Goal: Information Seeking & Learning: Learn about a topic

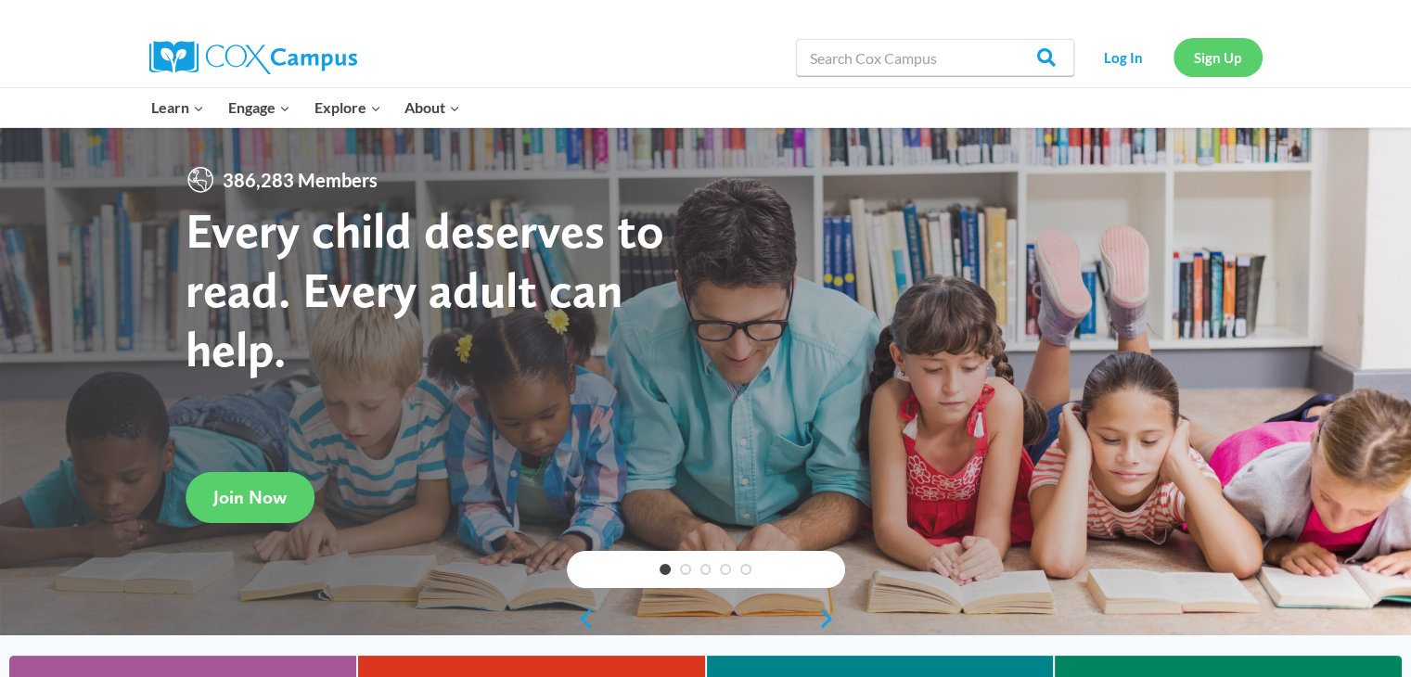
click at [1235, 73] on link "Sign Up" at bounding box center [1217, 57] width 89 height 38
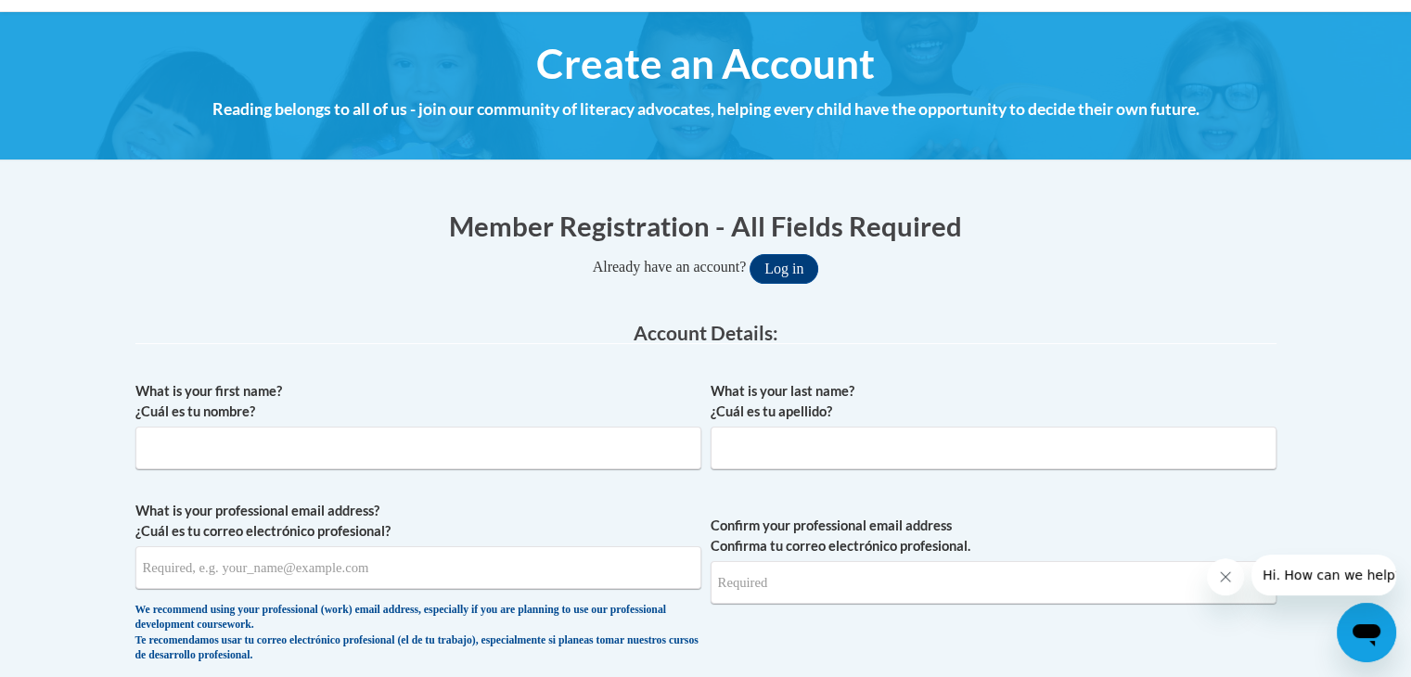
scroll to position [195, 0]
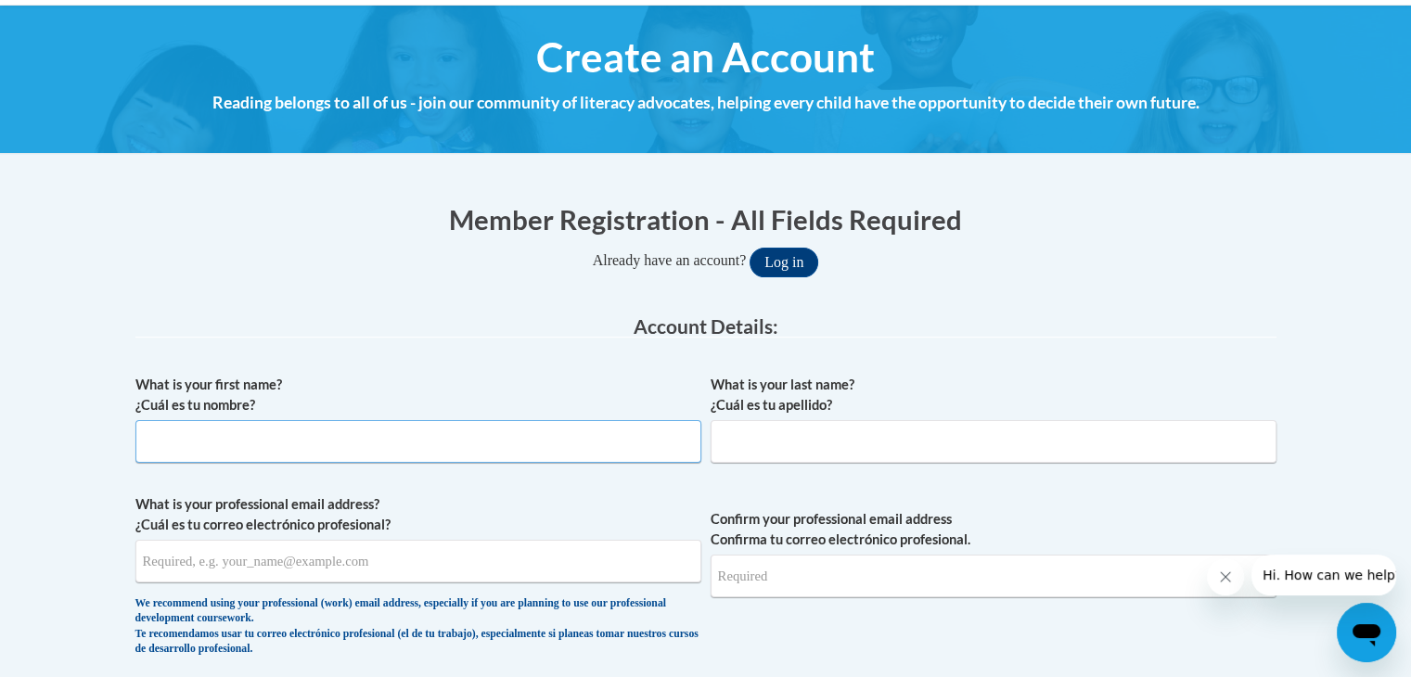
click at [449, 443] on input "What is your first name? ¿Cuál es tu nombre?" at bounding box center [418, 441] width 566 height 43
type input "[PERSON_NAME]"
click at [759, 451] on input "What is your last name? ¿Cuál es tu apellido?" at bounding box center [993, 441] width 566 height 43
type input "[PERSON_NAME]"
click at [589, 564] on input "What is your professional email address? ¿Cuál es tu correo electrónico profesi…" at bounding box center [418, 561] width 566 height 43
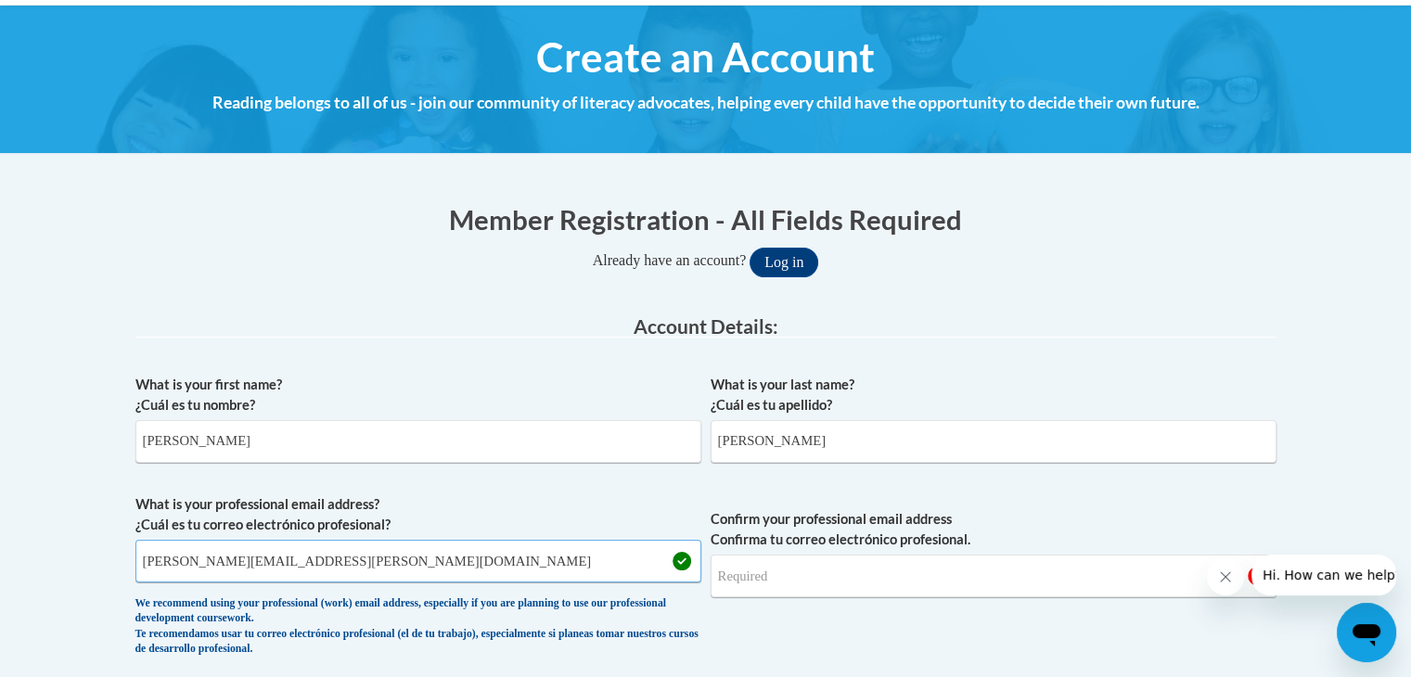
type input "[PERSON_NAME][EMAIL_ADDRESS][PERSON_NAME][DOMAIN_NAME]"
click at [833, 587] on input "Confirm your professional email address Confirma tu correo electrónico profesio…" at bounding box center [993, 576] width 566 height 43
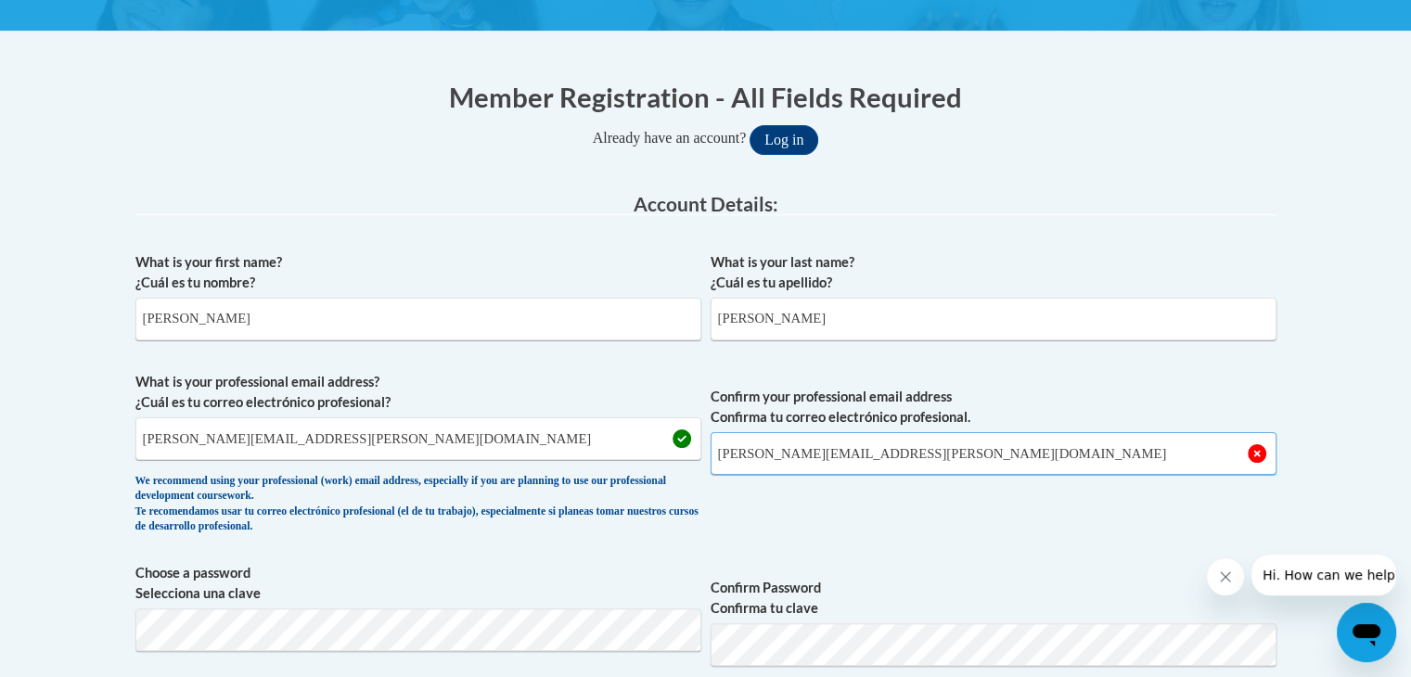
scroll to position [318, 0]
type input "[EMAIL_ADDRESS][DOMAIN_NAME]"
click at [749, 124] on button "Log in" at bounding box center [783, 139] width 69 height 30
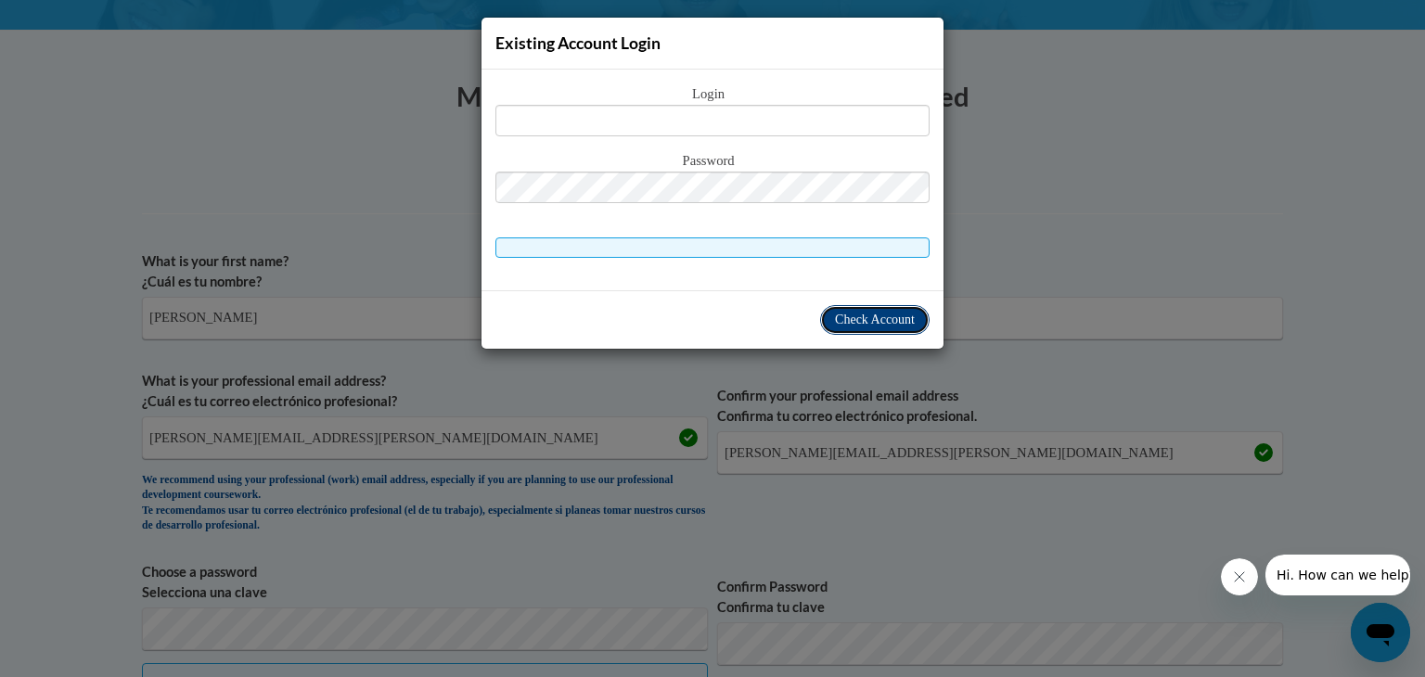
click at [905, 315] on span "Check Account" at bounding box center [875, 320] width 80 height 14
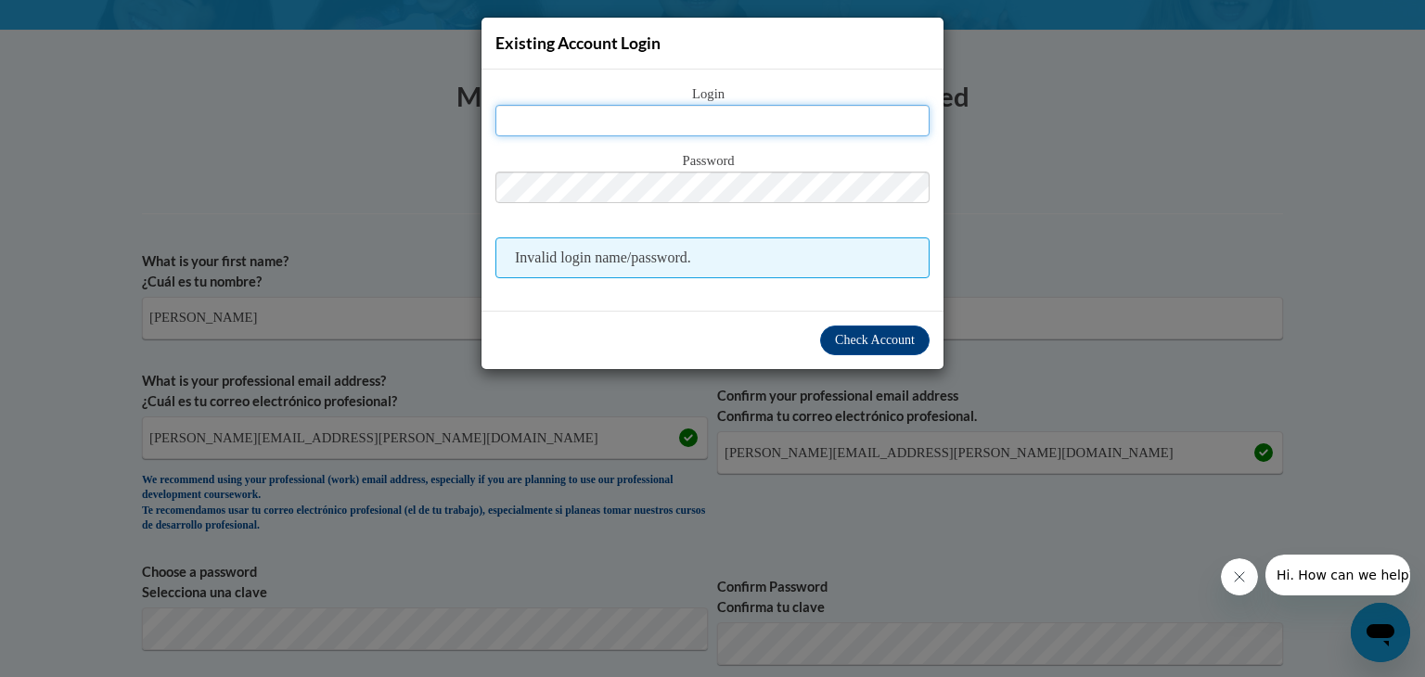
click at [804, 133] on input "text" at bounding box center [712, 121] width 434 height 32
type input "loman.alex@ic.edu"
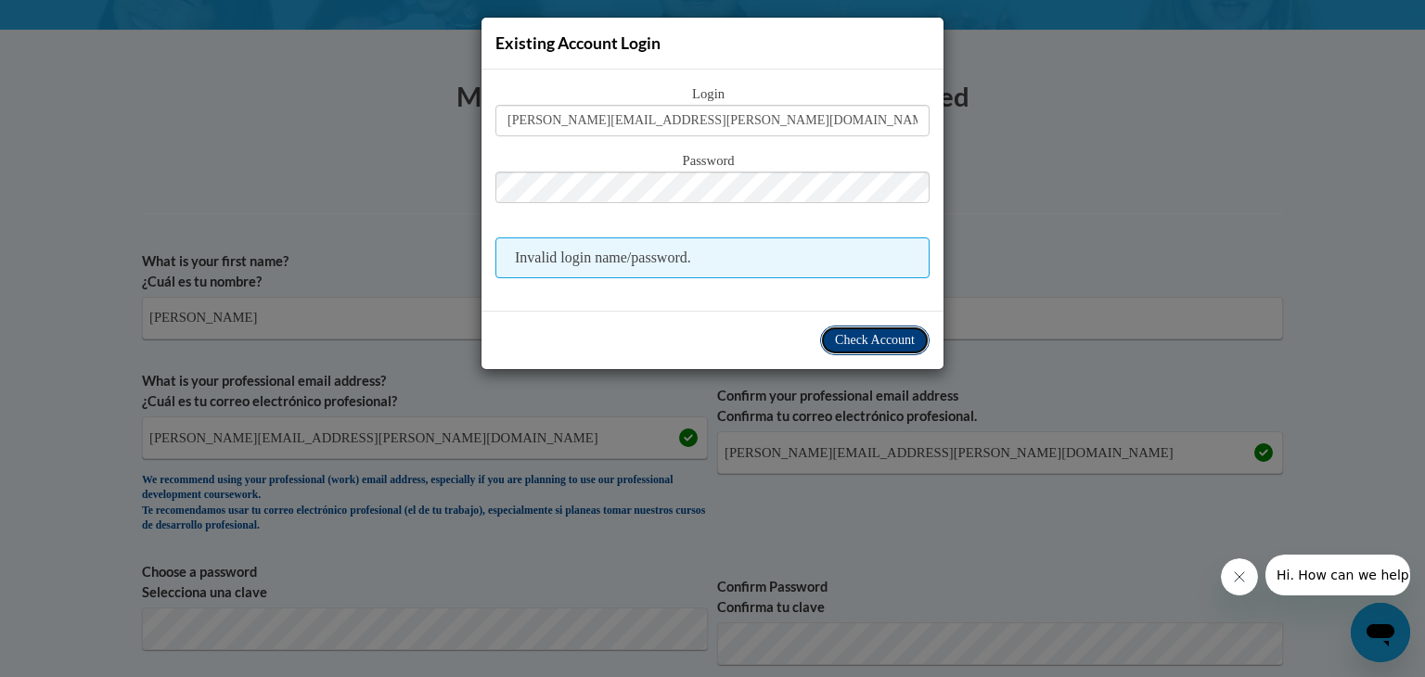
click at [887, 336] on span "Check Account" at bounding box center [875, 340] width 80 height 14
click at [895, 334] on span "Check Account" at bounding box center [875, 340] width 80 height 14
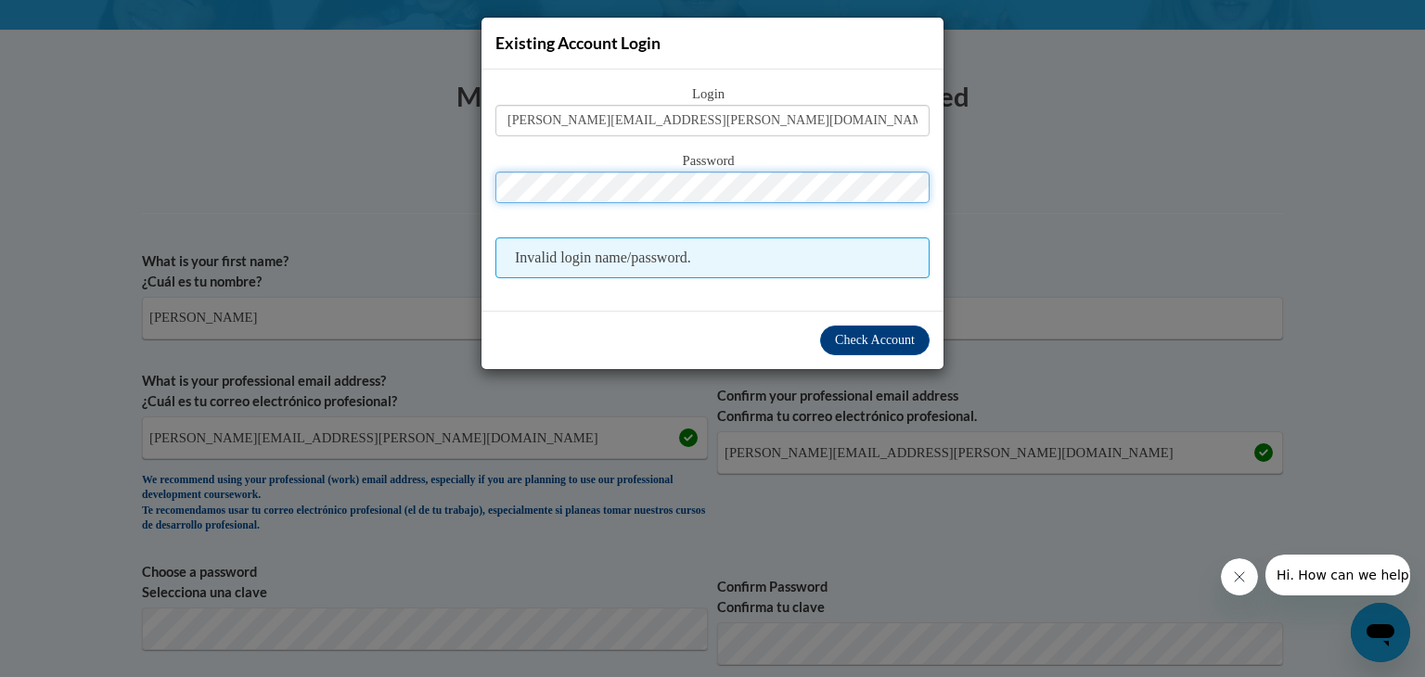
click at [757, 124] on button "Log in" at bounding box center [791, 139] width 69 height 30
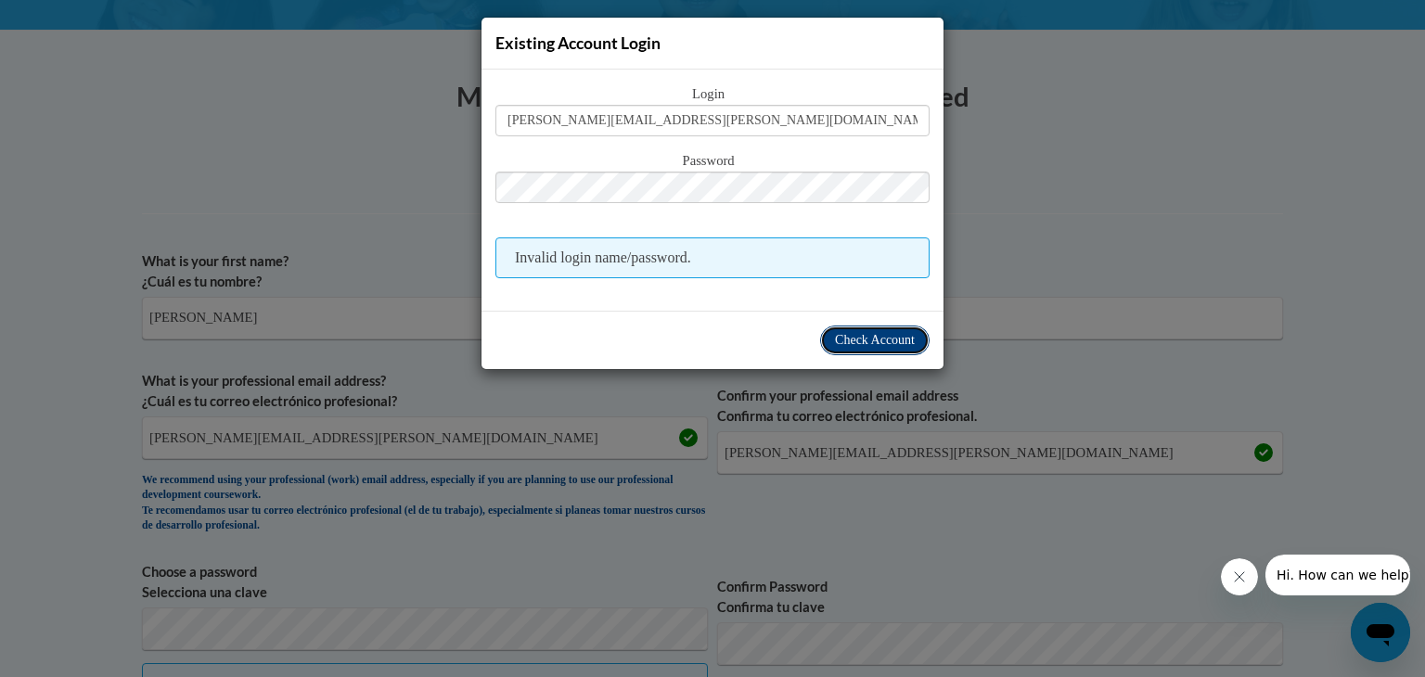
click at [863, 333] on span "Check Account" at bounding box center [875, 340] width 80 height 14
click at [1020, 220] on div "Existing Account Login Login loman.alex@ic.edu Password Invalid login name/pass…" at bounding box center [712, 338] width 1425 height 677
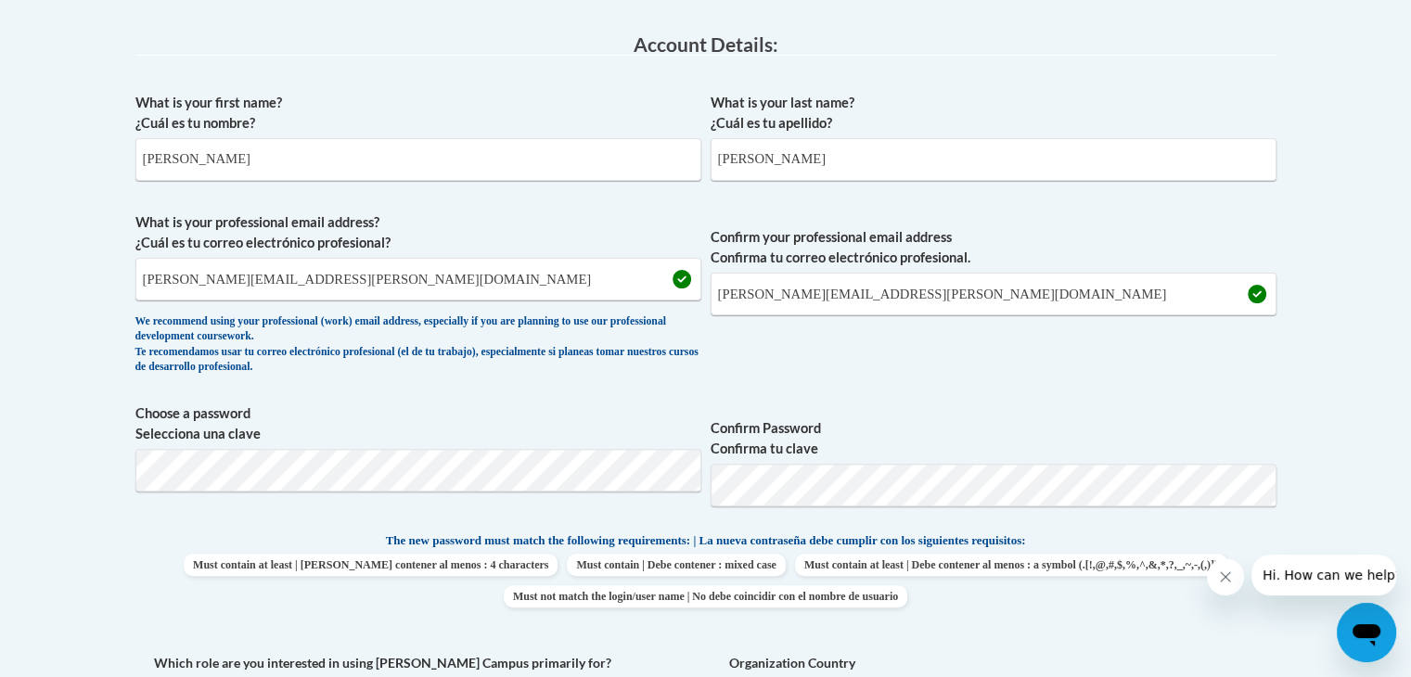
scroll to position [486, 0]
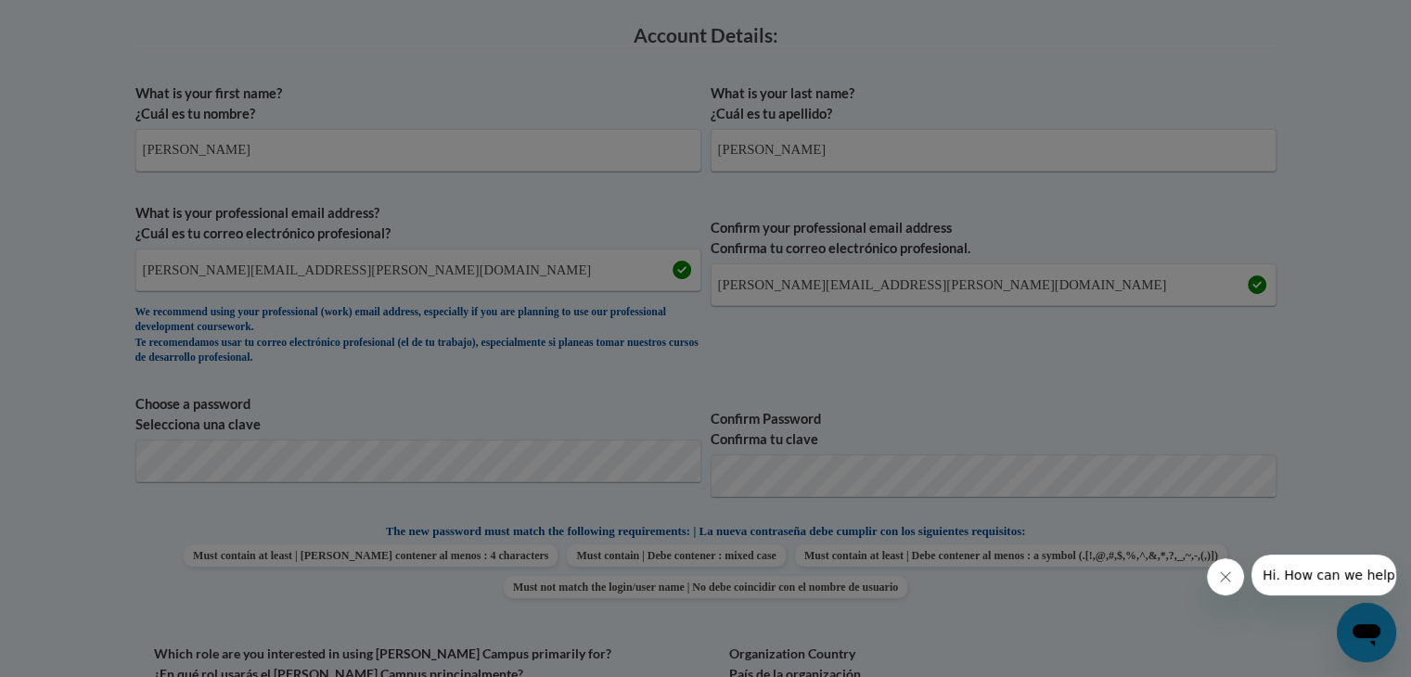
scroll to position [543, 0]
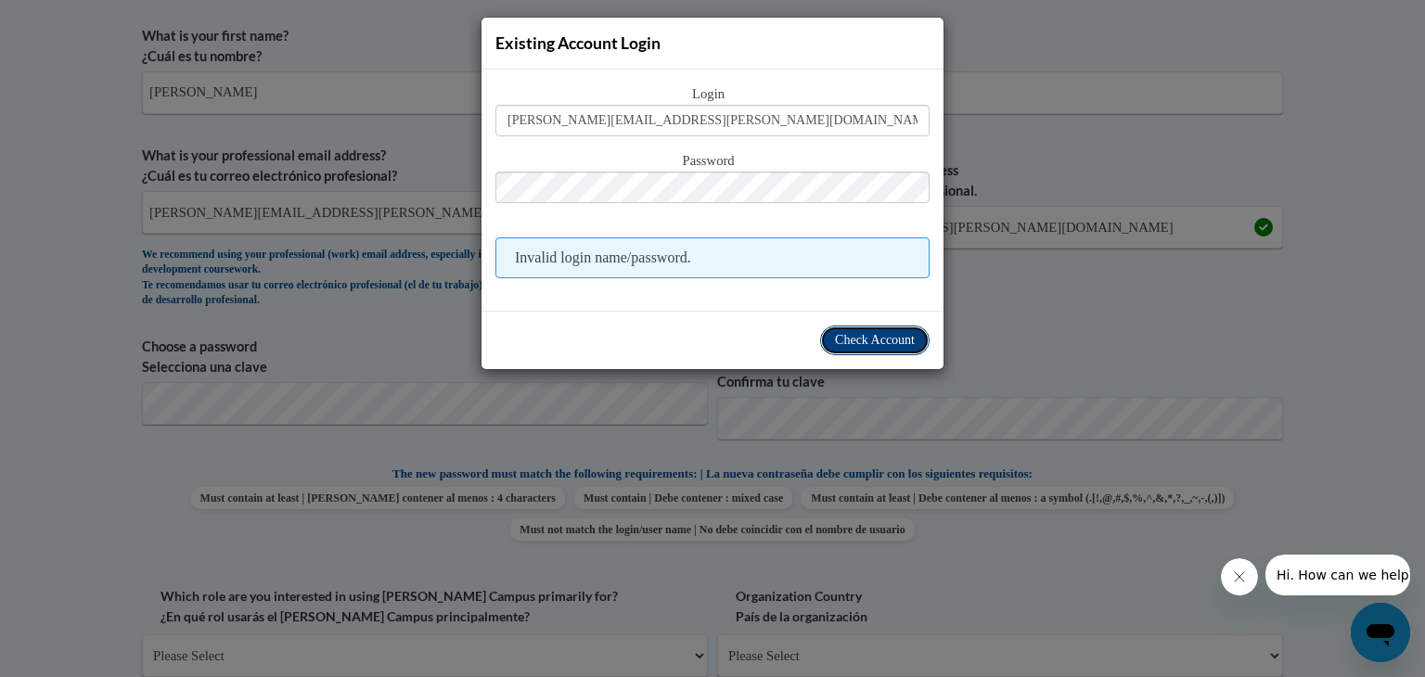
click at [882, 335] on span "Check Account" at bounding box center [875, 340] width 80 height 14
click at [1109, 262] on div "Existing Account Login Login loman.alex@ic.edu Password Invalid login name/pass…" at bounding box center [712, 338] width 1425 height 677
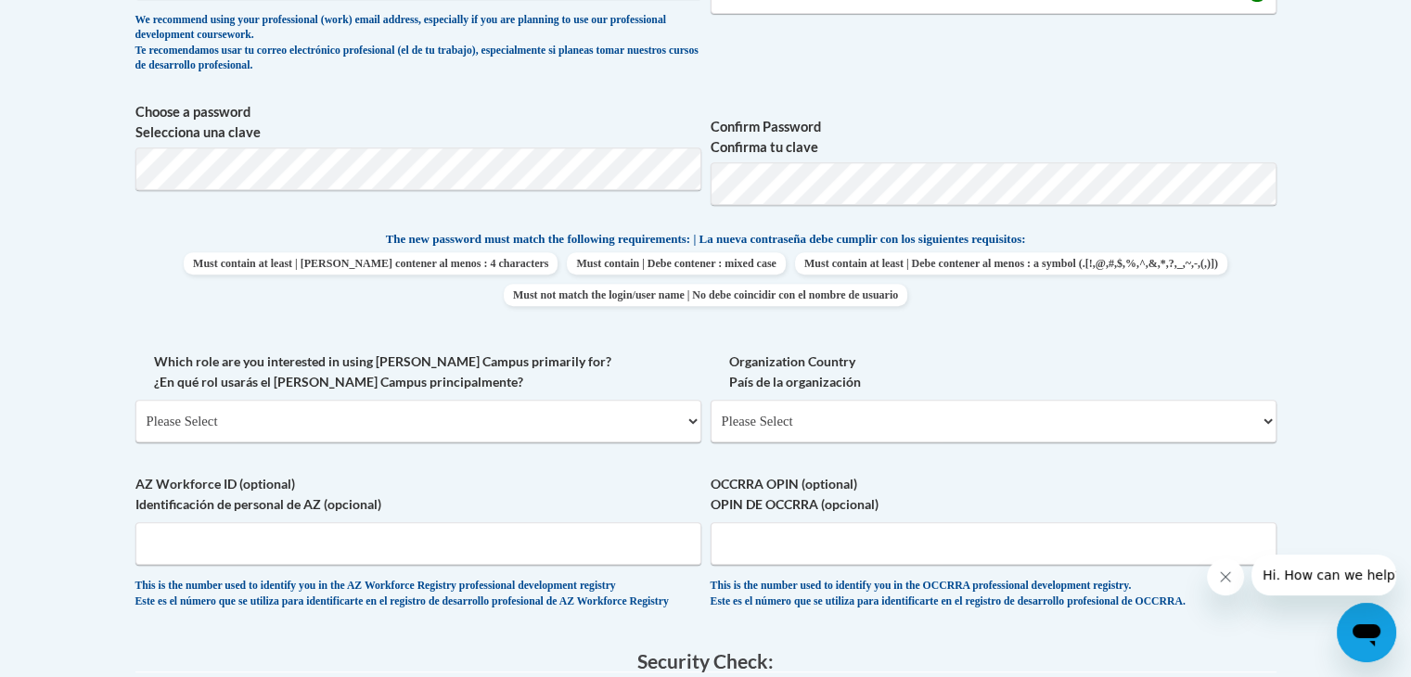
scroll to position [860, 0]
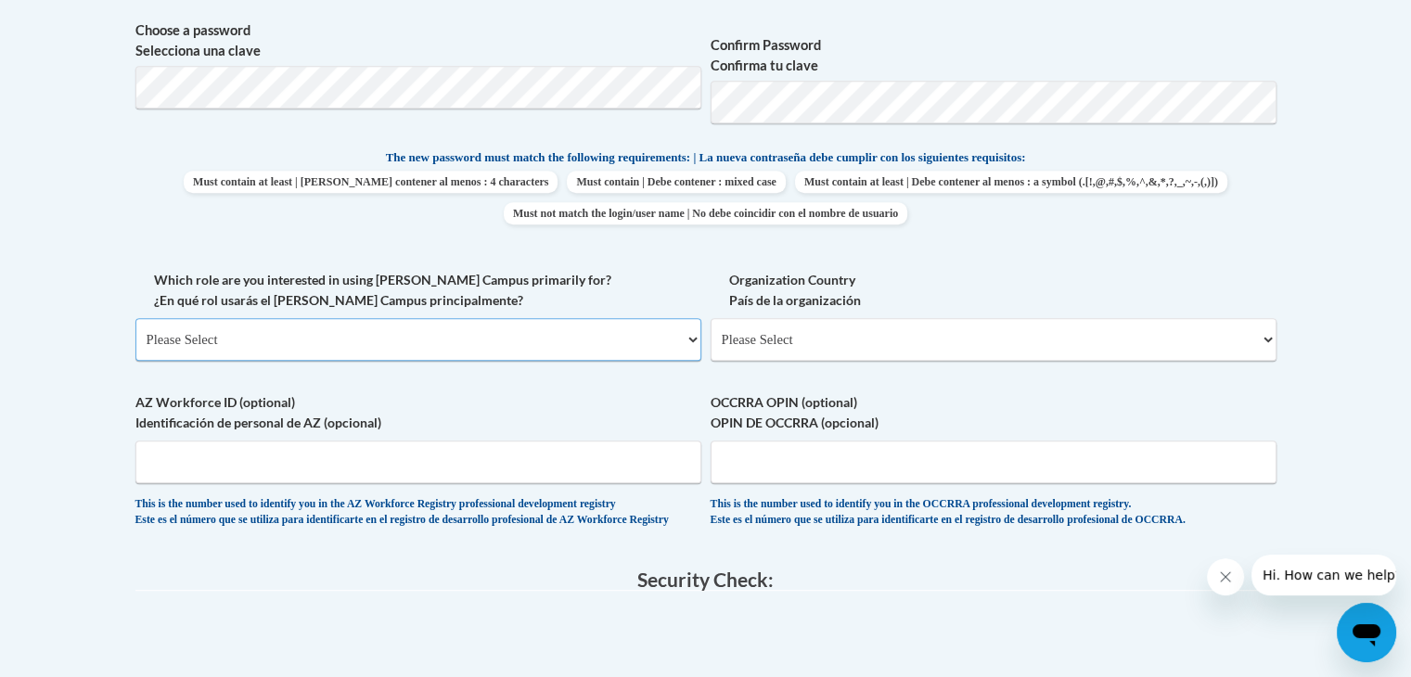
click at [673, 348] on select "Please Select College/University | Colegio/Universidad Community/Nonprofit Part…" at bounding box center [418, 339] width 566 height 43
select select "fbf2d438-af2f-41f8-98f1-81c410e29de3"
click at [135, 318] on select "Please Select College/University | Colegio/Universidad Community/Nonprofit Part…" at bounding box center [418, 339] width 566 height 43
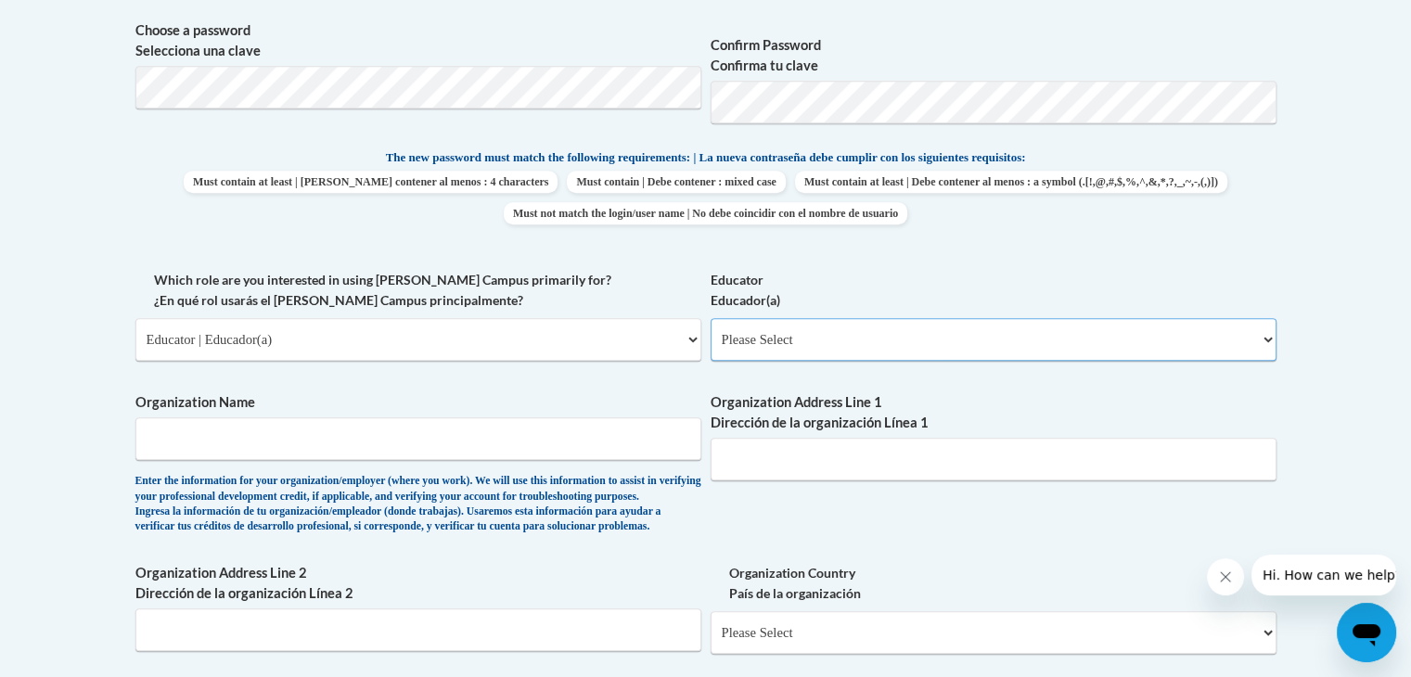
click at [898, 340] on select "Please Select Early Learning/Daycare Teacher/Family Home Care Provider | Maestr…" at bounding box center [993, 339] width 566 height 43
select select "8e40623d-54d0-45cd-9f92-5df65cd3f8cf"
click at [710, 318] on select "Please Select Early Learning/Daycare Teacher/Family Home Care Provider | Maestr…" at bounding box center [993, 339] width 566 height 43
click at [408, 443] on input "Organization Name" at bounding box center [418, 438] width 566 height 43
type input "Illinois College"
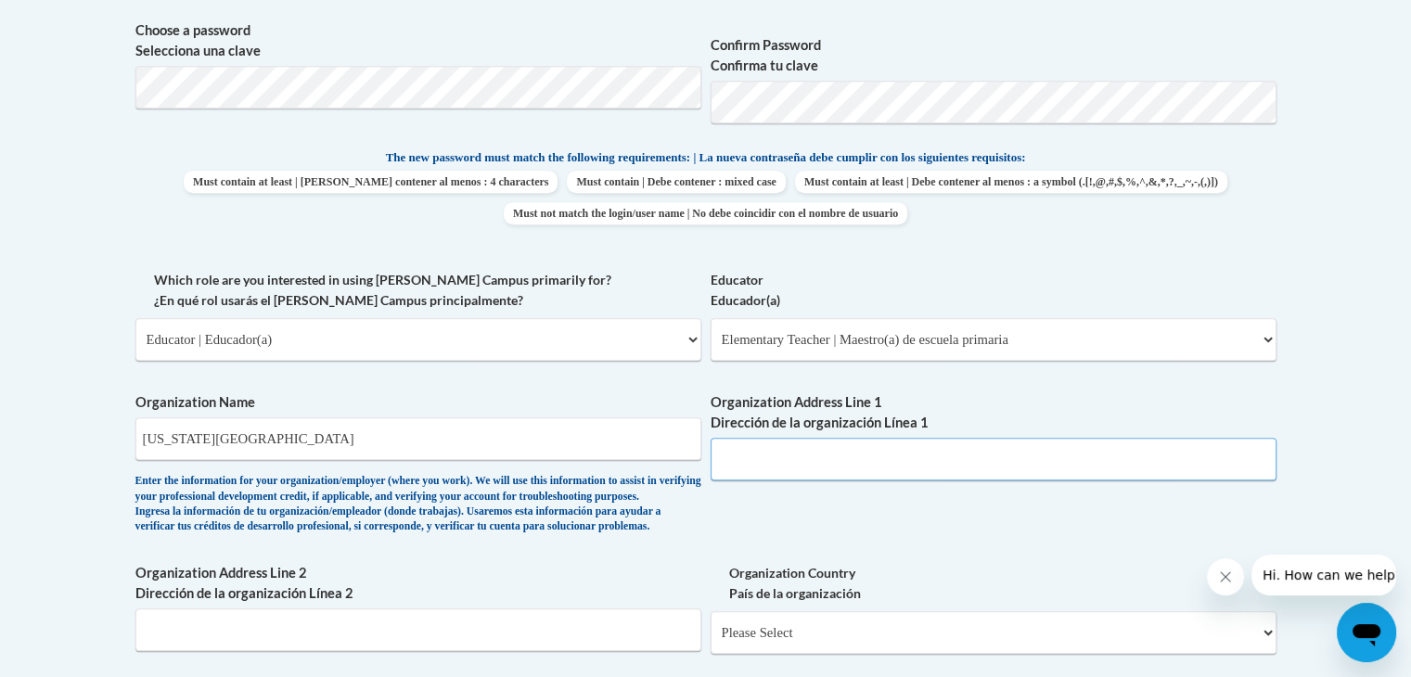
click at [779, 466] on input "Organization Address Line 1 Dirección de la organización Línea 1" at bounding box center [993, 459] width 566 height 43
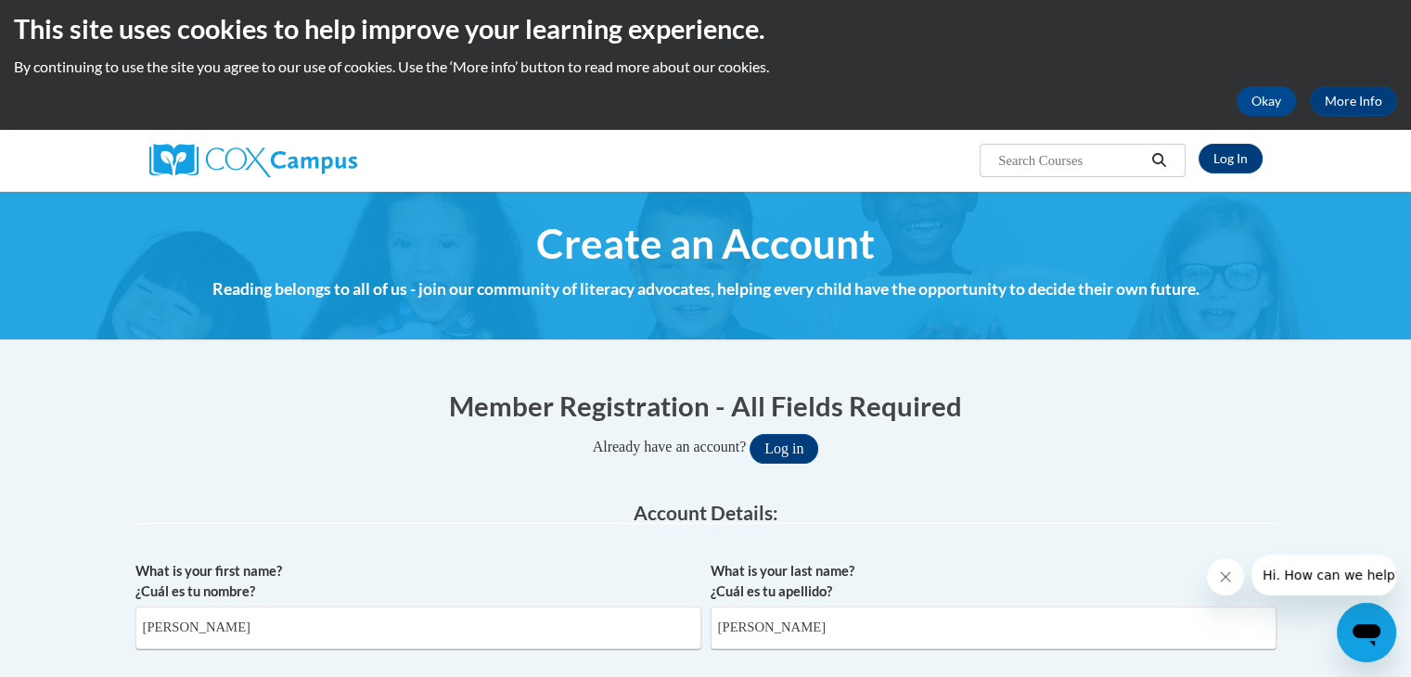
scroll to position [0, 0]
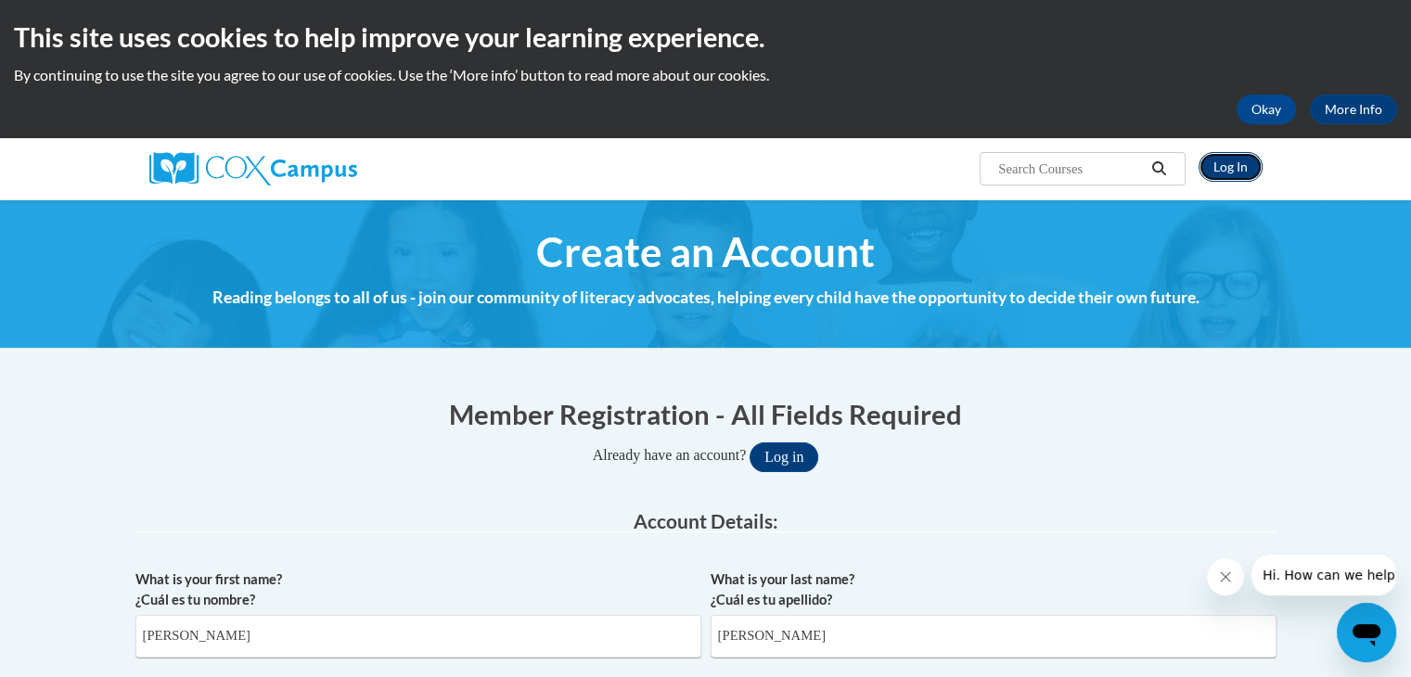
click at [1235, 172] on link "Log In" at bounding box center [1230, 167] width 64 height 30
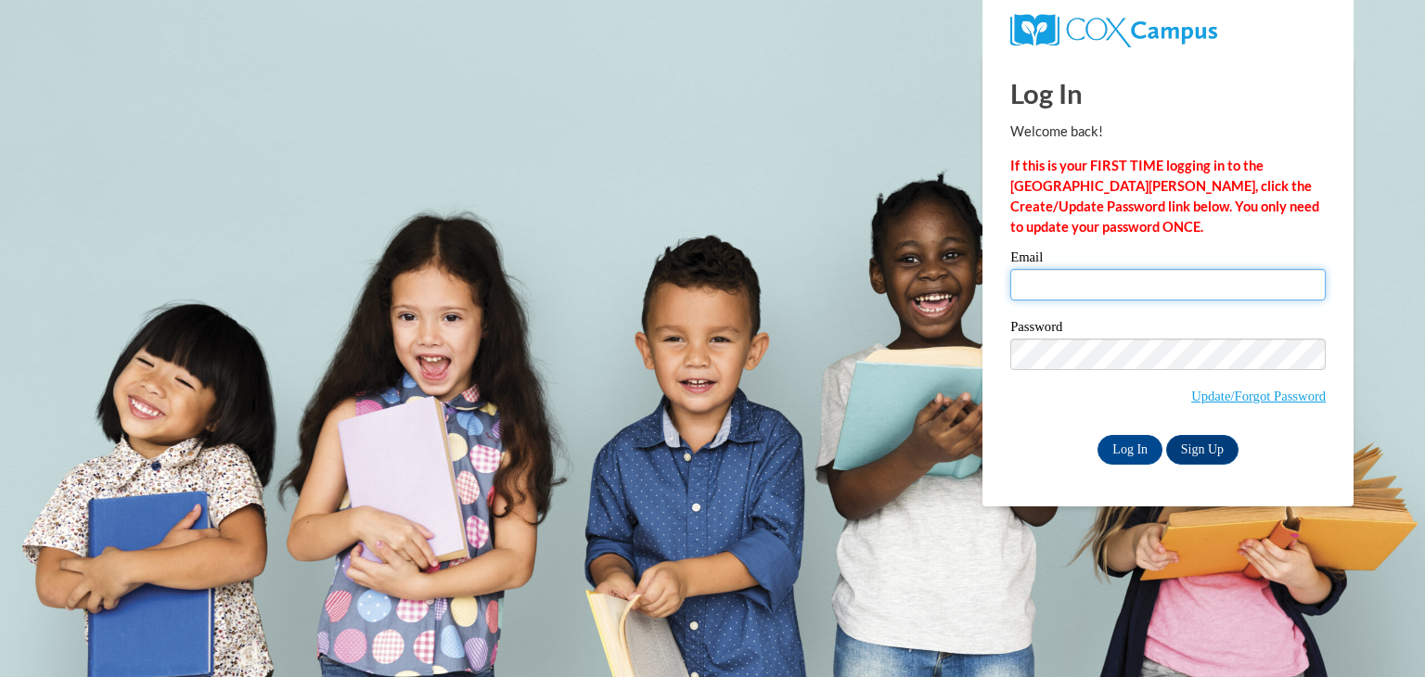
click at [1053, 288] on input "Email" at bounding box center [1167, 285] width 315 height 32
type input "[PERSON_NAME][EMAIL_ADDRESS][PERSON_NAME][DOMAIN_NAME]"
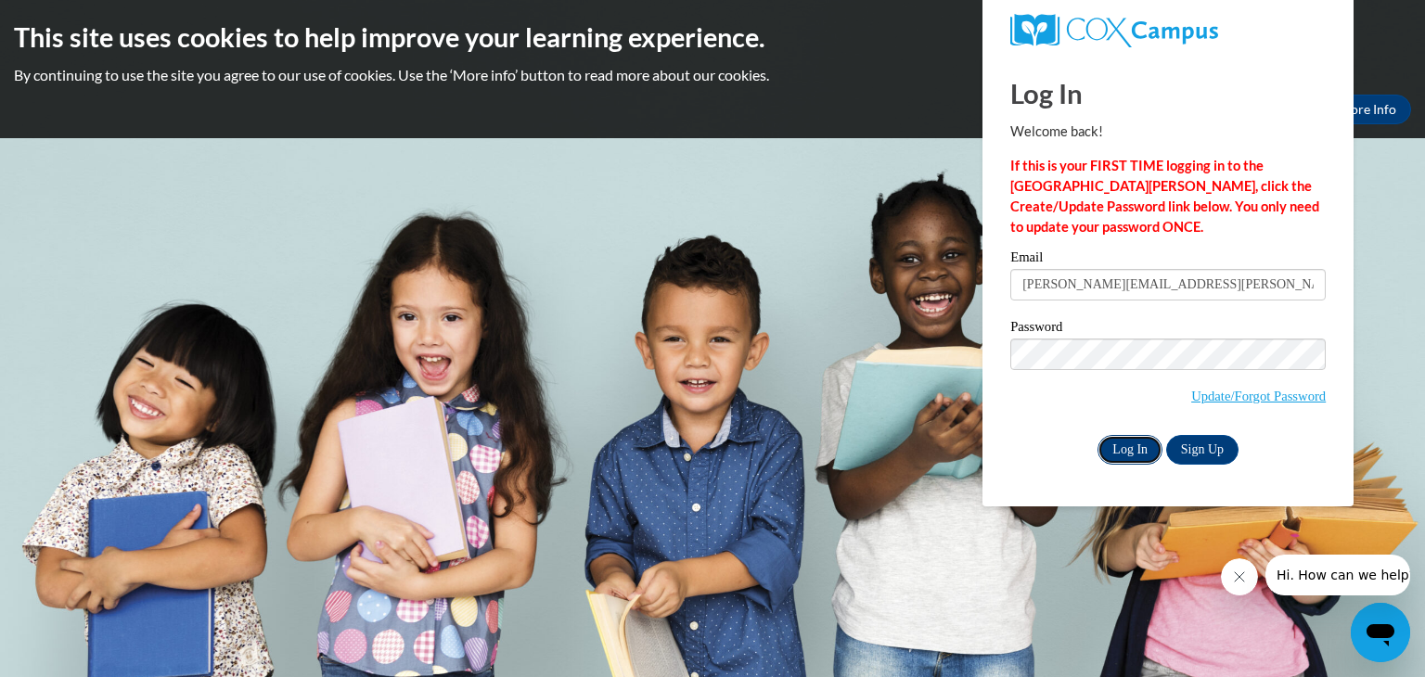
click at [1135, 454] on input "Log In" at bounding box center [1129, 450] width 65 height 30
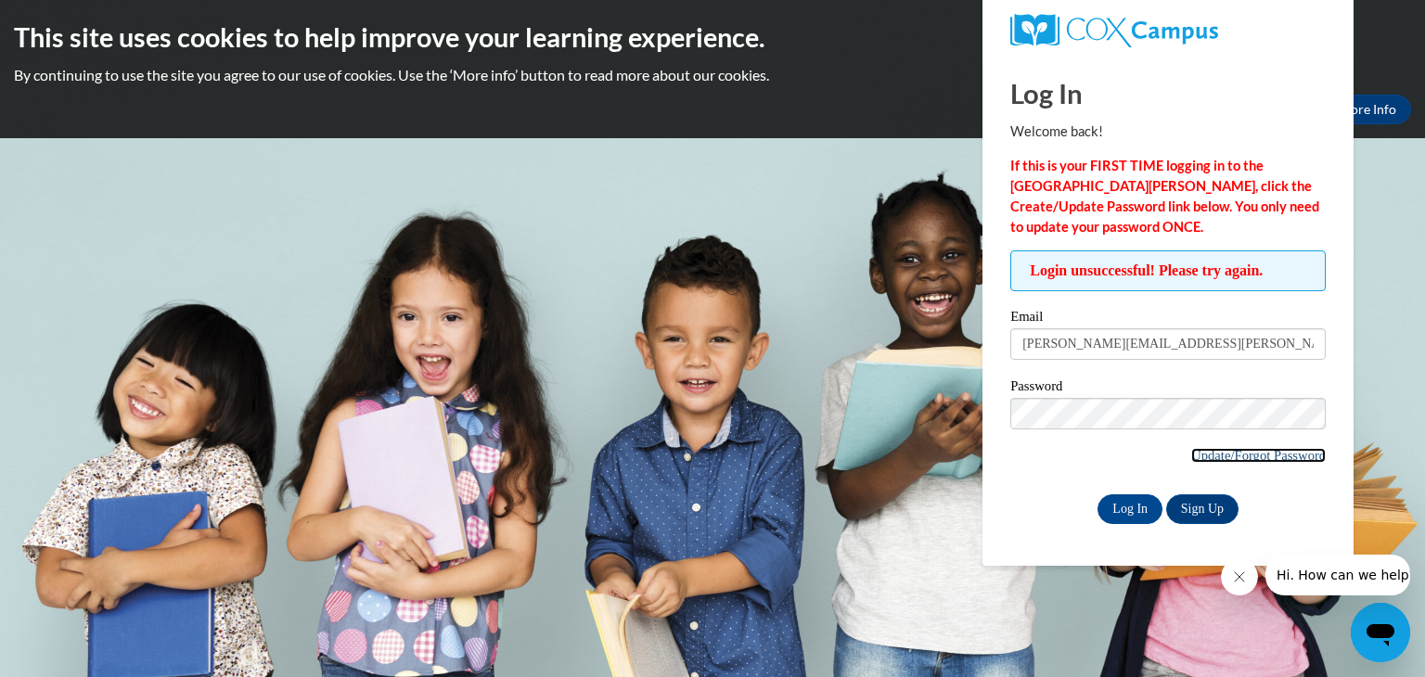
click at [1232, 453] on link "Update/Forgot Password" at bounding box center [1258, 455] width 134 height 15
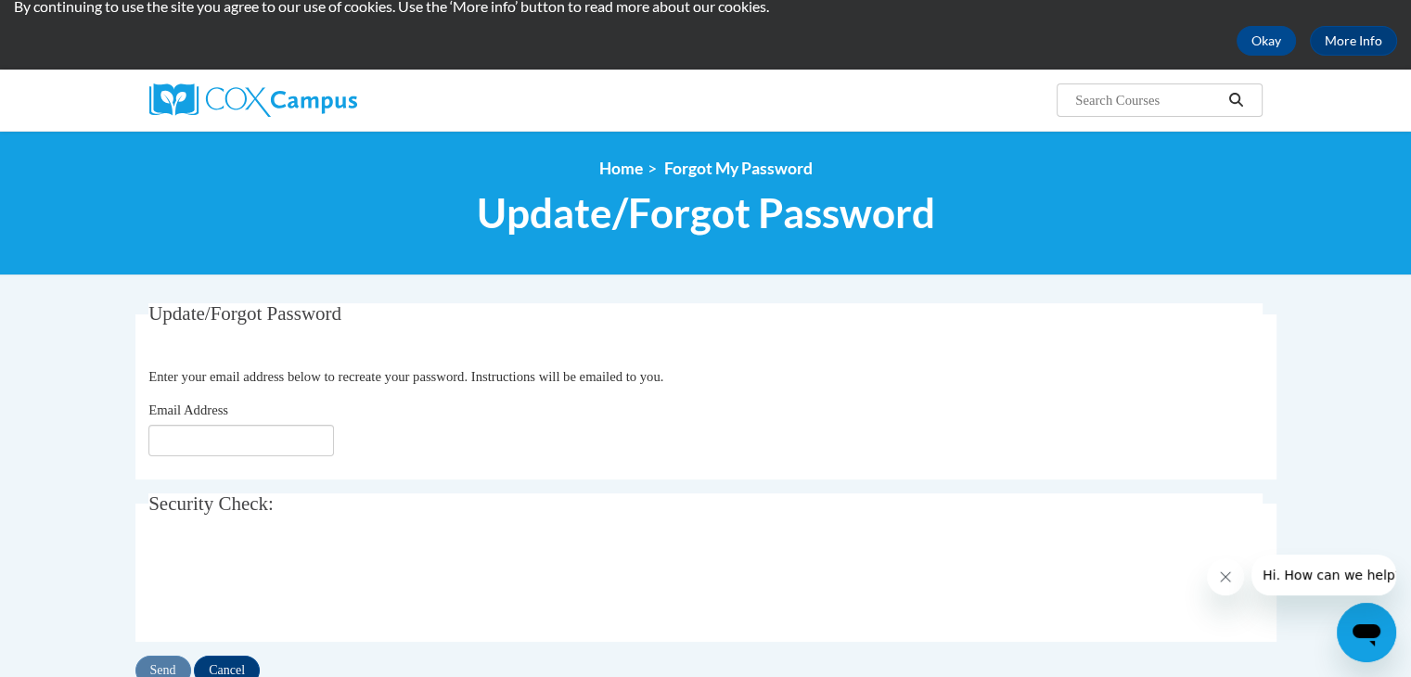
scroll to position [70, 0]
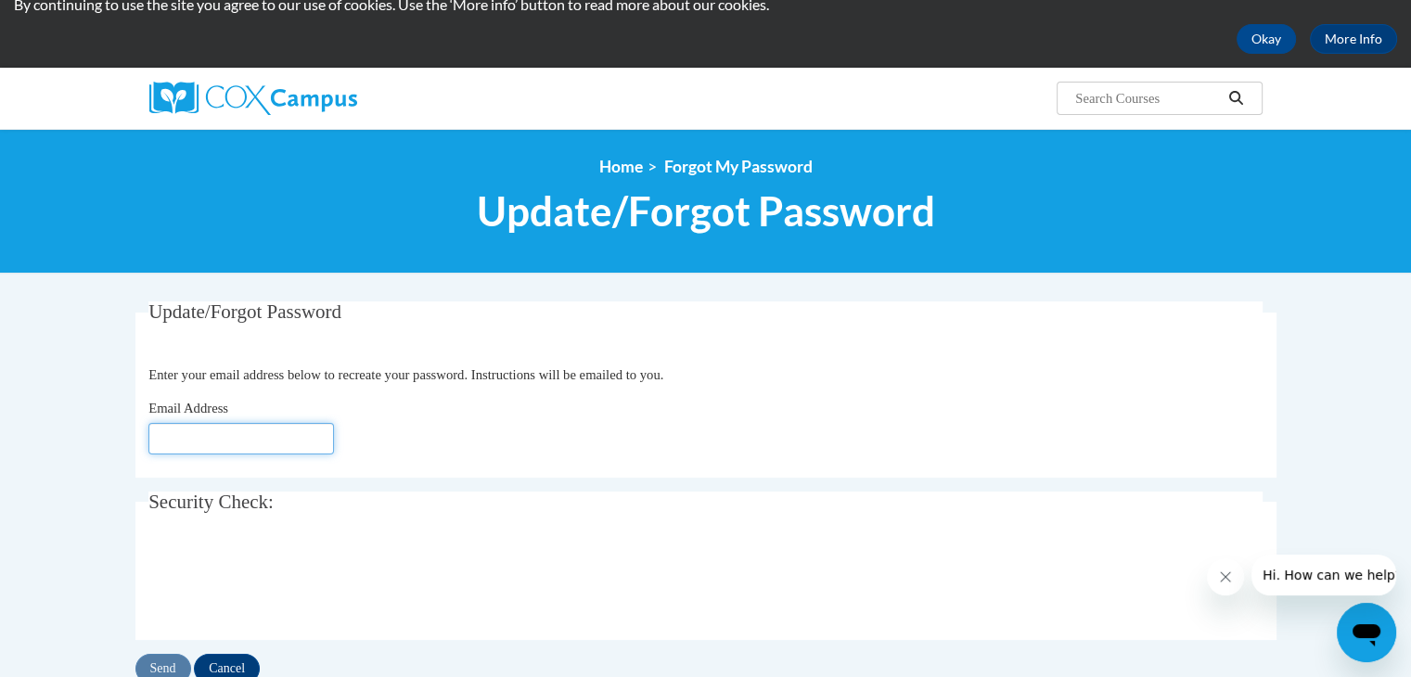
click at [307, 452] on input "Email Address" at bounding box center [240, 439] width 185 height 32
type input "loman.alex@ic.edu"
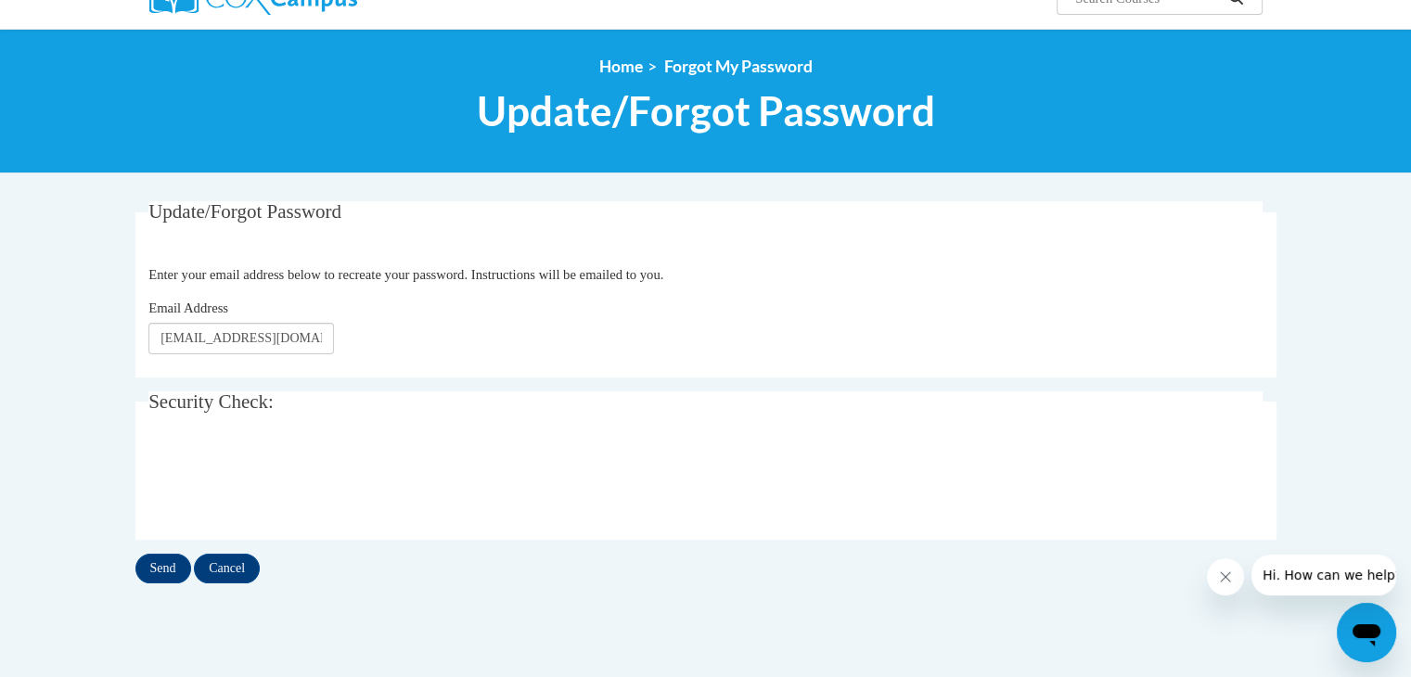
scroll to position [174, 0]
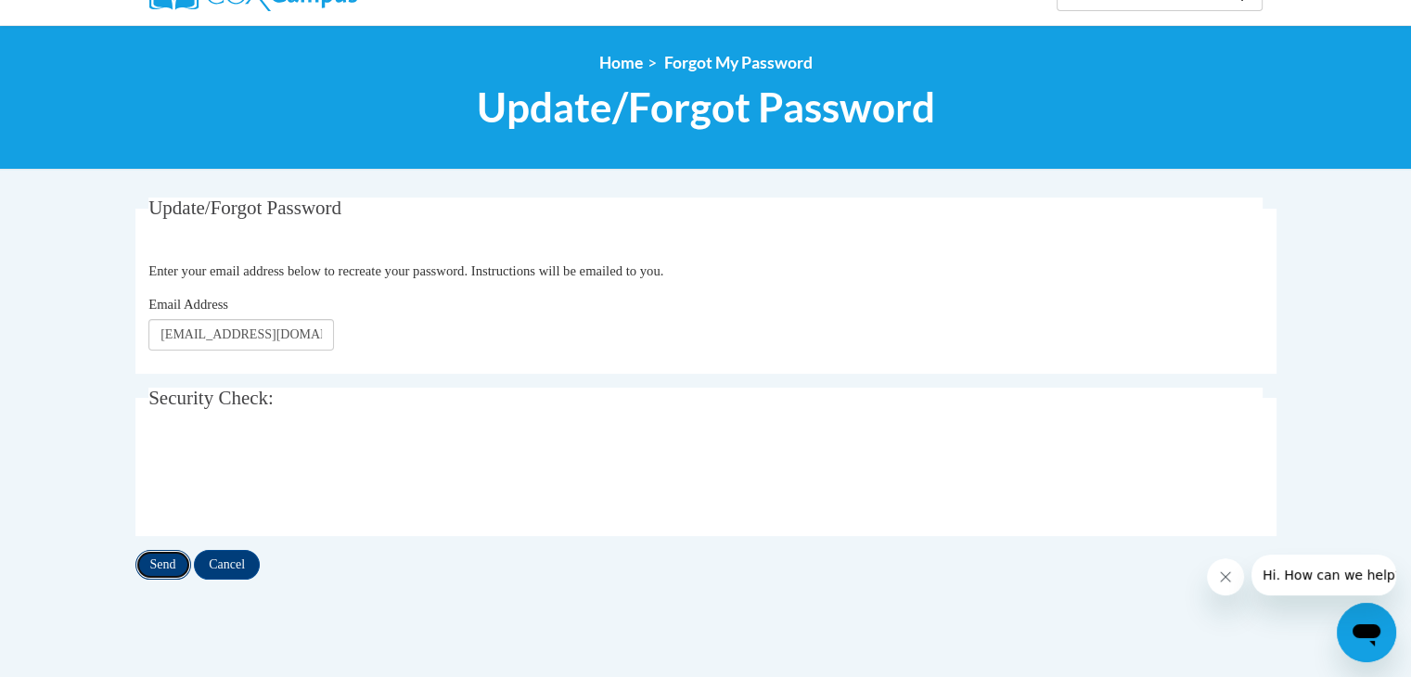
click at [167, 559] on input "Send" at bounding box center [163, 565] width 56 height 30
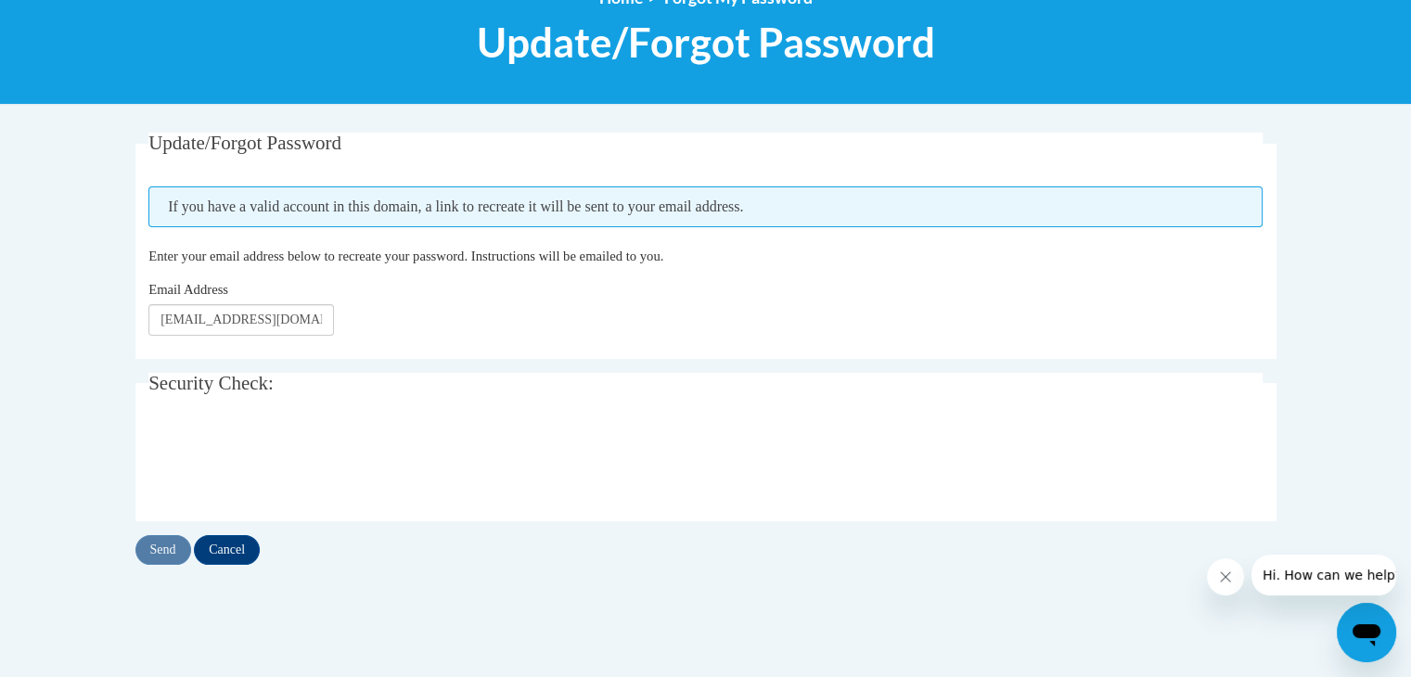
scroll to position [240, 0]
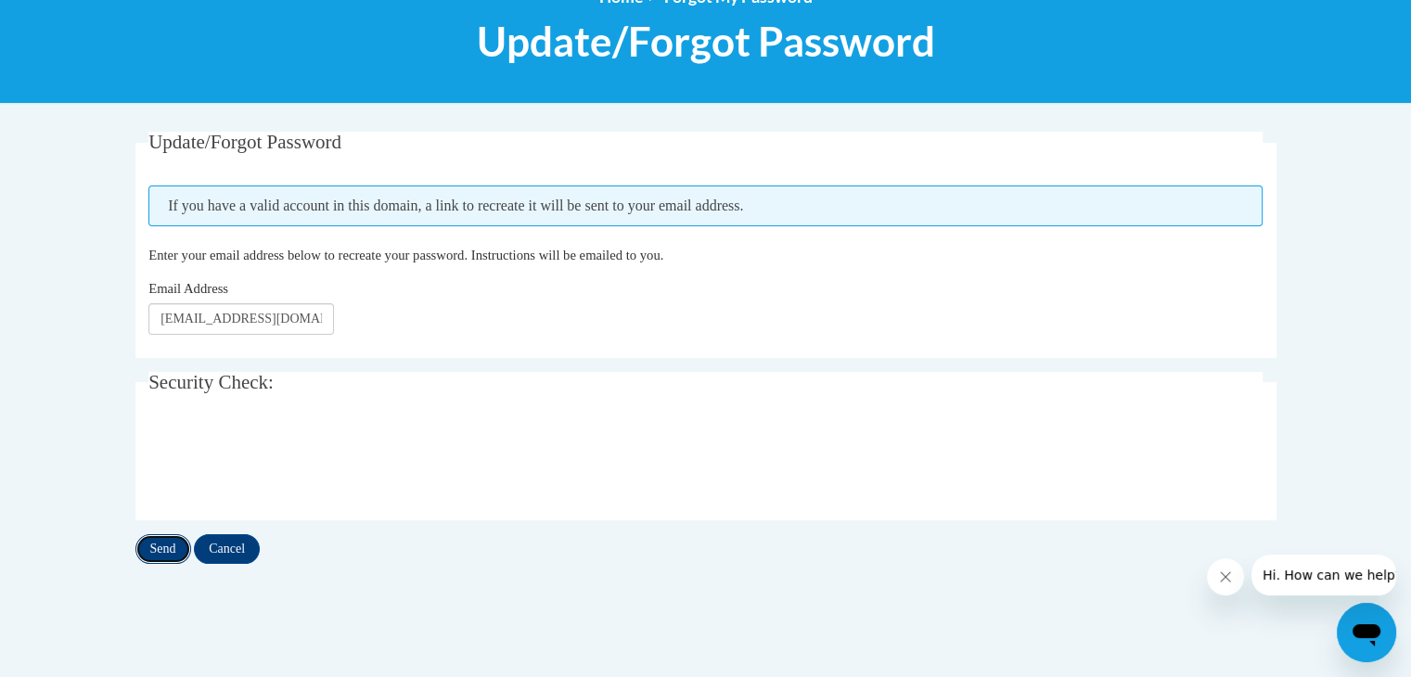
click at [171, 541] on input "Send" at bounding box center [163, 549] width 56 height 30
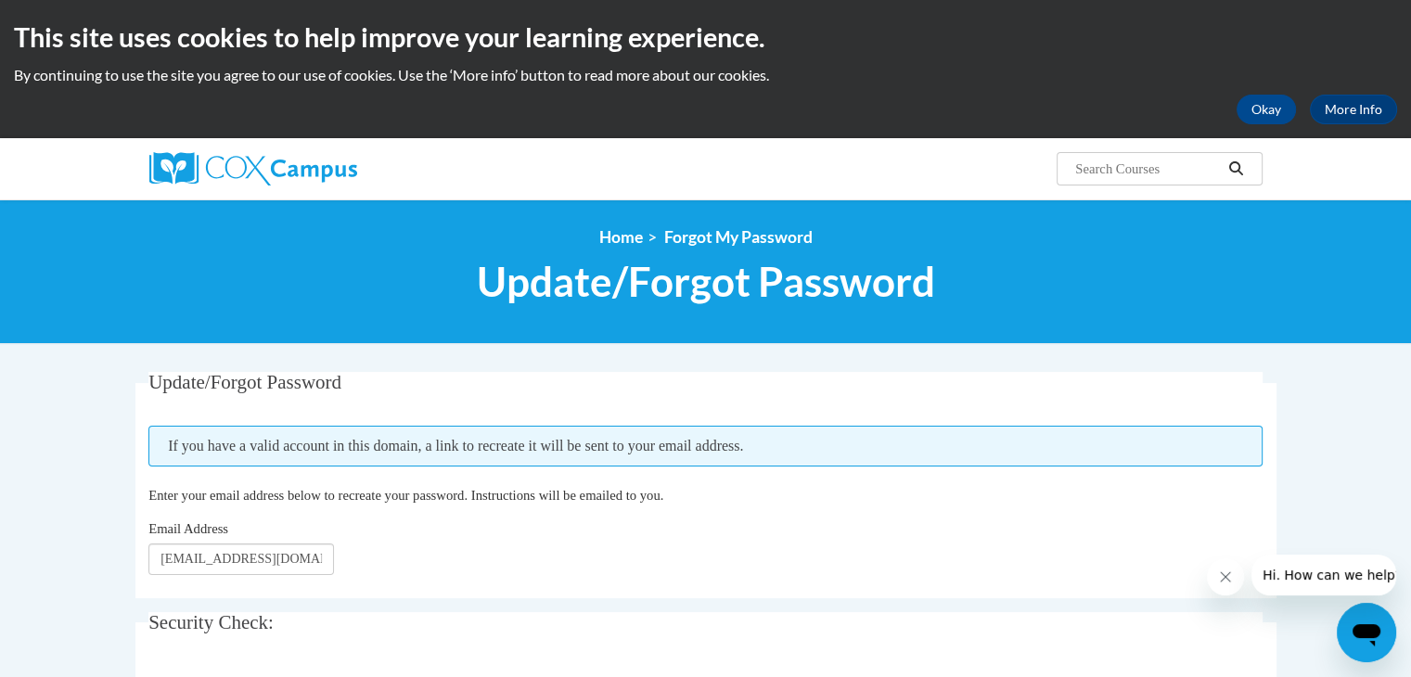
click at [1374, 637] on icon "Open messaging window" at bounding box center [1366, 635] width 28 height 22
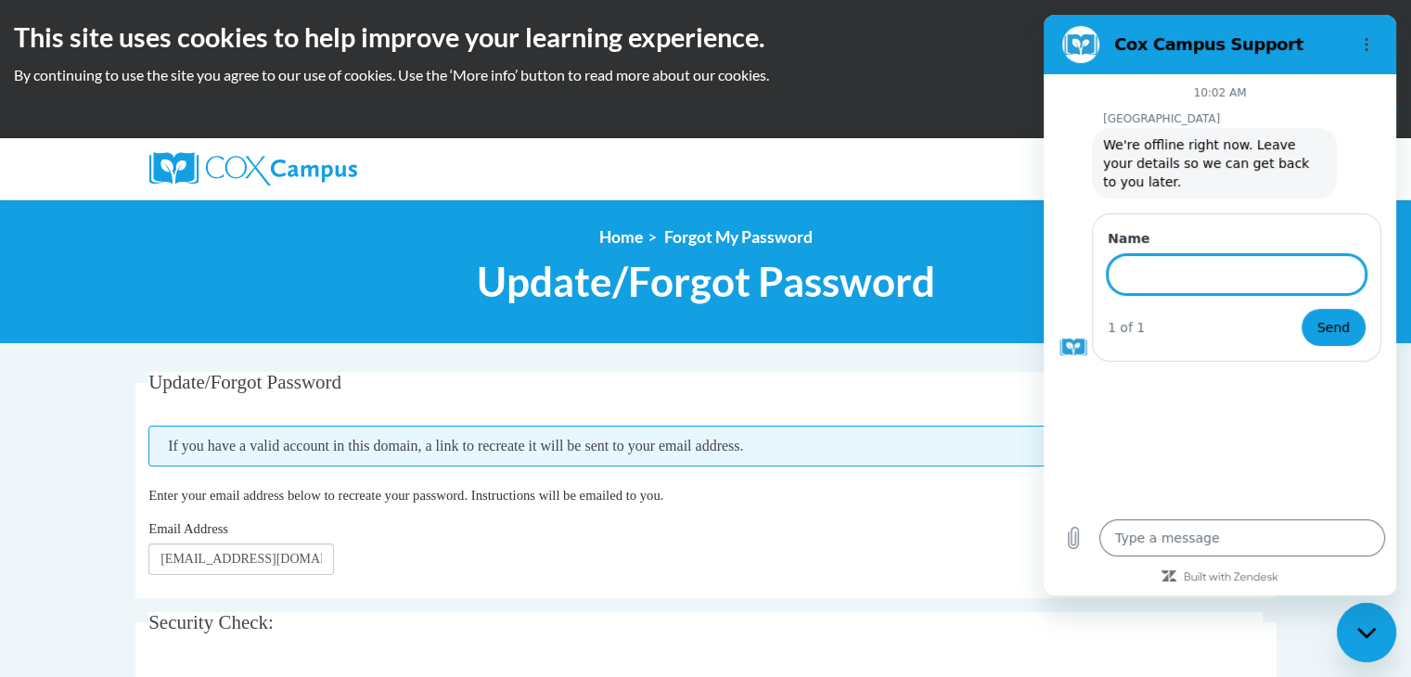
click at [1034, 185] on div "Search Search..." at bounding box center [896, 161] width 761 height 47
click at [1002, 546] on div "Email Address loman.alex@ic.edu" at bounding box center [705, 546] width 1114 height 57
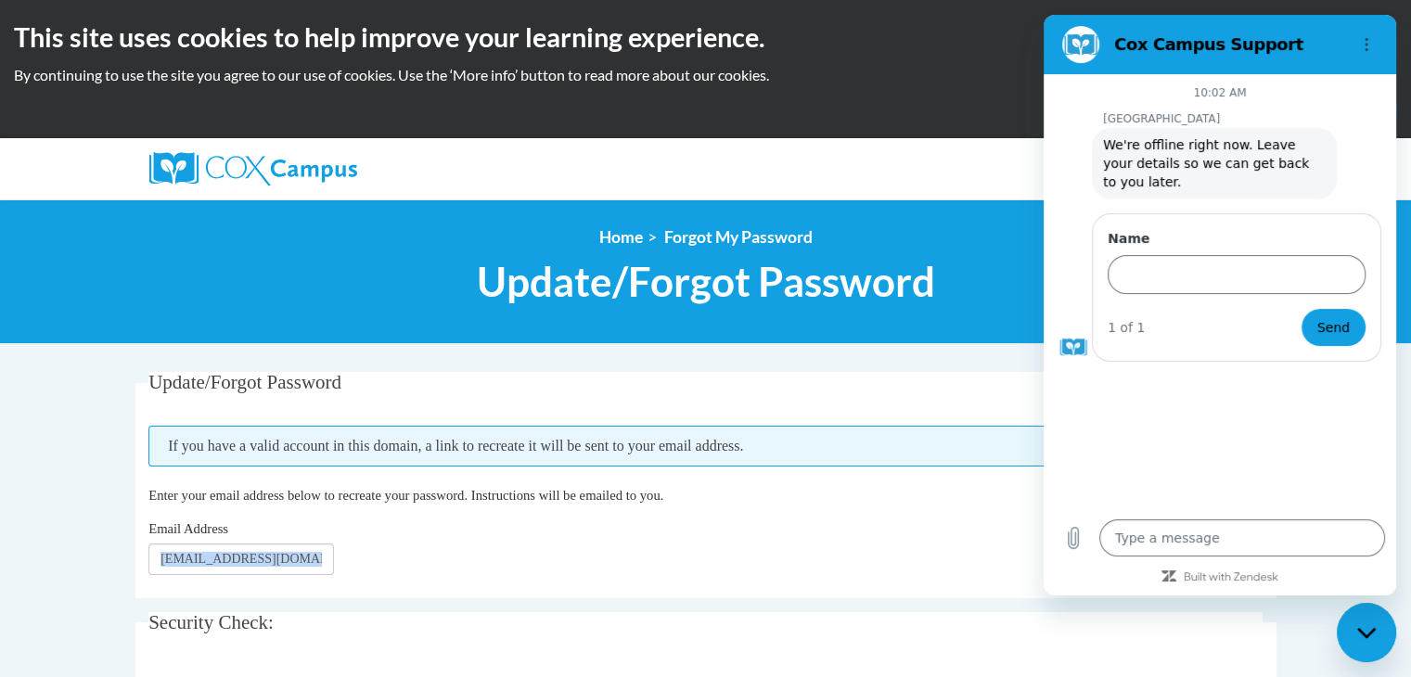
click at [1002, 546] on div "Email Address loman.alex@ic.edu" at bounding box center [705, 546] width 1114 height 57
click at [945, 128] on div "This site uses cookies to help improve your learning experience. By continuing …" at bounding box center [705, 69] width 1411 height 138
click at [1367, 646] on div "Close messaging window" at bounding box center [1366, 633] width 56 height 56
type textarea "x"
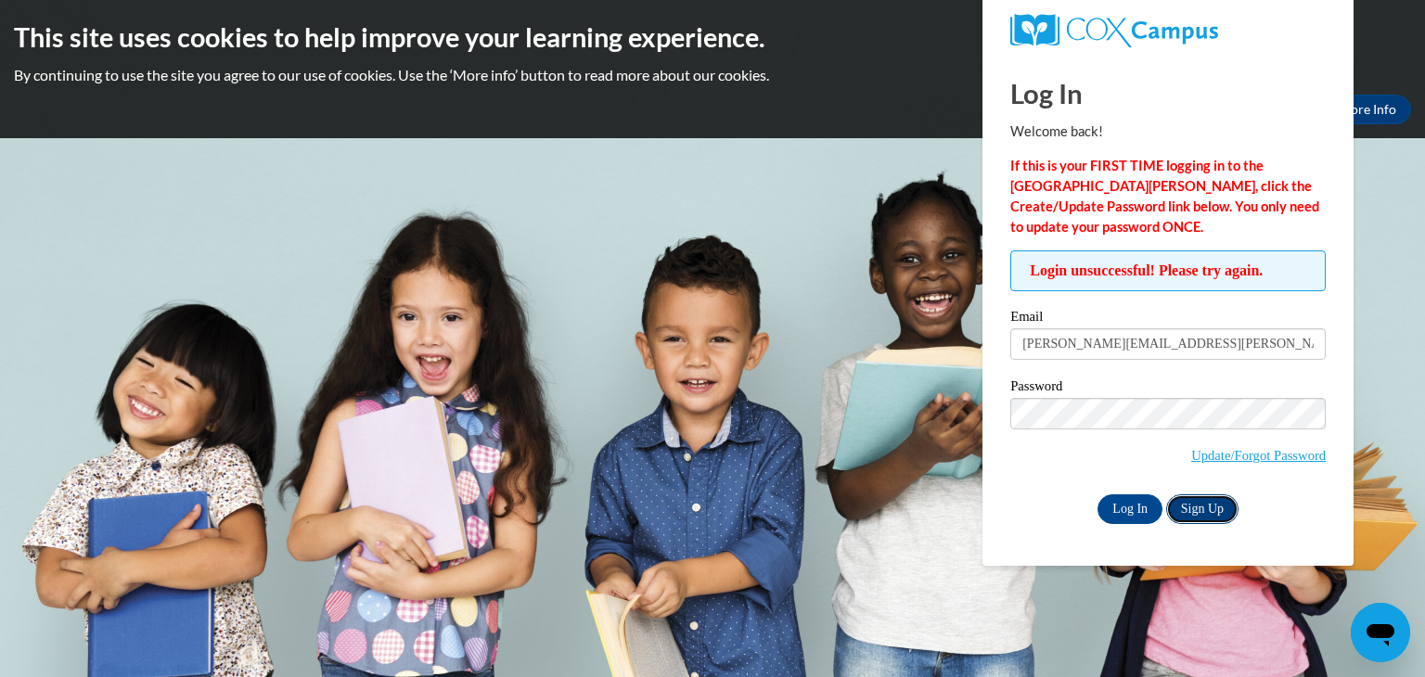
click at [1211, 517] on link "Sign Up" at bounding box center [1202, 509] width 72 height 30
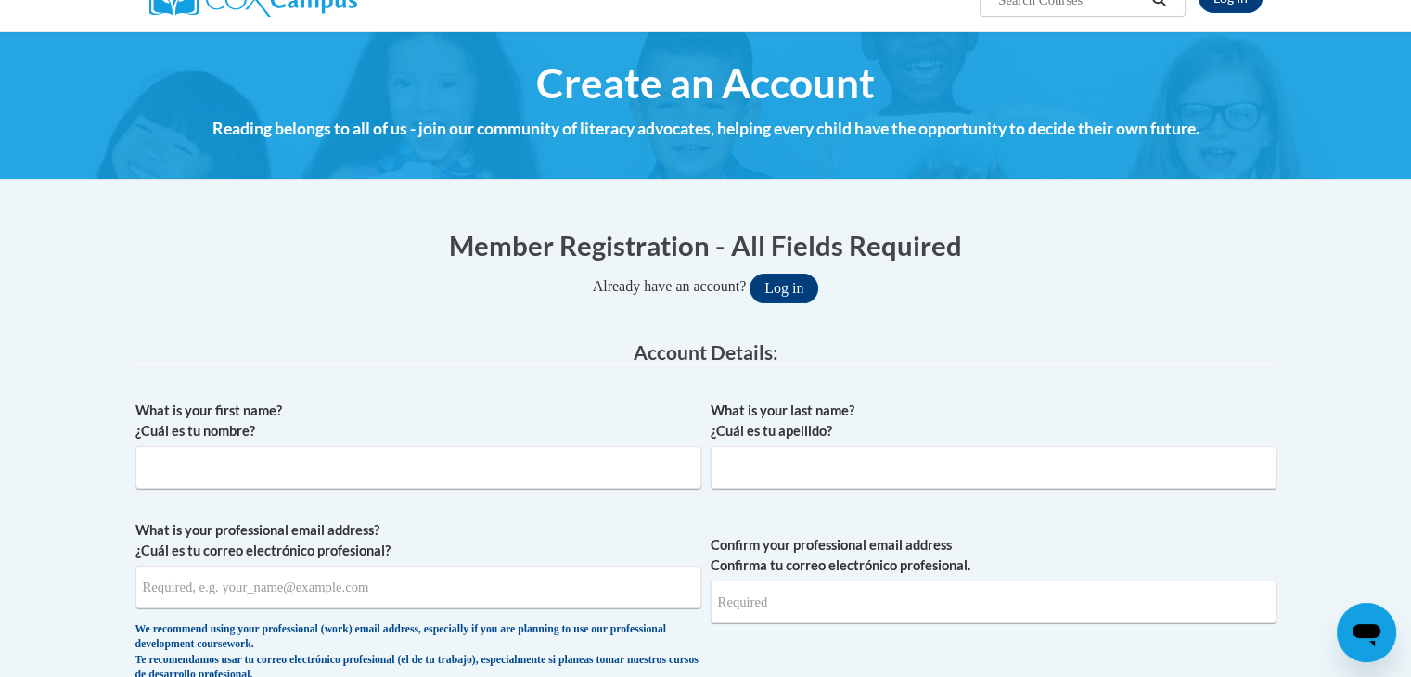
scroll to position [210, 0]
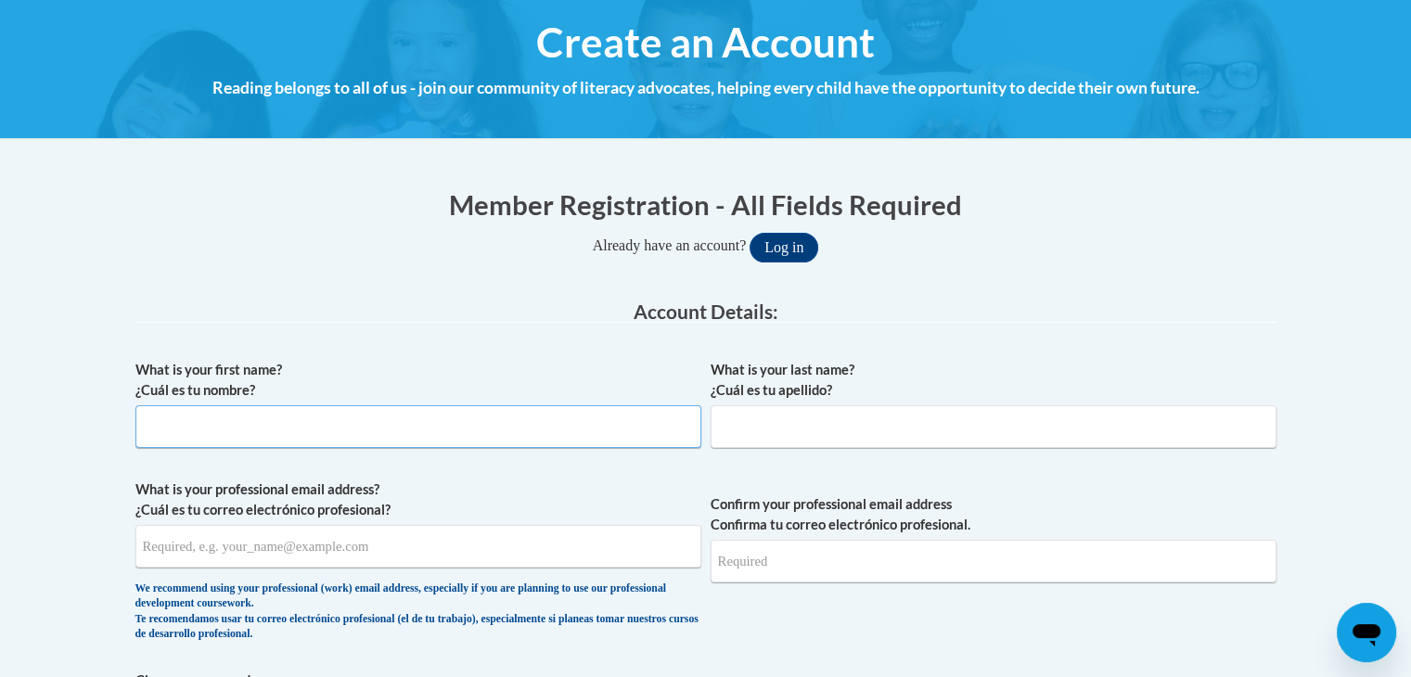
click at [462, 432] on input "What is your first name? ¿Cuál es tu nombre?" at bounding box center [418, 426] width 566 height 43
type input "Alex"
click at [834, 440] on input "What is your last name? ¿Cuál es tu apellido?" at bounding box center [993, 426] width 566 height 43
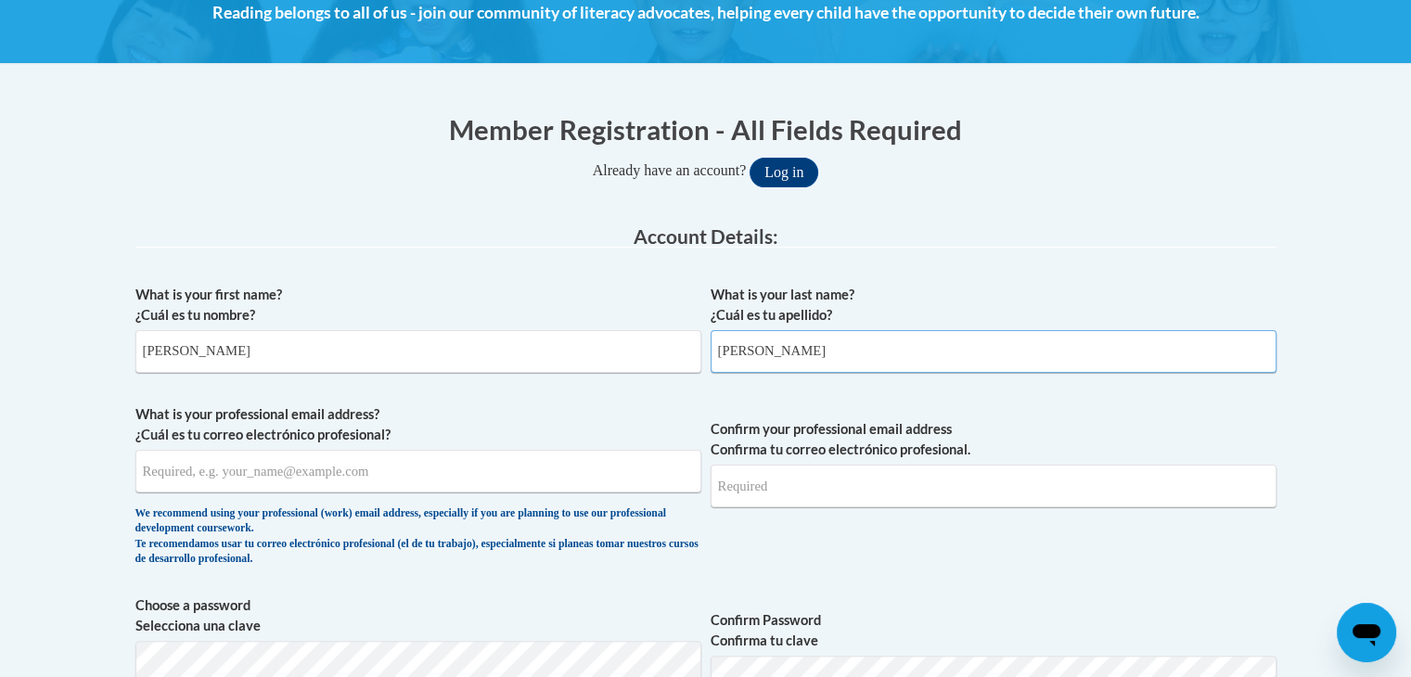
scroll to position [321, 0]
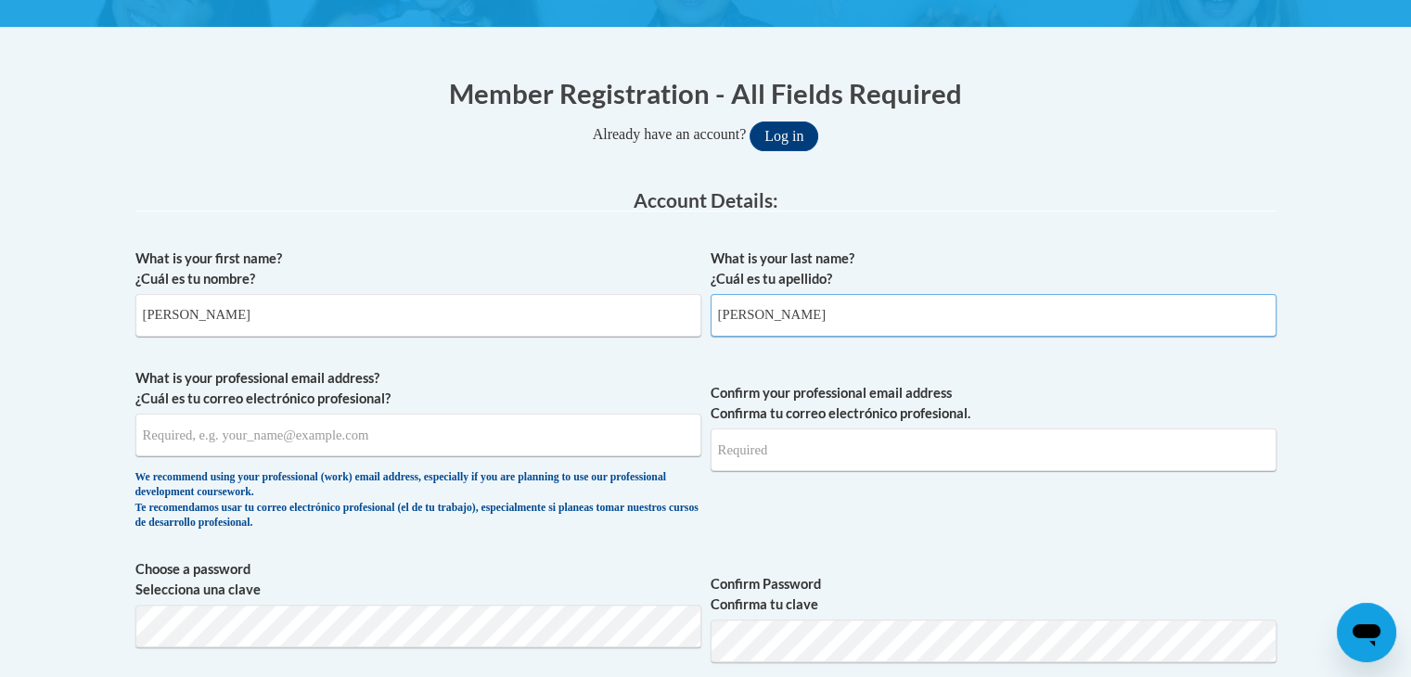
type input "Loman"
click at [393, 431] on input "What is your professional email address? ¿Cuál es tu correo electrónico profesi…" at bounding box center [418, 435] width 566 height 43
type input "a"
type input "loman.alex@ic.edu"
click at [737, 457] on input "Confirm your professional email address Confirma tu correo electrónico profesio…" at bounding box center [993, 449] width 566 height 43
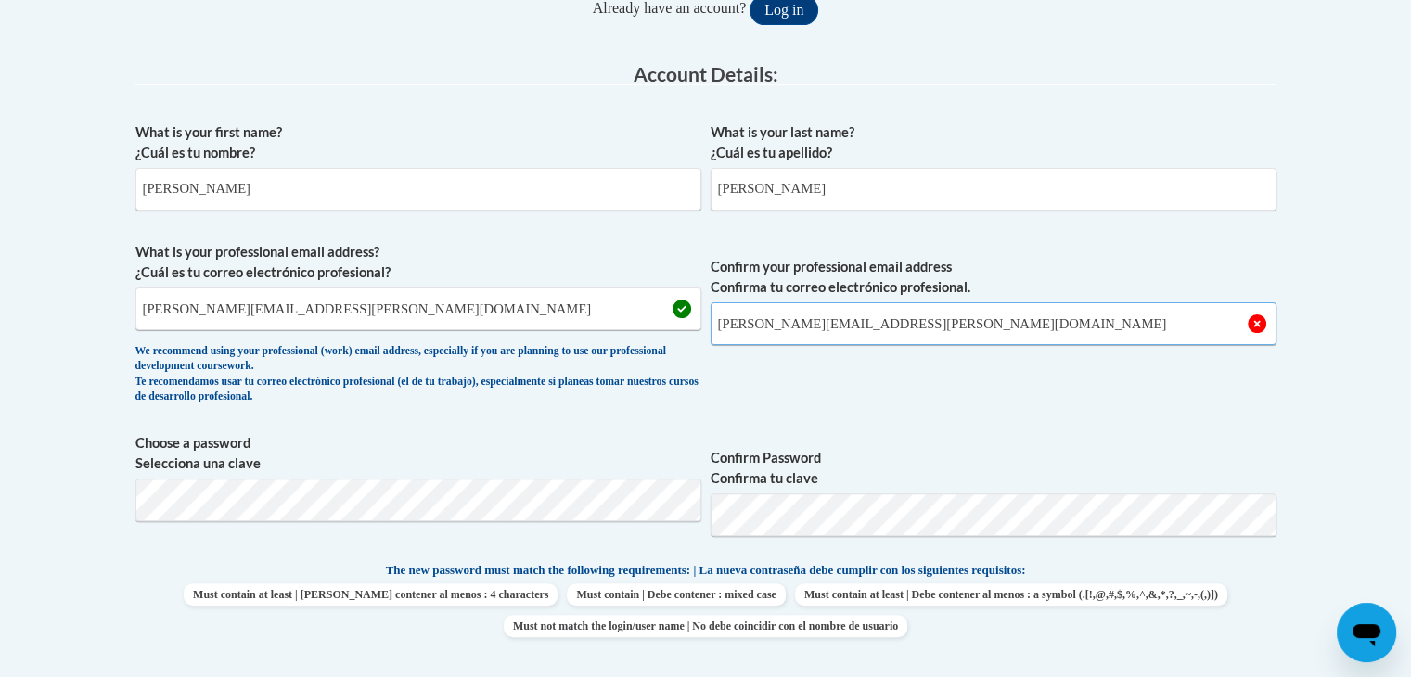
scroll to position [451, 0]
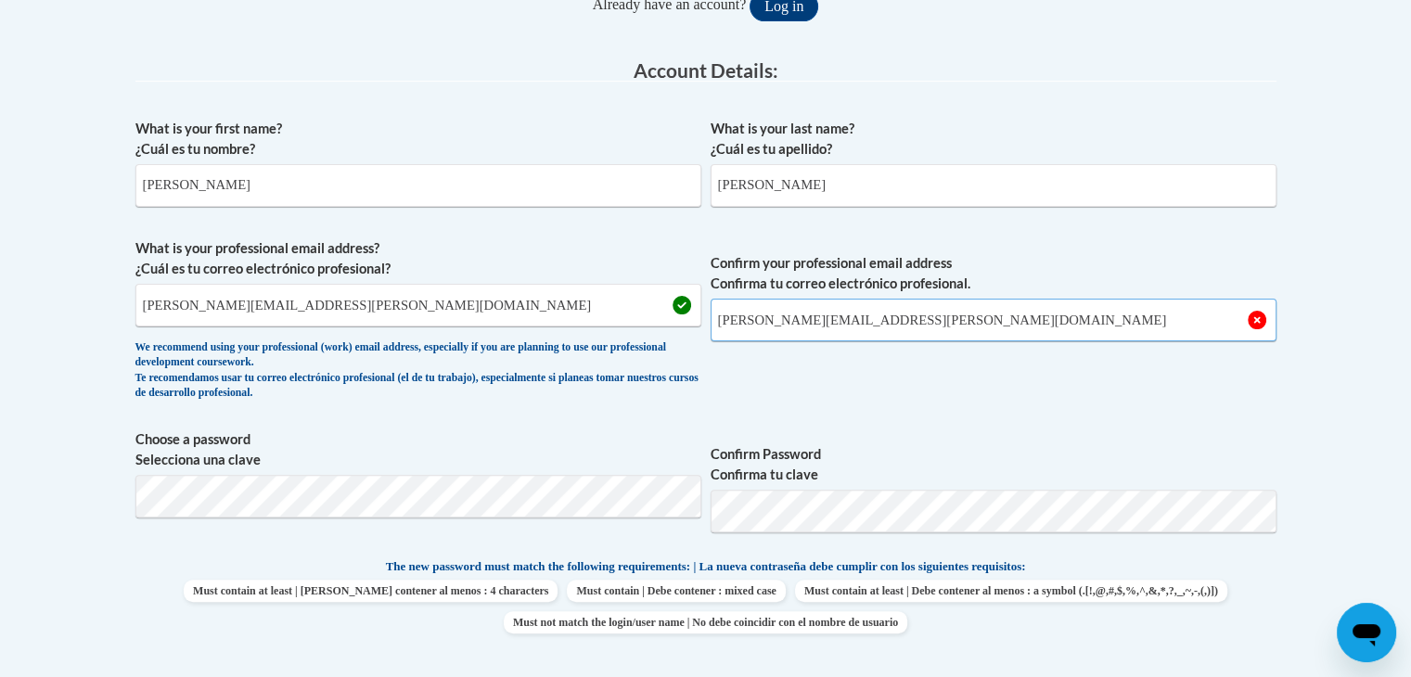
type input "loman.alex@ic.edu"
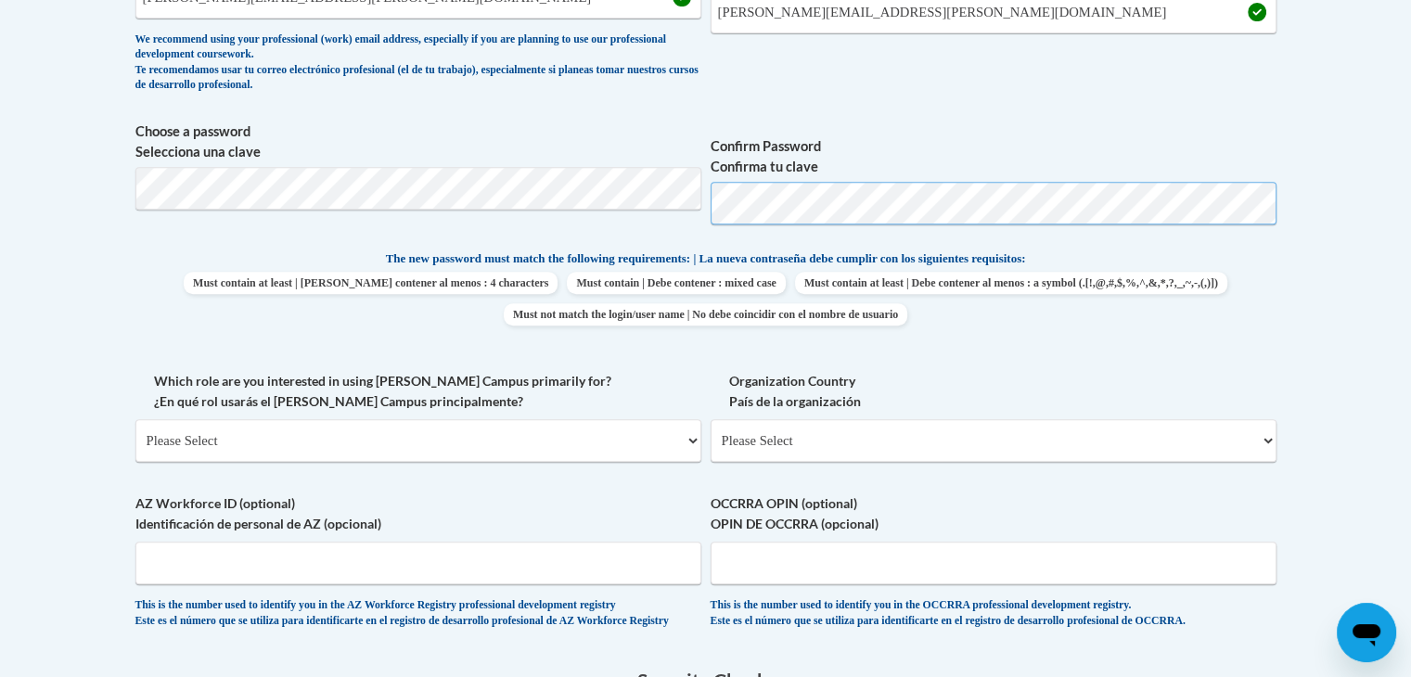
scroll to position [768, 0]
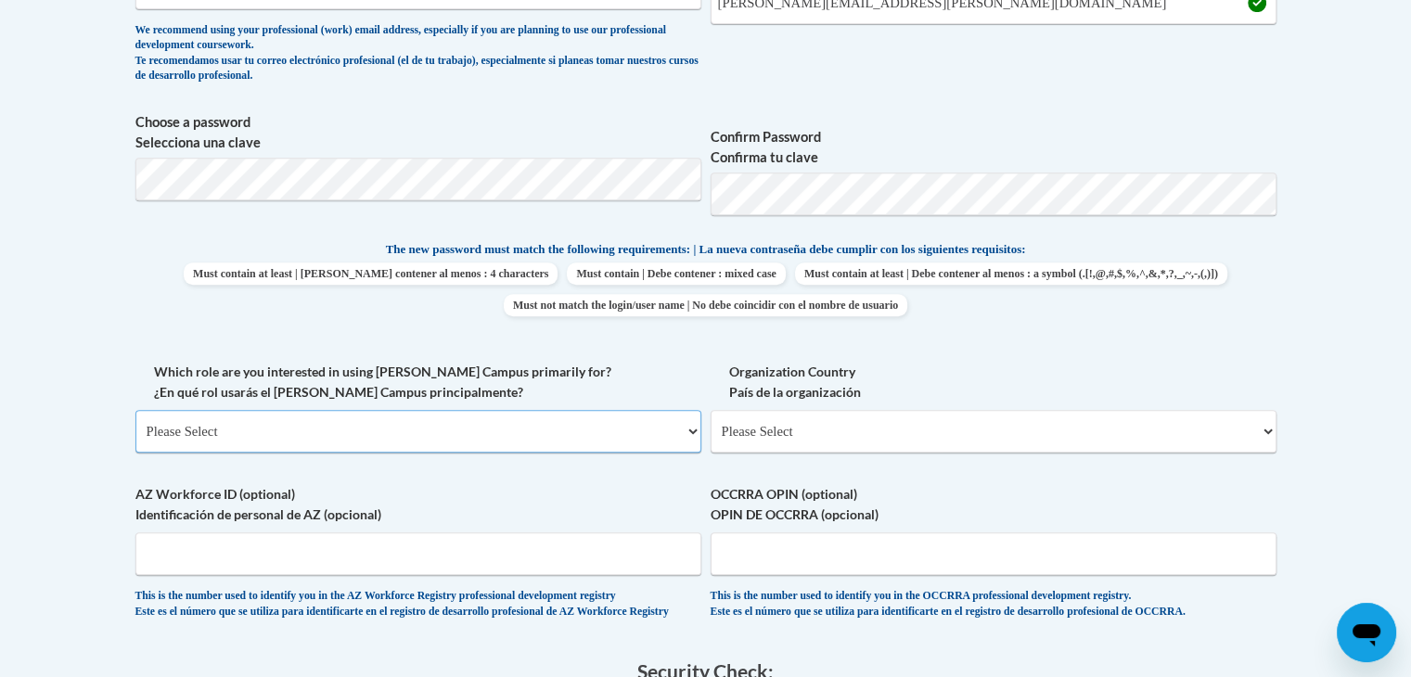
click at [605, 429] on select "Please Select College/University | Colegio/Universidad Community/Nonprofit Part…" at bounding box center [418, 431] width 566 height 43
select select "fbf2d438-af2f-41f8-98f1-81c410e29de3"
click at [135, 410] on select "Please Select College/University | Colegio/Universidad Community/Nonprofit Part…" at bounding box center [418, 431] width 566 height 43
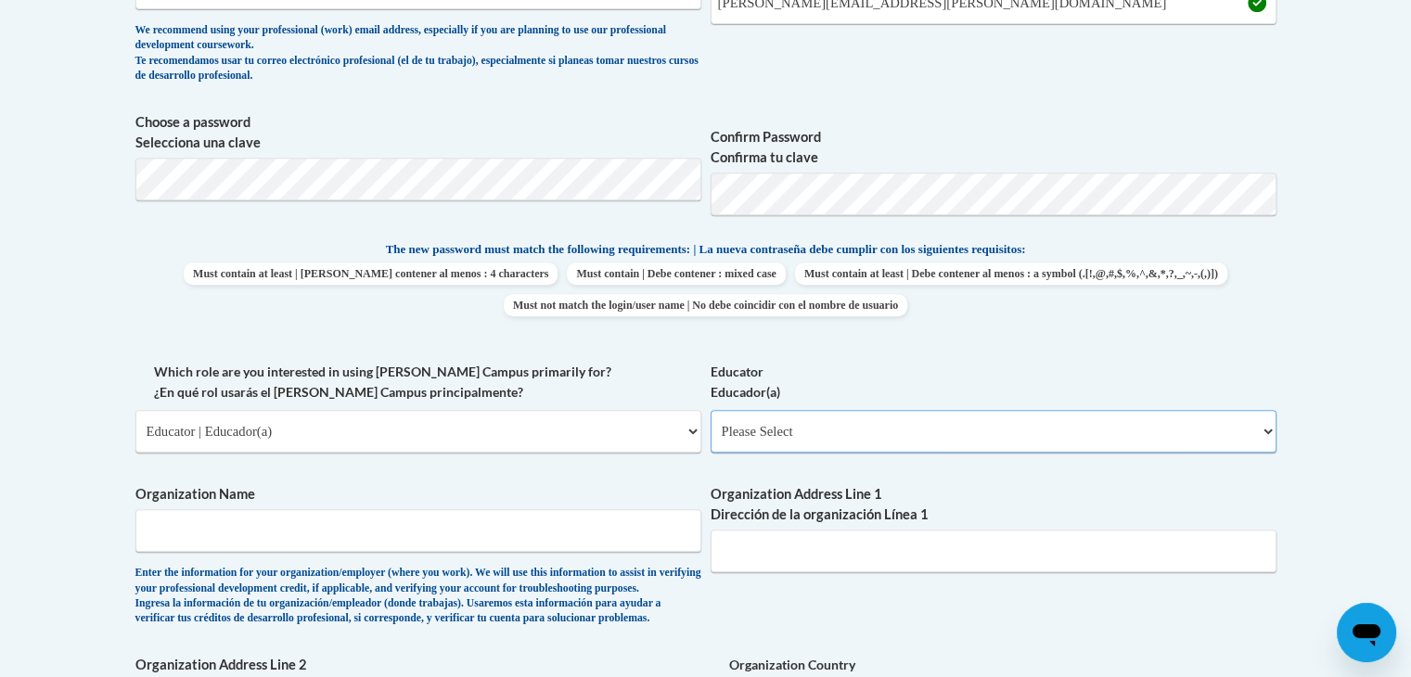
click at [809, 439] on select "Please Select Early Learning/Daycare Teacher/Family Home Care Provider | Maestr…" at bounding box center [993, 431] width 566 height 43
select select "8e40623d-54d0-45cd-9f92-5df65cd3f8cf"
click at [710, 410] on select "Please Select Early Learning/Daycare Teacher/Family Home Care Provider | Maestr…" at bounding box center [993, 431] width 566 height 43
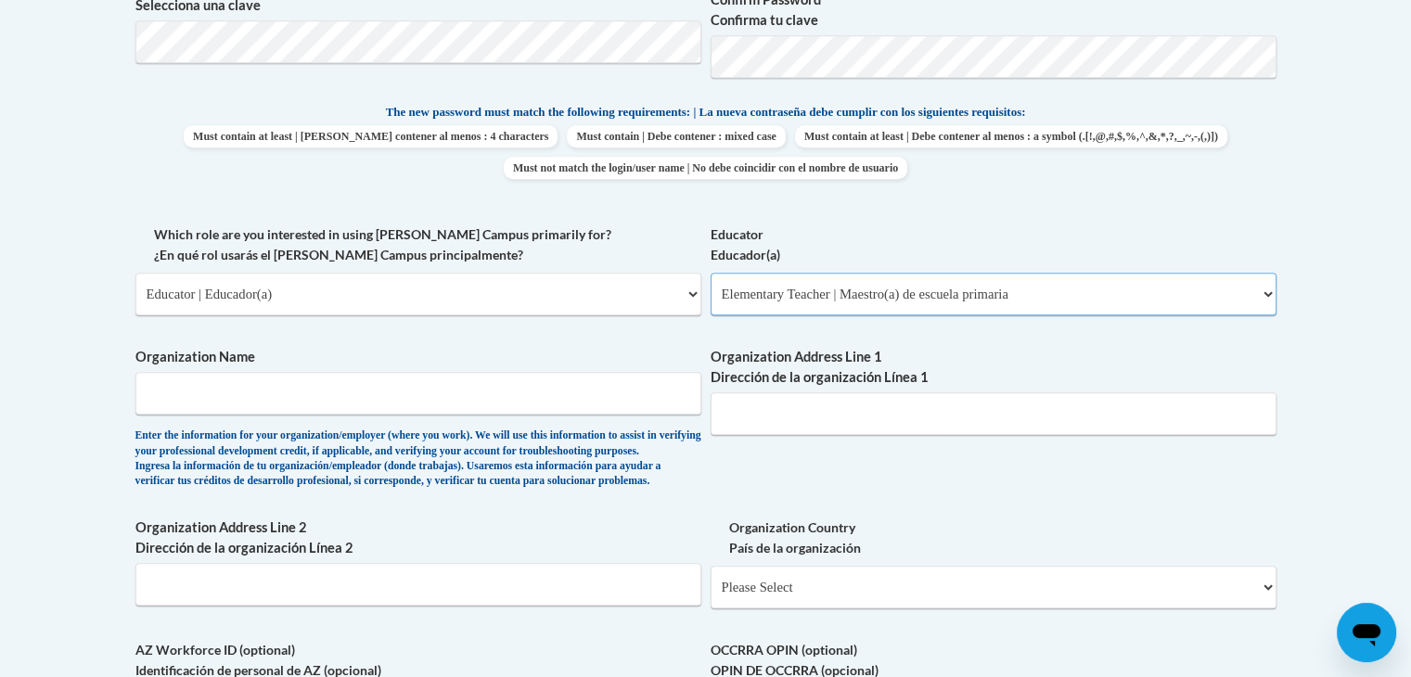
scroll to position [907, 0]
click at [488, 394] on input "Organization Name" at bounding box center [418, 391] width 566 height 43
type input "I"
type input "Illinois College"
click at [779, 416] on input "Organization Address Line 1 Dirección de la organización Línea 1" at bounding box center [993, 411] width 566 height 43
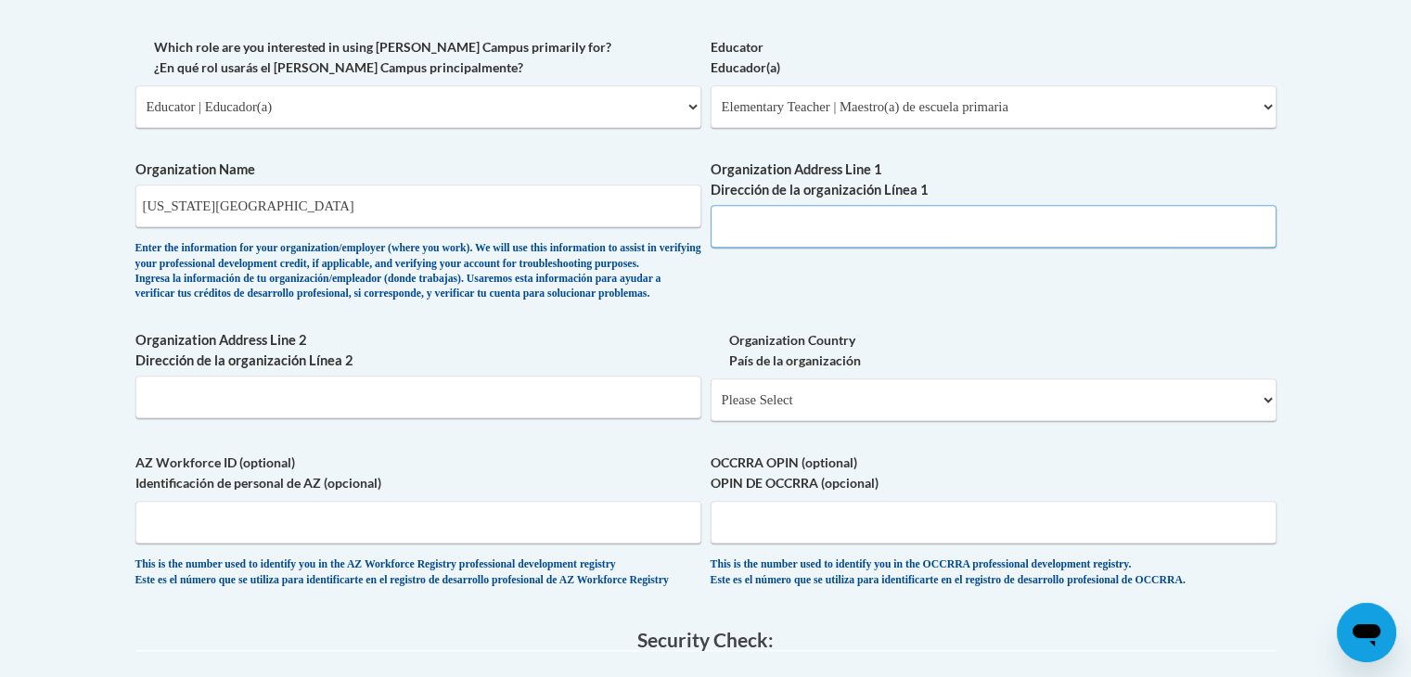
scroll to position [1094, 0]
click at [847, 419] on select "Please Select United States | Estados Unidos Outside of the United States | Fue…" at bounding box center [993, 398] width 566 height 43
select select "ad49bcad-a171-4b2e-b99c-48b446064914"
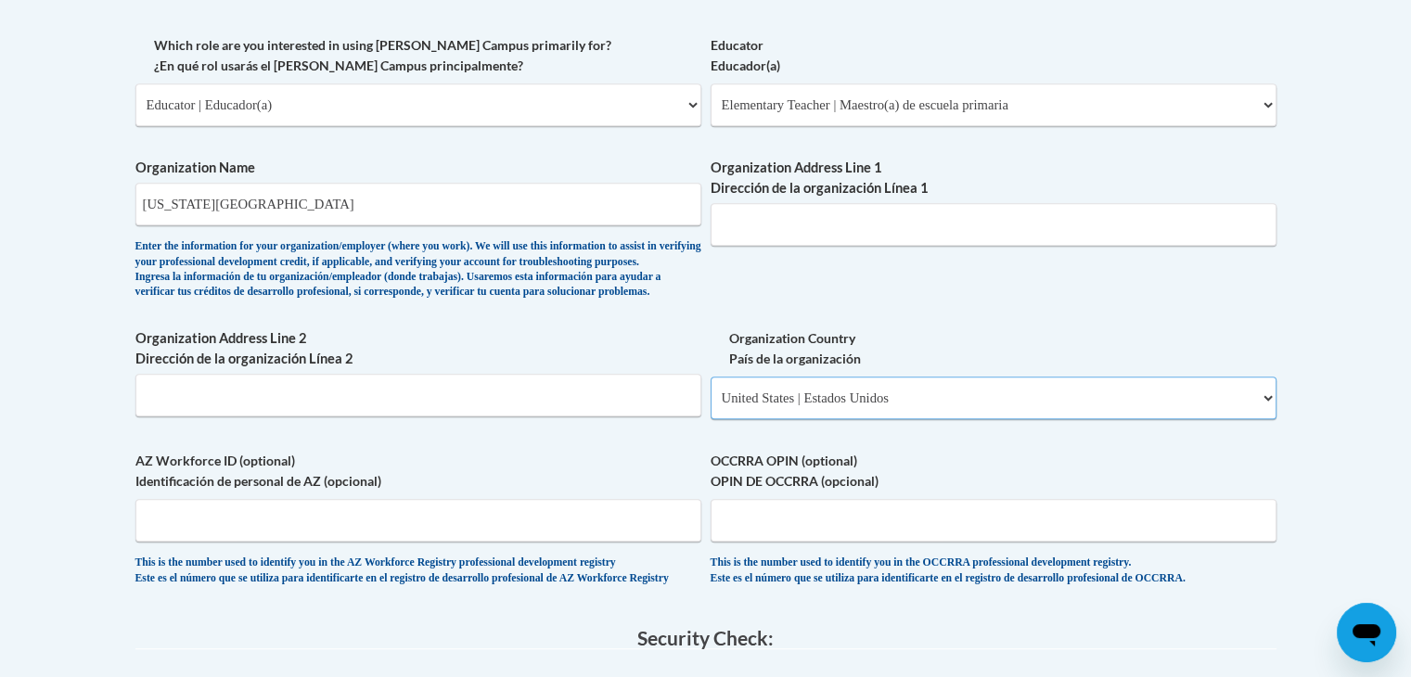
click at [710, 406] on select "Please Select United States | Estados Unidos Outside of the United States | Fue…" at bounding box center [993, 398] width 566 height 43
select select
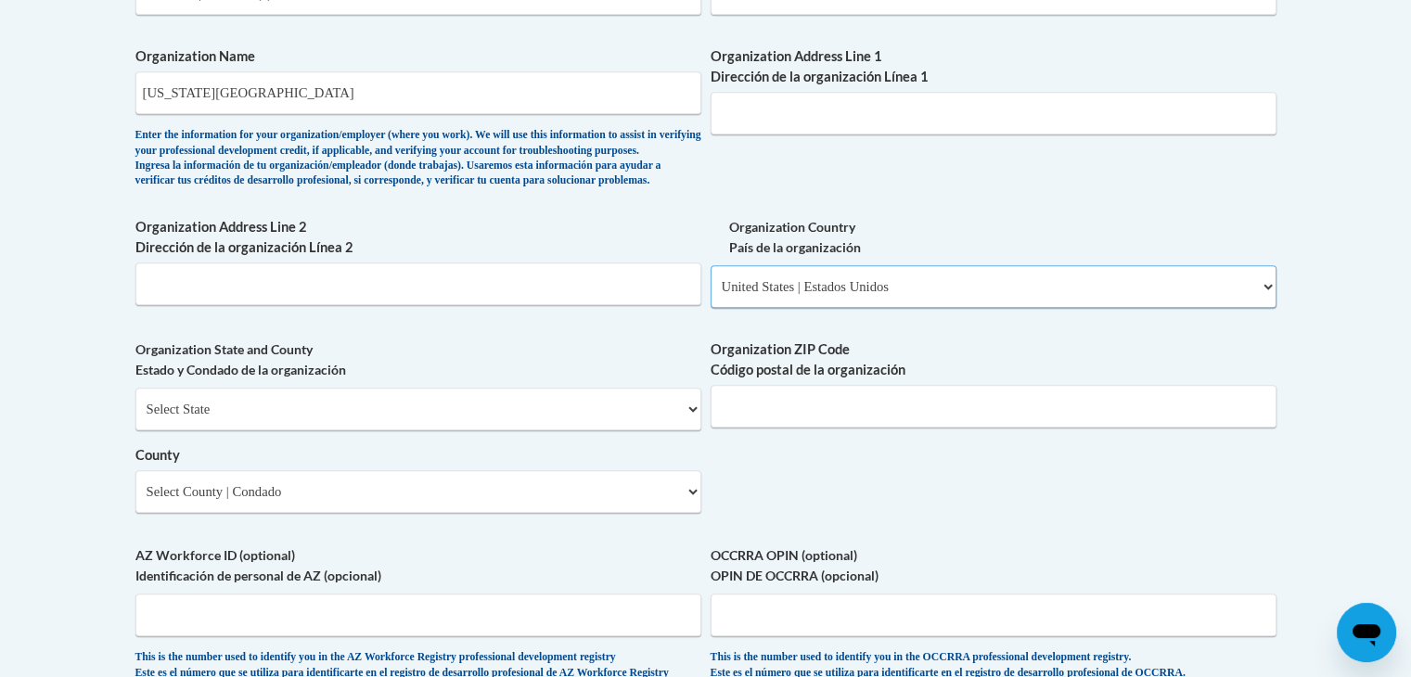
scroll to position [1209, 0]
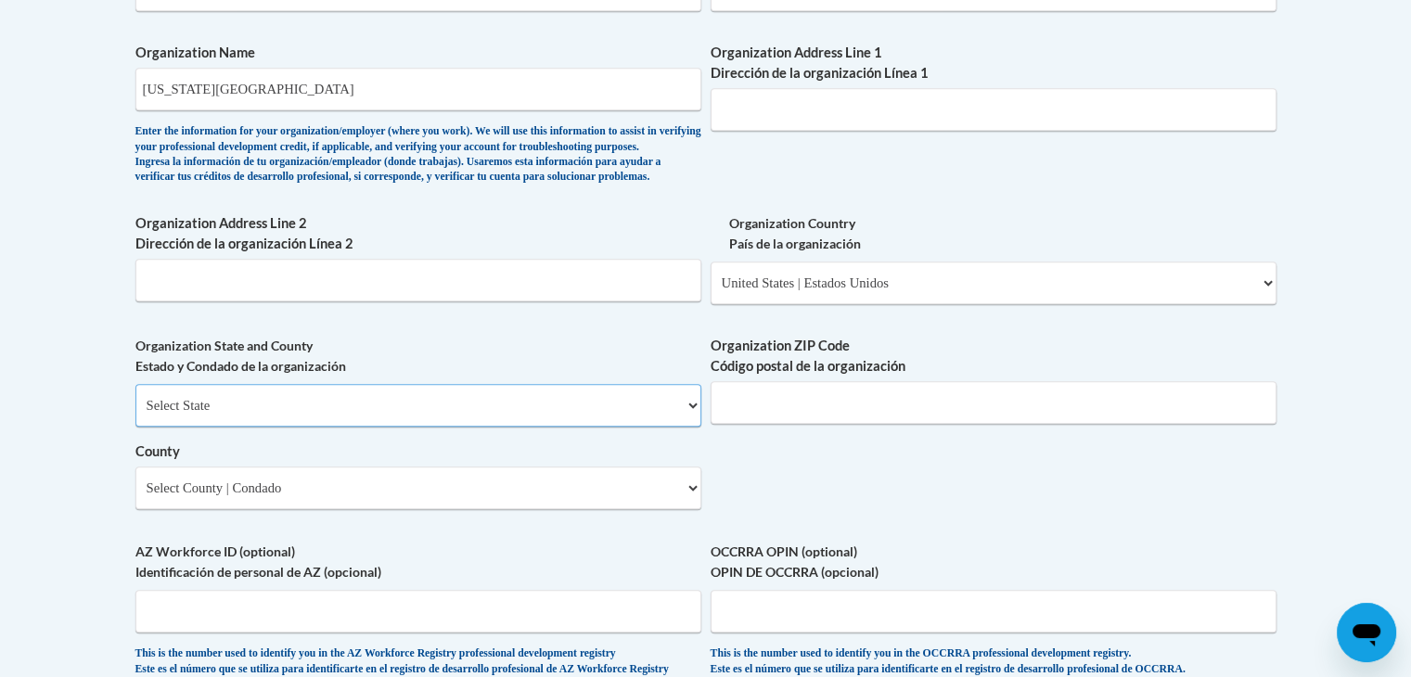
click at [471, 427] on select "Select State Alabama Alaska Arizona Arkansas California Colorado Connecticut De…" at bounding box center [418, 405] width 566 height 43
select select "Illinois"
click at [135, 415] on select "Select State Alabama Alaska Arizona Arkansas California Colorado Connecticut De…" at bounding box center [418, 405] width 566 height 43
click at [954, 424] on input "Organization ZIP Code Código postal de la organización" at bounding box center [993, 402] width 566 height 43
click at [498, 301] on input "Organization Address Line 2 Dirección de la organización Línea 2" at bounding box center [418, 280] width 566 height 43
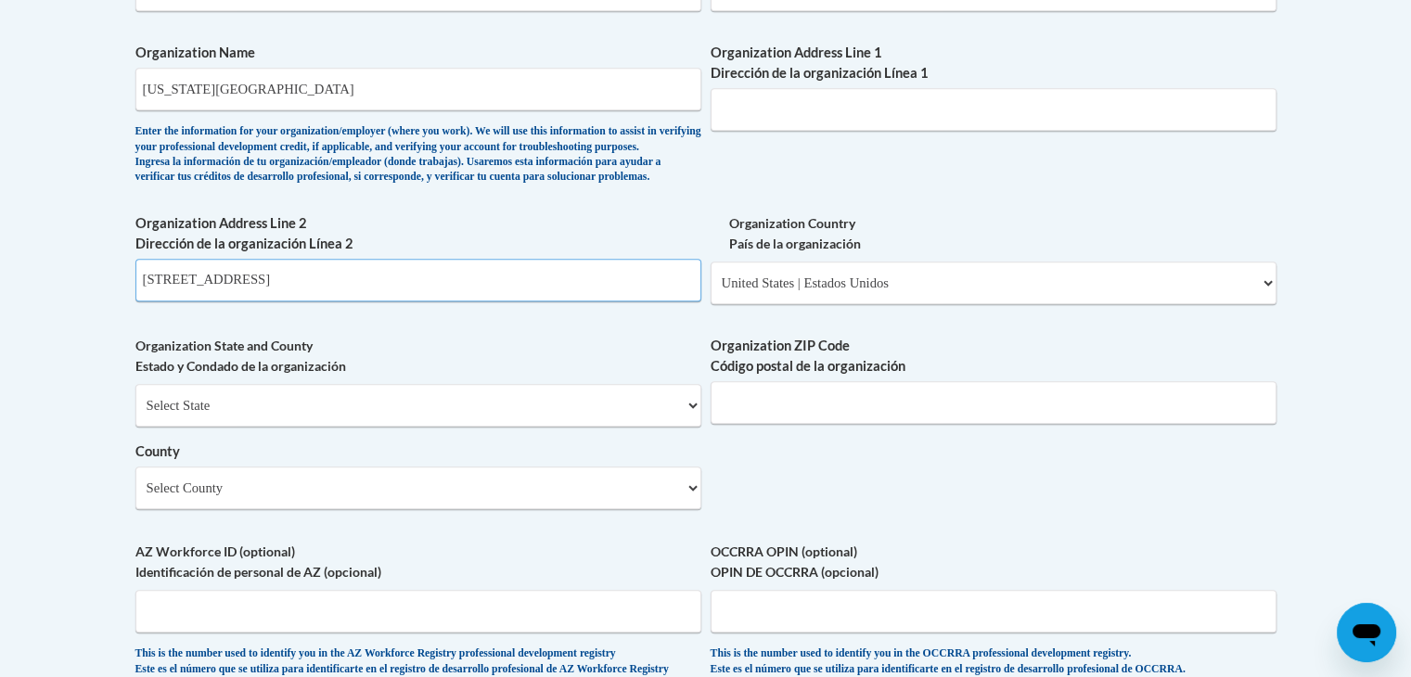
type input "1101 W college ave."
click at [918, 424] on input "Organization ZIP Code Código postal de la organización" at bounding box center [993, 402] width 566 height 43
type input "62650"
click at [658, 509] on select "Select County Adams Alexander Bond Boone Brown Bureau Calhoun Carroll Cass Cham…" at bounding box center [418, 488] width 566 height 43
select select "Morgan"
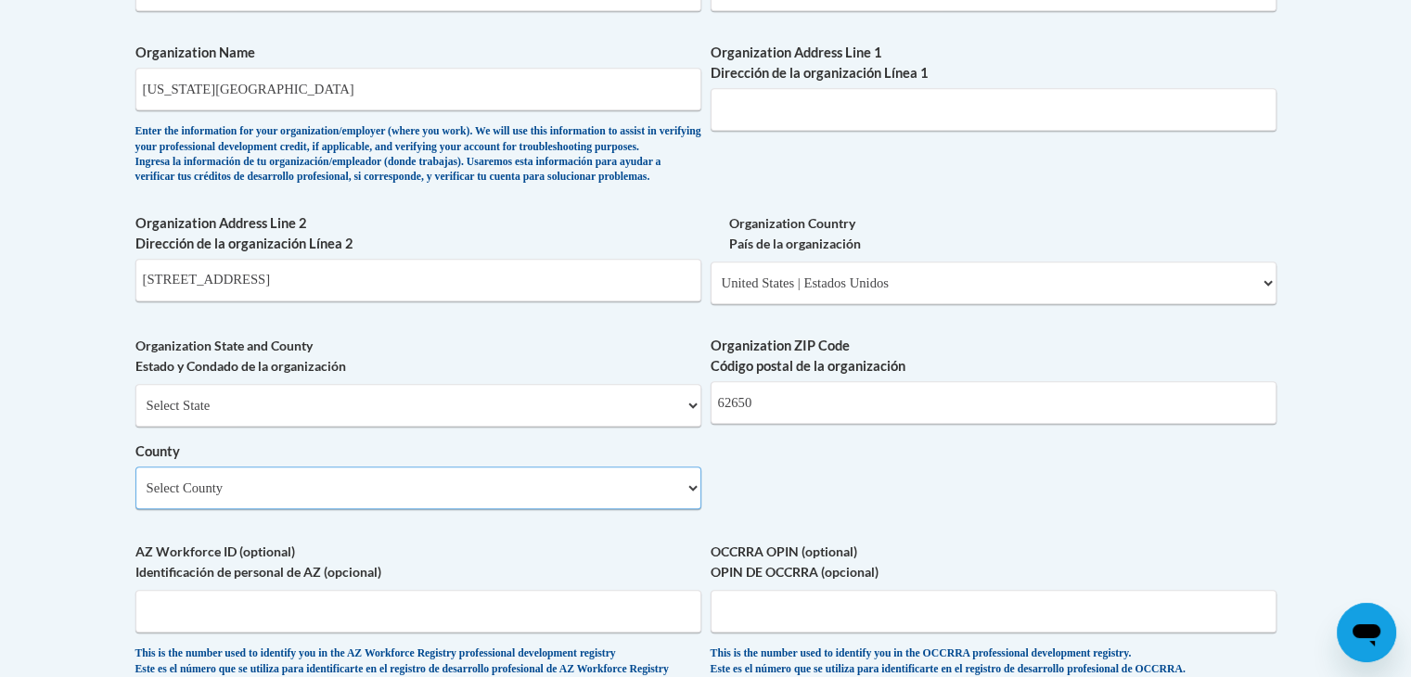
click at [135, 497] on select "Select County Adams Alexander Bond Boone Brown Bureau Calhoun Carroll Cass Cham…" at bounding box center [418, 488] width 566 height 43
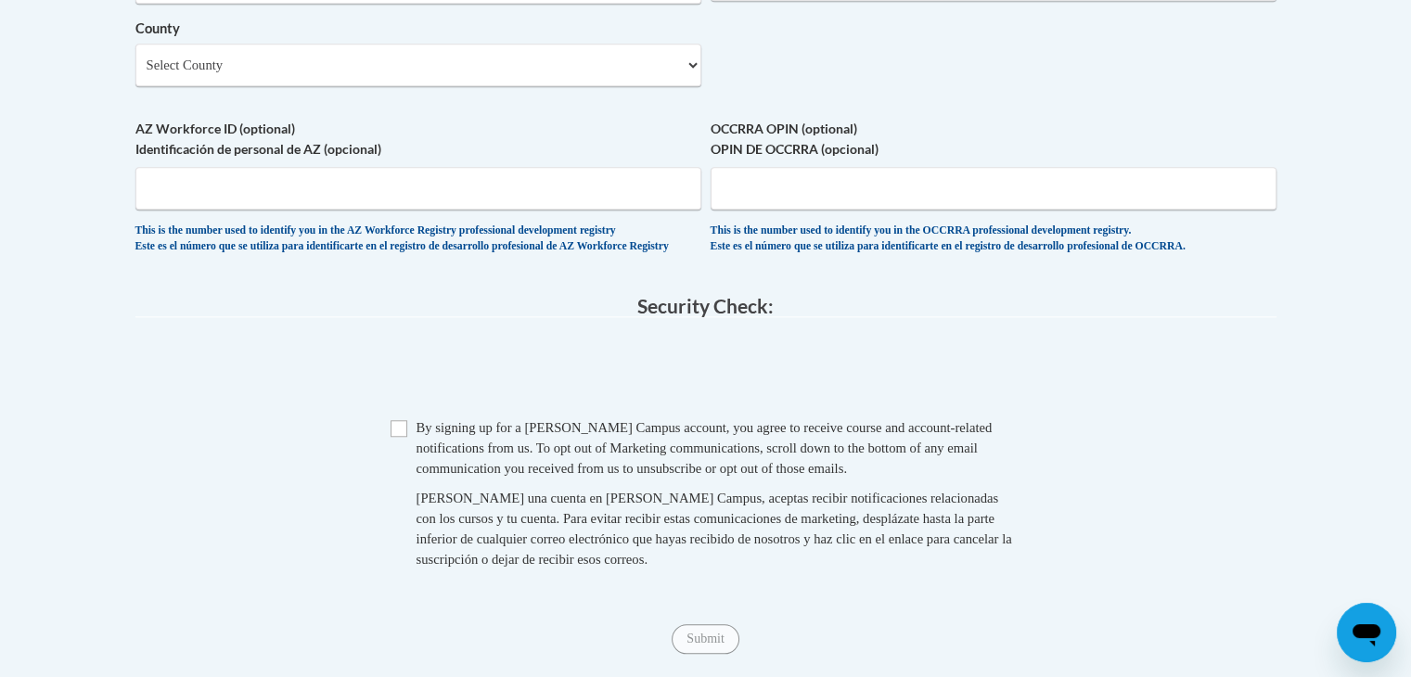
scroll to position [1692, 0]
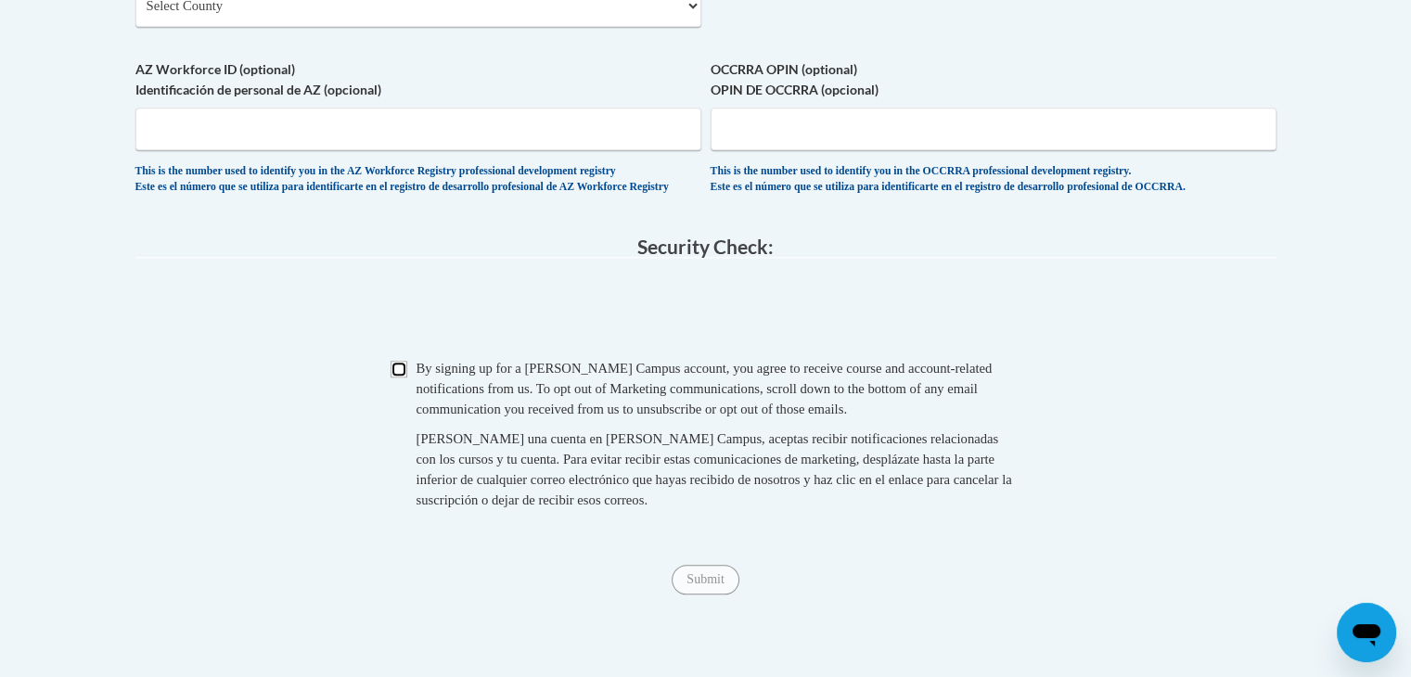
click at [396, 377] on input "Checkbox" at bounding box center [398, 369] width 17 height 17
checkbox input "true"
click at [725, 595] on input "Submit" at bounding box center [704, 580] width 67 height 30
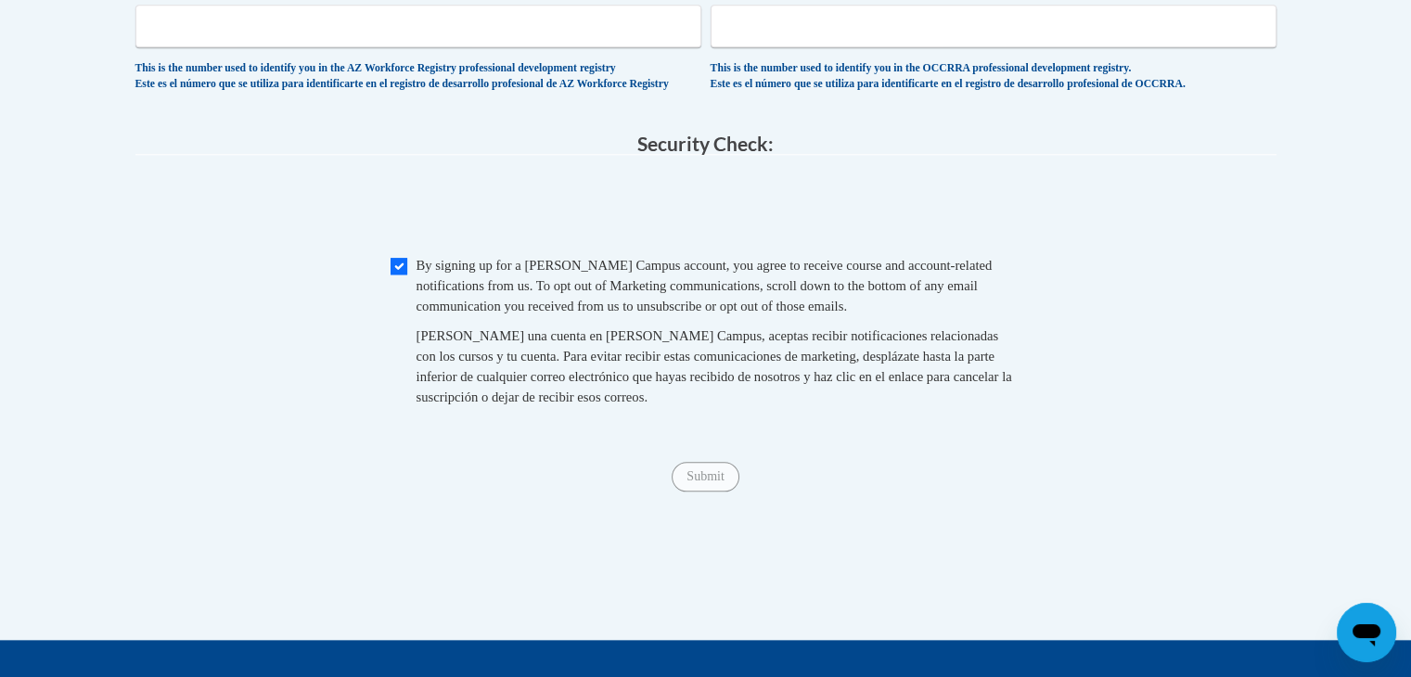
scroll to position [1817, 0]
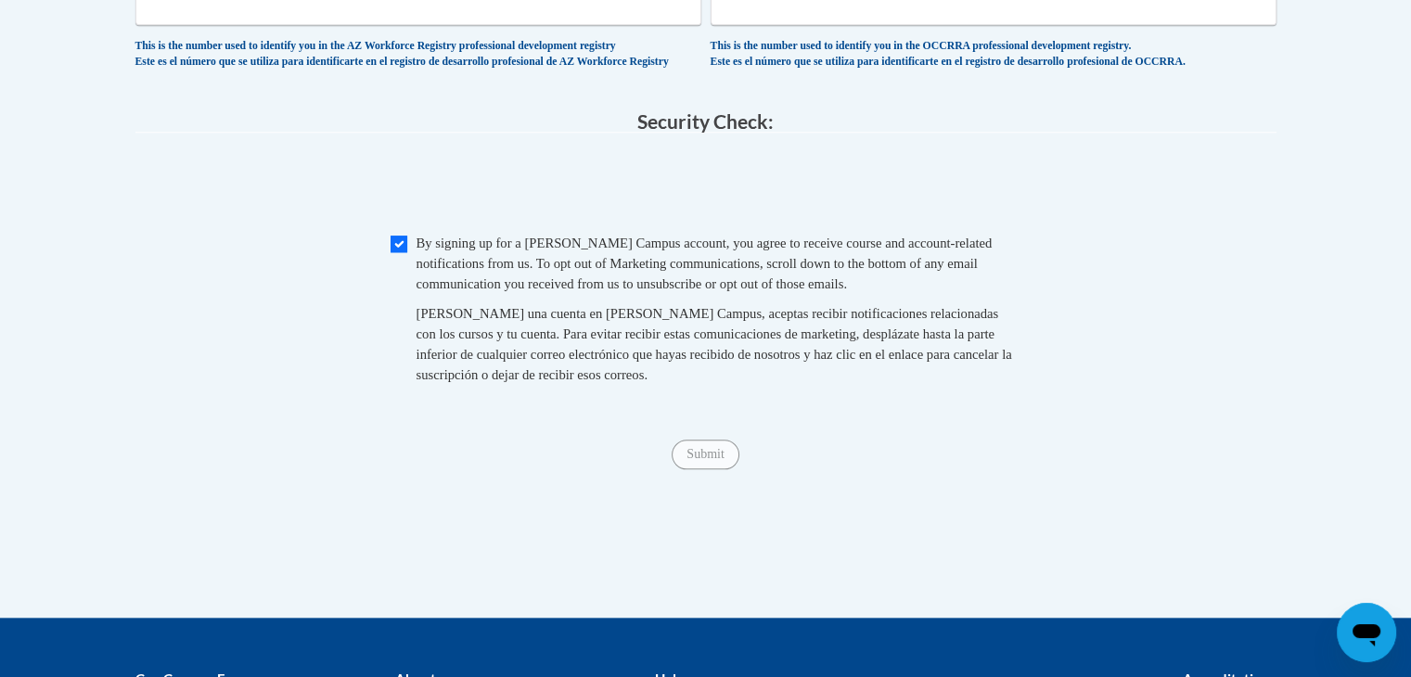
type input "1101 West college ave."
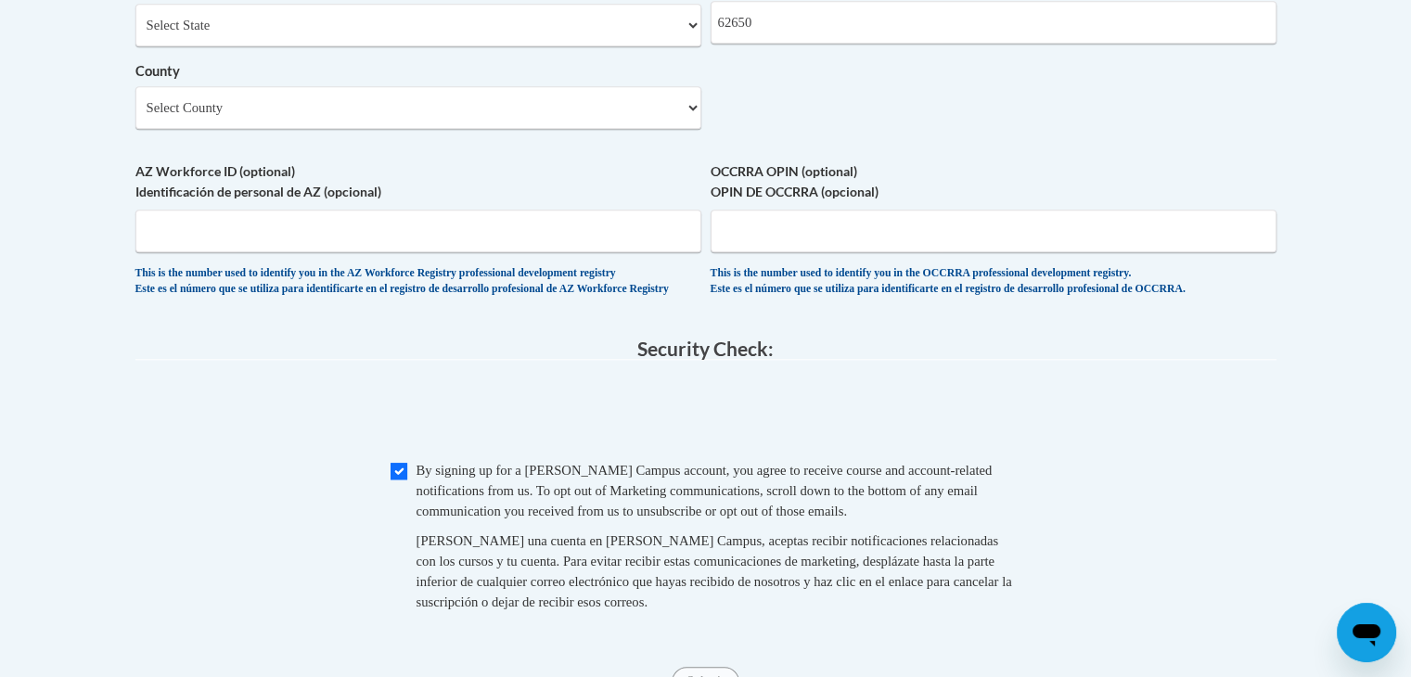
scroll to position [1541, 0]
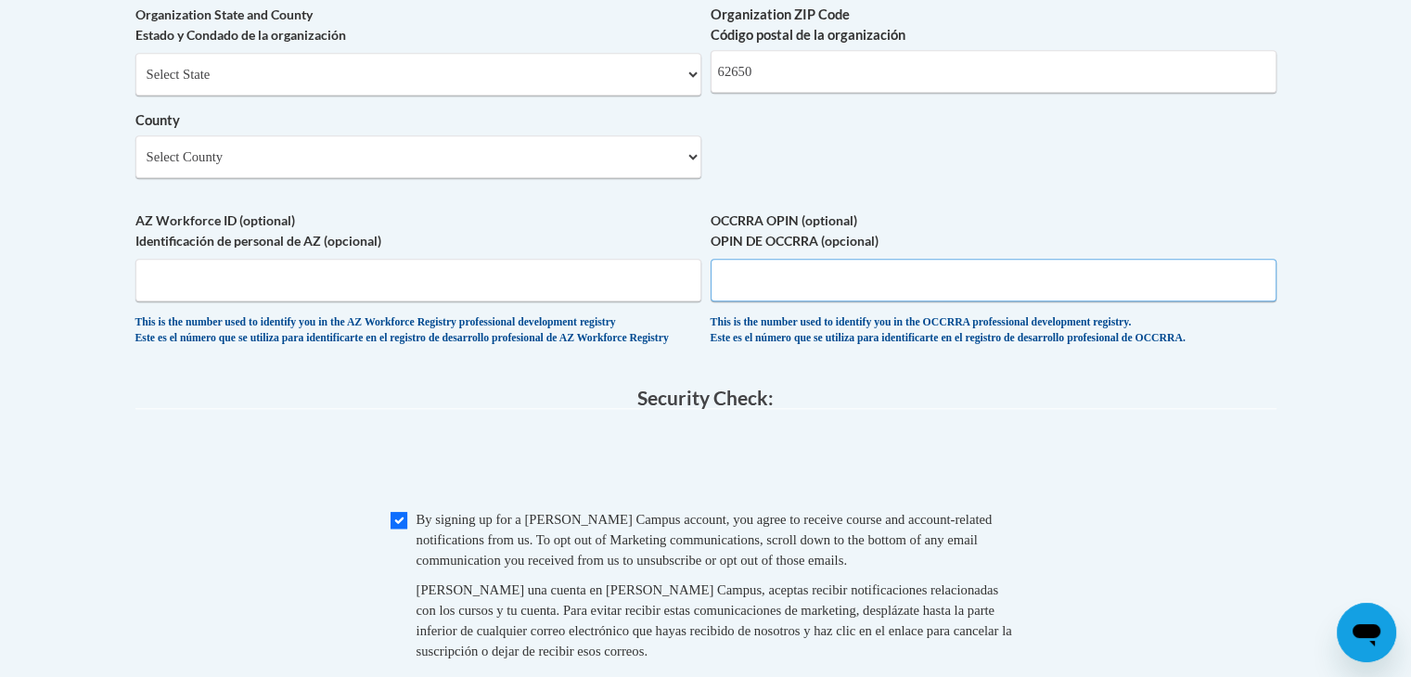
click at [927, 301] on input "OCCRRA OPIN (optional) OPIN DE OCCRRA (opcional)" at bounding box center [993, 280] width 566 height 43
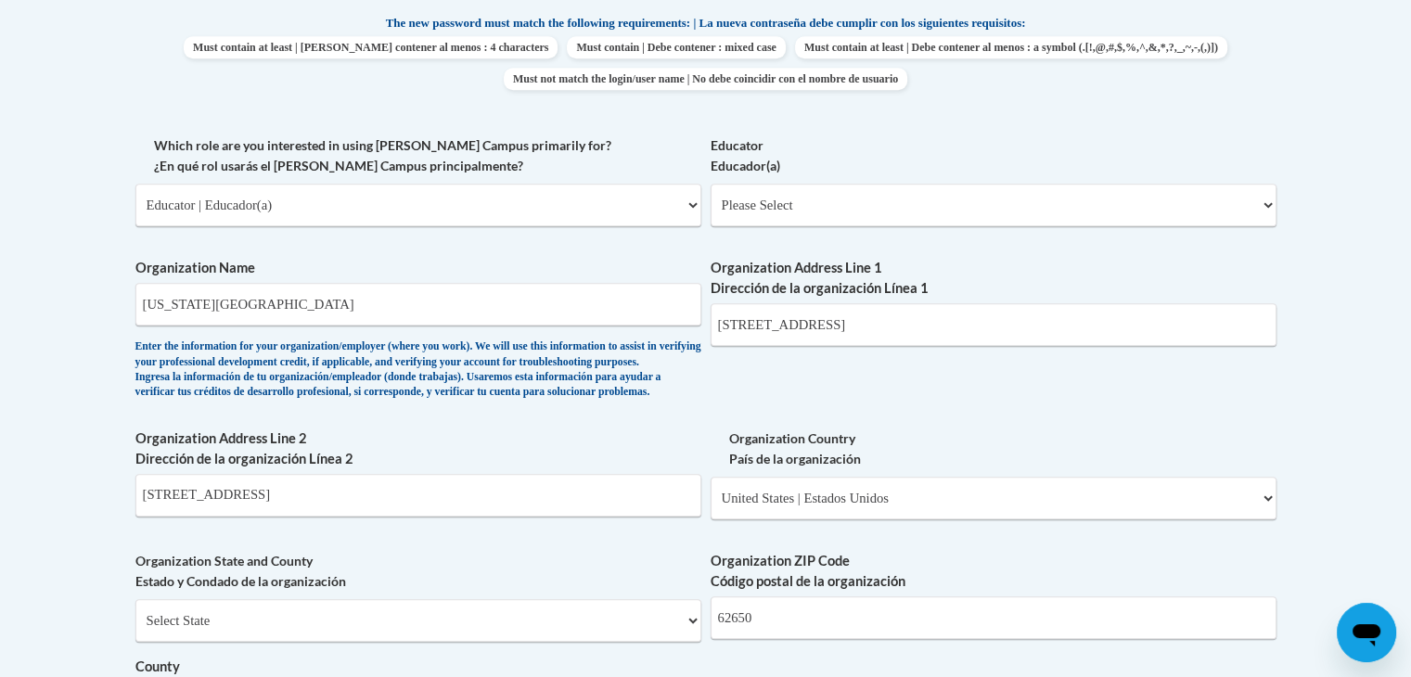
scroll to position [993, 0]
click at [902, 227] on div "Educator Educador(a) Please Select Early Learning/Daycare Teacher/Family Home C…" at bounding box center [993, 188] width 566 height 105
click at [924, 202] on select "Please Select Early Learning/Daycare Teacher/Family Home Care Provider | Maestr…" at bounding box center [993, 206] width 566 height 43
select select "8e40623d-54d0-45cd-9f92-5df65cd3f8cf"
click at [710, 185] on select "Please Select Early Learning/Daycare Teacher/Family Home Care Provider | Maestr…" at bounding box center [993, 206] width 566 height 43
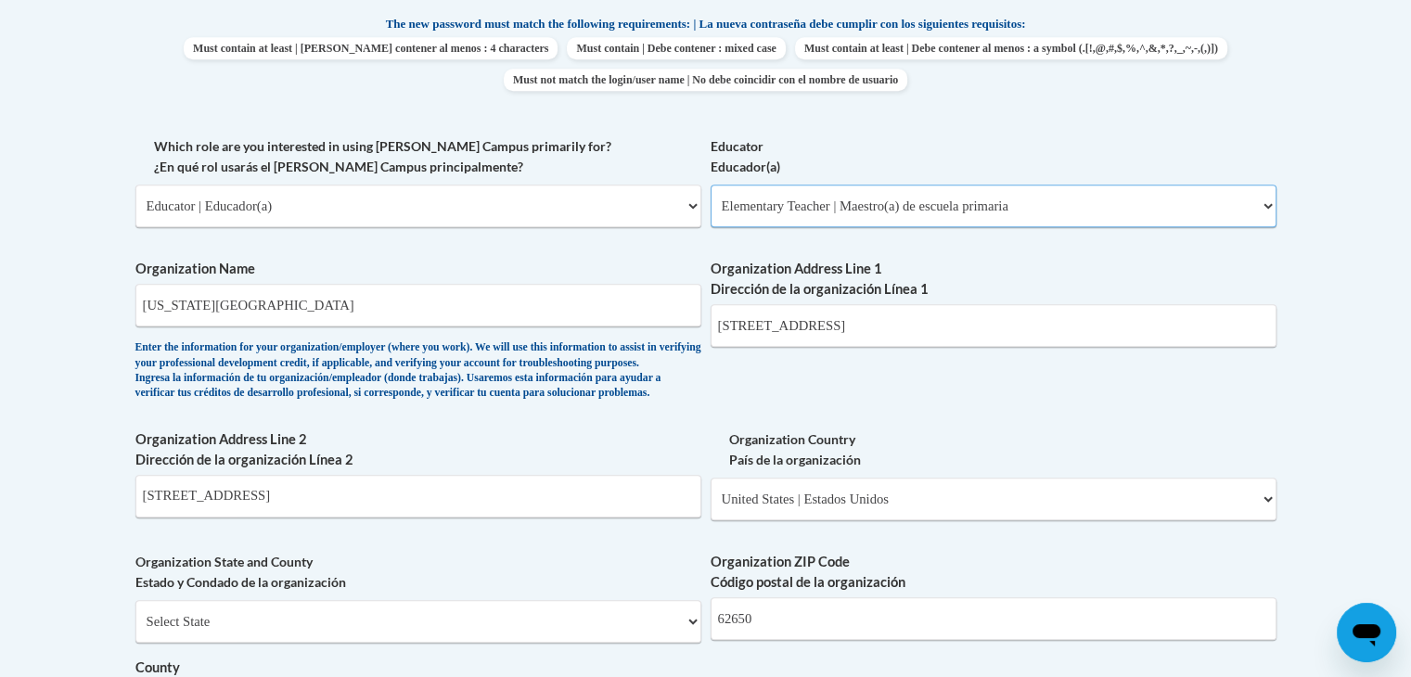
select select "null"
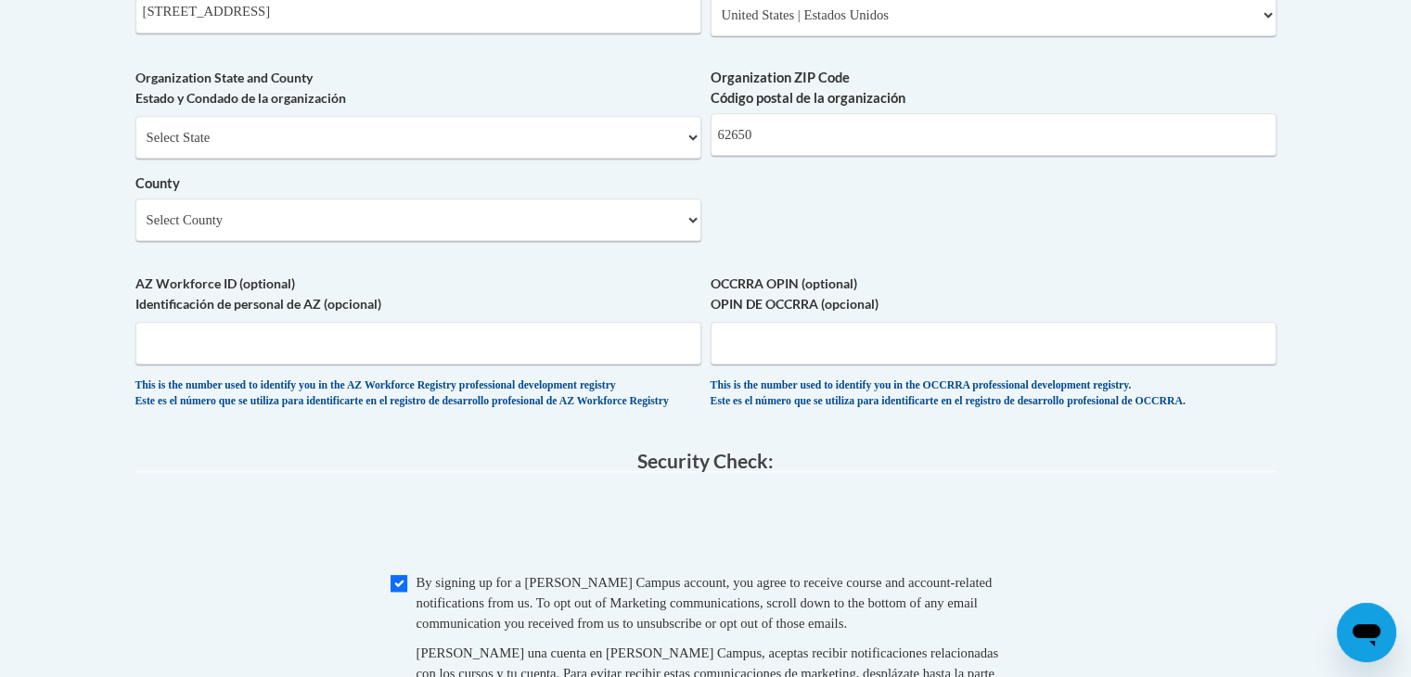
scroll to position [1477, 0]
click at [345, 365] on input "AZ Workforce ID (optional) Identificación de personal de AZ (opcional)" at bounding box center [418, 344] width 566 height 43
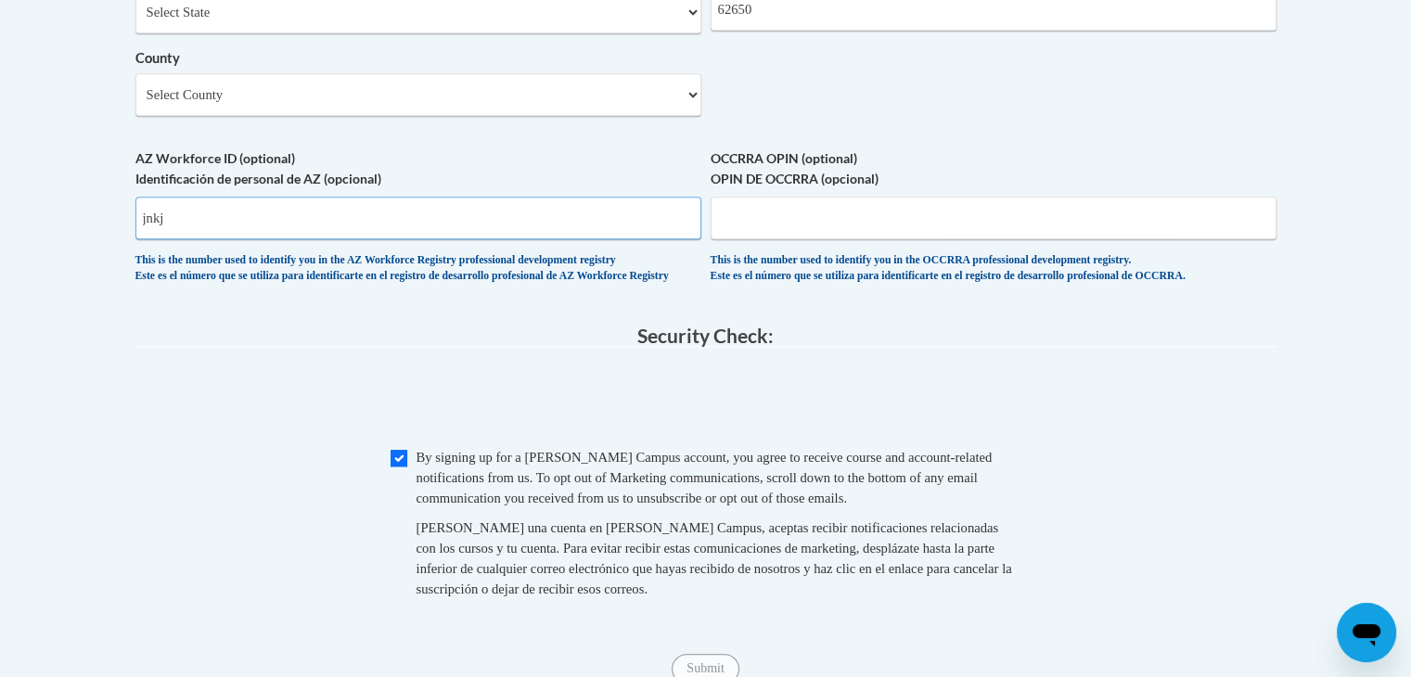
scroll to position [1601, 0]
type input "jnkj"
click at [771, 241] on input "OCCRRA OPIN (optional) OPIN DE OCCRRA (opcional)" at bounding box center [993, 219] width 566 height 43
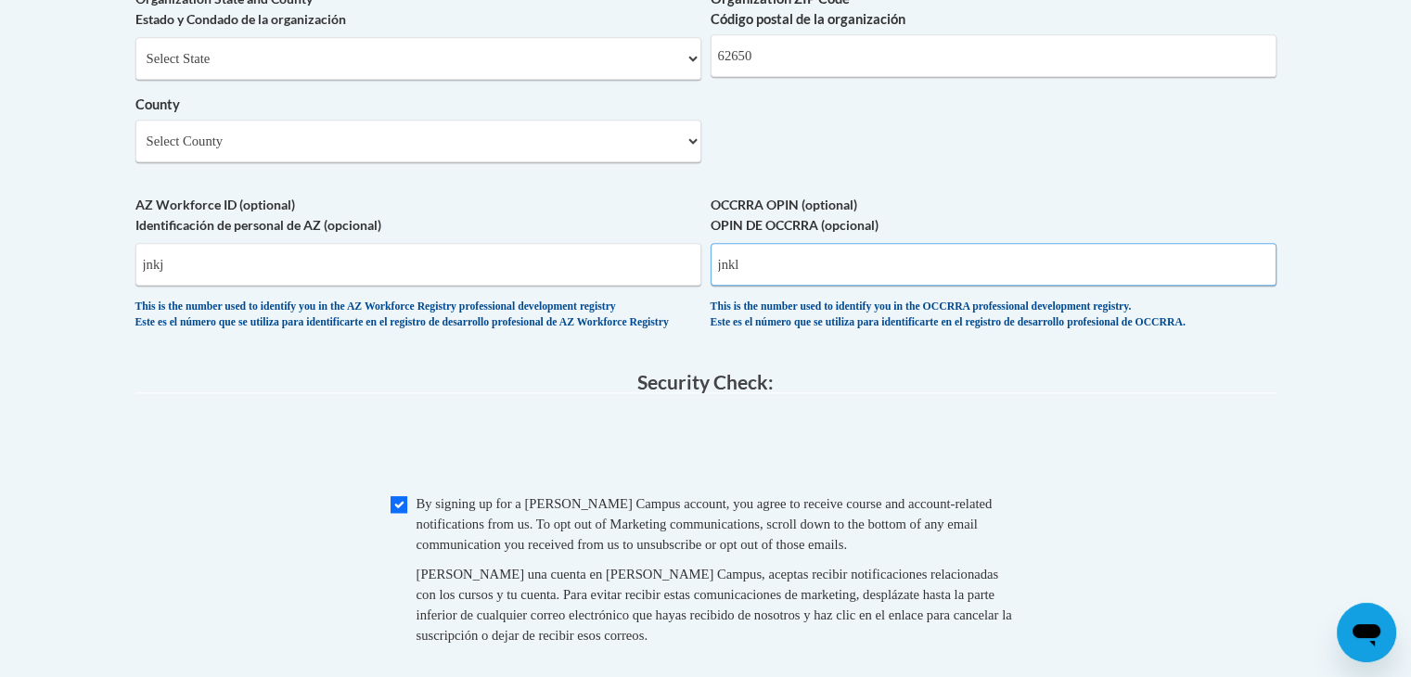
scroll to position [1512, 0]
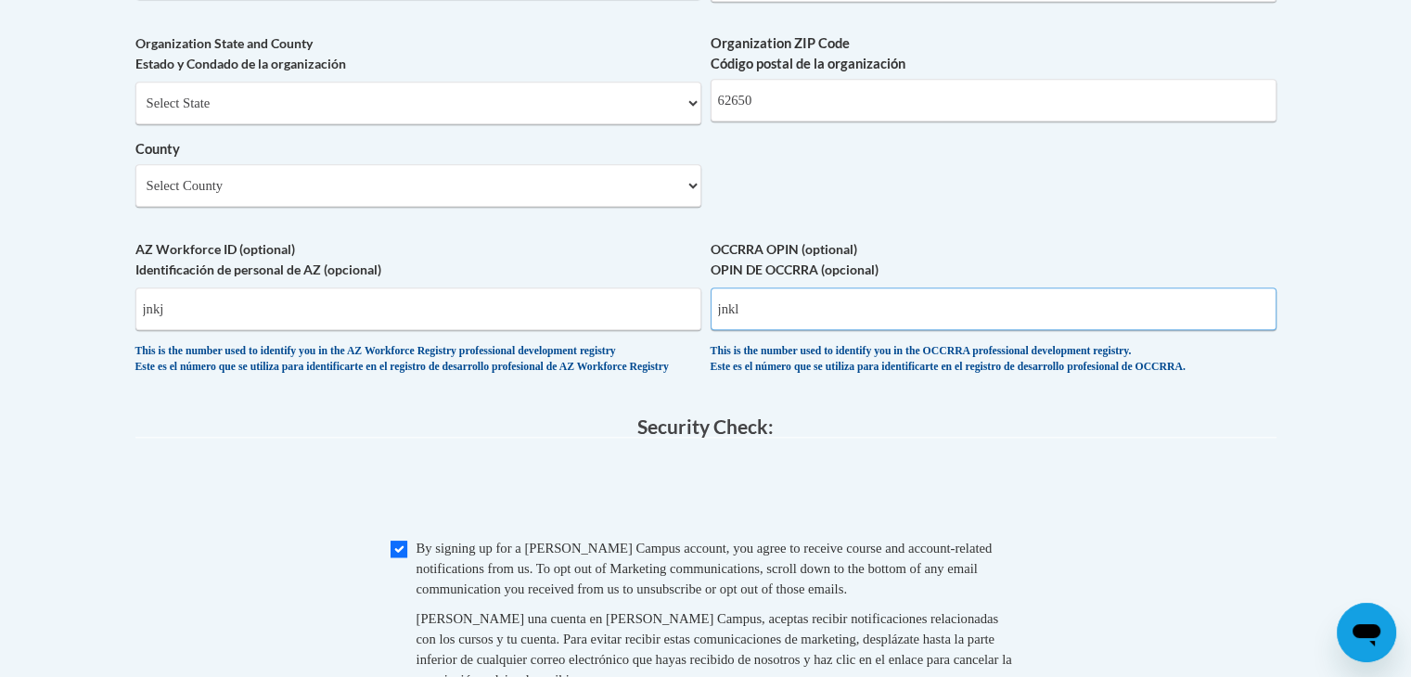
type input "jnkl"
click at [648, 204] on select "Select County Adams Alexander Bond Boone Brown Bureau Calhoun Carroll Cass Cham…" at bounding box center [418, 185] width 566 height 43
select select "Morgan"
click at [135, 194] on select "Select County Adams Alexander Bond Boone Brown Bureau Calhoun Carroll Cass Cham…" at bounding box center [418, 185] width 566 height 43
click at [420, 330] on input "jnkj" at bounding box center [418, 309] width 566 height 43
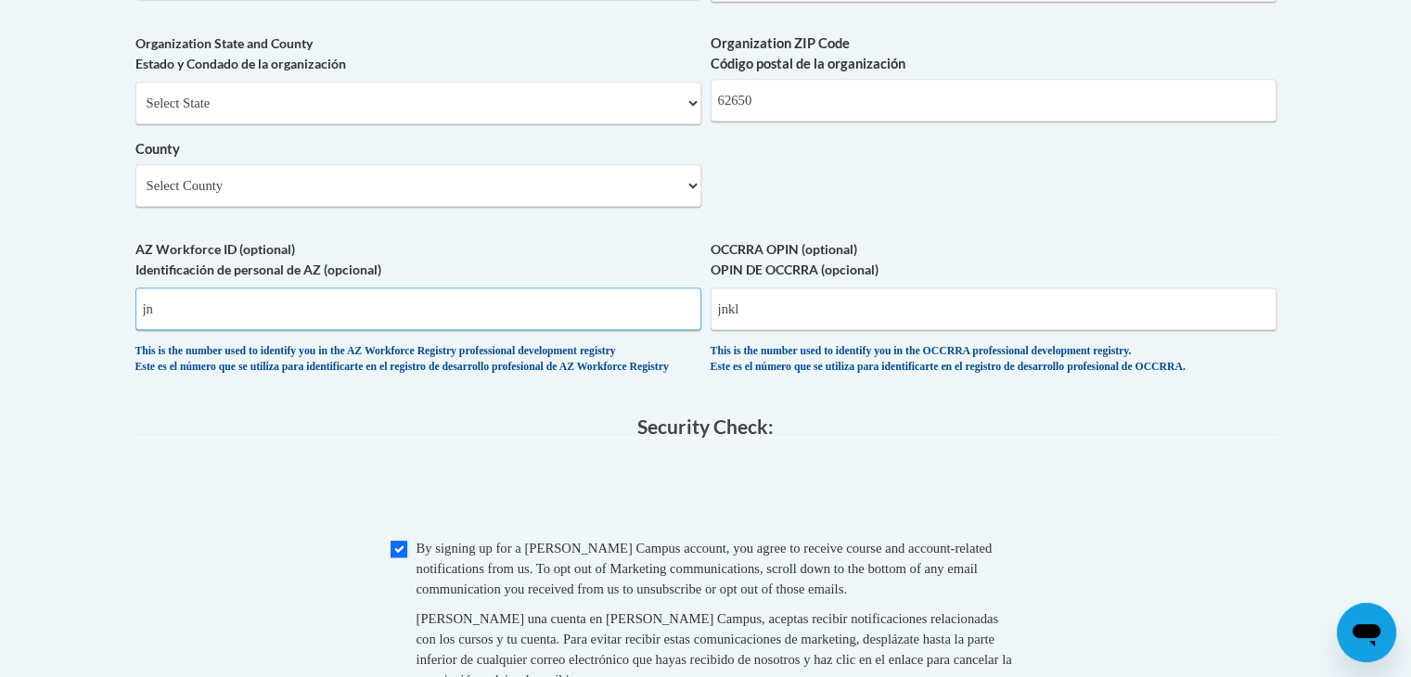
type input "j"
click at [847, 320] on input "jnkl" at bounding box center [993, 309] width 566 height 43
type input "j"
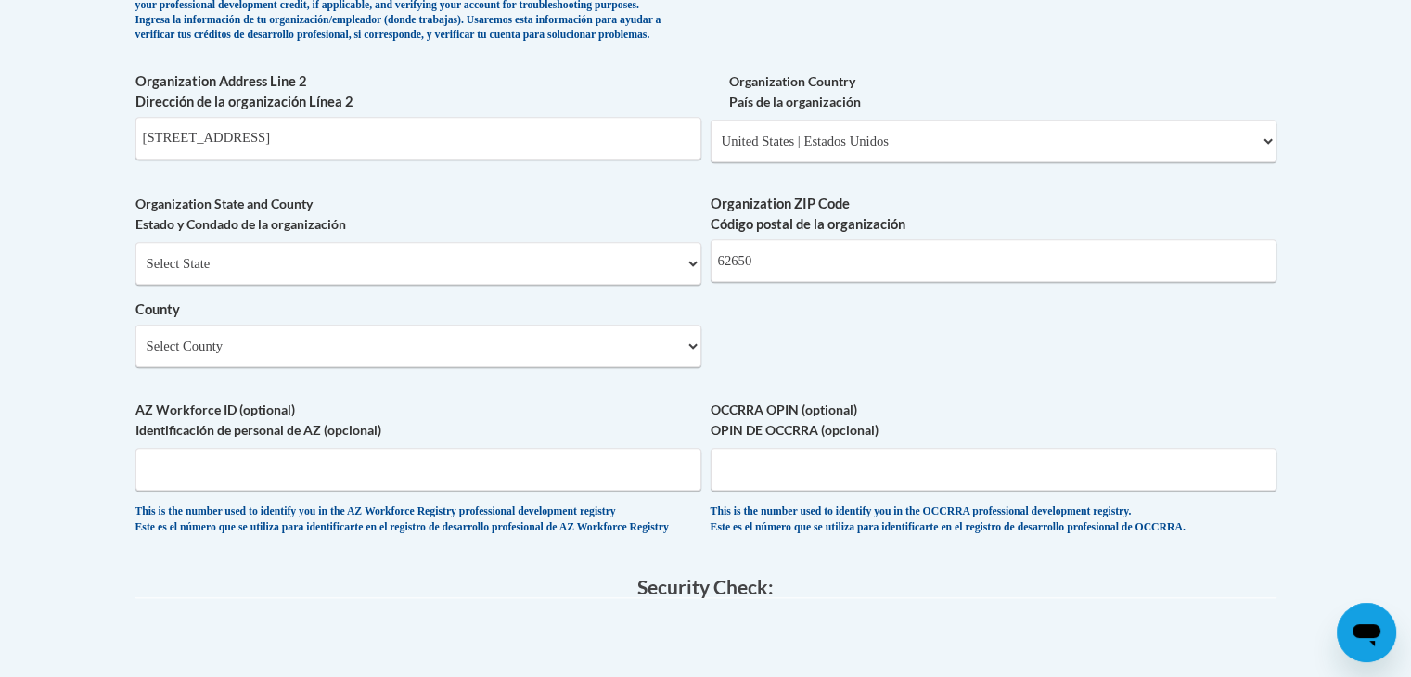
scroll to position [1349, 0]
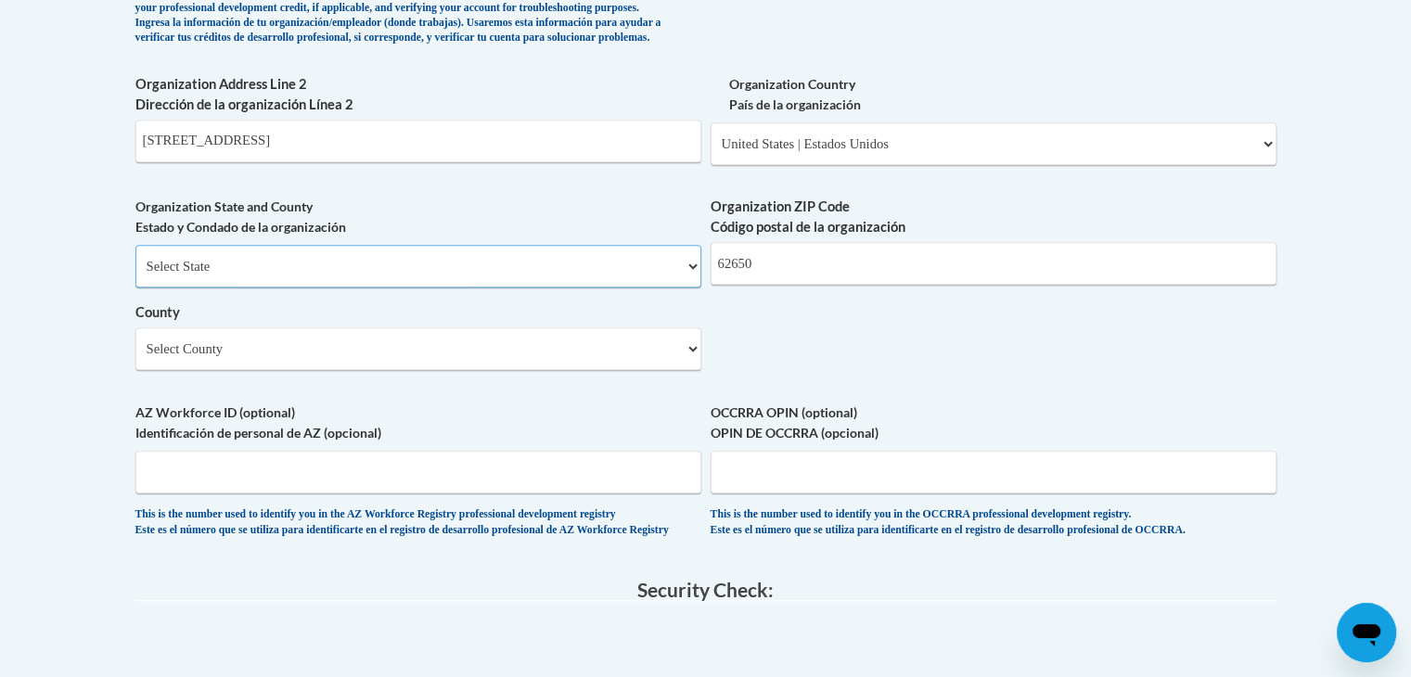
click at [689, 288] on select "Select State Alabama Alaska Arizona Arkansas California Colorado Connecticut De…" at bounding box center [418, 266] width 566 height 43
select select "Illinois"
click at [135, 275] on select "Select State Alabama Alaska Arizona Arkansas California Colorado Connecticut De…" at bounding box center [418, 266] width 566 height 43
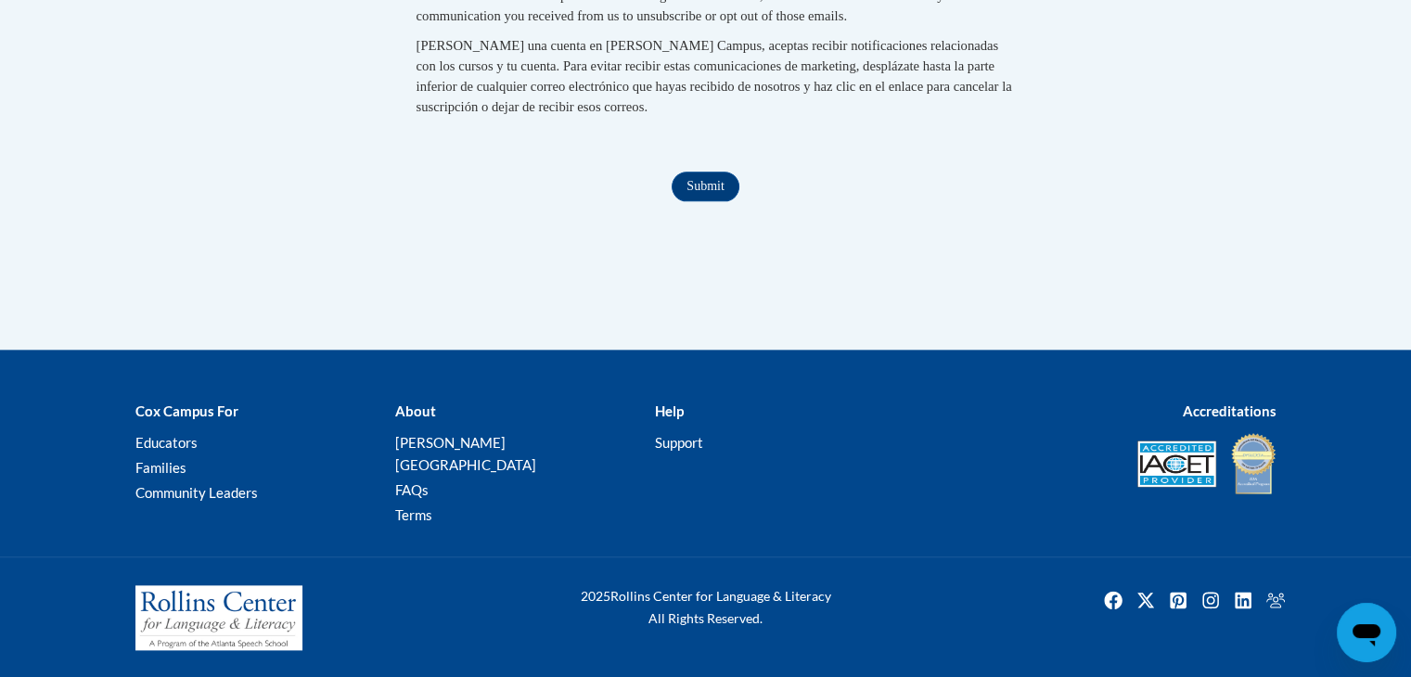
scroll to position [2108, 0]
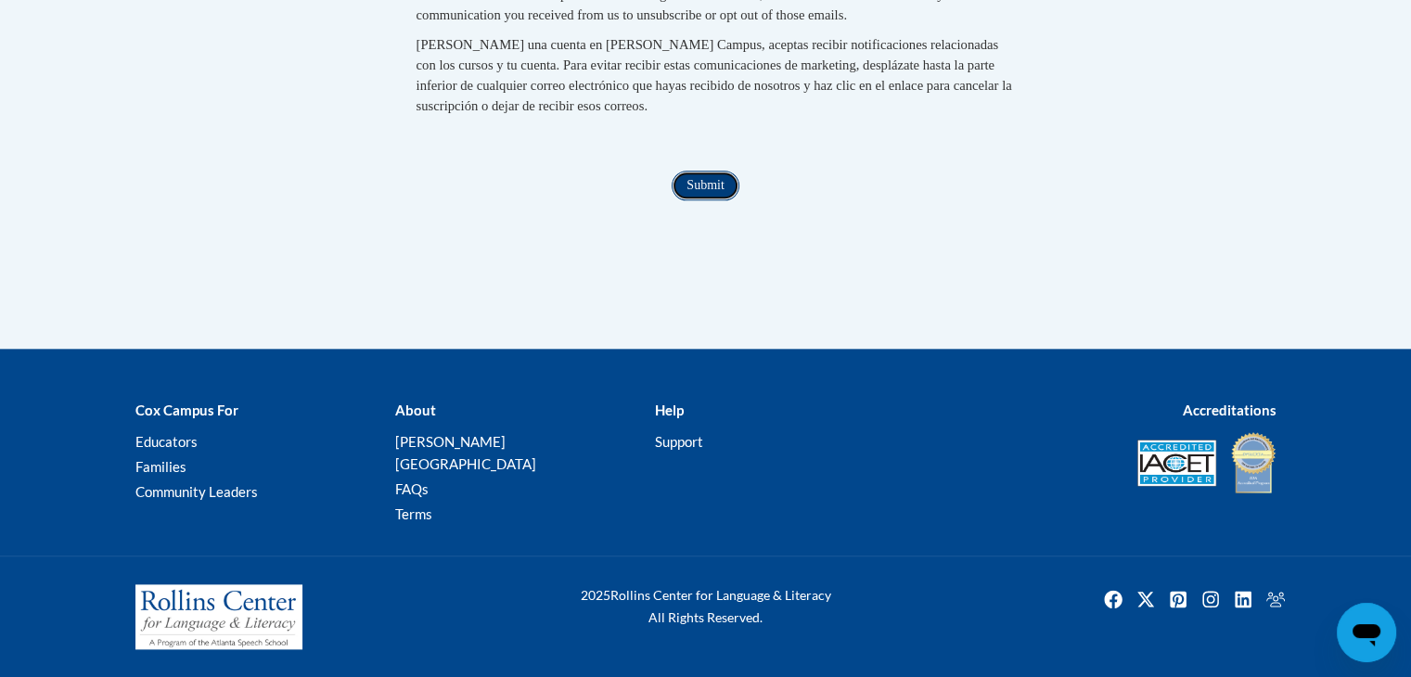
click at [716, 200] on input "Submit" at bounding box center [704, 186] width 67 height 30
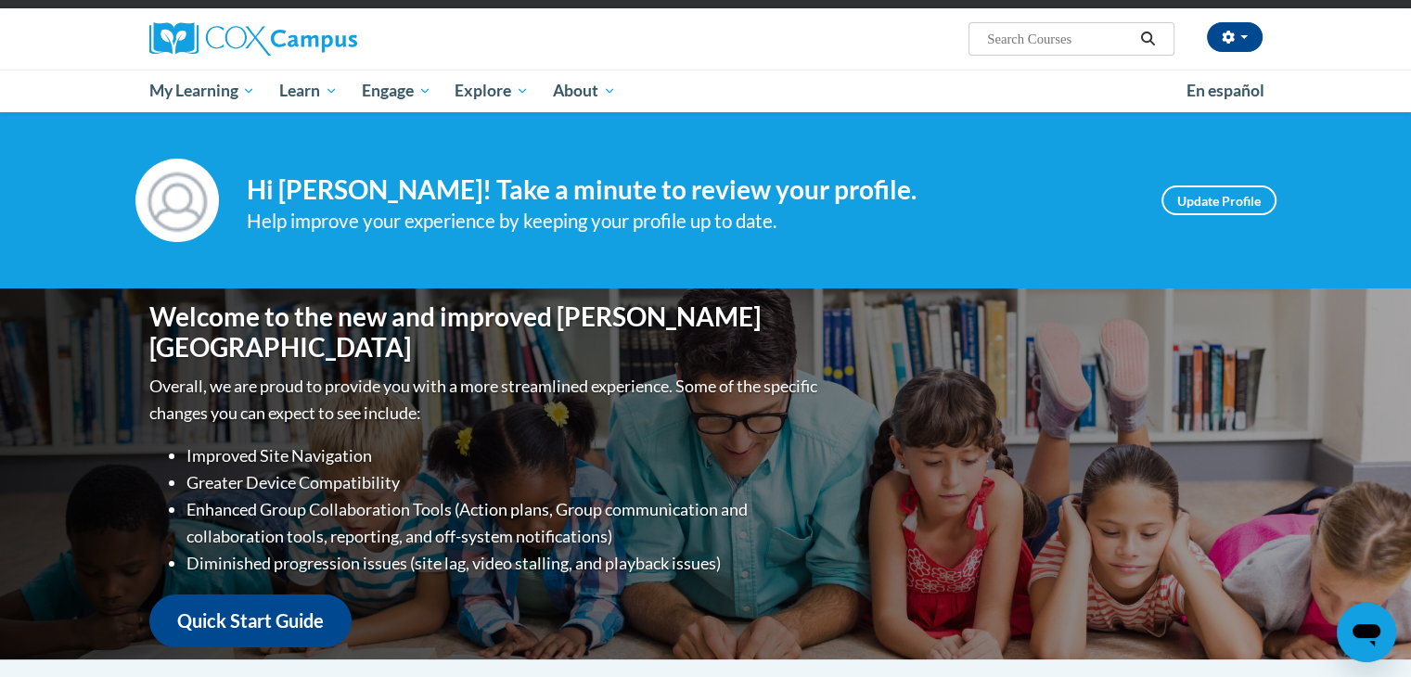
scroll to position [130, 0]
click at [1076, 42] on input "Search..." at bounding box center [1059, 39] width 148 height 22
type input "systematic and Explicit Phonics Instruction"
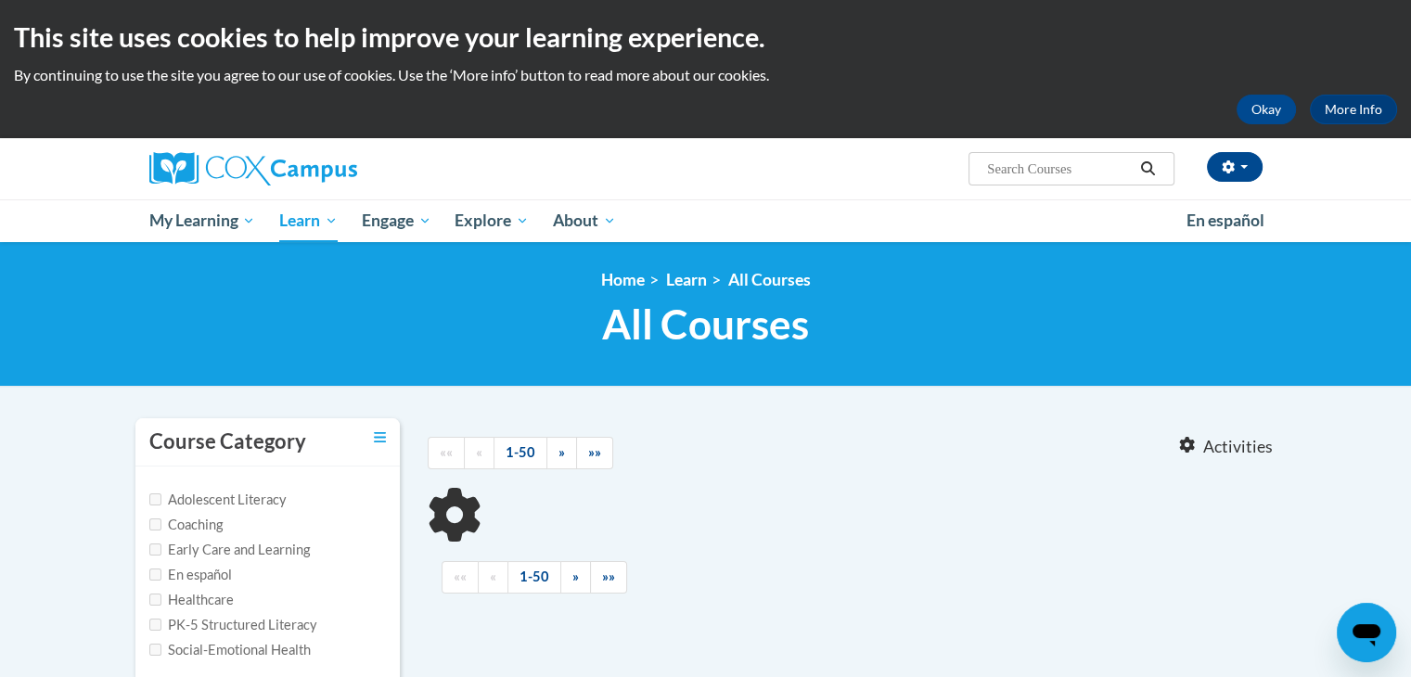
type input "systematic and Explicit Phonics Instruction"
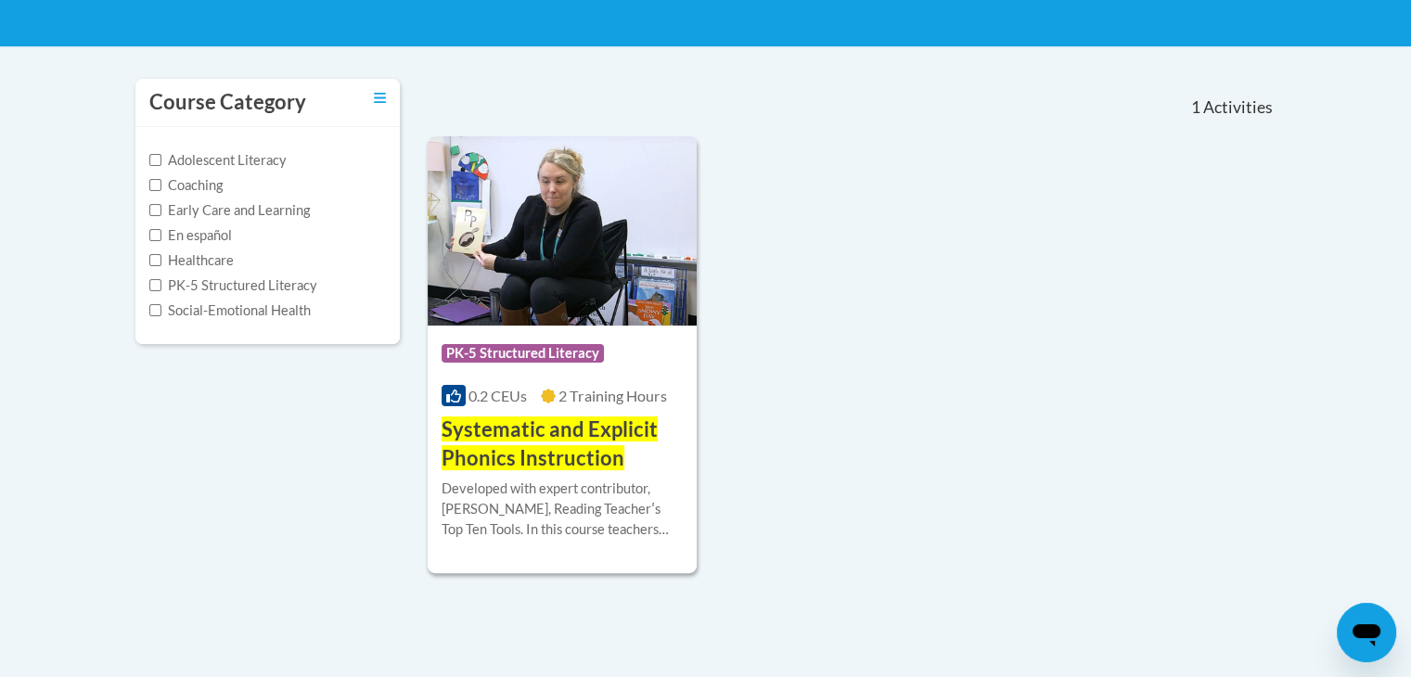
scroll to position [341, 0]
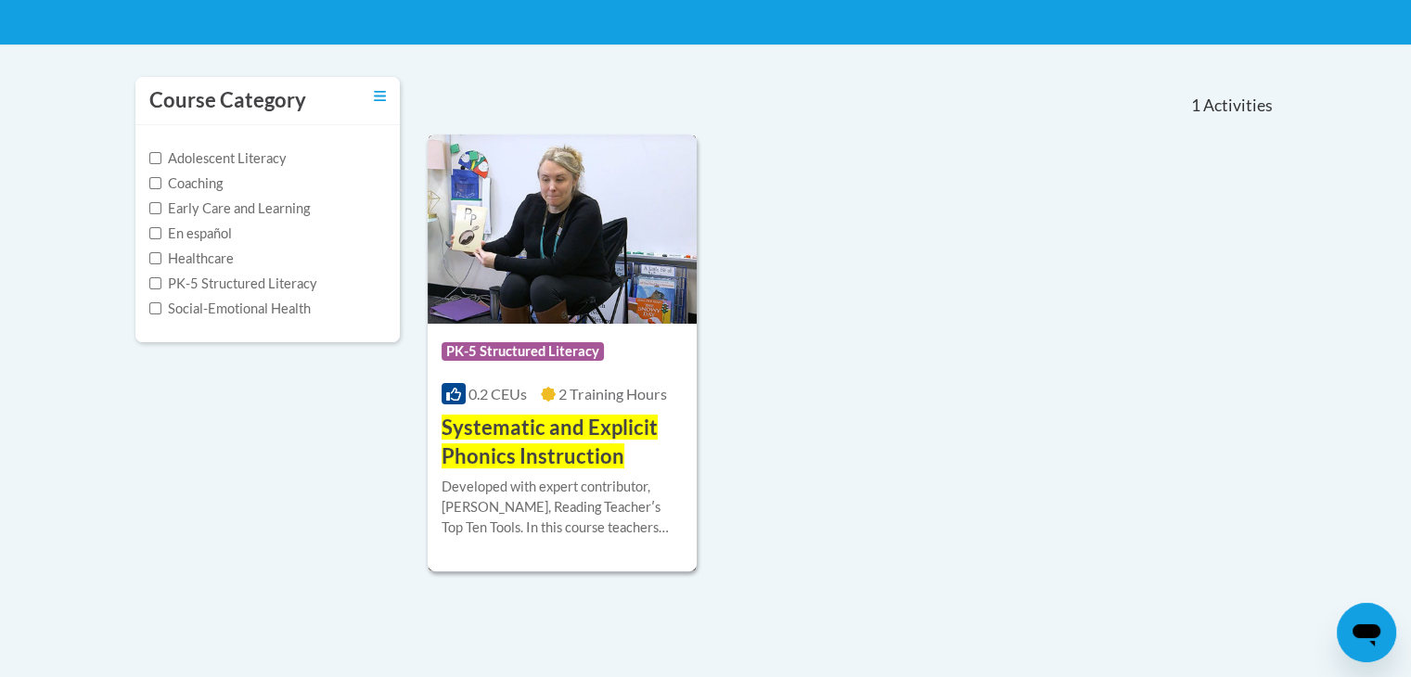
click at [523, 440] on h3 "Systematic and Explicit Phonics Instruction" at bounding box center [562, 443] width 242 height 58
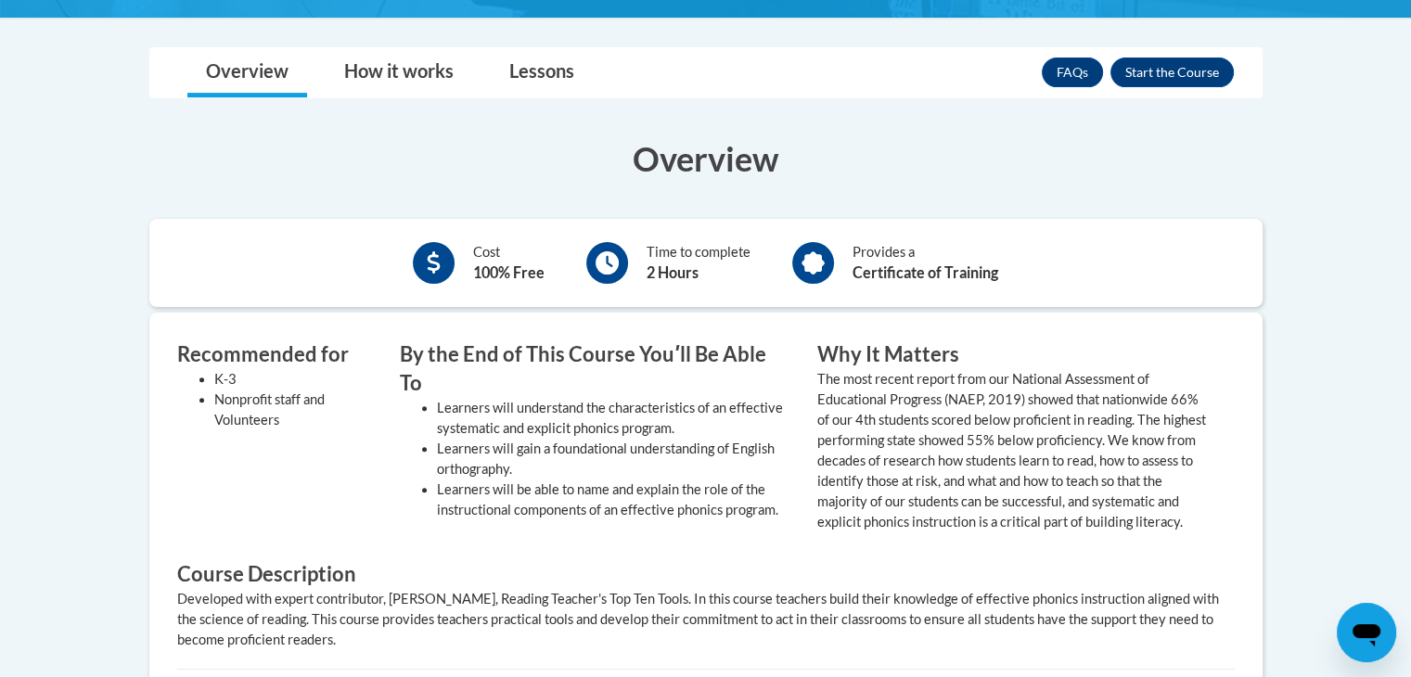
scroll to position [534, 0]
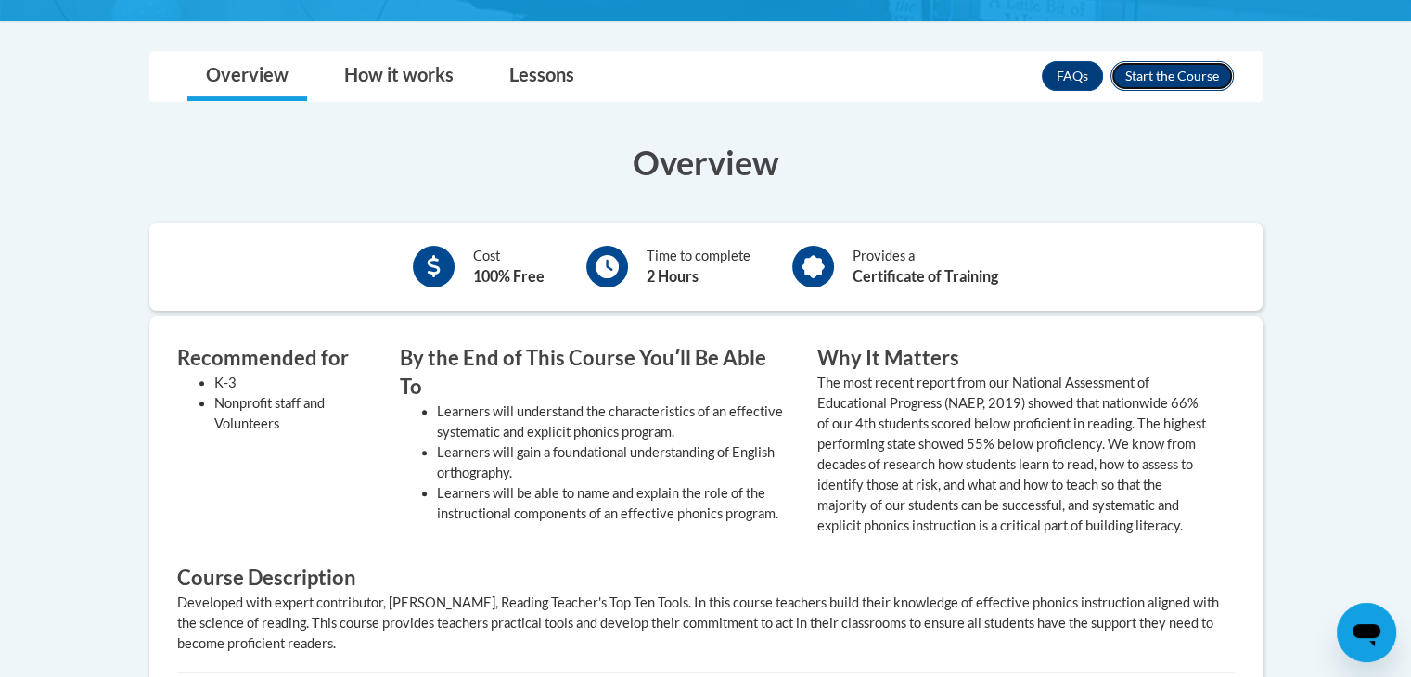
click at [1216, 73] on button "Enroll" at bounding box center [1171, 76] width 123 height 30
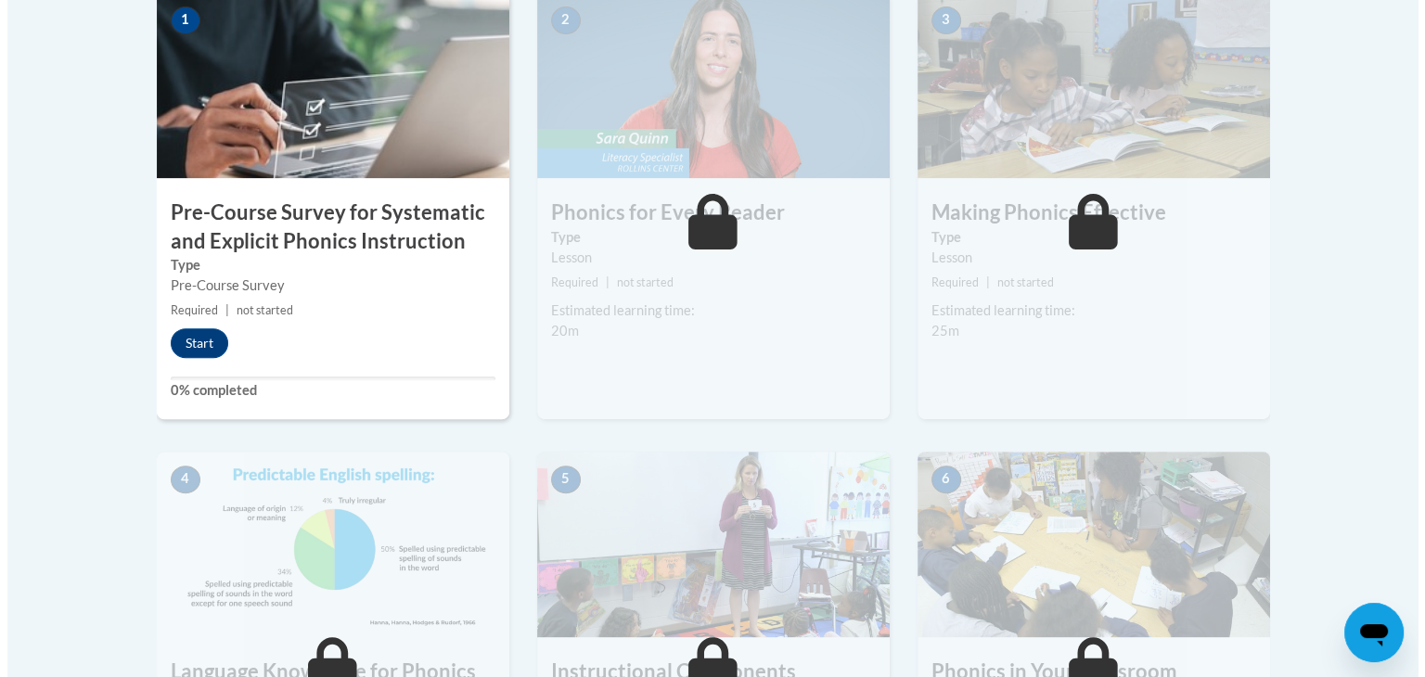
scroll to position [622, 0]
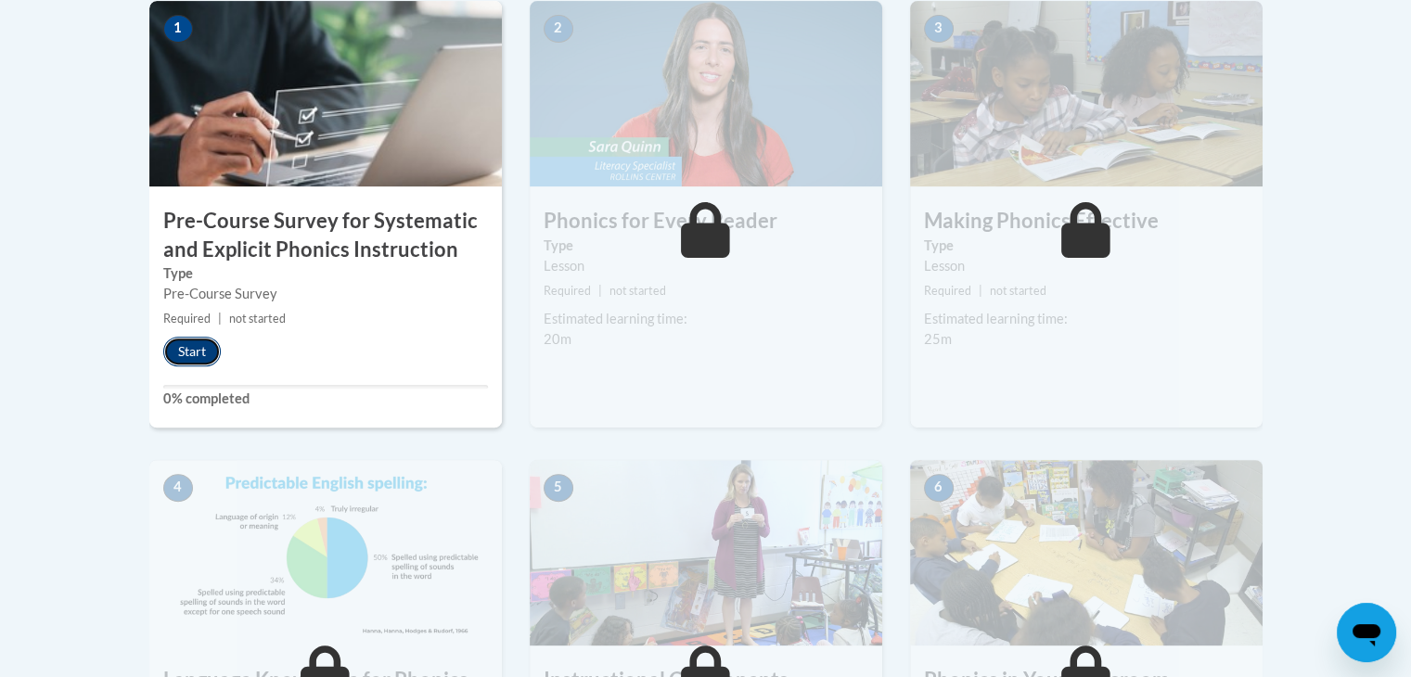
click at [189, 340] on button "Start" at bounding box center [192, 352] width 58 height 30
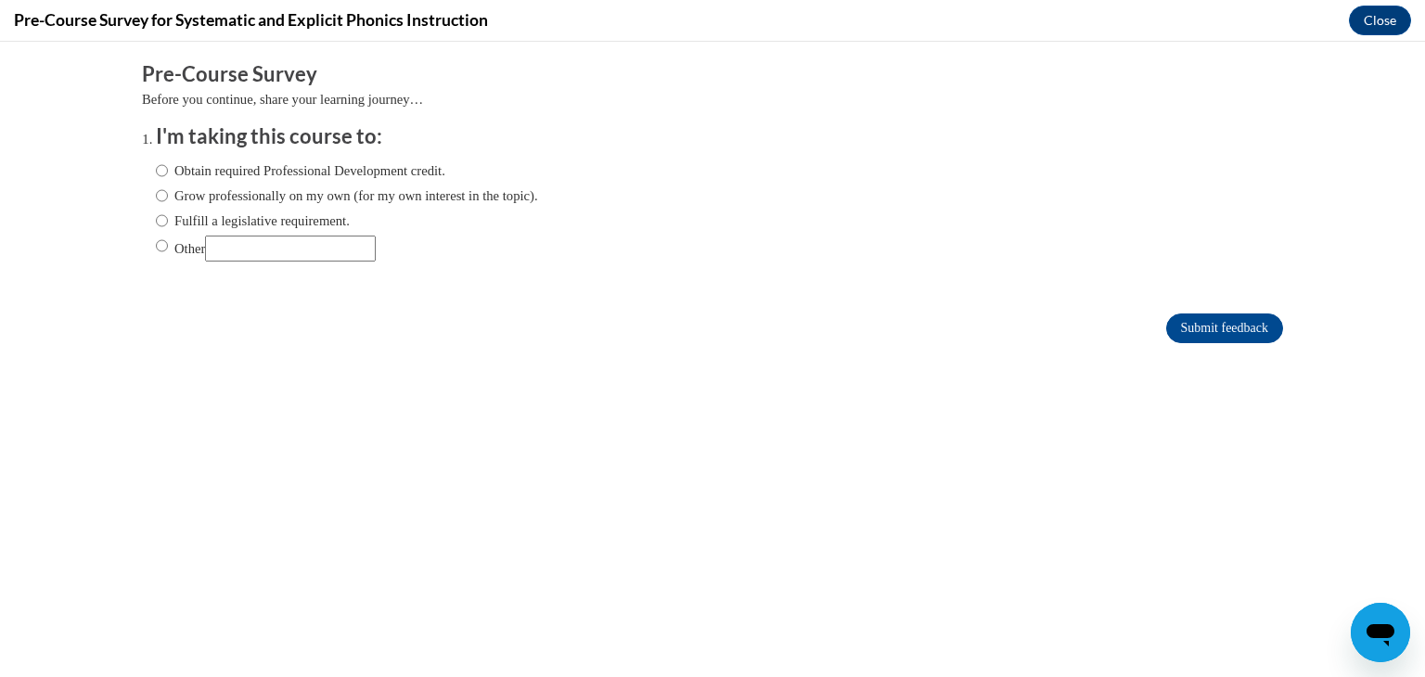
scroll to position [0, 0]
click at [156, 195] on input "Grow professionally on my own (for my own interest in the topic)." at bounding box center [162, 195] width 12 height 20
radio input "true"
click at [1195, 337] on input "Submit feedback" at bounding box center [1224, 328] width 117 height 30
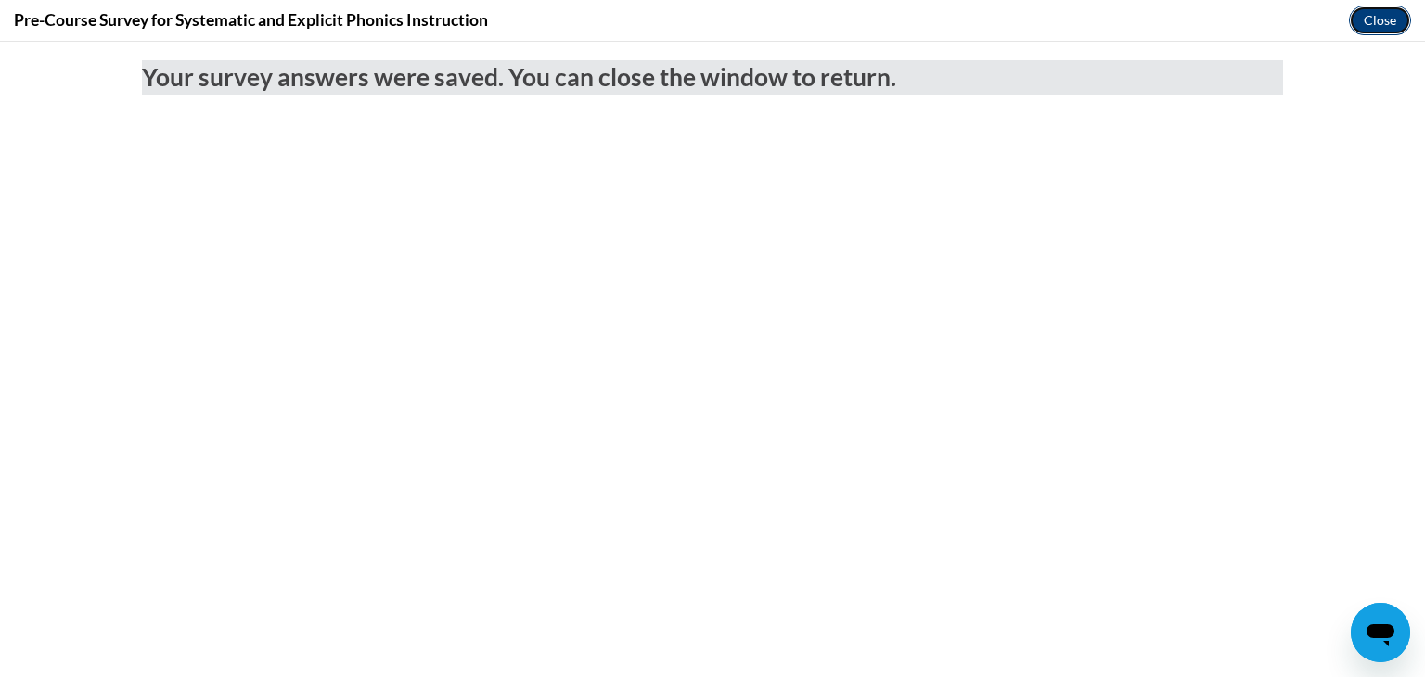
click at [1383, 27] on button "Close" at bounding box center [1380, 21] width 62 height 30
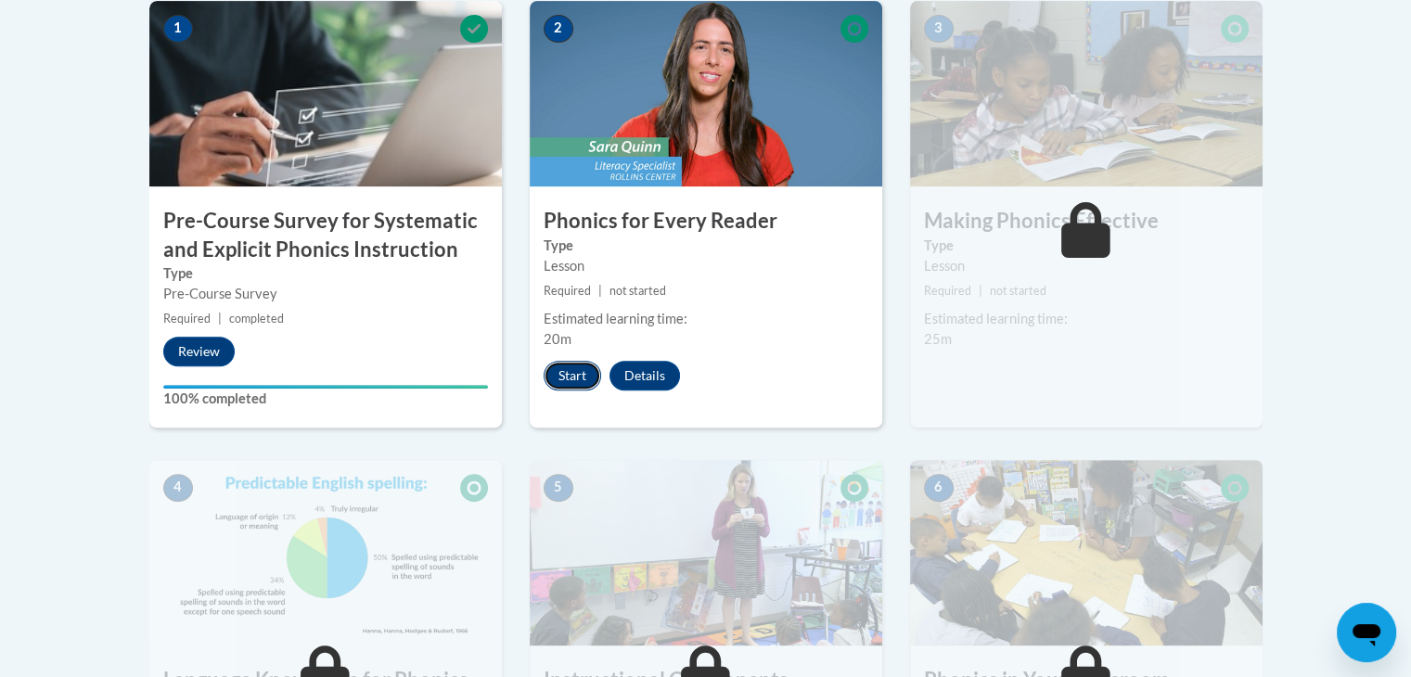
click at [579, 375] on button "Start" at bounding box center [572, 376] width 58 height 30
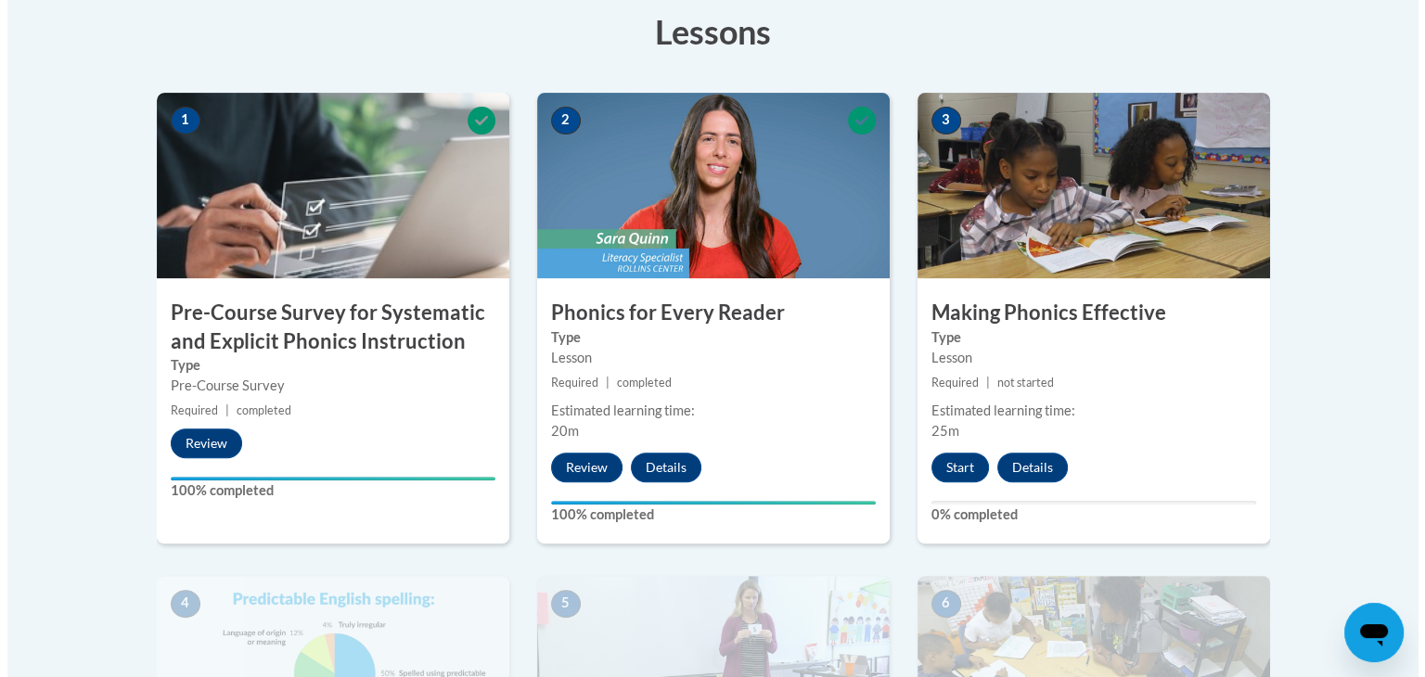
scroll to position [541, 0]
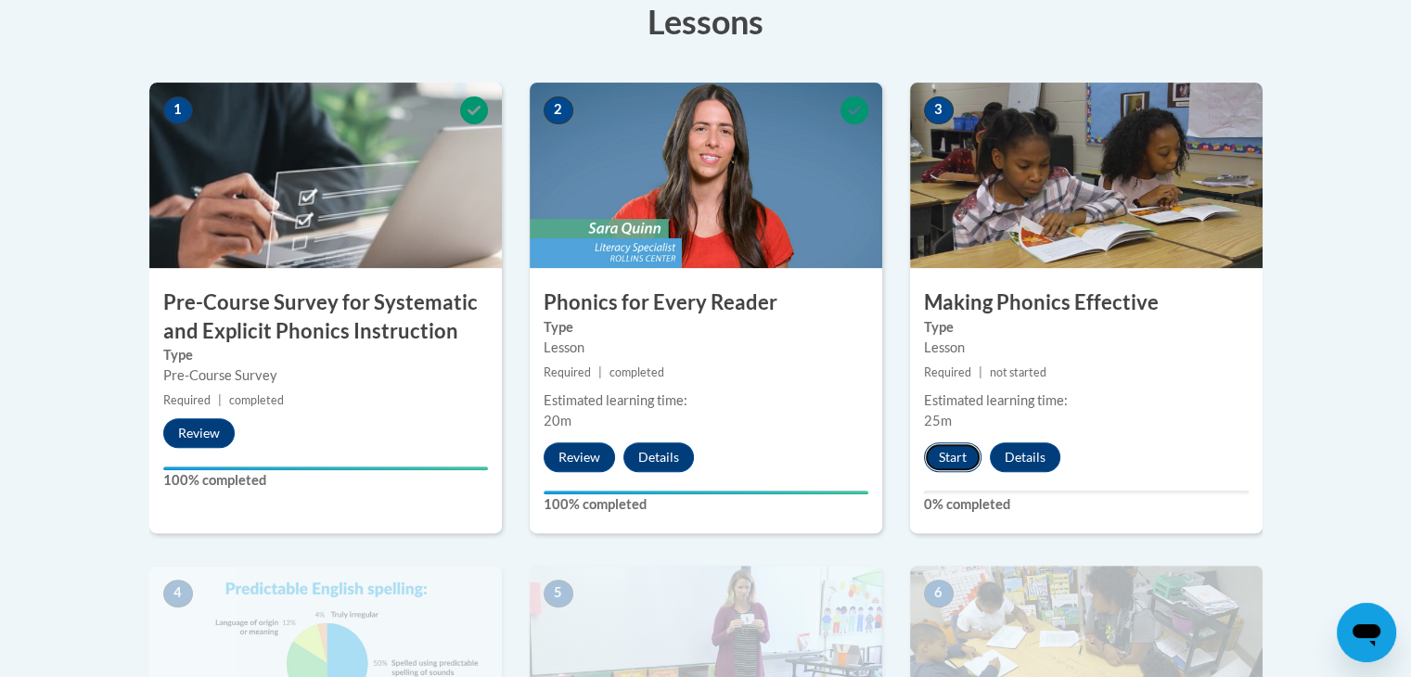
click at [962, 461] on button "Start" at bounding box center [953, 457] width 58 height 30
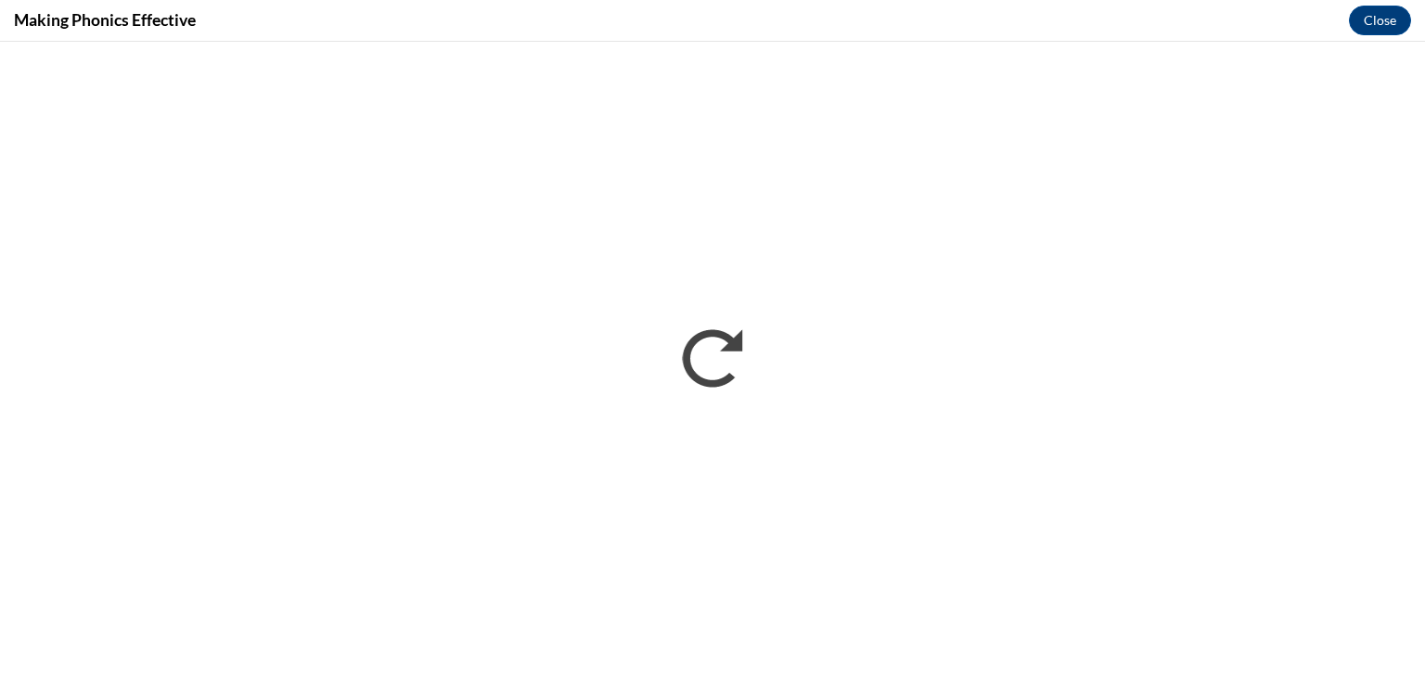
scroll to position [0, 0]
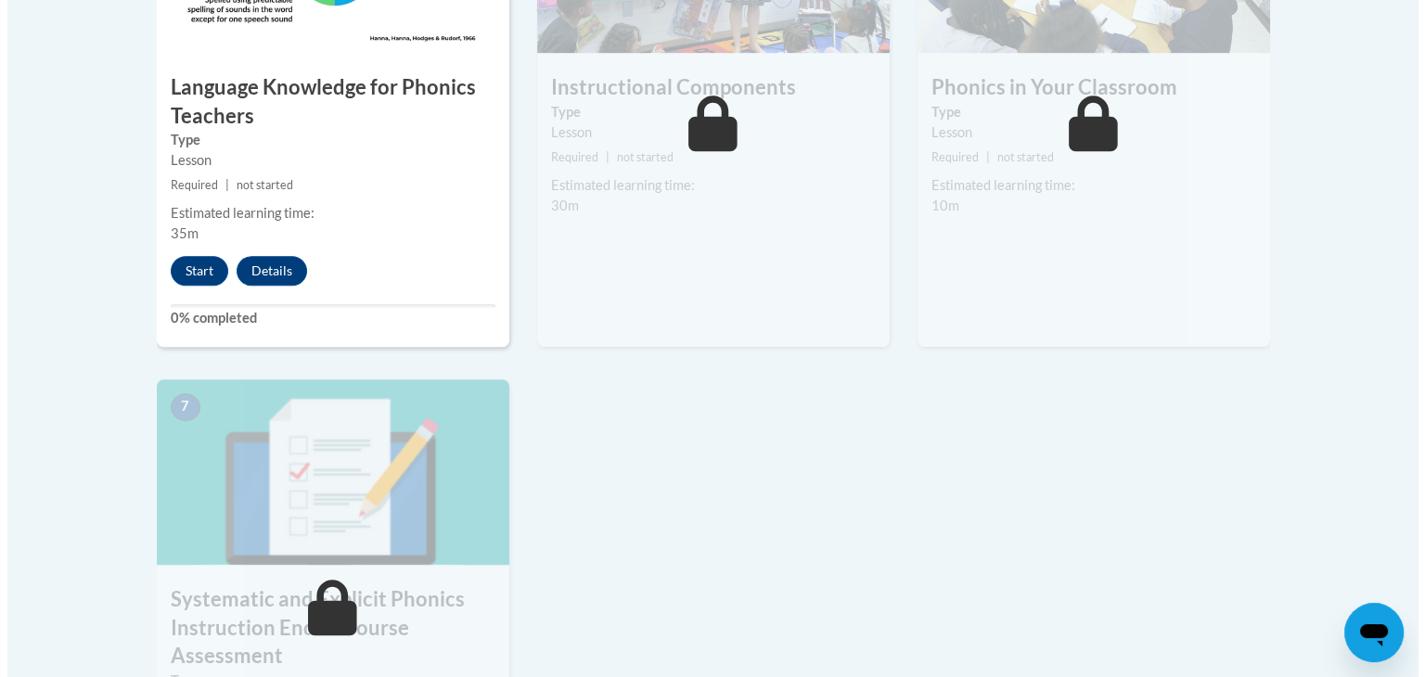
scroll to position [1124, 0]
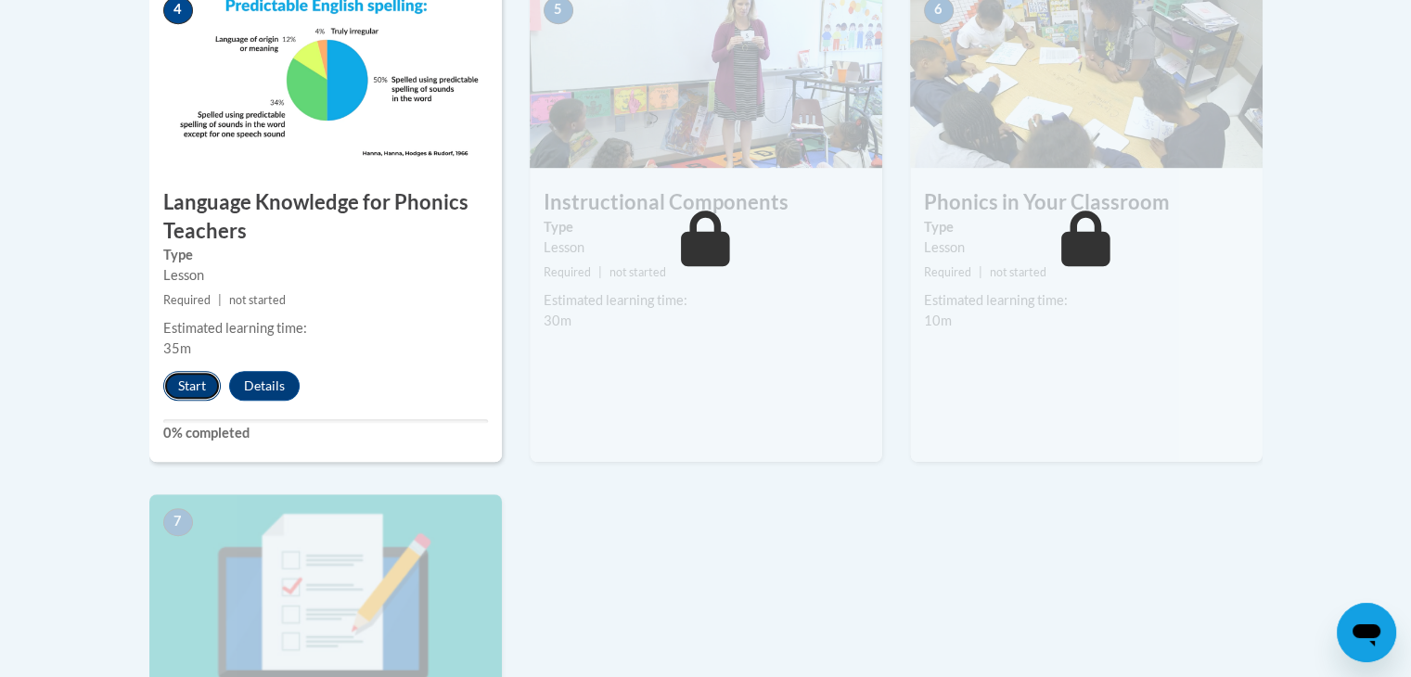
click at [193, 393] on button "Start" at bounding box center [192, 386] width 58 height 30
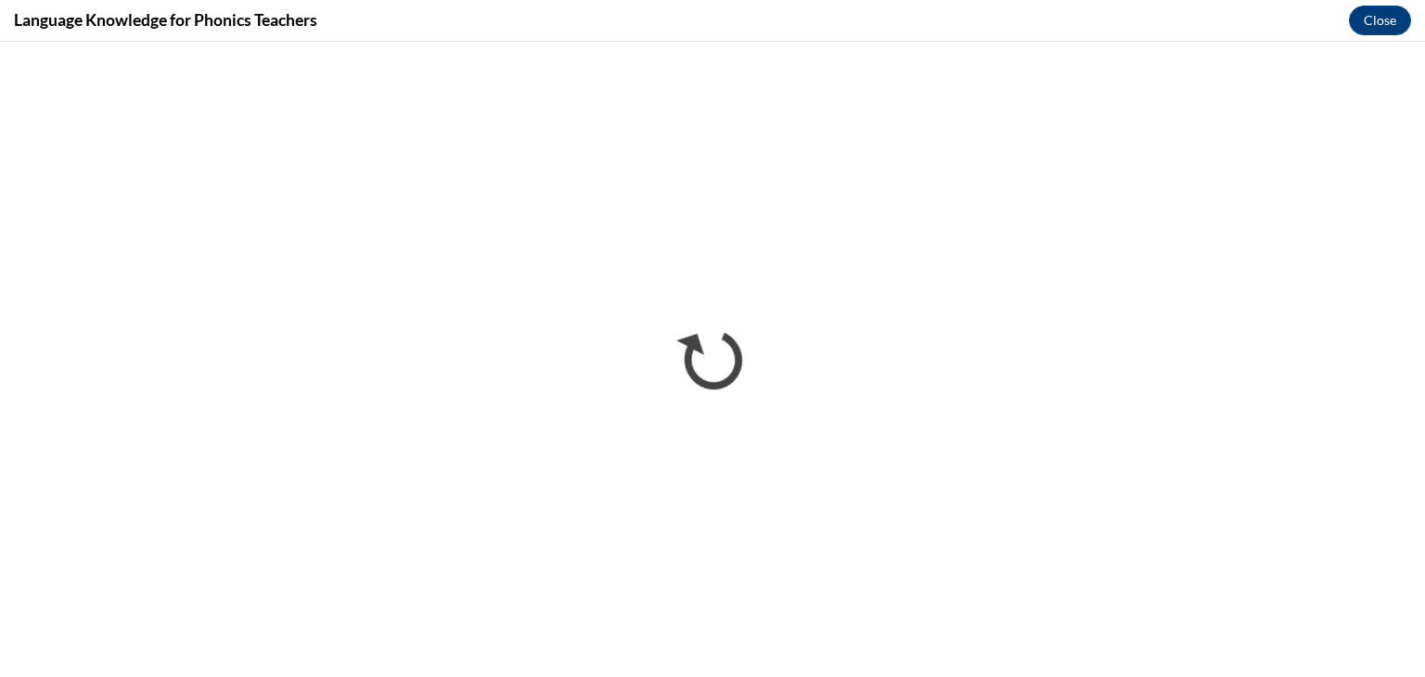
scroll to position [0, 0]
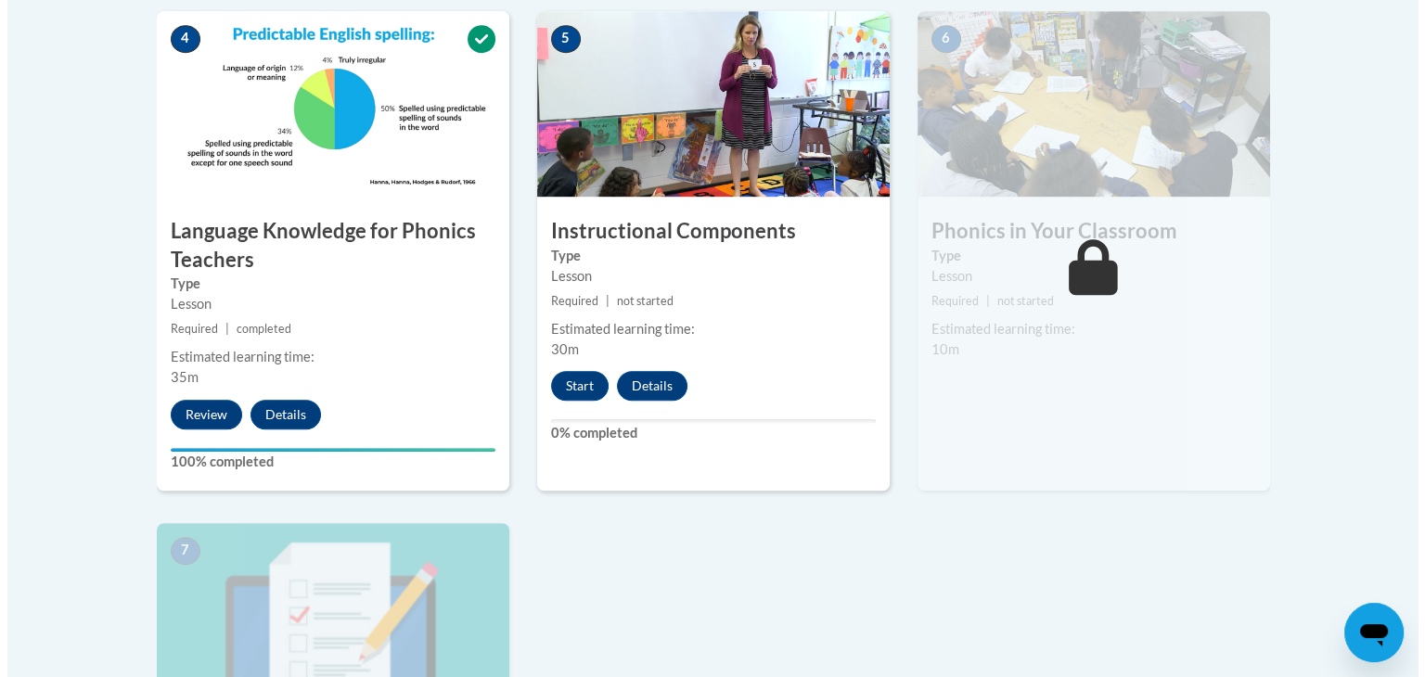
scroll to position [1094, 0]
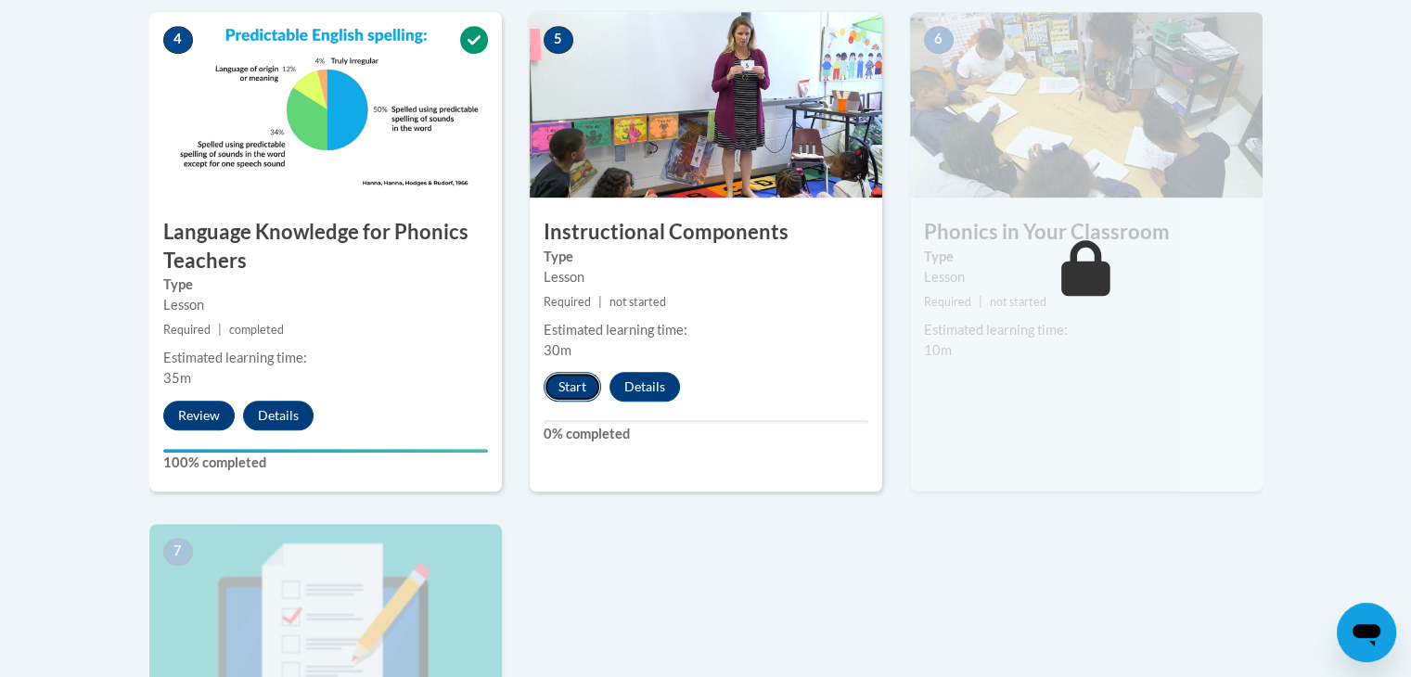
click at [578, 389] on button "Start" at bounding box center [572, 387] width 58 height 30
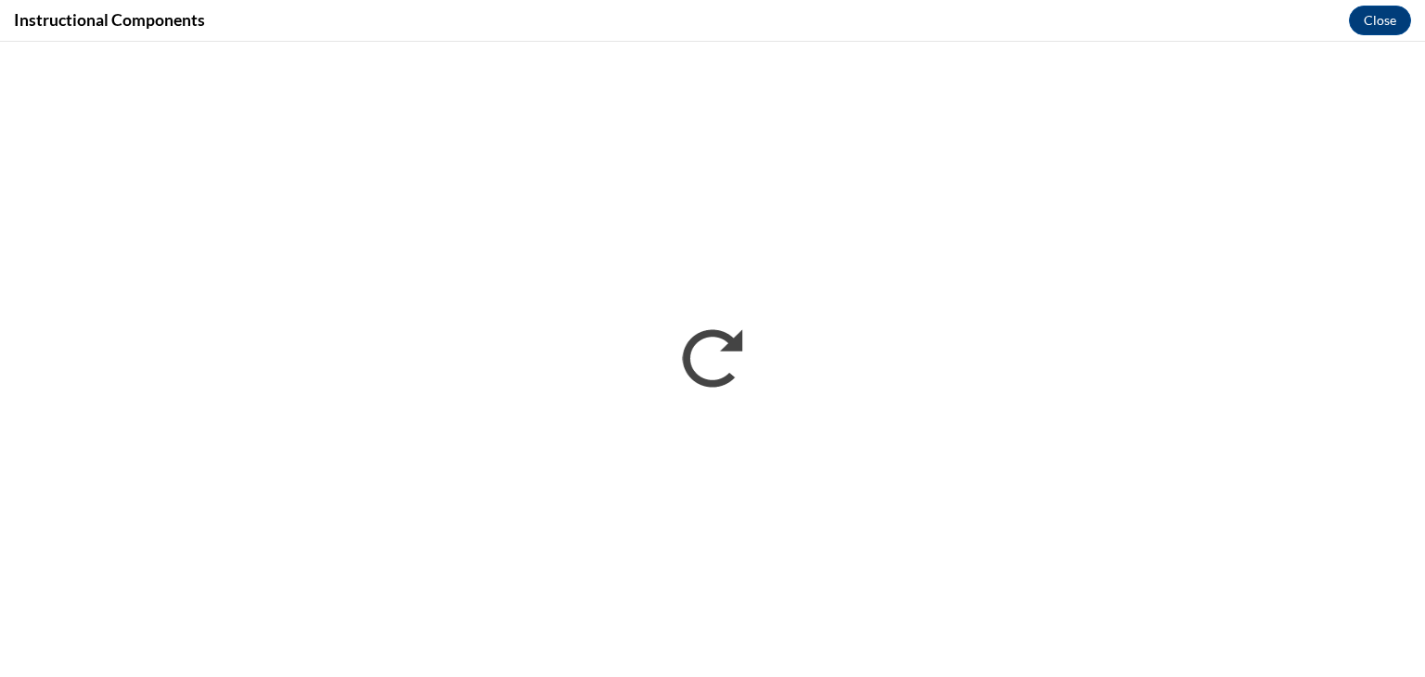
scroll to position [0, 0]
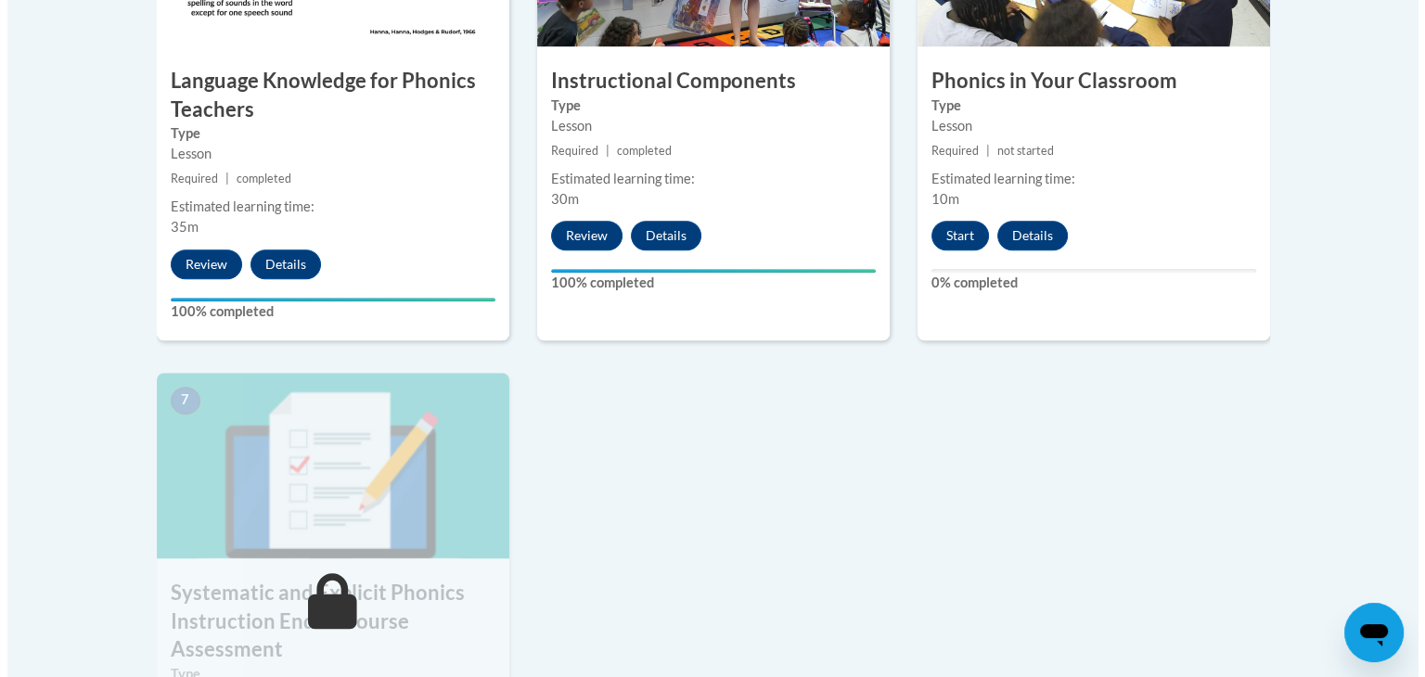
scroll to position [1239, 0]
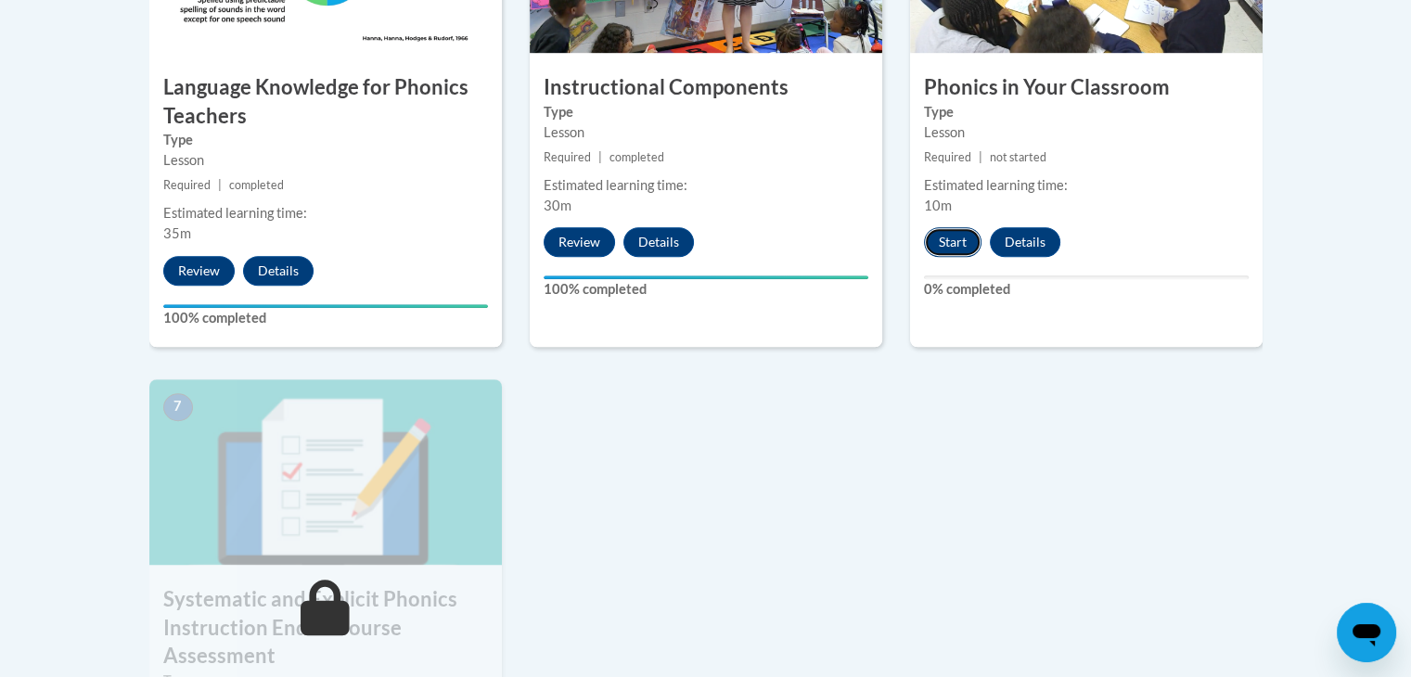
click at [955, 247] on button "Start" at bounding box center [953, 242] width 58 height 30
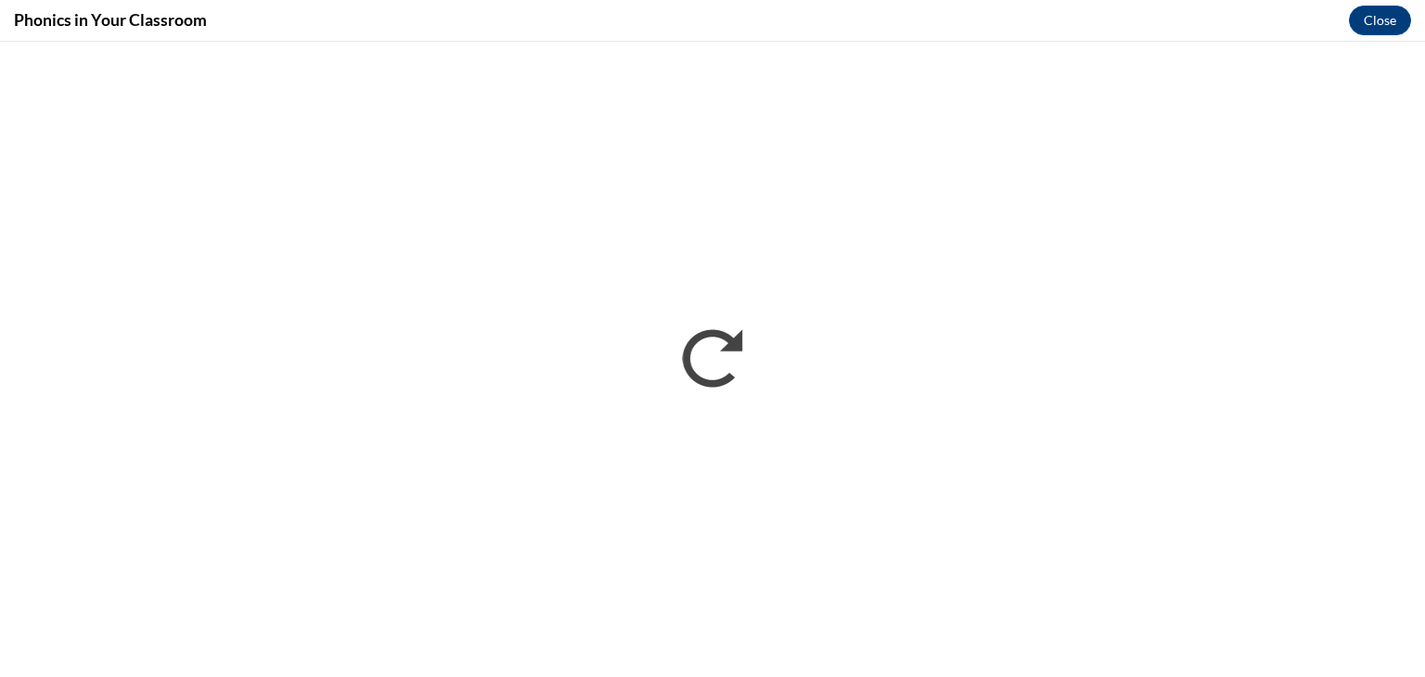
scroll to position [0, 0]
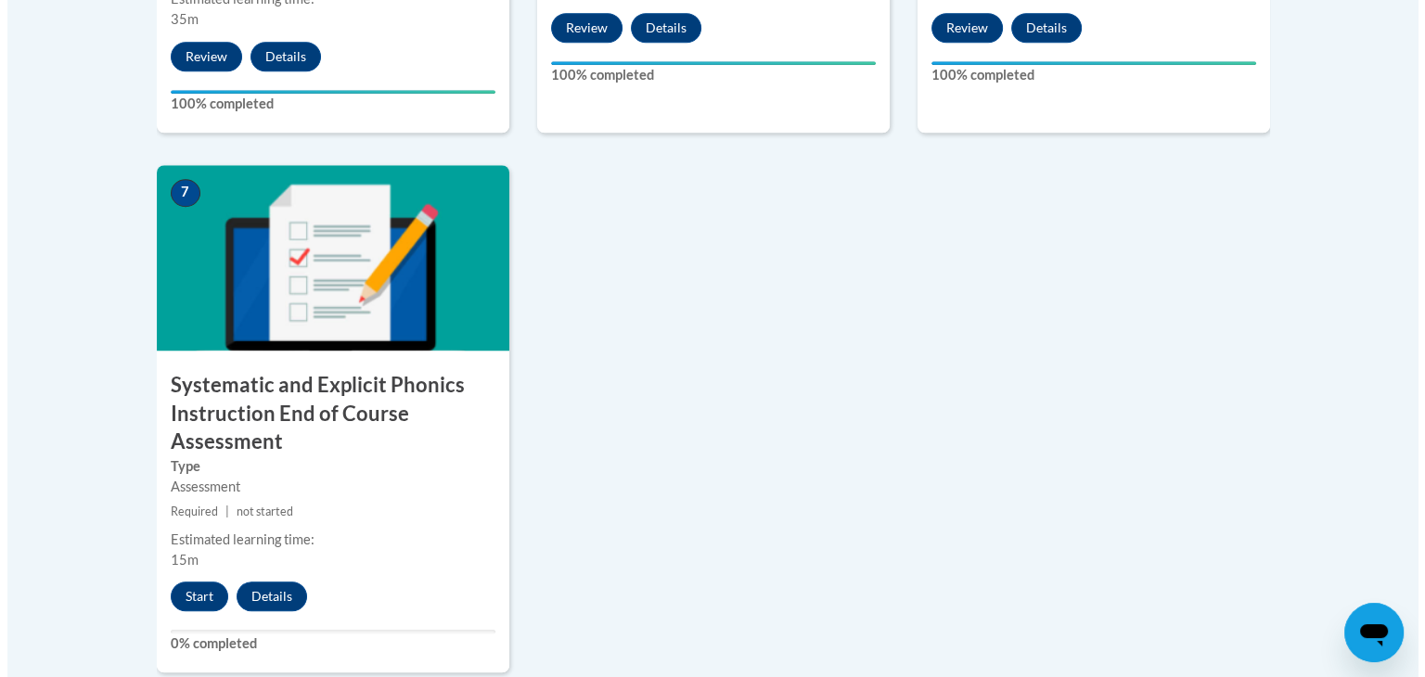
scroll to position [1458, 0]
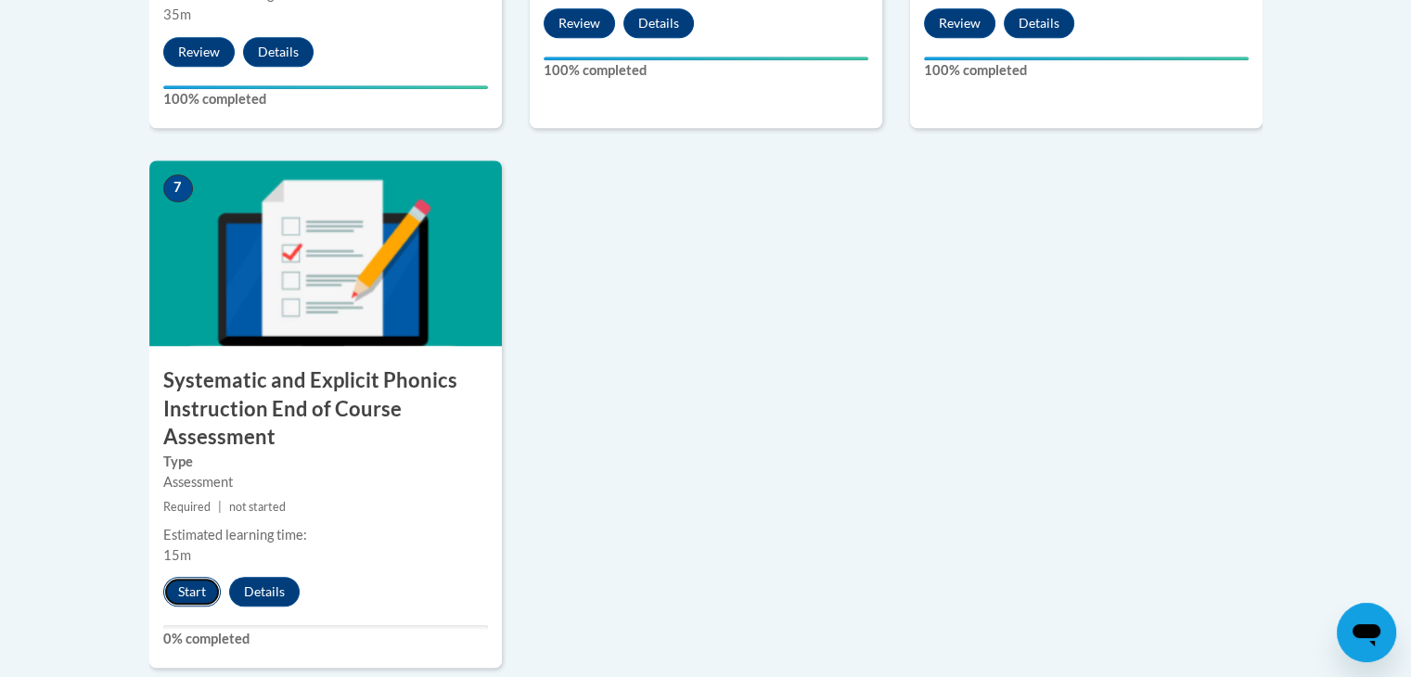
click at [178, 592] on button "Start" at bounding box center [192, 592] width 58 height 30
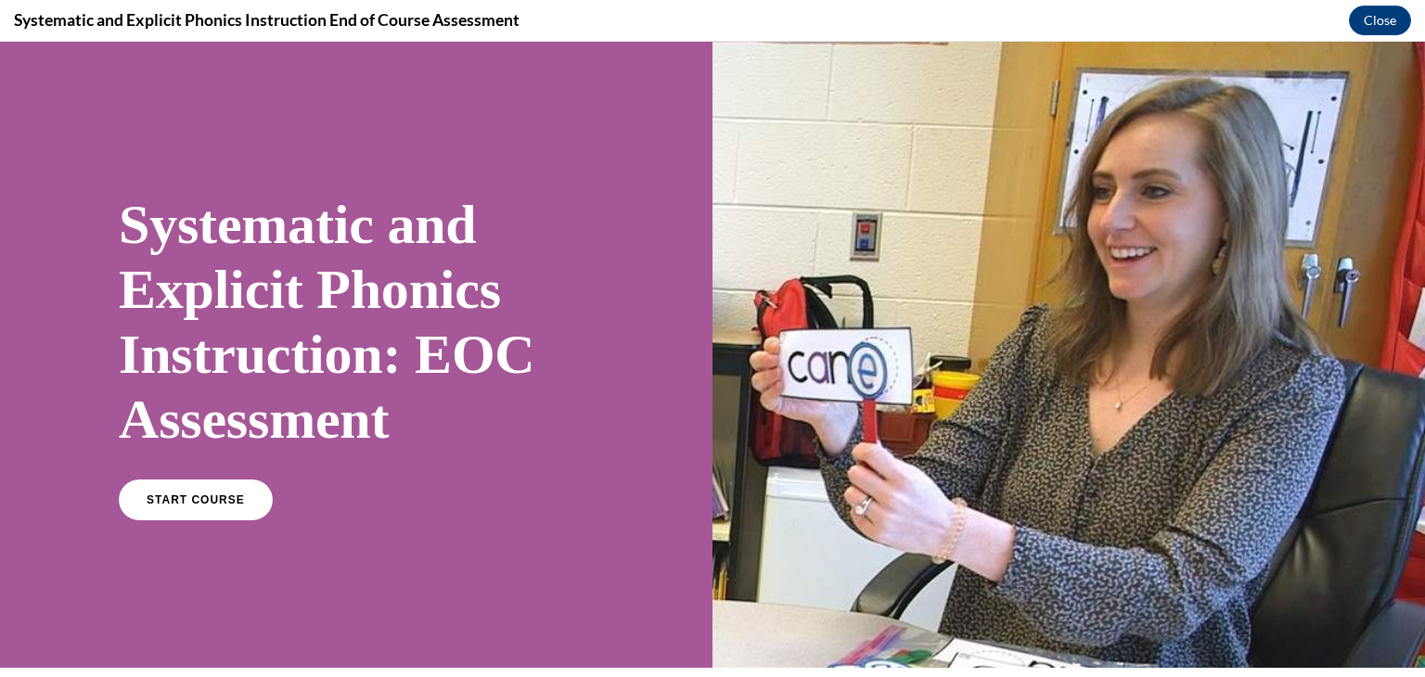
scroll to position [0, 0]
click at [163, 505] on span "START COURSE" at bounding box center [195, 500] width 103 height 14
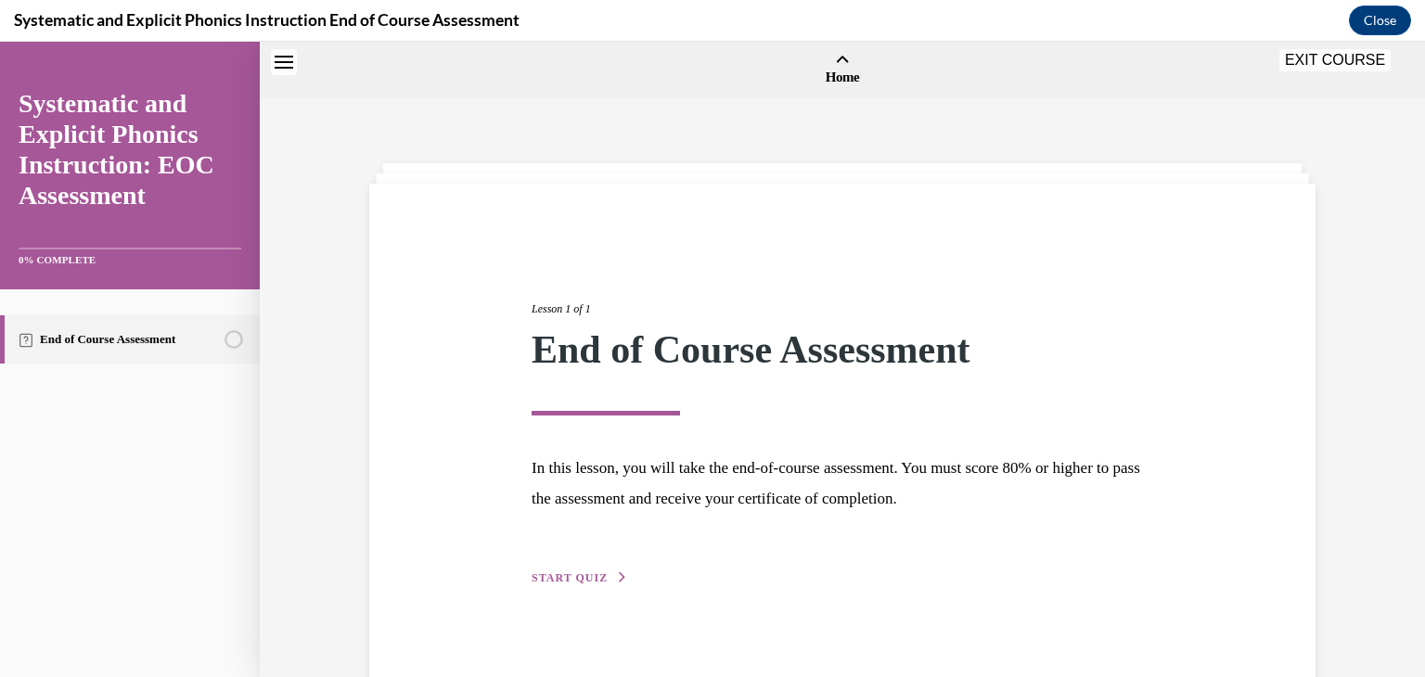
scroll to position [58, 0]
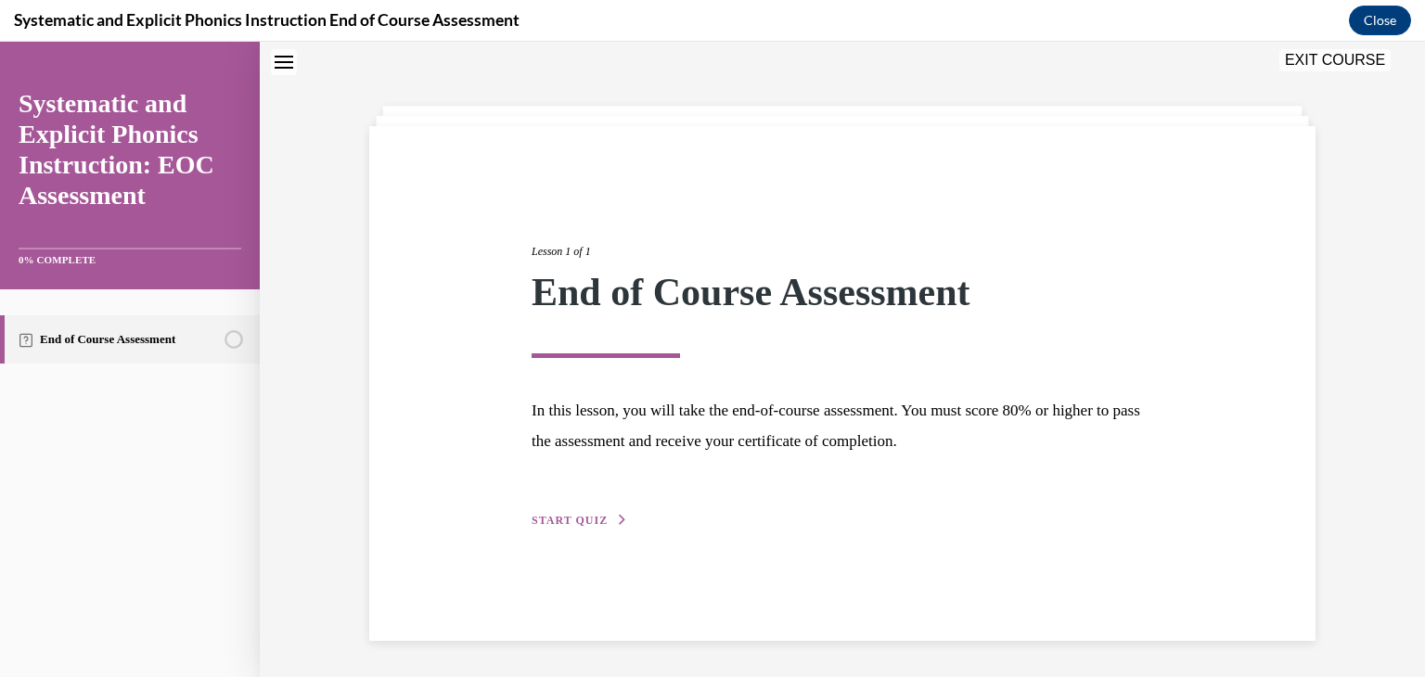
click at [617, 521] on icon "button" at bounding box center [622, 520] width 11 height 10
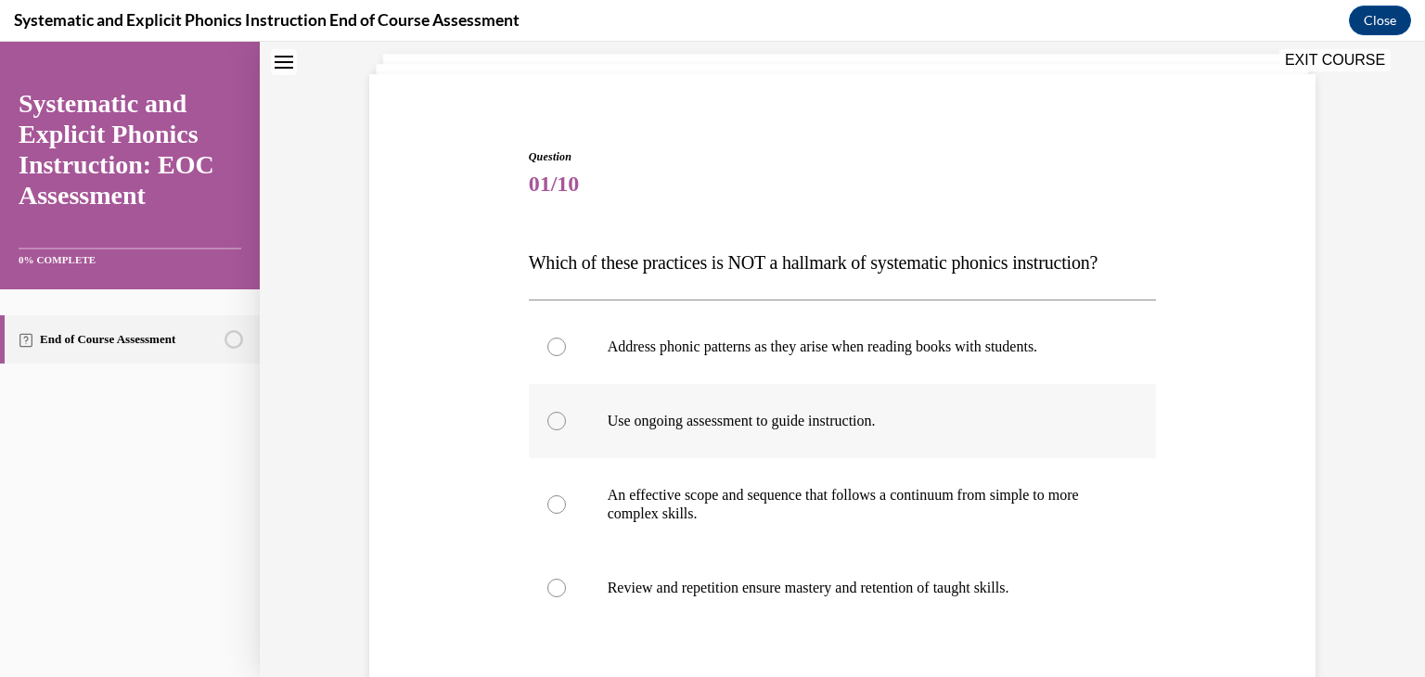
scroll to position [110, 0]
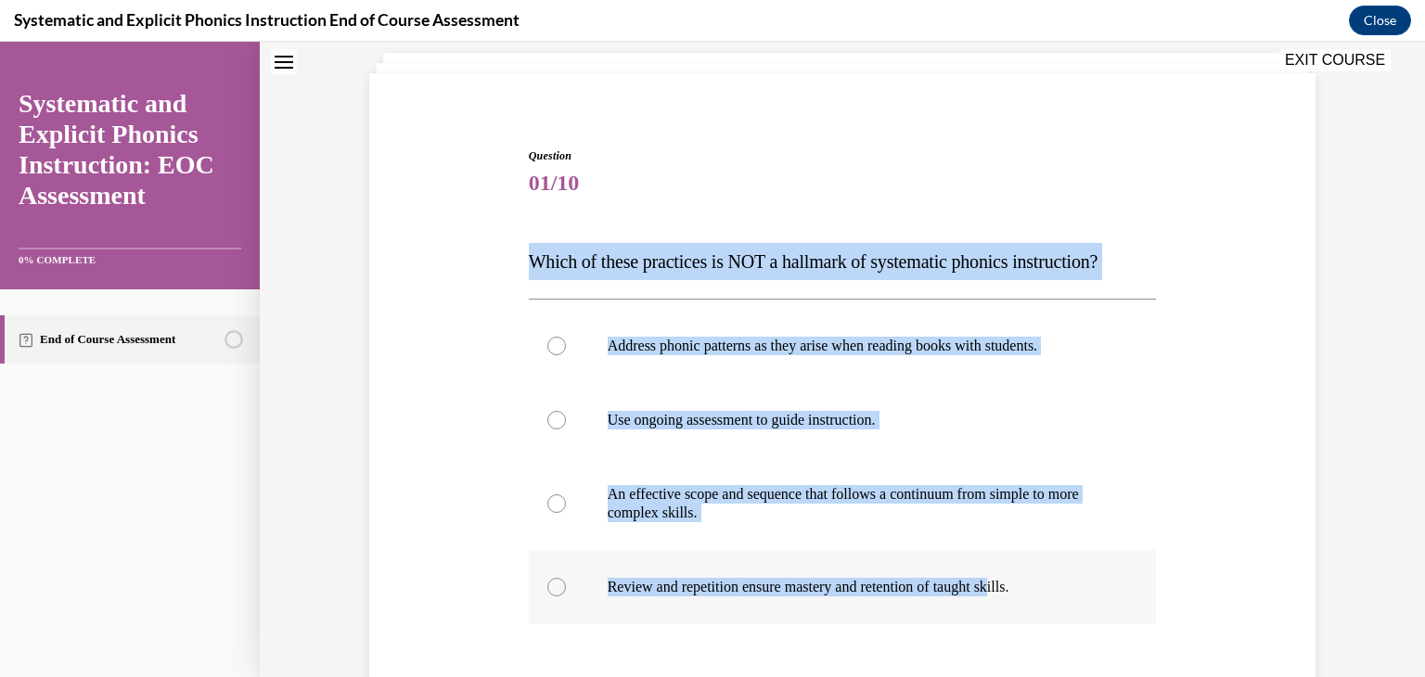
drag, startPoint x: 516, startPoint y: 264, endPoint x: 1016, endPoint y: 588, distance: 595.6
click at [1016, 588] on div "Question 01/10 Which of these practices is NOT a hallmark of systematic phonics…" at bounding box center [842, 487] width 637 height 735
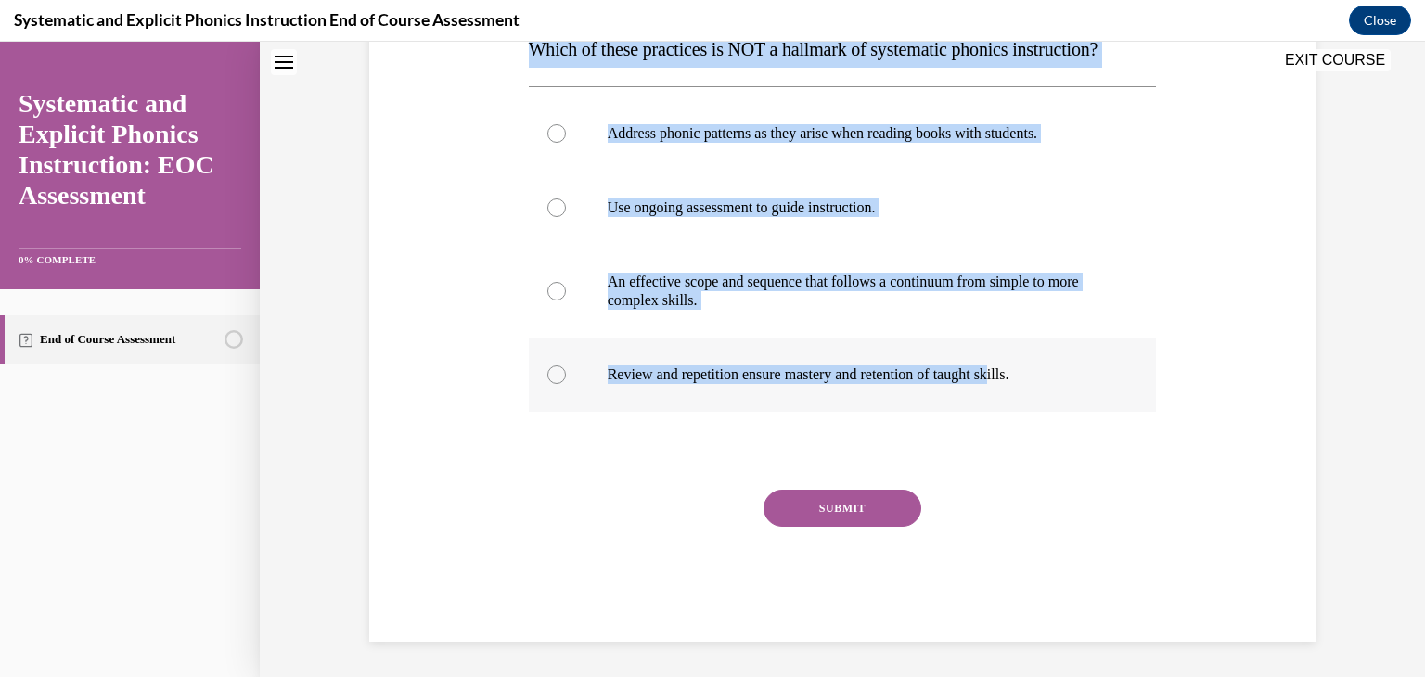
scroll to position [325, 0]
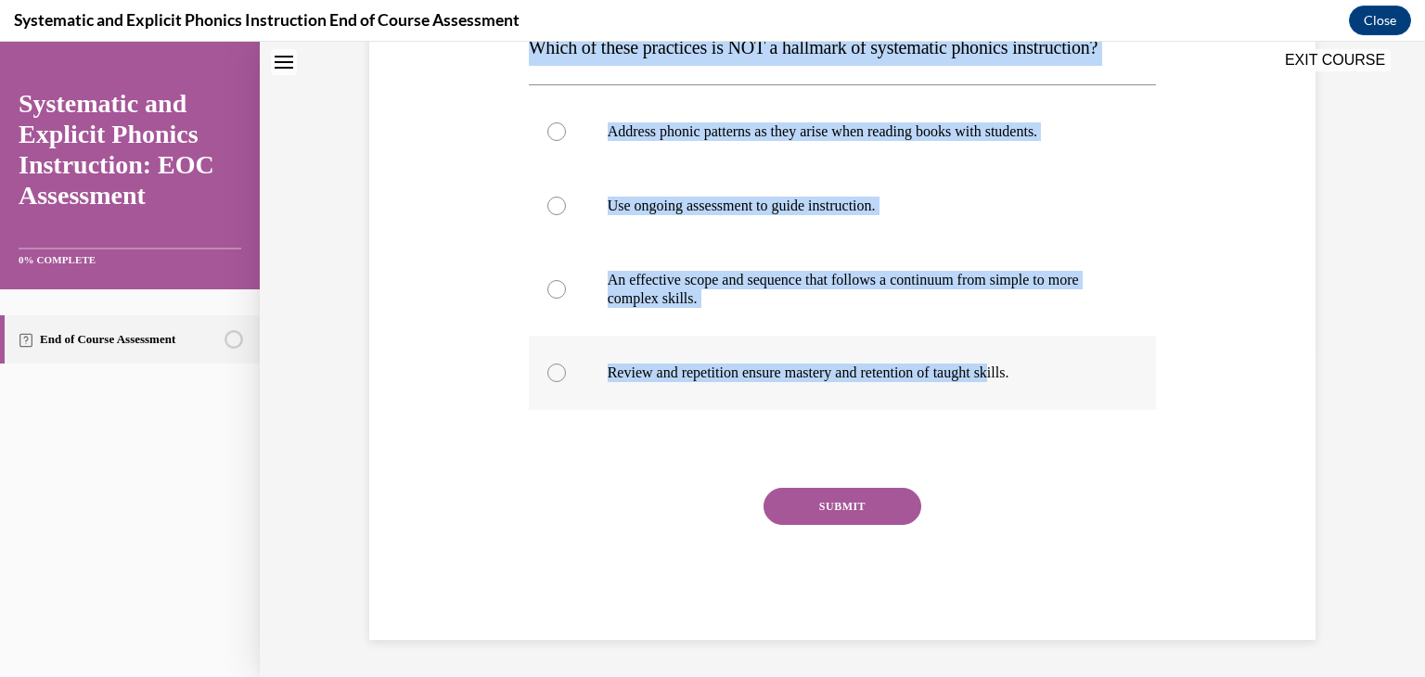
copy div "Which of these practices is NOT a hallmark of systematic phonics instruction? A…"
click at [1201, 208] on div "Question 01/10 Which of these practices is NOT a hallmark of systematic phonics…" at bounding box center [841, 259] width 955 height 762
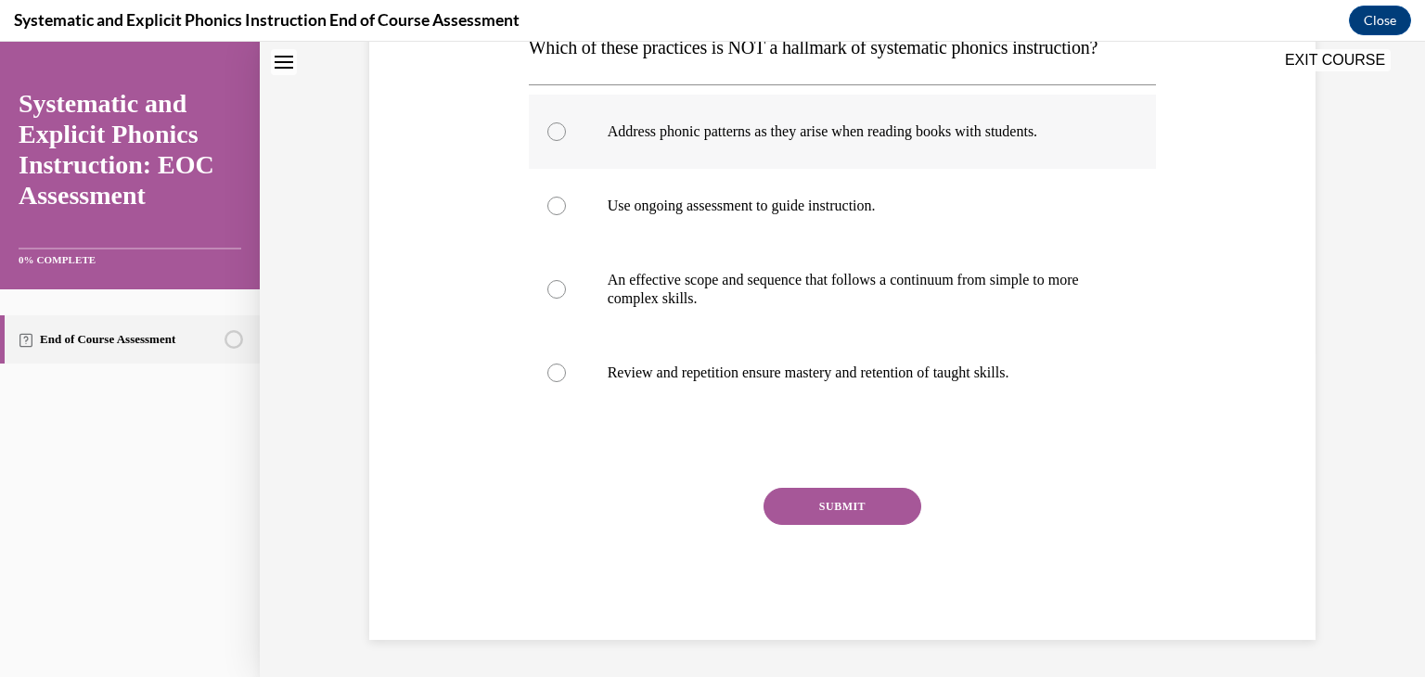
click at [549, 131] on div at bounding box center [556, 131] width 19 height 19
click at [874, 513] on button "SUBMIT" at bounding box center [842, 506] width 158 height 37
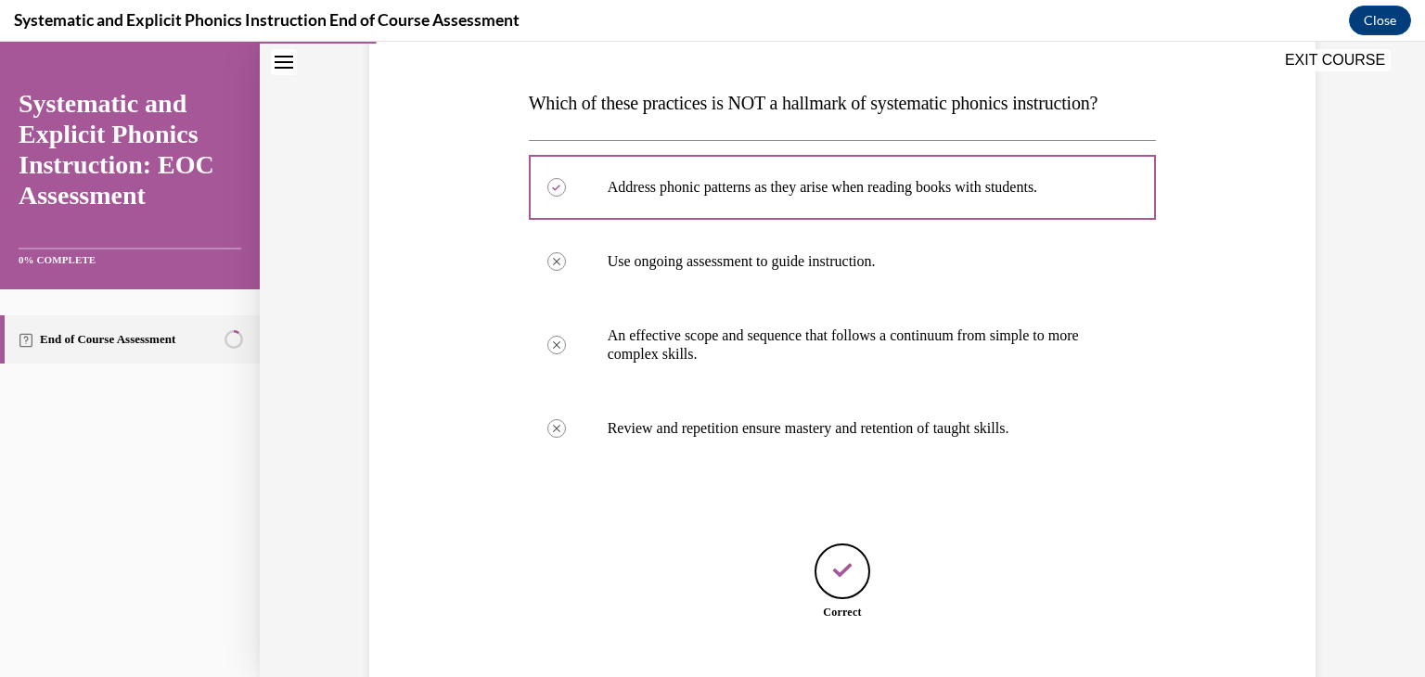
scroll to position [382, 0]
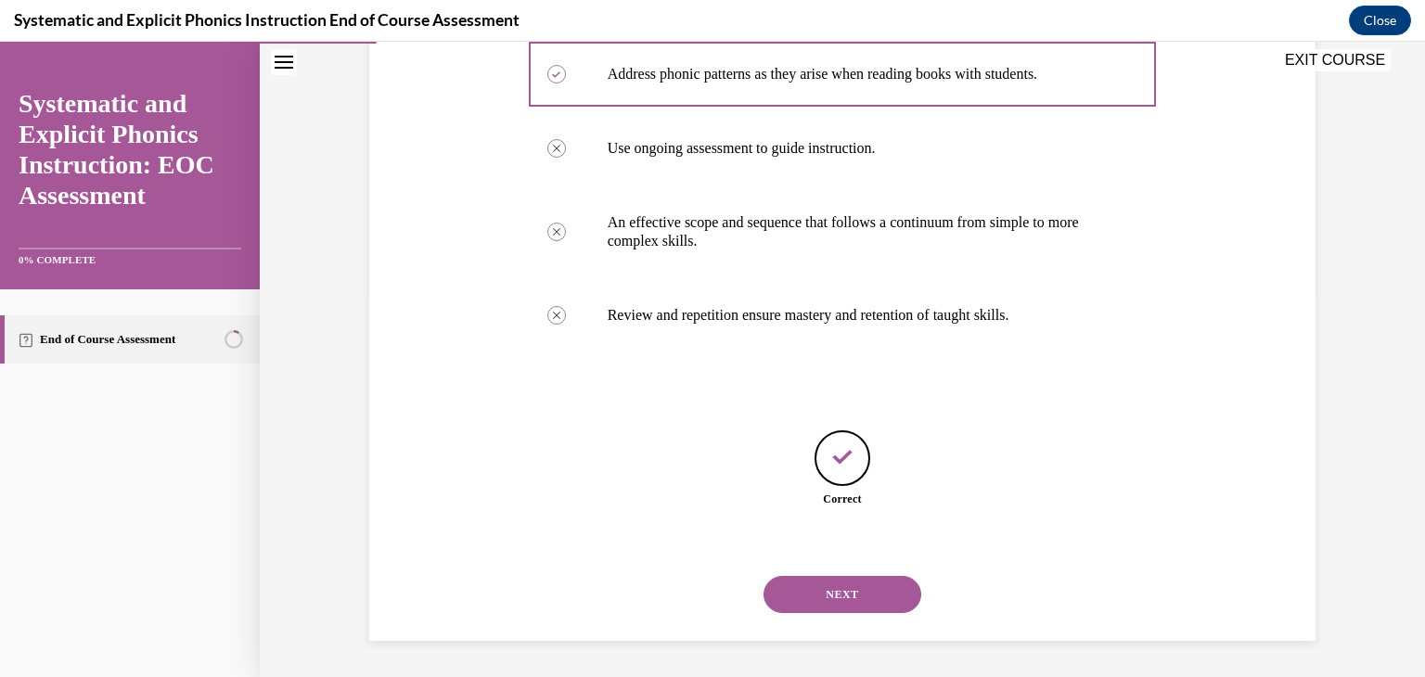
click at [844, 597] on button "NEXT" at bounding box center [842, 594] width 158 height 37
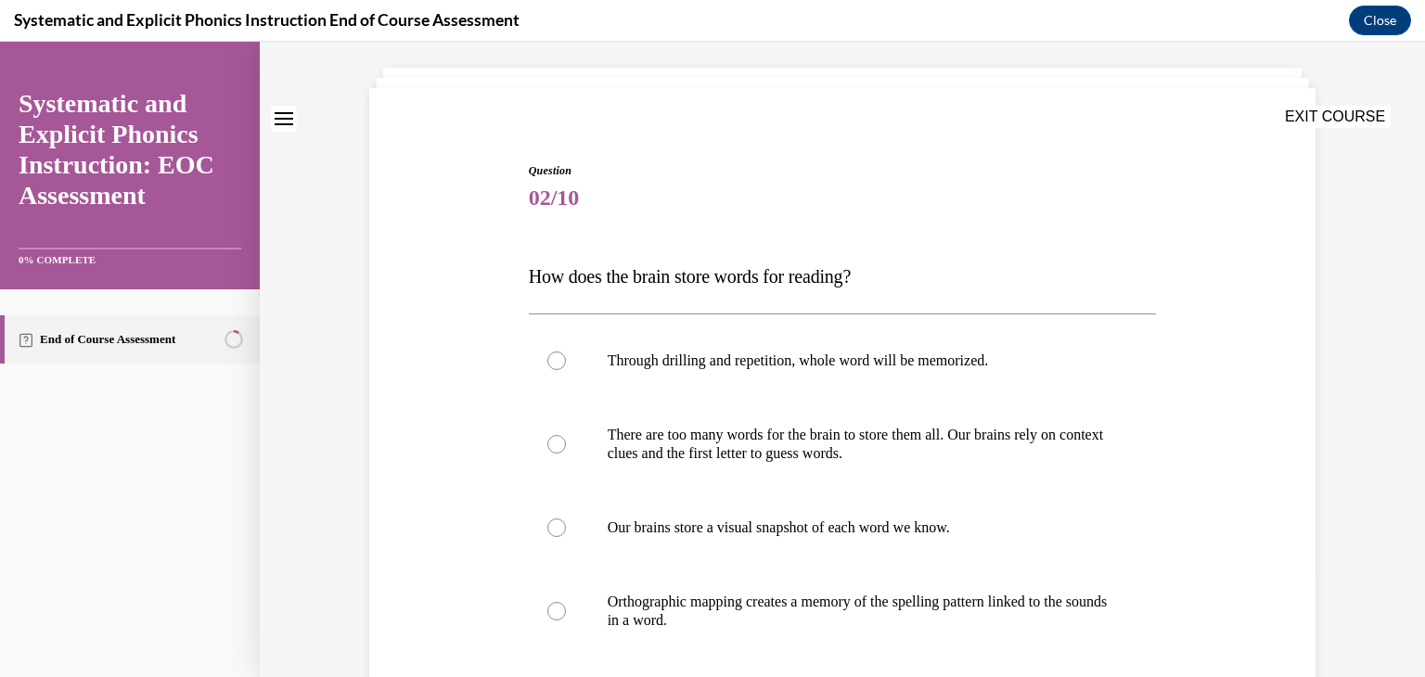
scroll to position [96, 0]
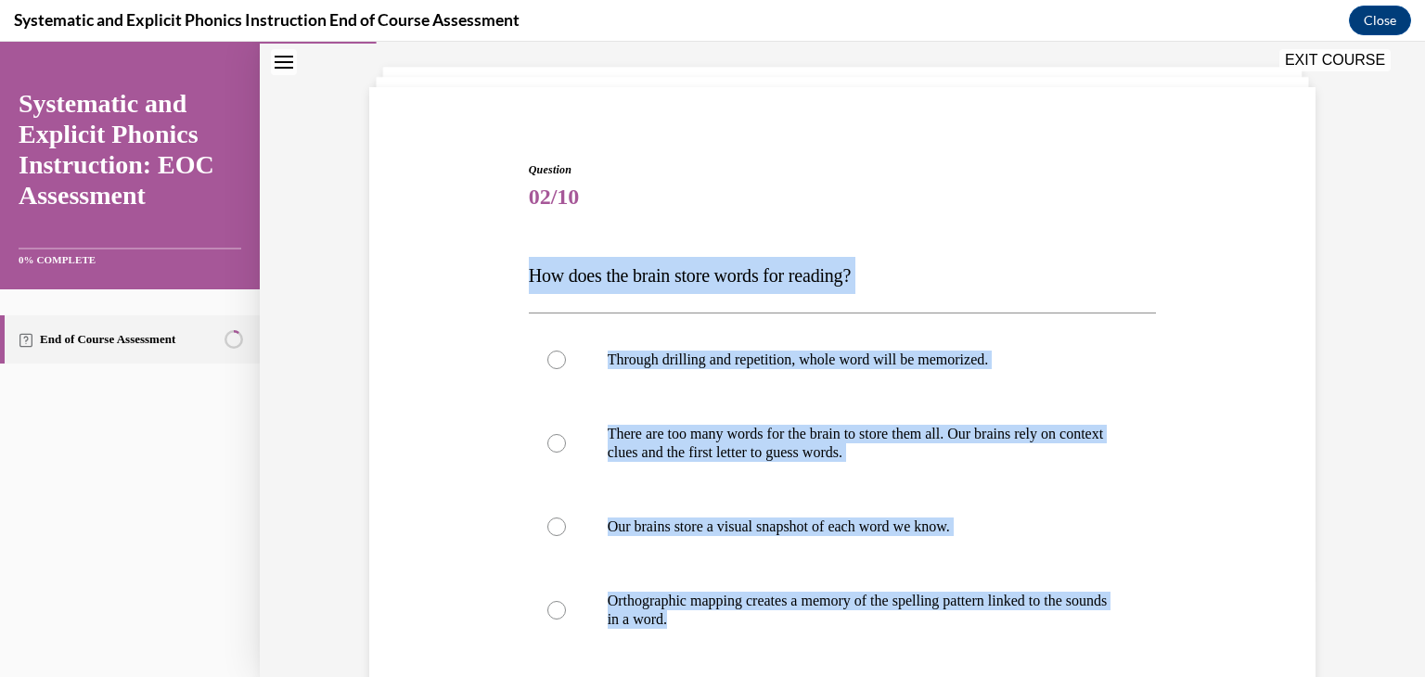
drag, startPoint x: 525, startPoint y: 279, endPoint x: 1038, endPoint y: 663, distance: 640.7
click at [1038, 663] on div "Question 02/10 How does the brain store words for reading? Through drilling and…" at bounding box center [843, 523] width 628 height 725
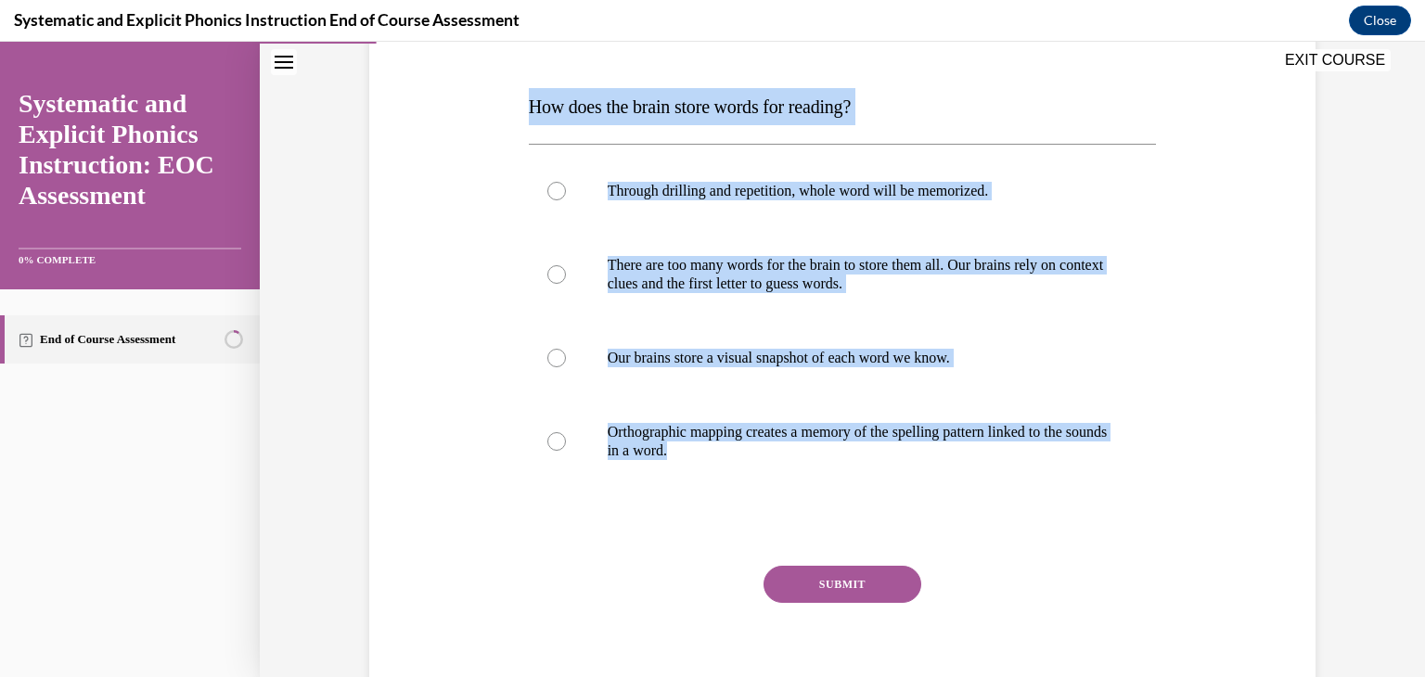
scroll to position [266, 0]
copy div "How does the brain store words for reading? Through drilling and repetition, wh…"
click at [559, 443] on div at bounding box center [843, 440] width 628 height 93
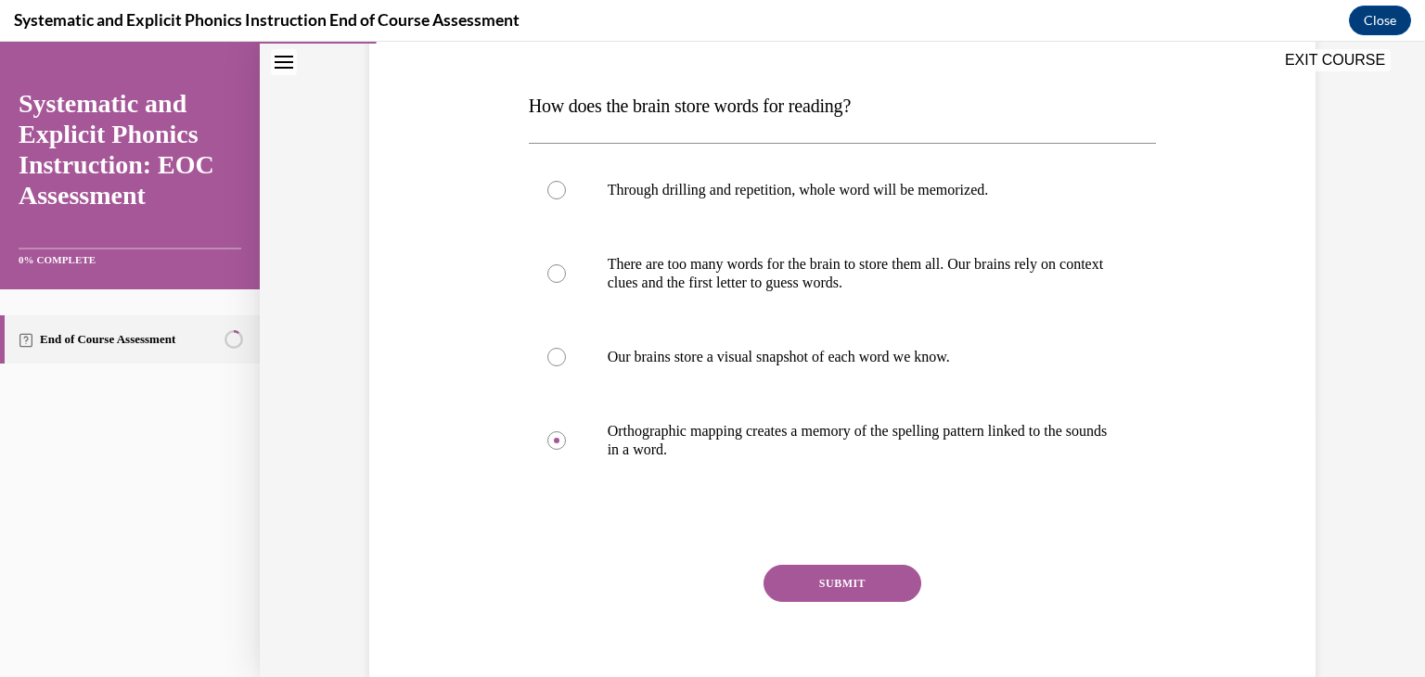
click at [827, 573] on button "SUBMIT" at bounding box center [842, 583] width 158 height 37
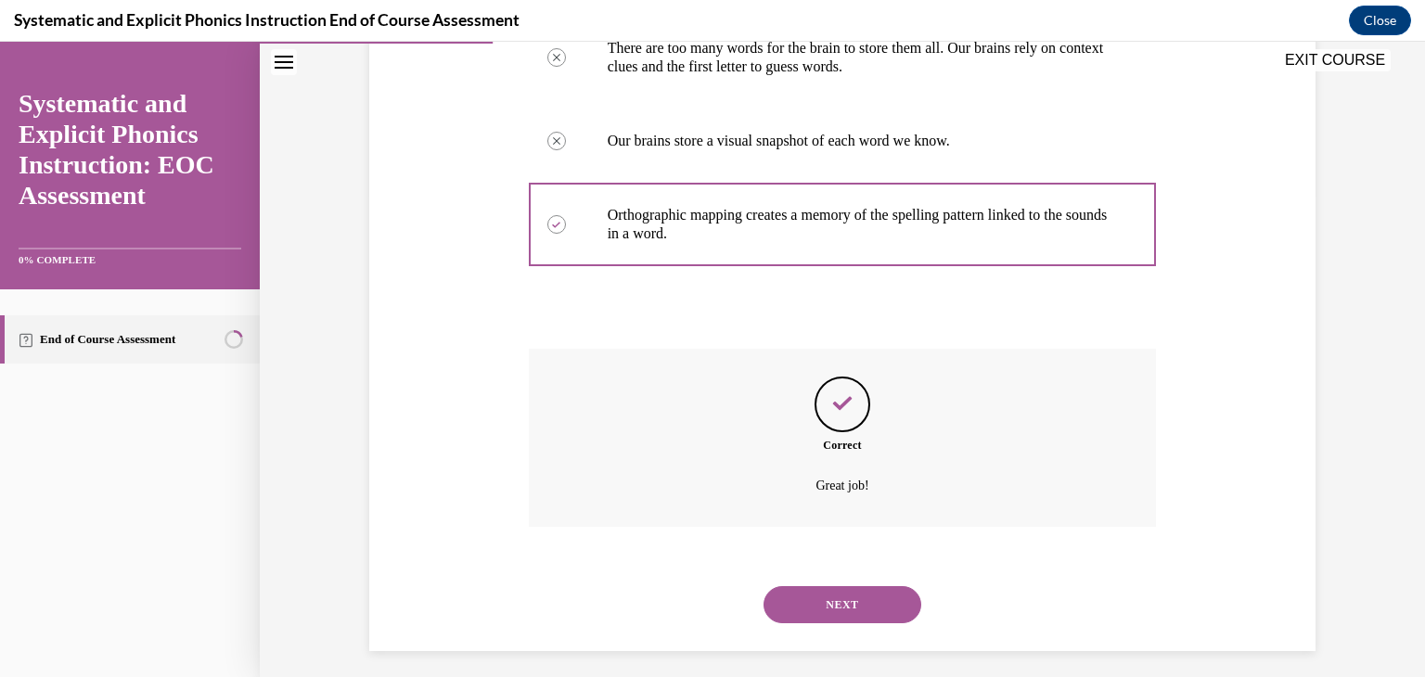
scroll to position [493, 0]
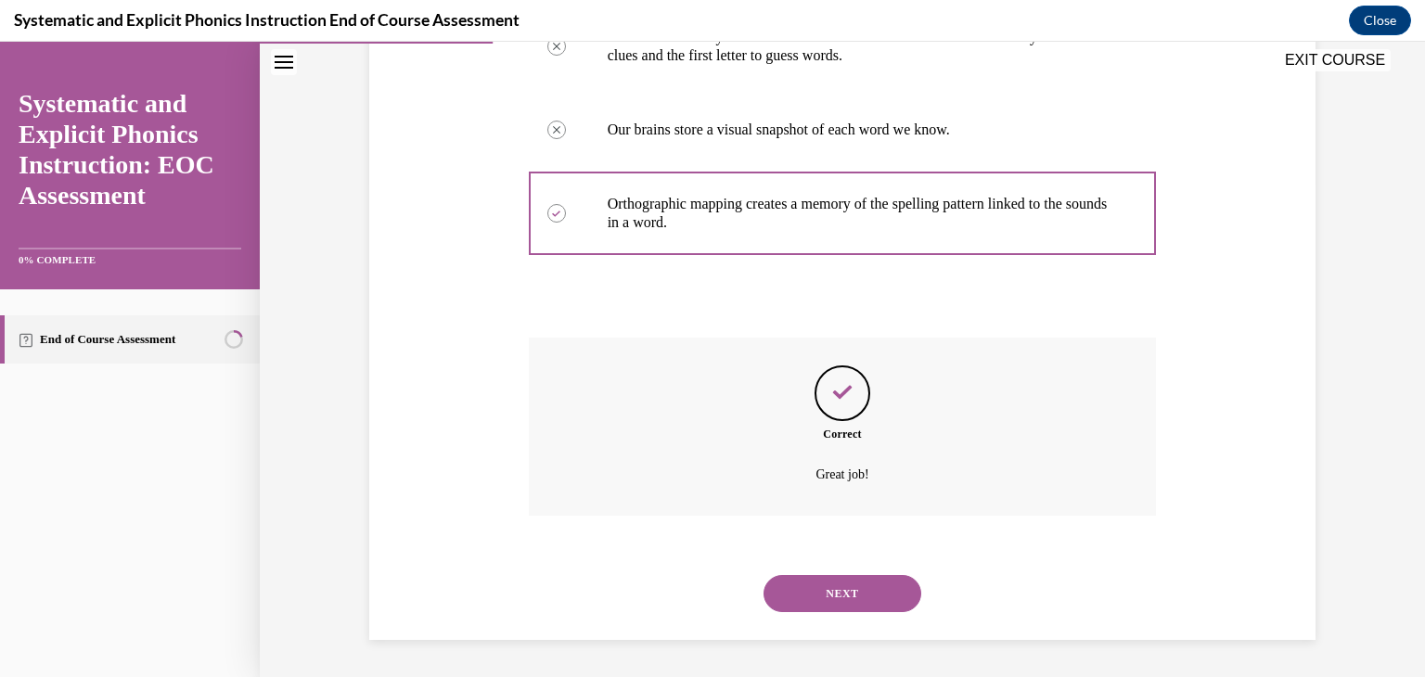
click at [834, 586] on button "NEXT" at bounding box center [842, 593] width 158 height 37
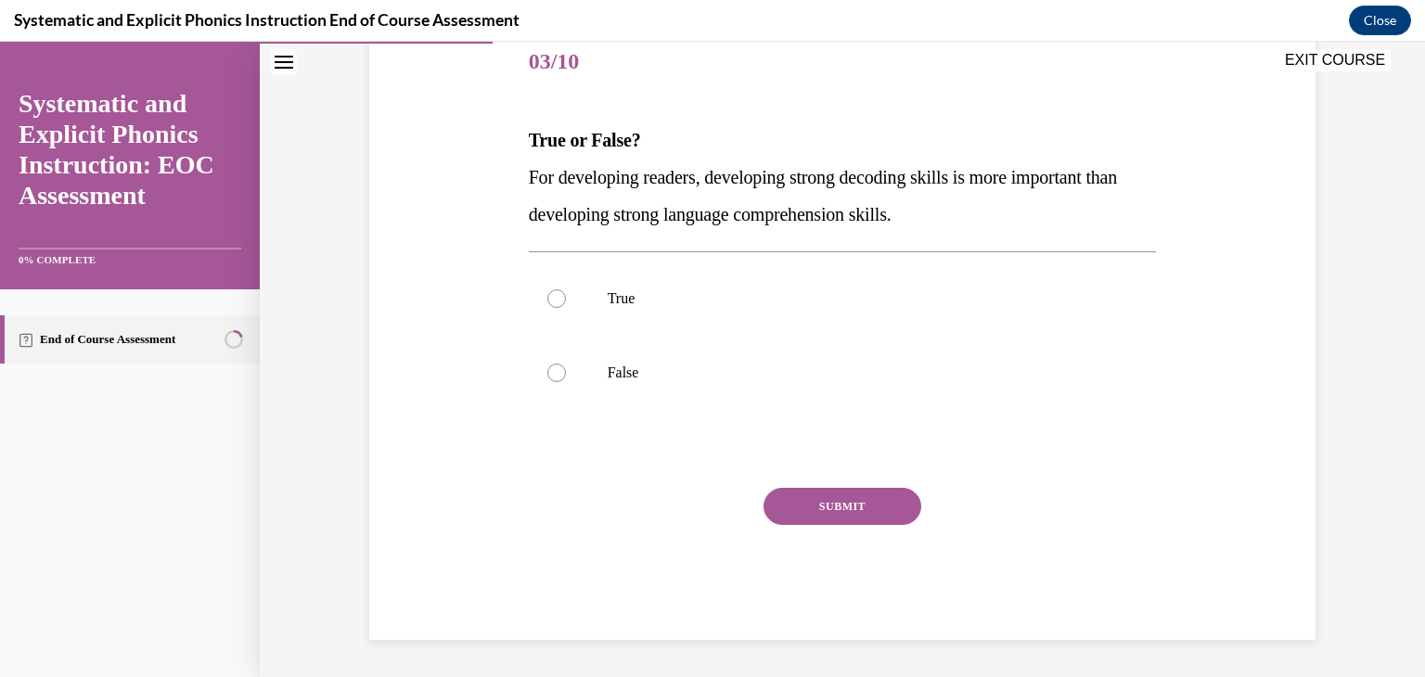
scroll to position [206, 0]
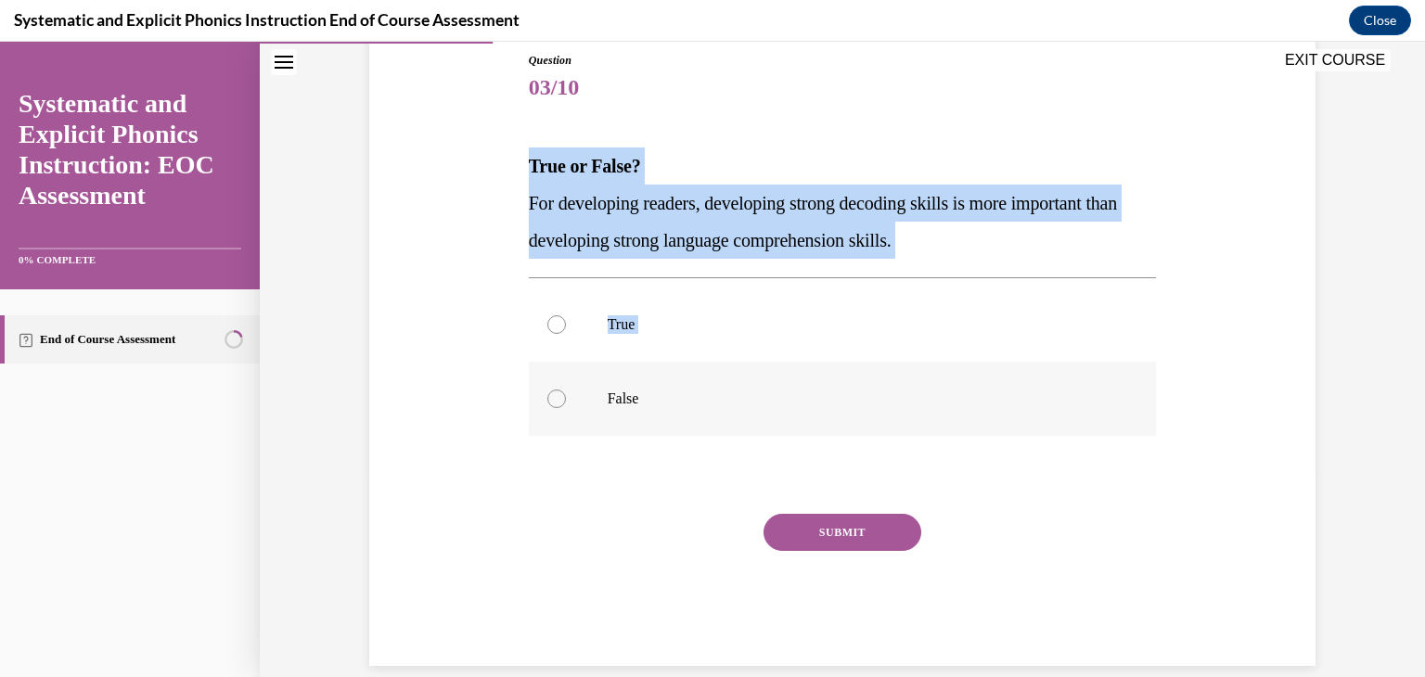
drag, startPoint x: 523, startPoint y: 164, endPoint x: 683, endPoint y: 415, distance: 296.9
click at [683, 415] on div "Question 03/10 True or False? For developing readers, developing strong decodin…" at bounding box center [843, 359] width 628 height 614
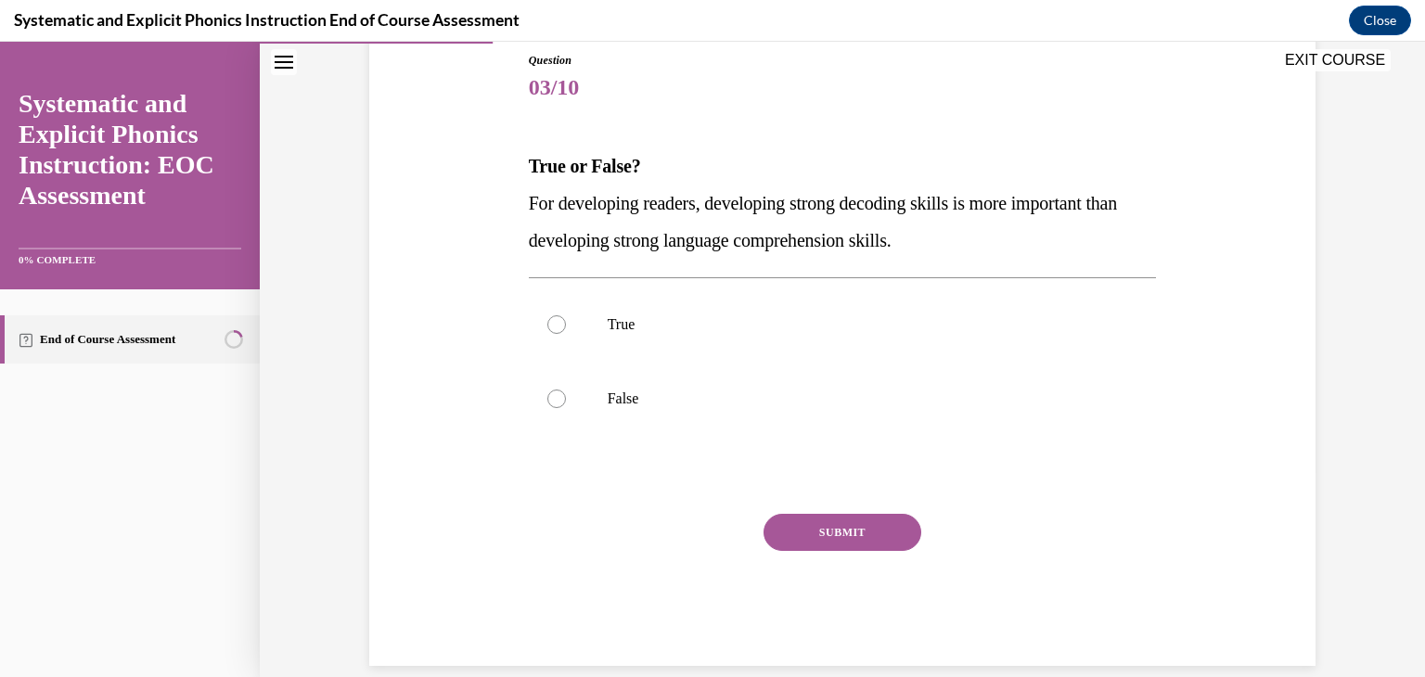
click at [643, 444] on div "Question 03/10 True or False? For developing readers, developing strong decodin…" at bounding box center [843, 359] width 628 height 614
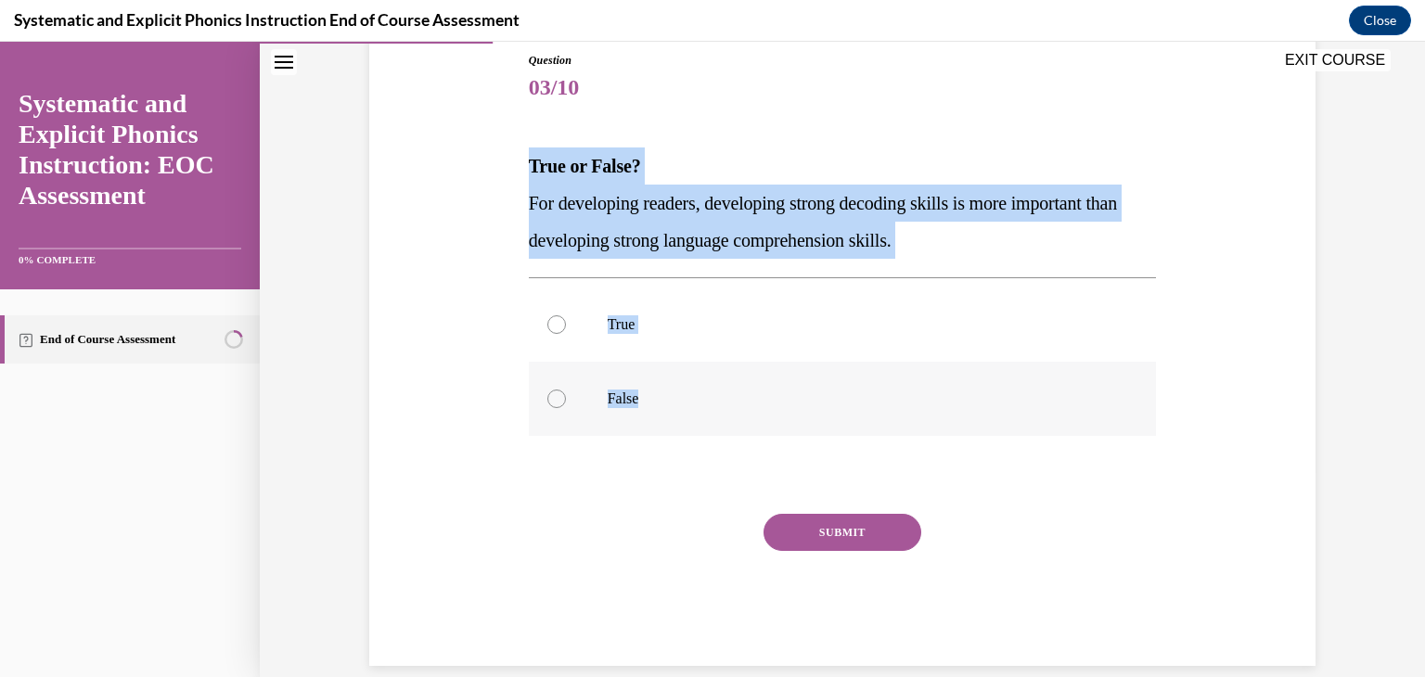
drag, startPoint x: 519, startPoint y: 167, endPoint x: 645, endPoint y: 398, distance: 262.7
click at [645, 398] on div "Question 03/10 True or False? For developing readers, developing strong decodin…" at bounding box center [842, 345] width 637 height 642
copy div "True or False? For developing readers, developing strong decoding skills is mor…"
click at [549, 410] on div at bounding box center [843, 399] width 628 height 74
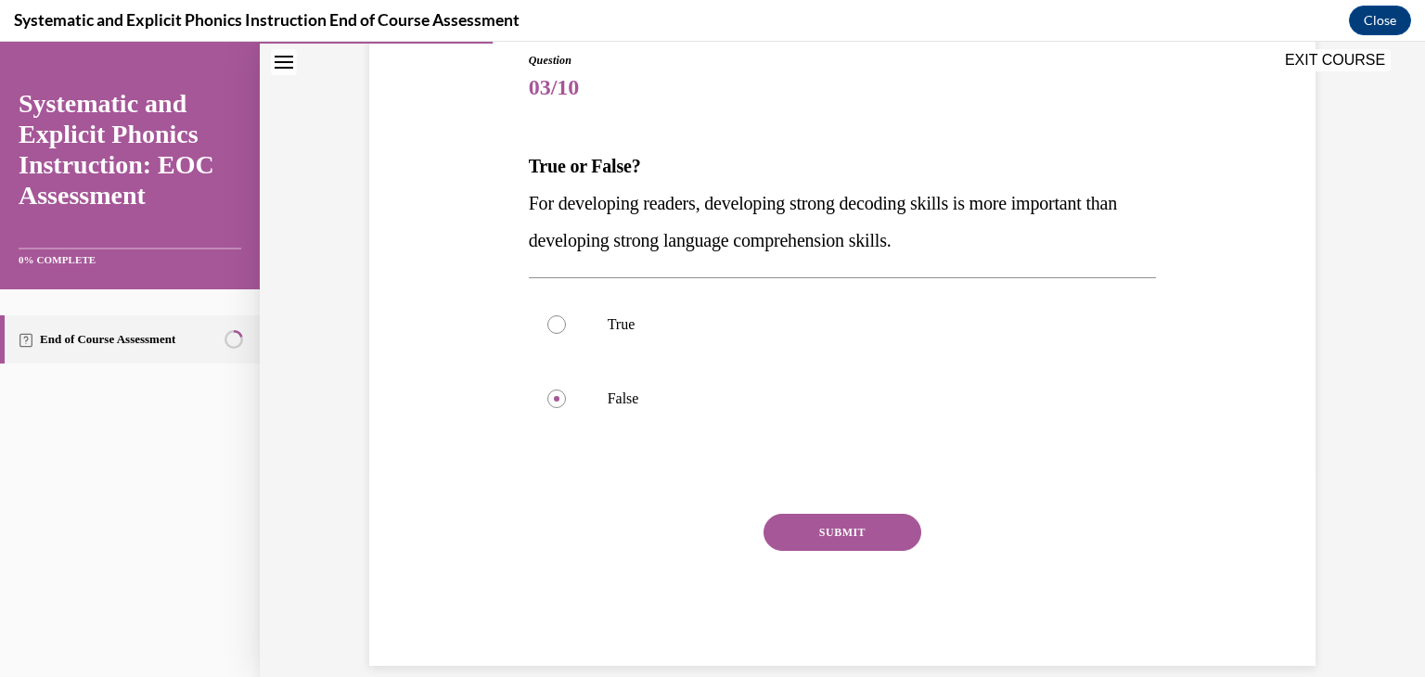
click at [819, 529] on button "SUBMIT" at bounding box center [842, 532] width 158 height 37
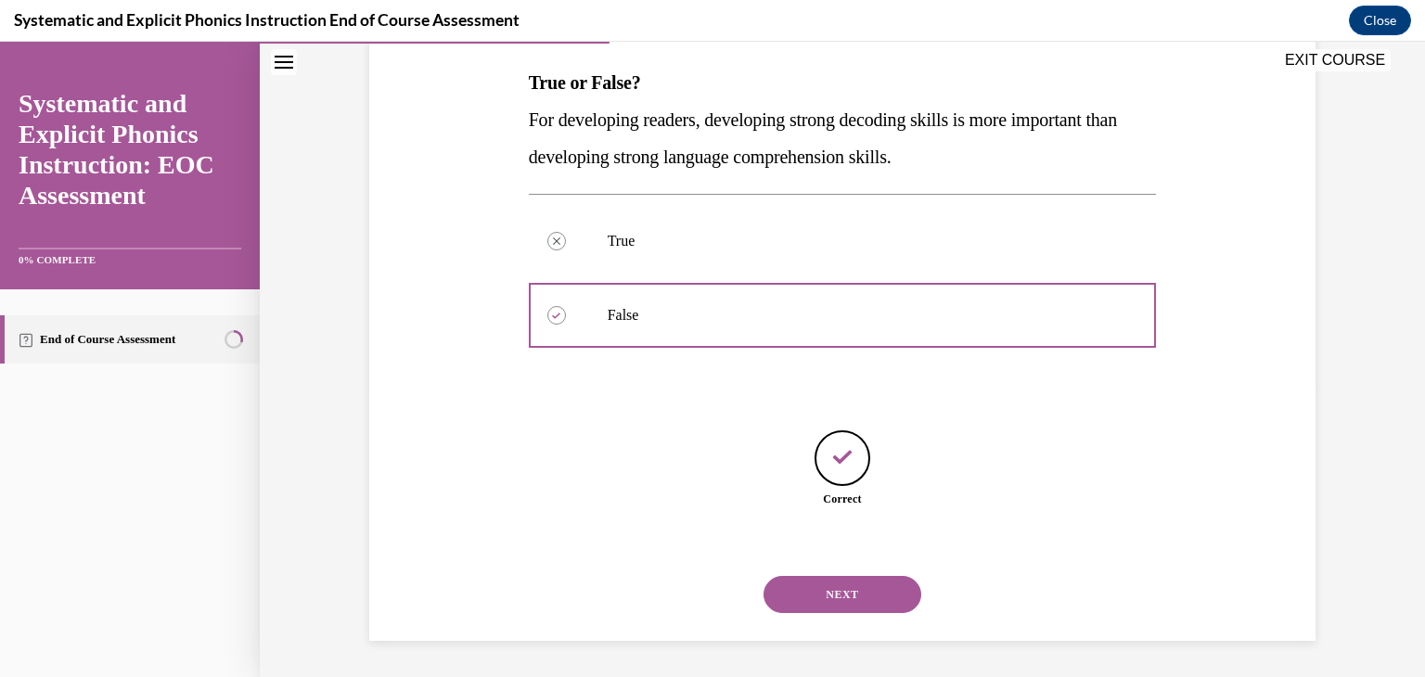
scroll to position [289, 0]
click at [819, 590] on button "NEXT" at bounding box center [842, 594] width 158 height 37
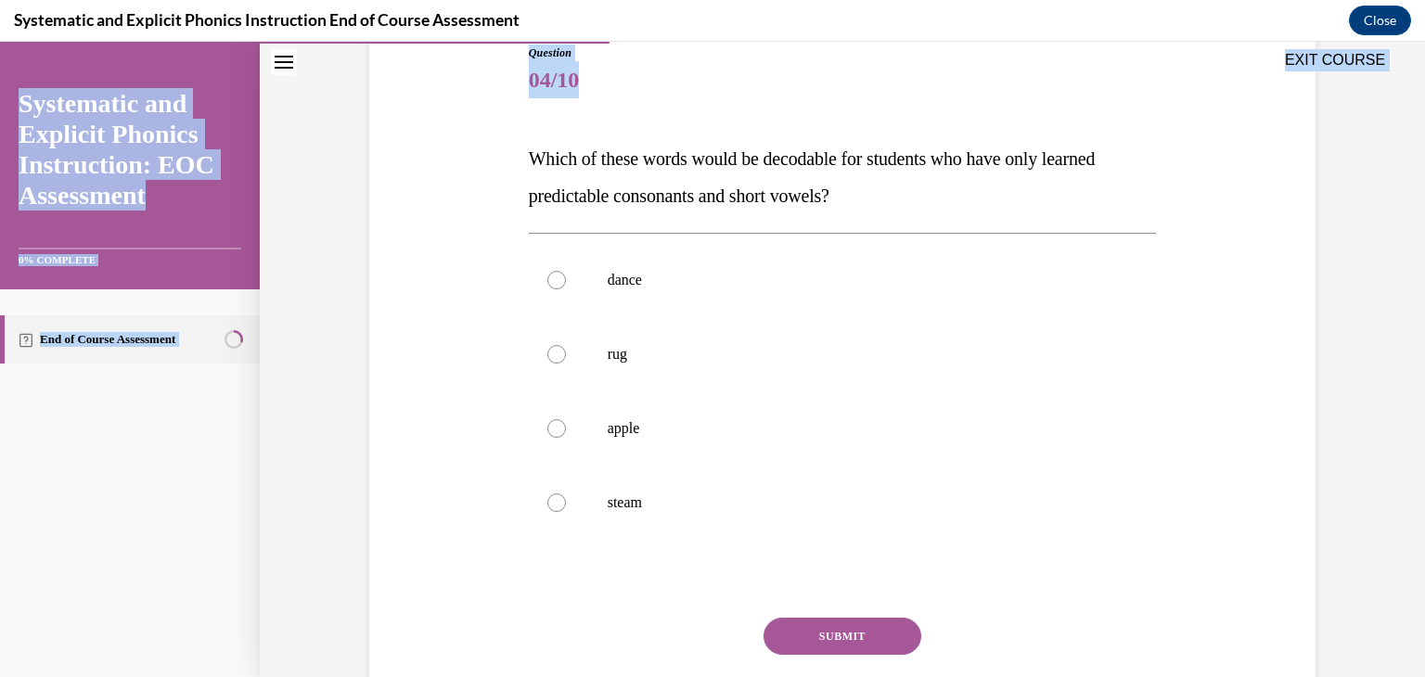
scroll to position [343, 0]
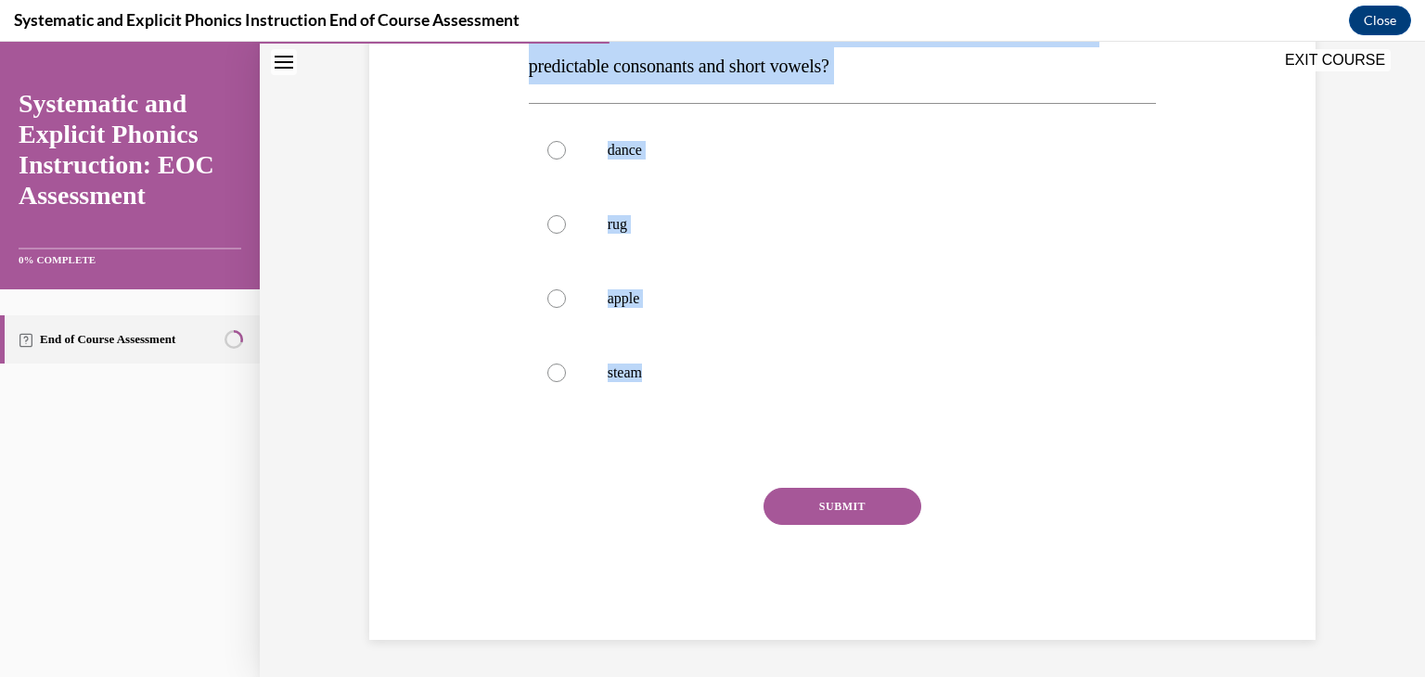
drag, startPoint x: 519, startPoint y: 372, endPoint x: 684, endPoint y: 436, distance: 176.2
click at [684, 436] on div "Question 04/10 Which of these words would be decodable for students who have on…" at bounding box center [842, 263] width 637 height 753
copy div "Which of these words would be decodable for students who have only learned pred…"
click at [547, 224] on div at bounding box center [556, 224] width 19 height 19
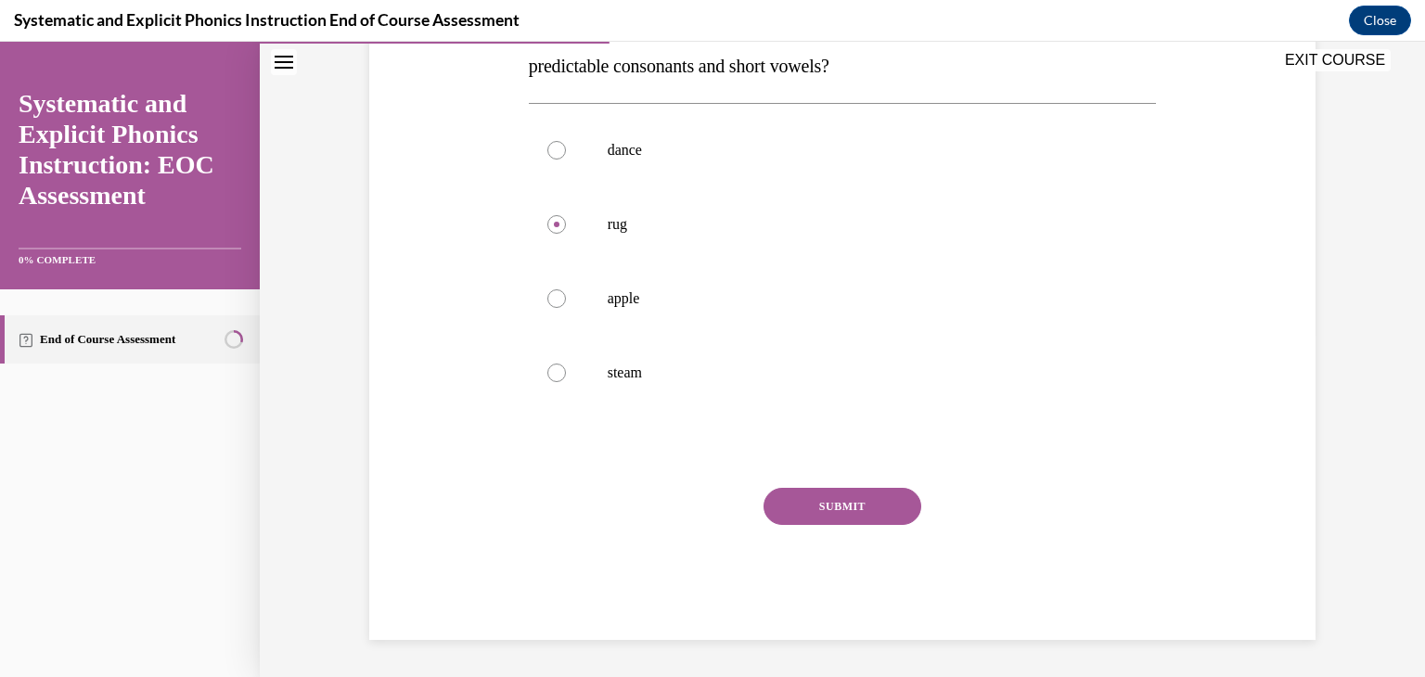
click at [834, 509] on button "SUBMIT" at bounding box center [842, 506] width 158 height 37
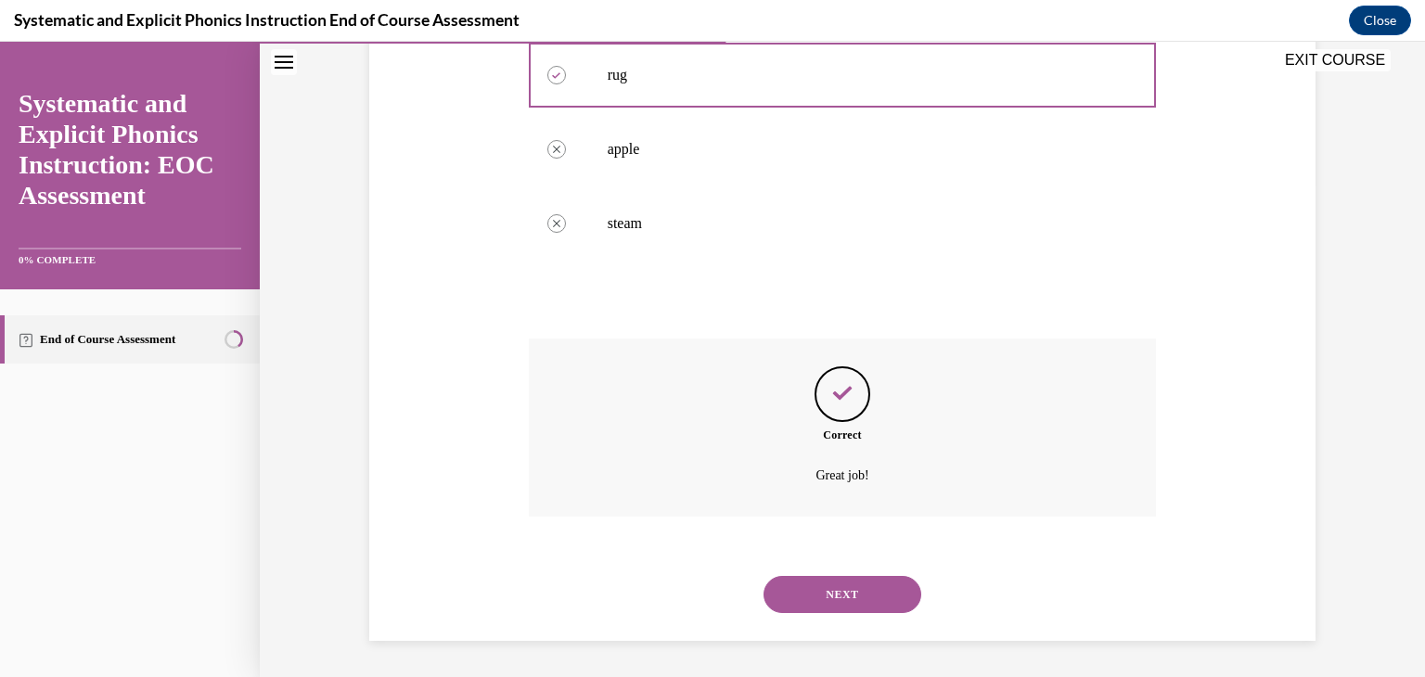
scroll to position [493, 0]
click at [846, 586] on button "NEXT" at bounding box center [842, 593] width 158 height 37
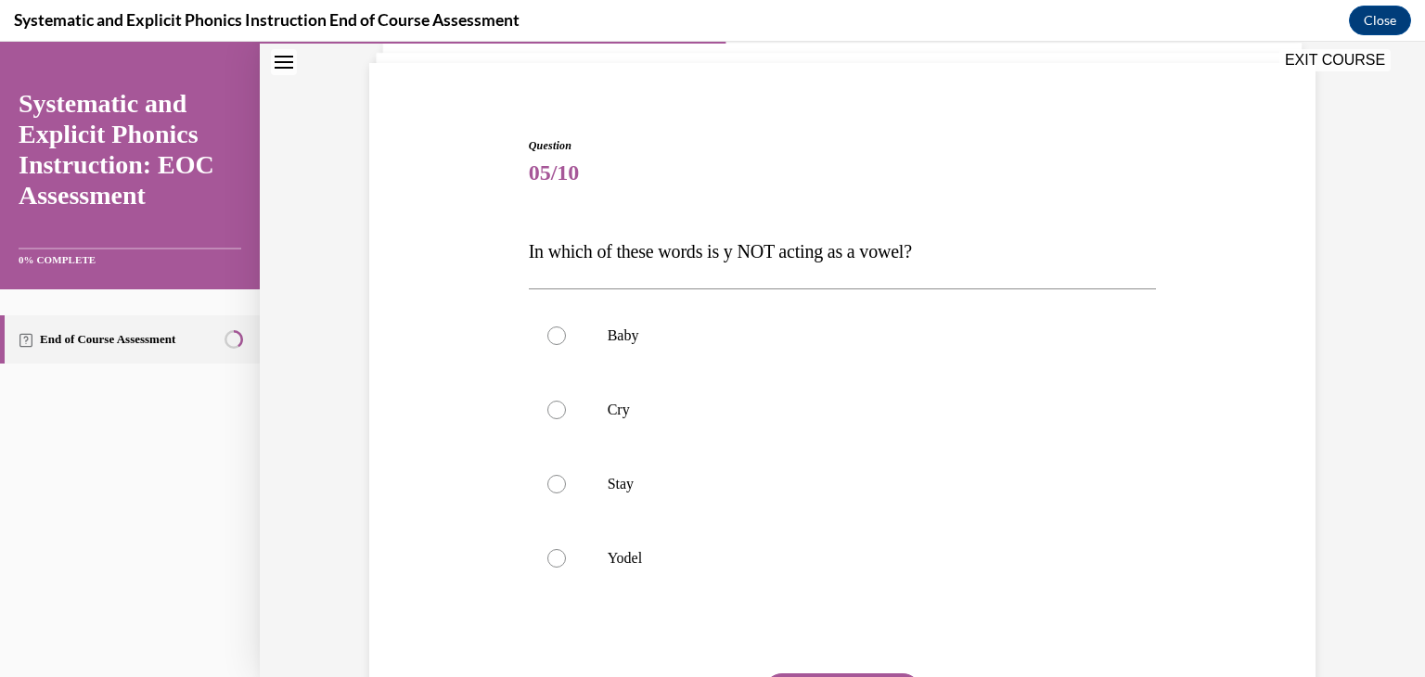
scroll to position [134, 0]
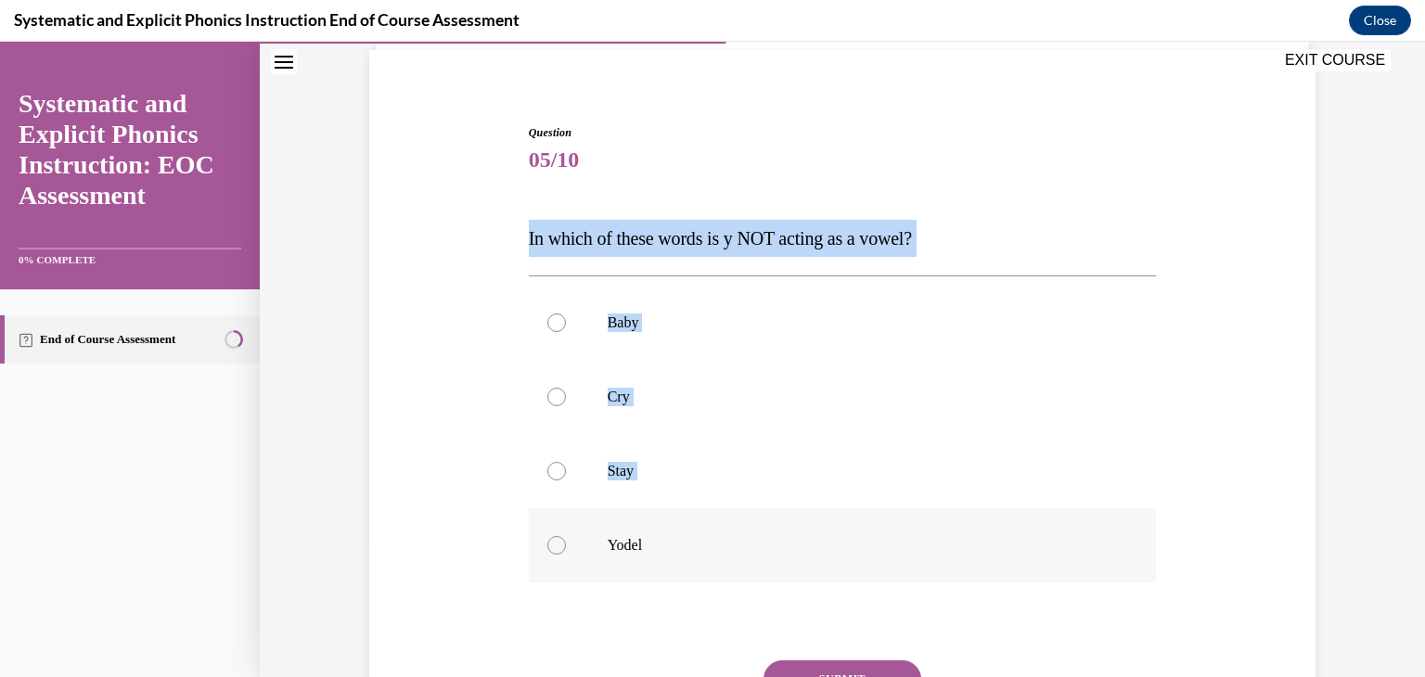
drag, startPoint x: 519, startPoint y: 245, endPoint x: 663, endPoint y: 560, distance: 346.6
click at [663, 560] on div "Question 05/10 In which of these words is y NOT acting as a vowel? Baby Cry Sta…" at bounding box center [842, 454] width 637 height 716
click at [435, 565] on div "Question 05/10 In which of these words is y NOT acting as a vowel? Baby Cry Sta…" at bounding box center [841, 441] width 955 height 744
drag, startPoint x: 517, startPoint y: 240, endPoint x: 671, endPoint y: 543, distance: 339.3
click at [671, 543] on div "Question 05/10 In which of these words is y NOT acting as a vowel? Baby Cry Sta…" at bounding box center [842, 454] width 637 height 716
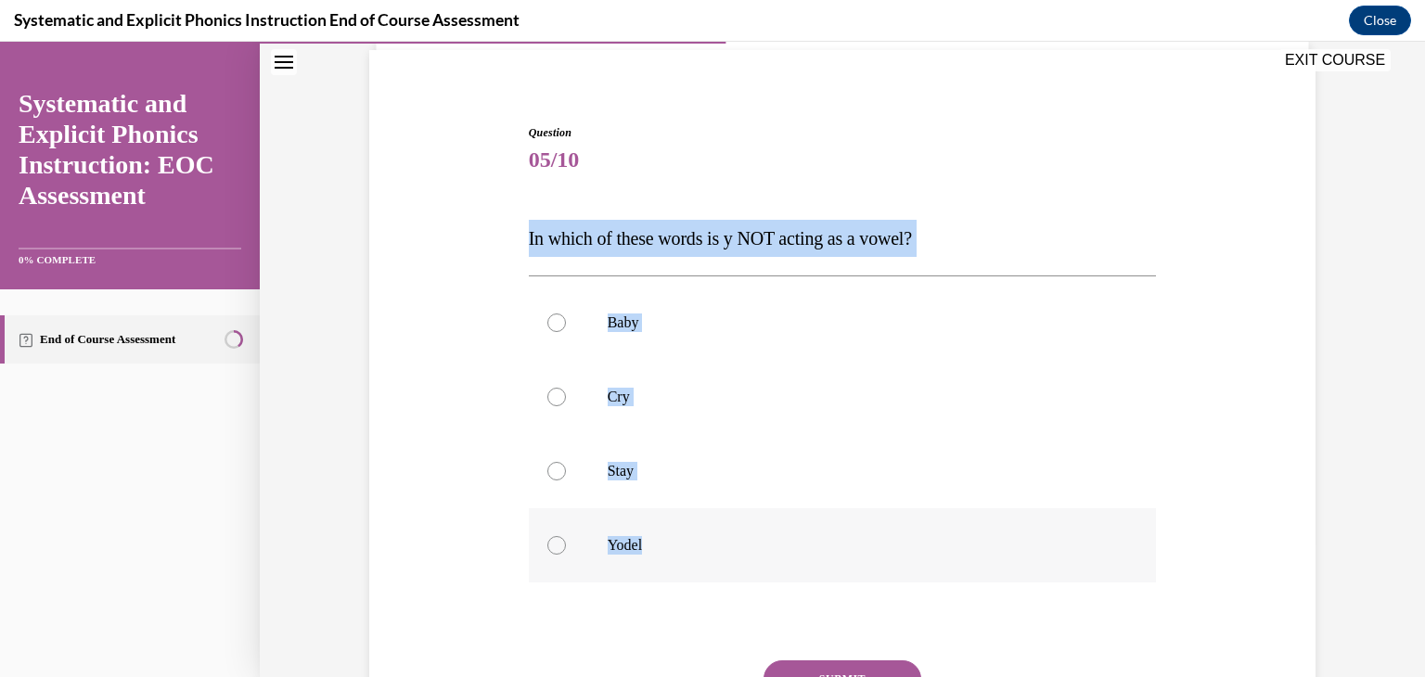
copy div "In which of these words is y NOT acting as a vowel? Baby Cry Stay Yodel"
click at [538, 543] on div at bounding box center [843, 545] width 628 height 74
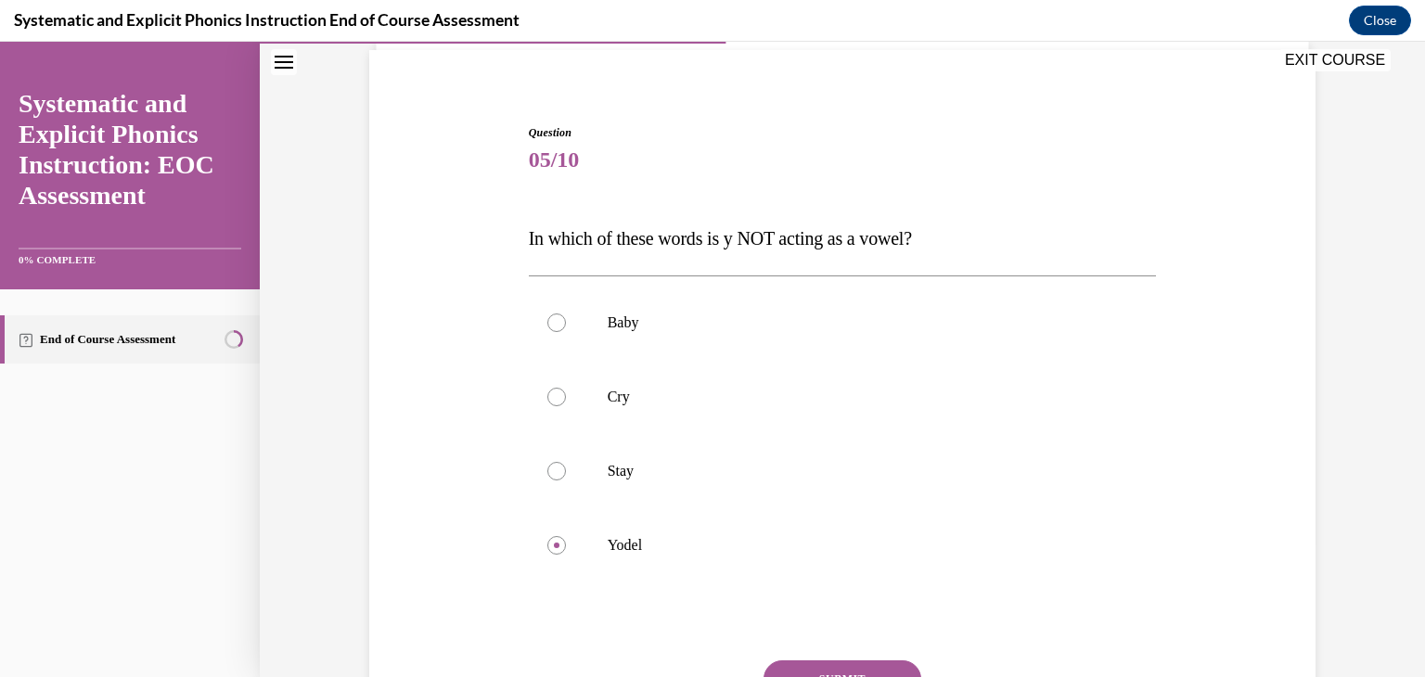
scroll to position [306, 0]
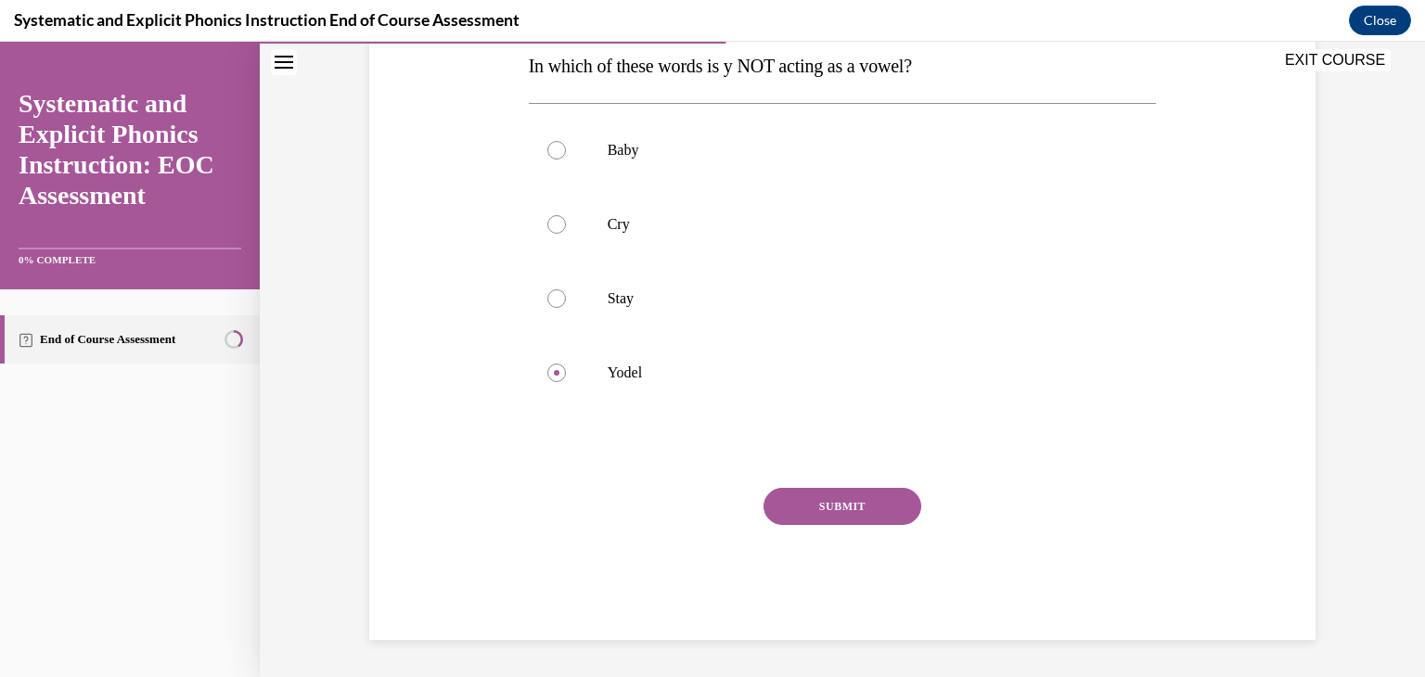
click at [879, 502] on button "SUBMIT" at bounding box center [842, 506] width 158 height 37
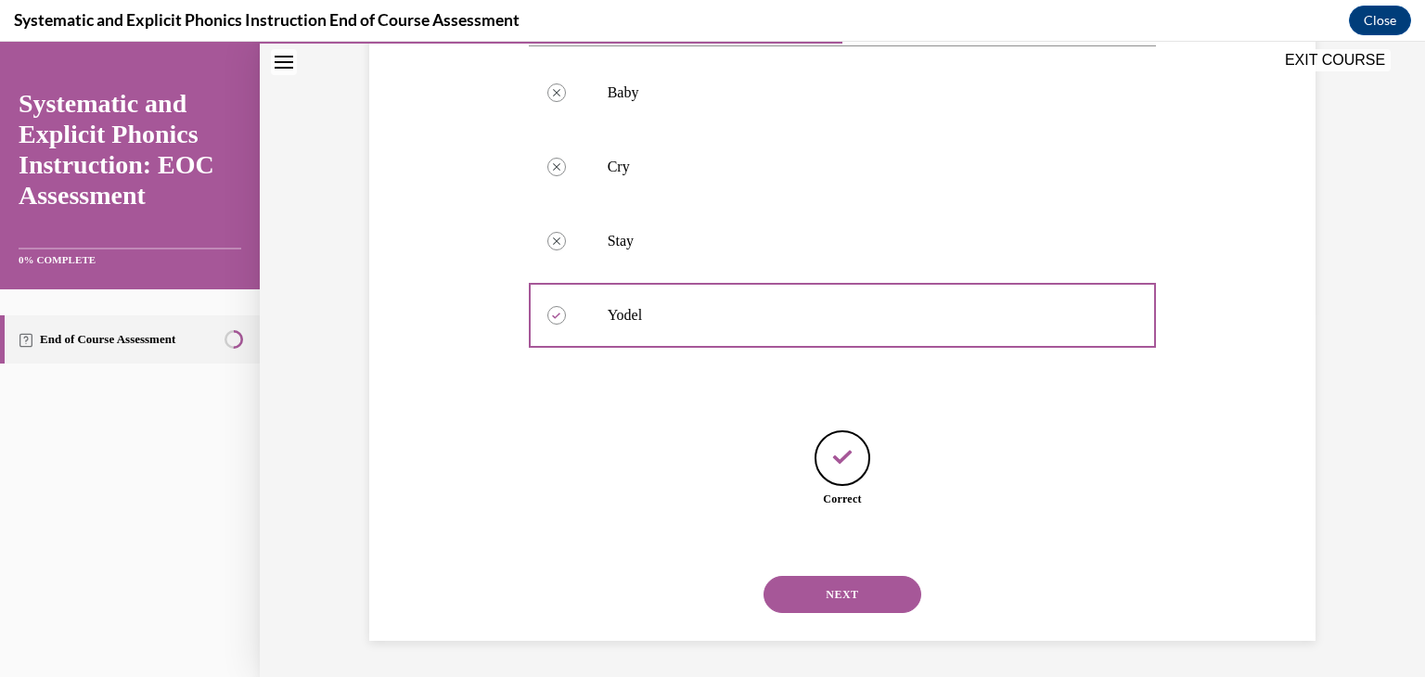
scroll to position [364, 0]
click at [821, 593] on button "NEXT" at bounding box center [842, 594] width 158 height 37
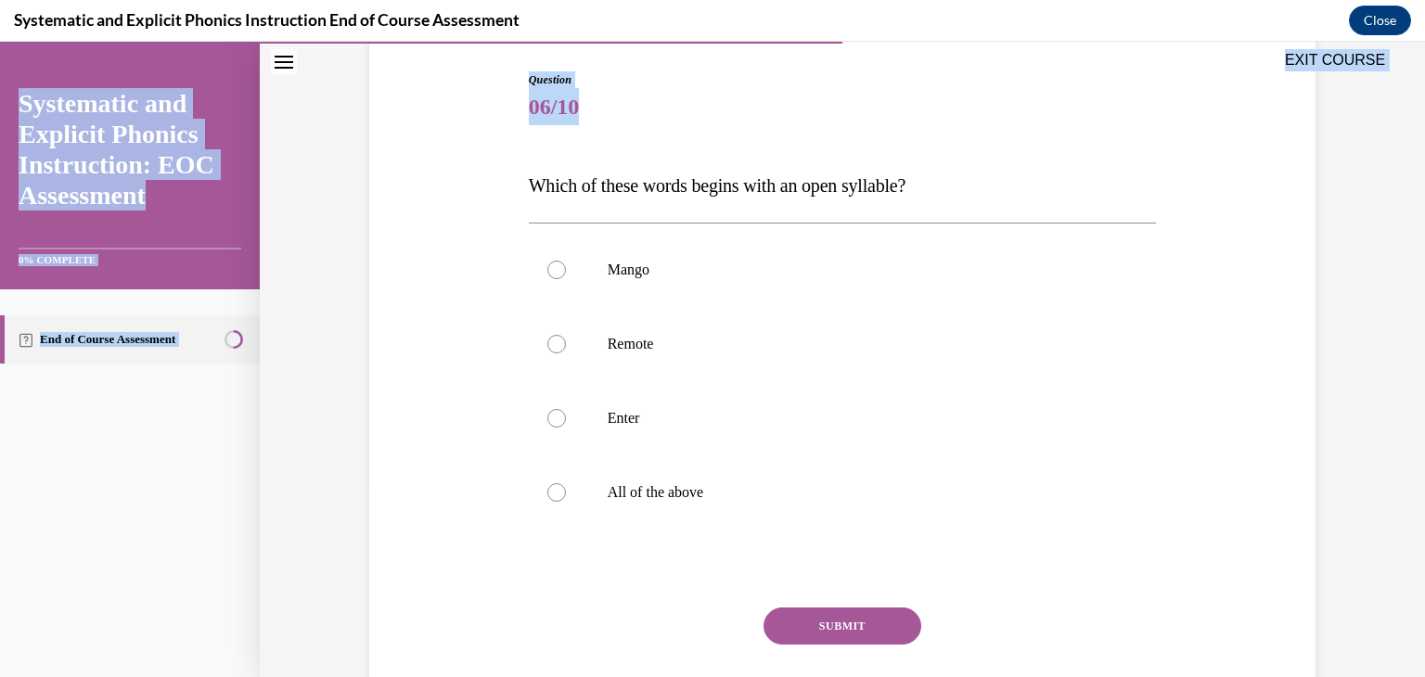
scroll to position [279, 0]
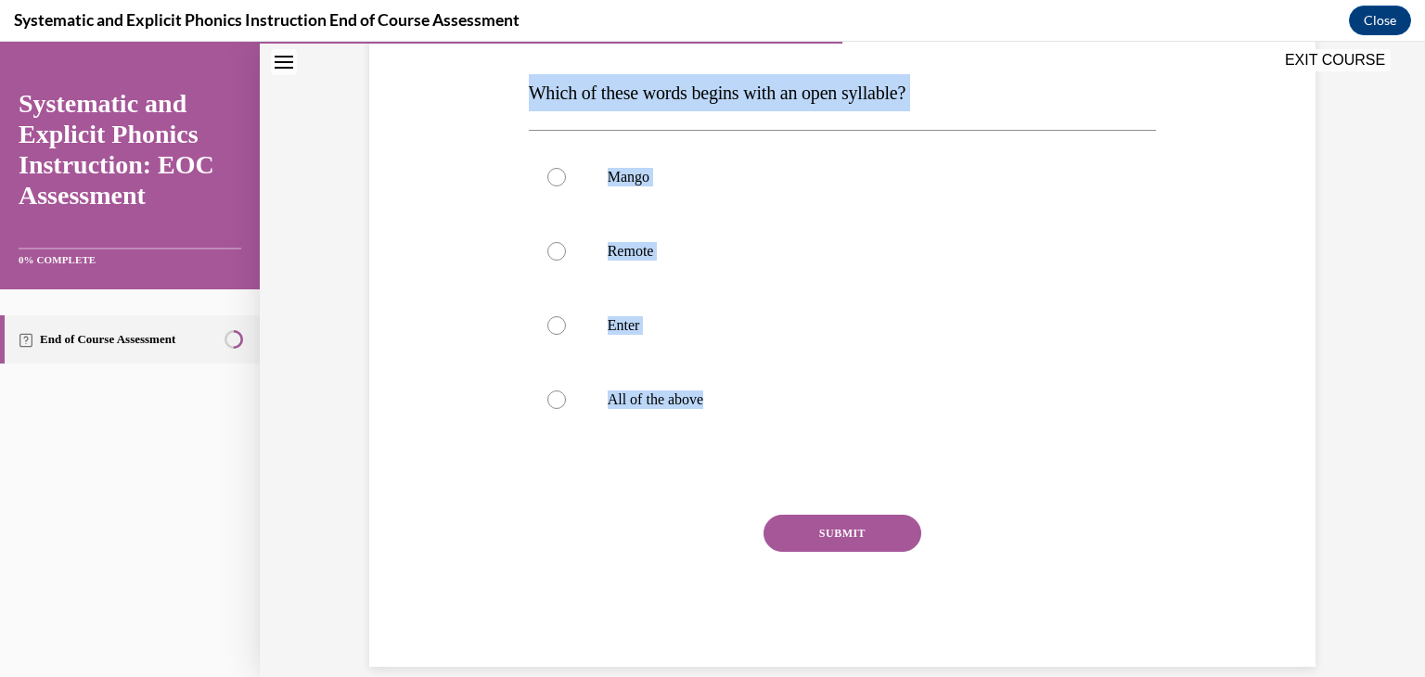
drag, startPoint x: 523, startPoint y: 376, endPoint x: 772, endPoint y: 450, distance: 259.4
click at [772, 450] on div "Question 06/10 Which of these words begins with an open syllable? Mango Remote …" at bounding box center [843, 323] width 628 height 688
copy div "Which of these words begins with an open syllable? Mango Remote Enter All of th…"
click at [541, 407] on div at bounding box center [843, 400] width 628 height 74
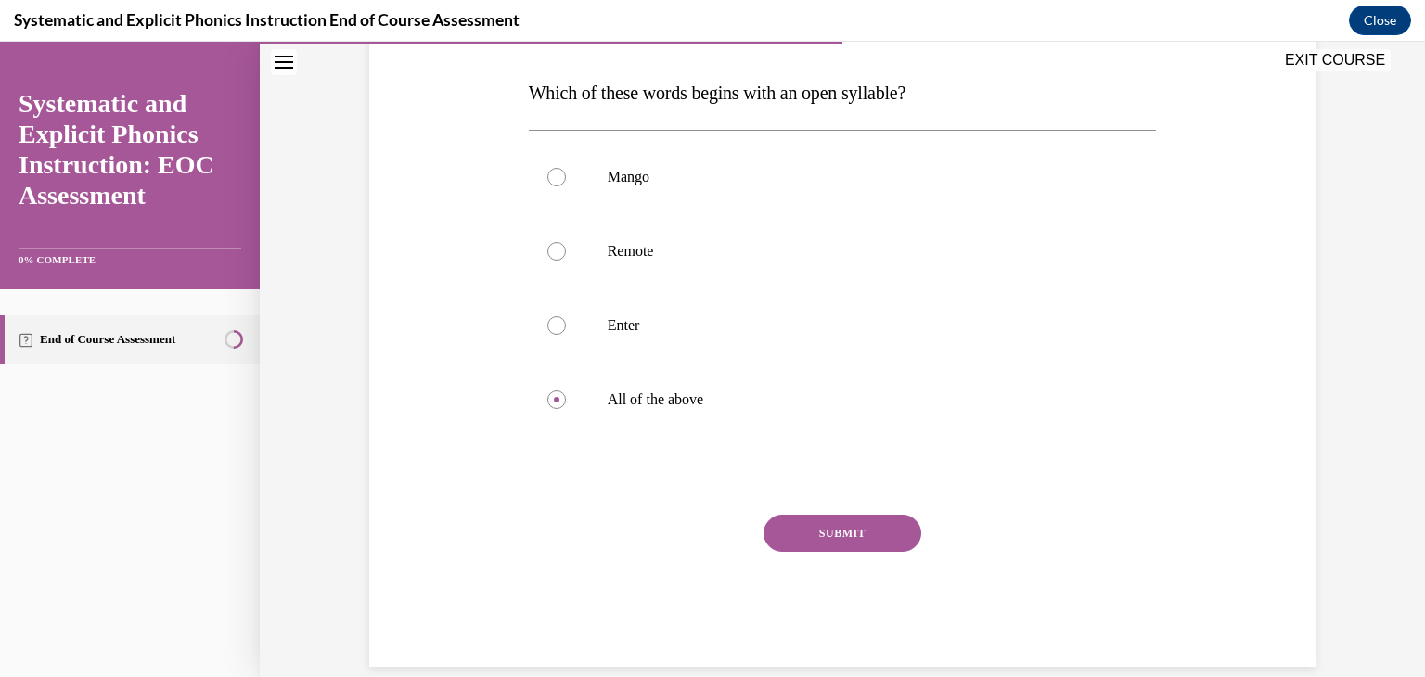
click at [890, 539] on button "SUBMIT" at bounding box center [842, 533] width 158 height 37
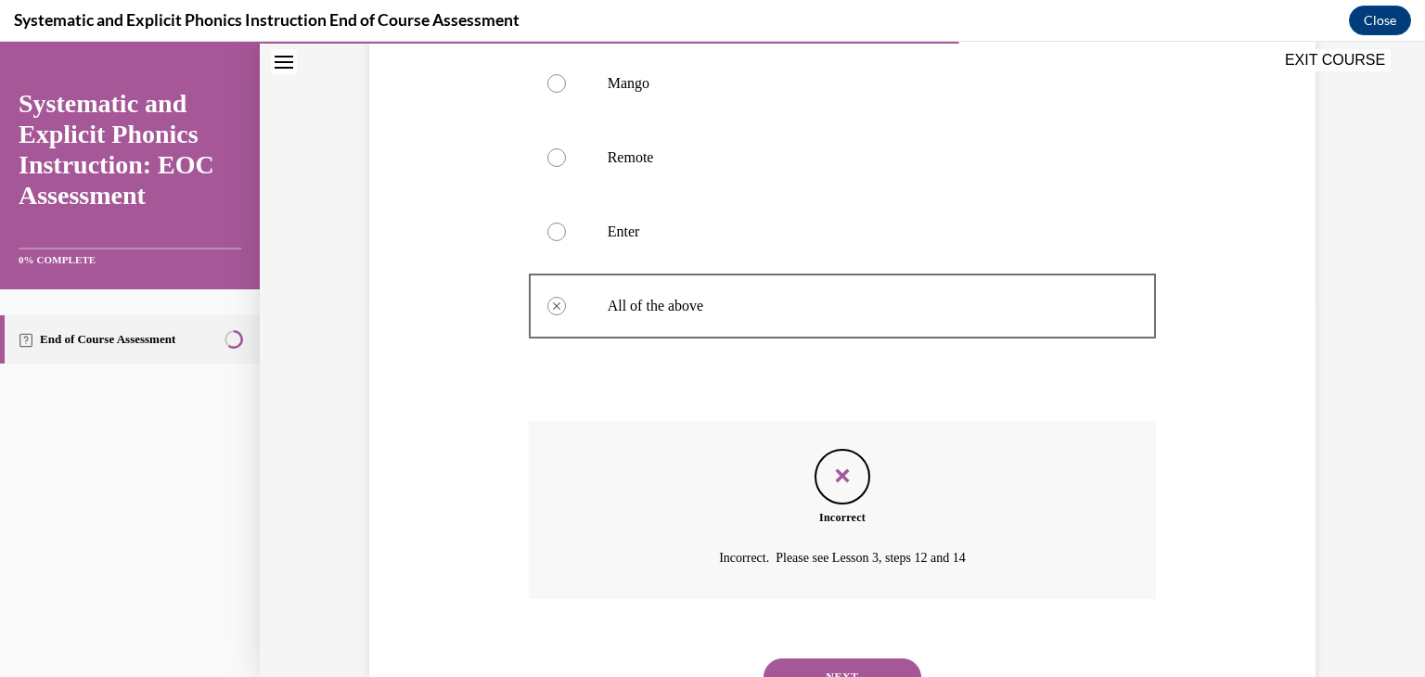
scroll to position [456, 0]
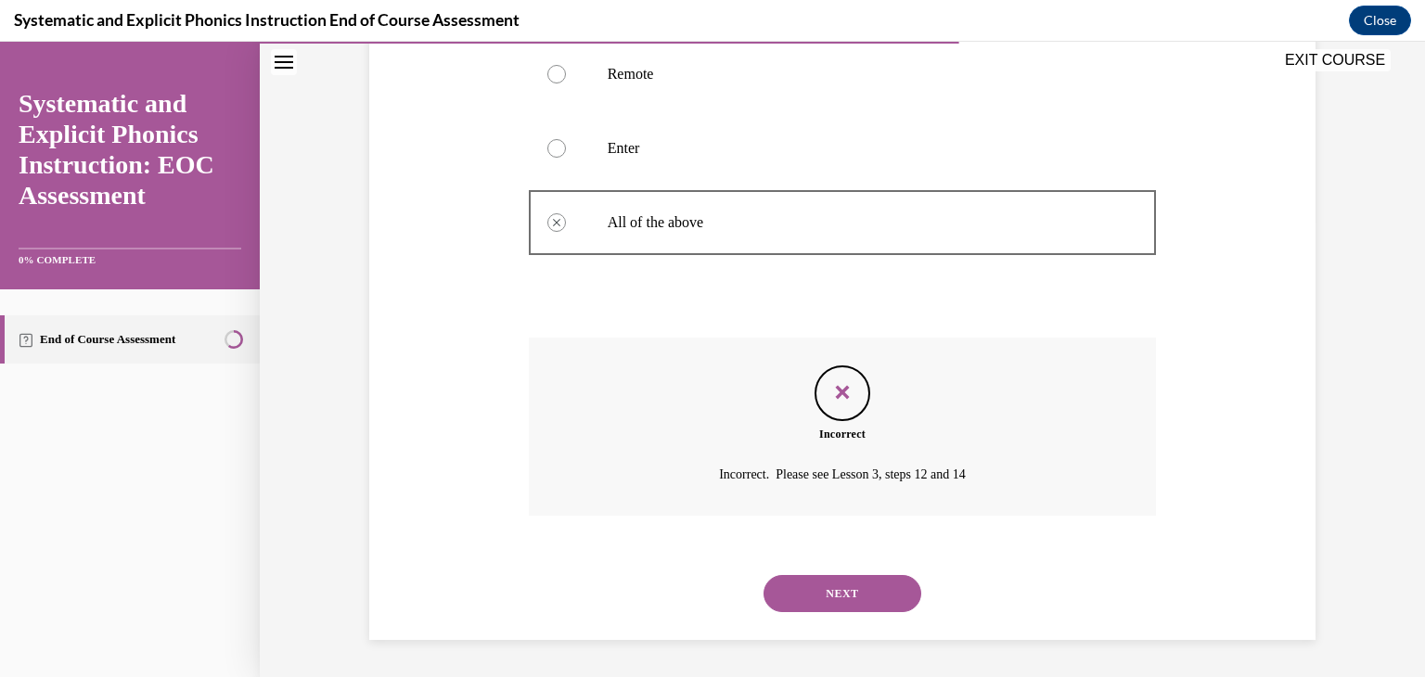
click at [821, 595] on button "NEXT" at bounding box center [842, 593] width 158 height 37
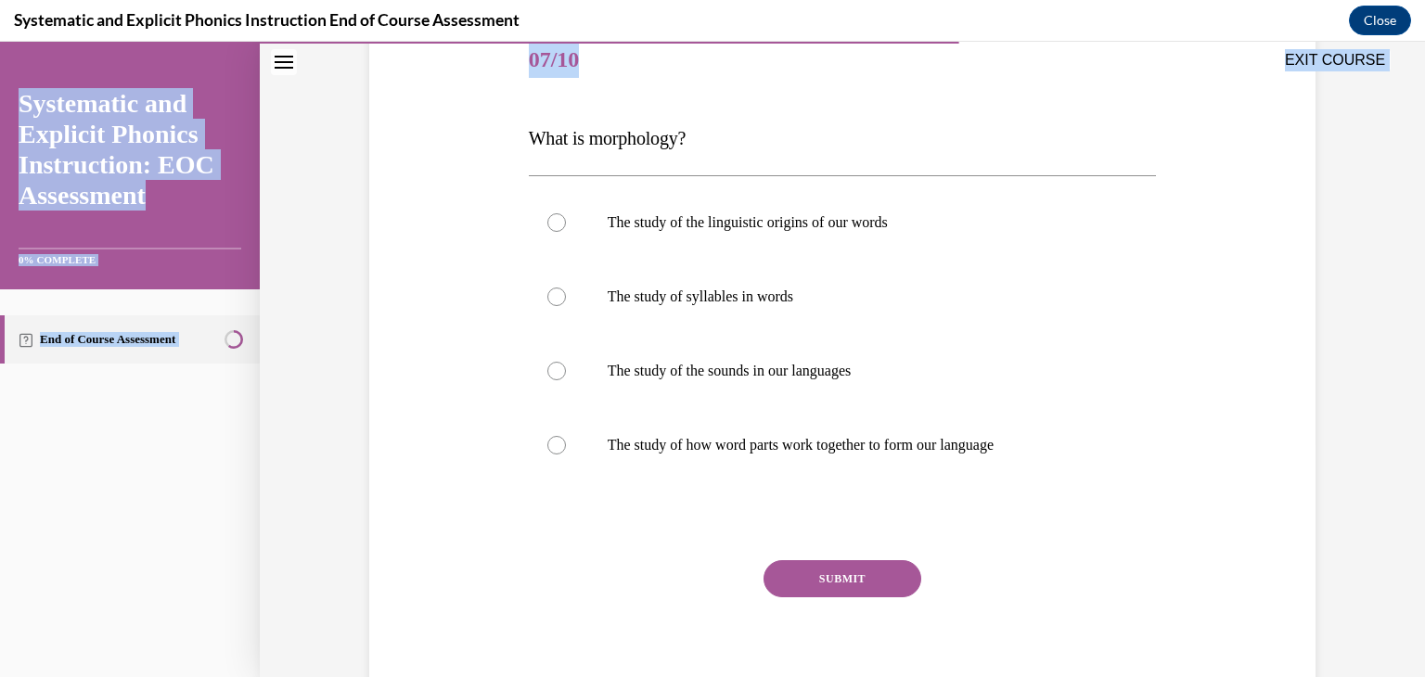
scroll to position [306, 0]
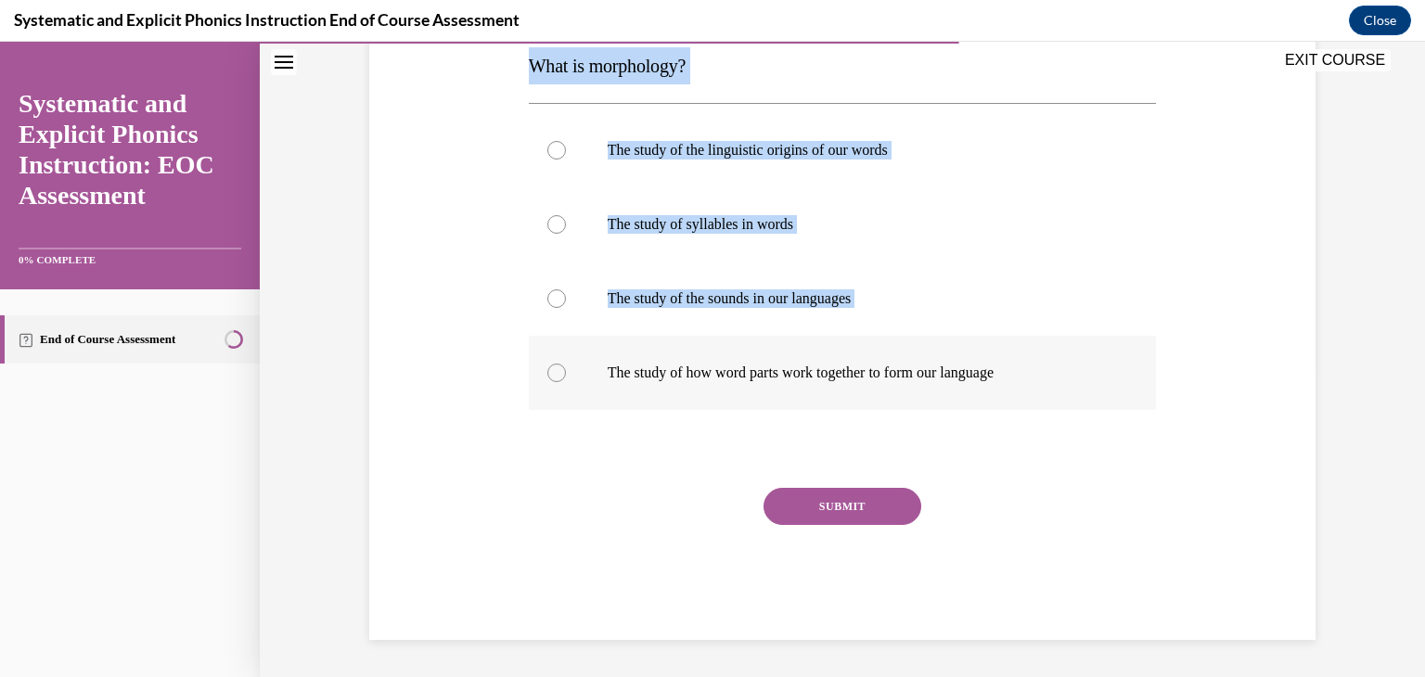
drag, startPoint x: 523, startPoint y: 373, endPoint x: 1033, endPoint y: 383, distance: 510.2
click at [1033, 383] on div "Question 07/10 What is morphology? The study of the linguistic origins of our w…" at bounding box center [843, 296] width 628 height 688
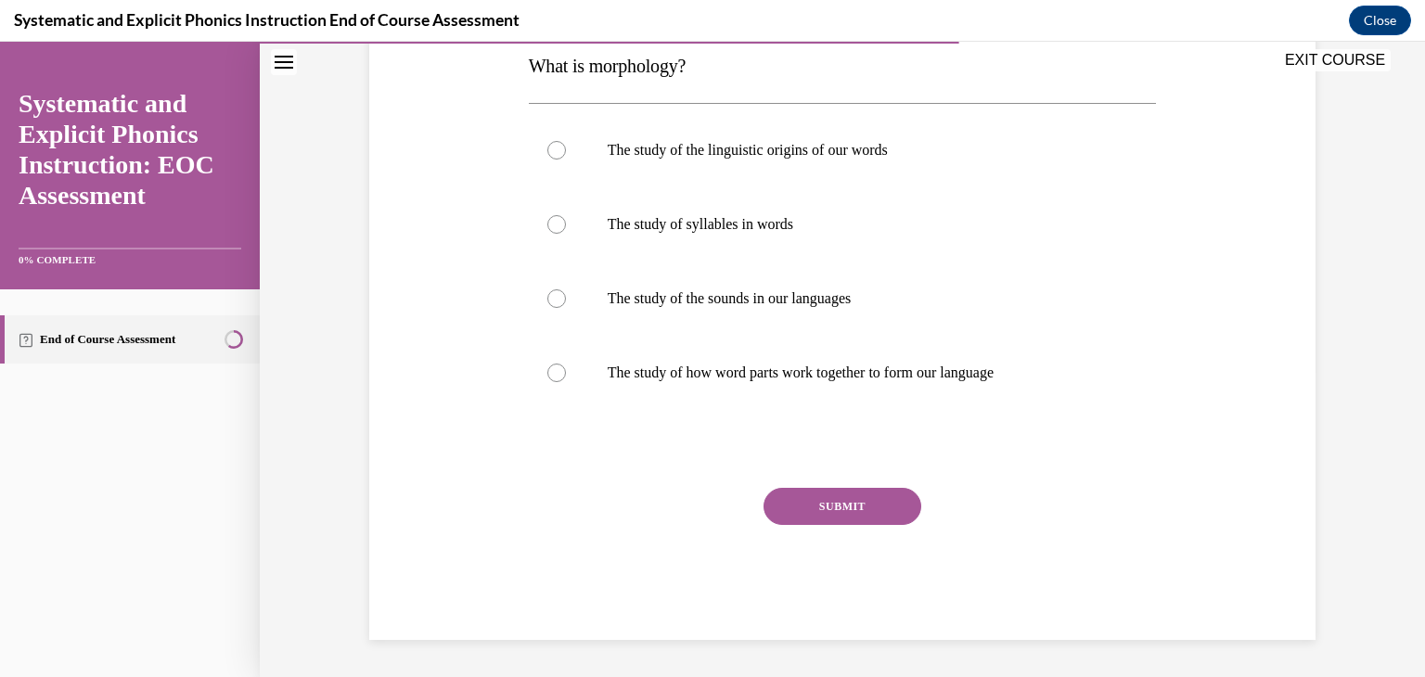
click at [500, 434] on div "Question 07/10 What is morphology? The study of the linguistic origins of our w…" at bounding box center [841, 268] width 955 height 744
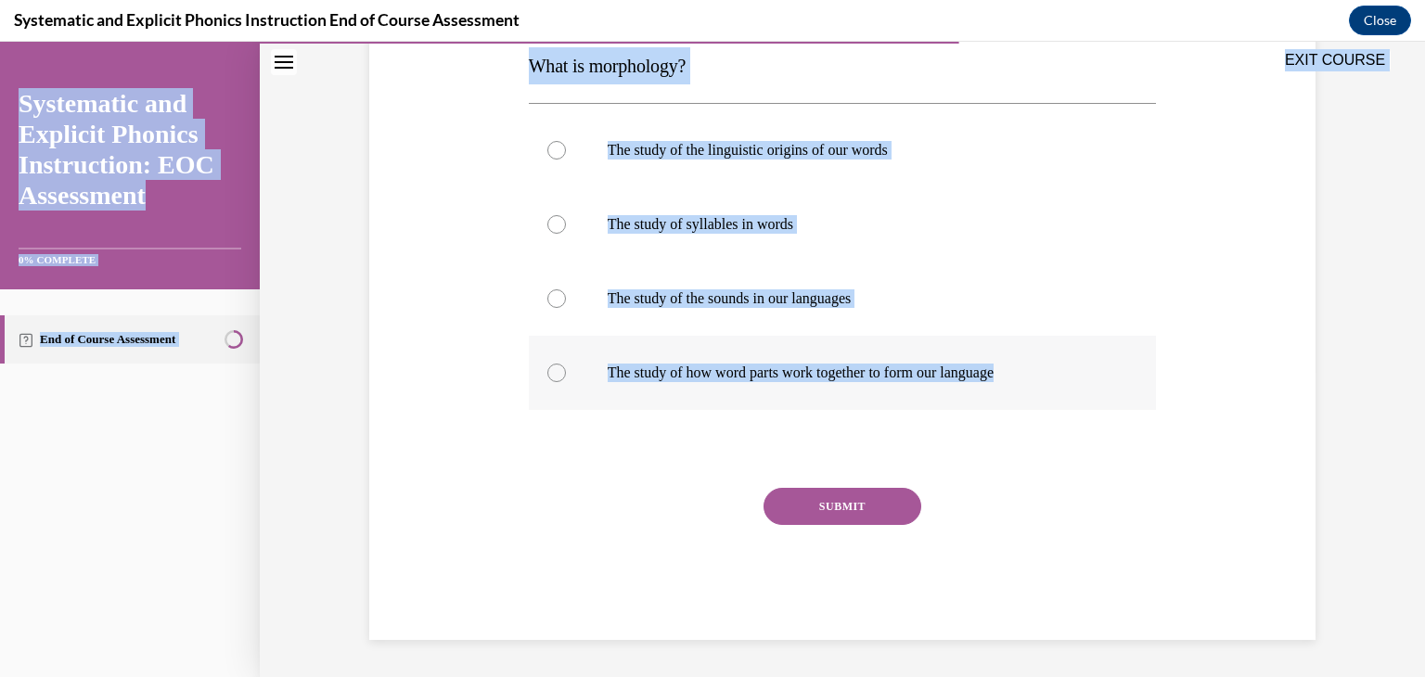
drag, startPoint x: 519, startPoint y: 68, endPoint x: 1019, endPoint y: 374, distance: 586.2
click at [1019, 374] on div "EXIT COURSE Systematic and Explicit Phonics Instruction: EOC Assessment 0% COMP…" at bounding box center [712, 359] width 1425 height 635
copy div "EXIT COURSE Systematic and Explicit Phonics Instruction: EOC Assessment 0% COMP…"
click at [545, 383] on div at bounding box center [843, 373] width 628 height 74
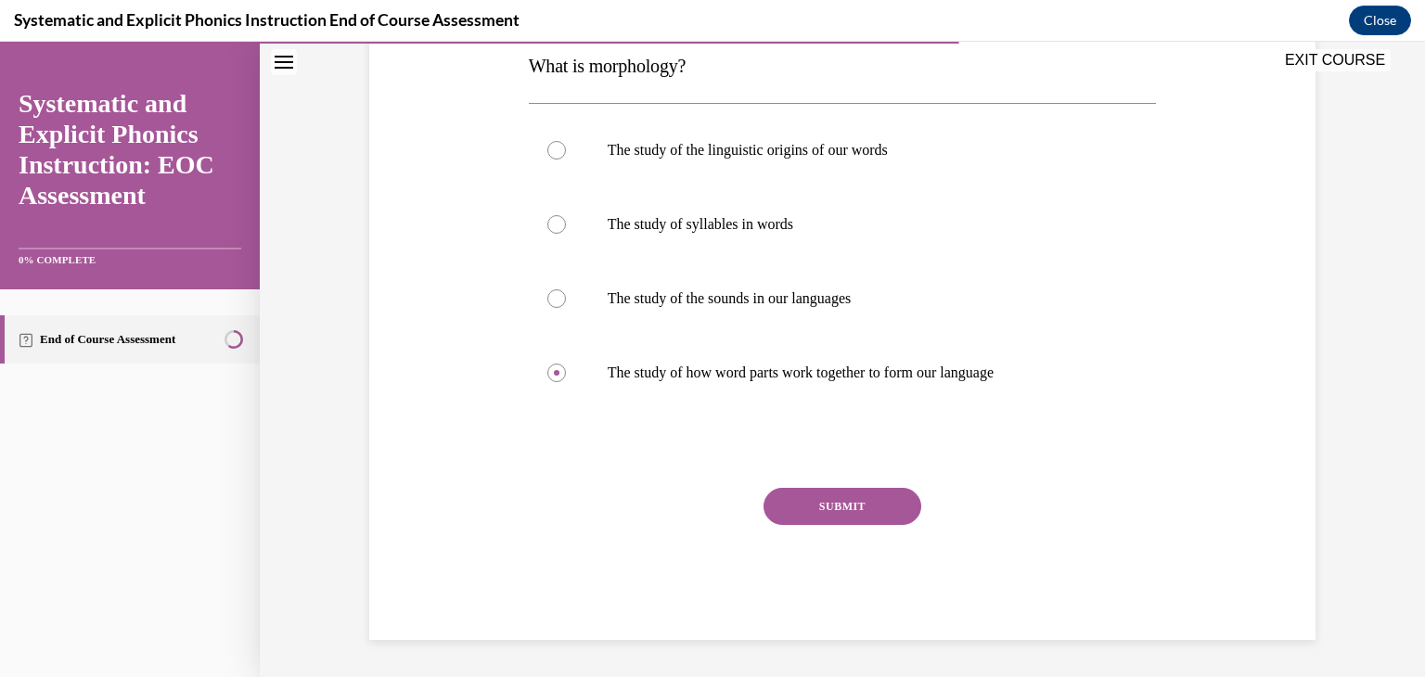
click at [876, 499] on button "SUBMIT" at bounding box center [842, 506] width 158 height 37
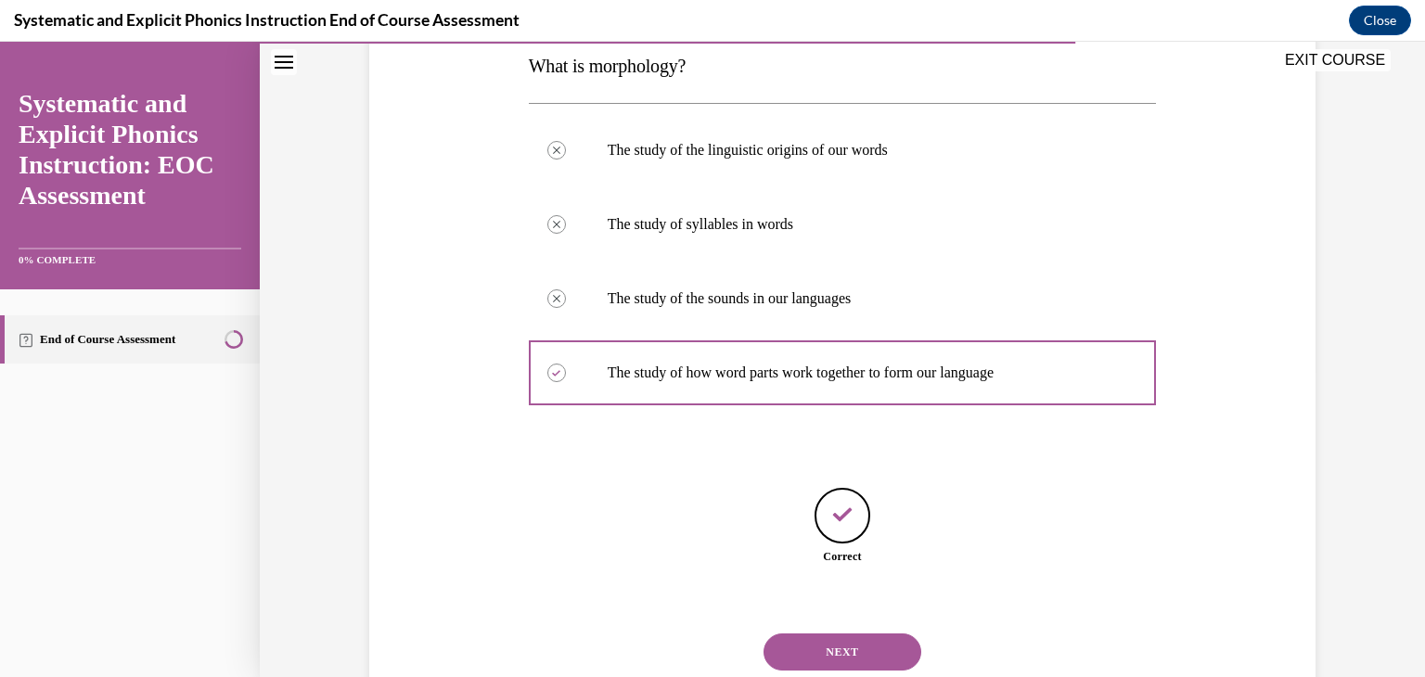
scroll to position [364, 0]
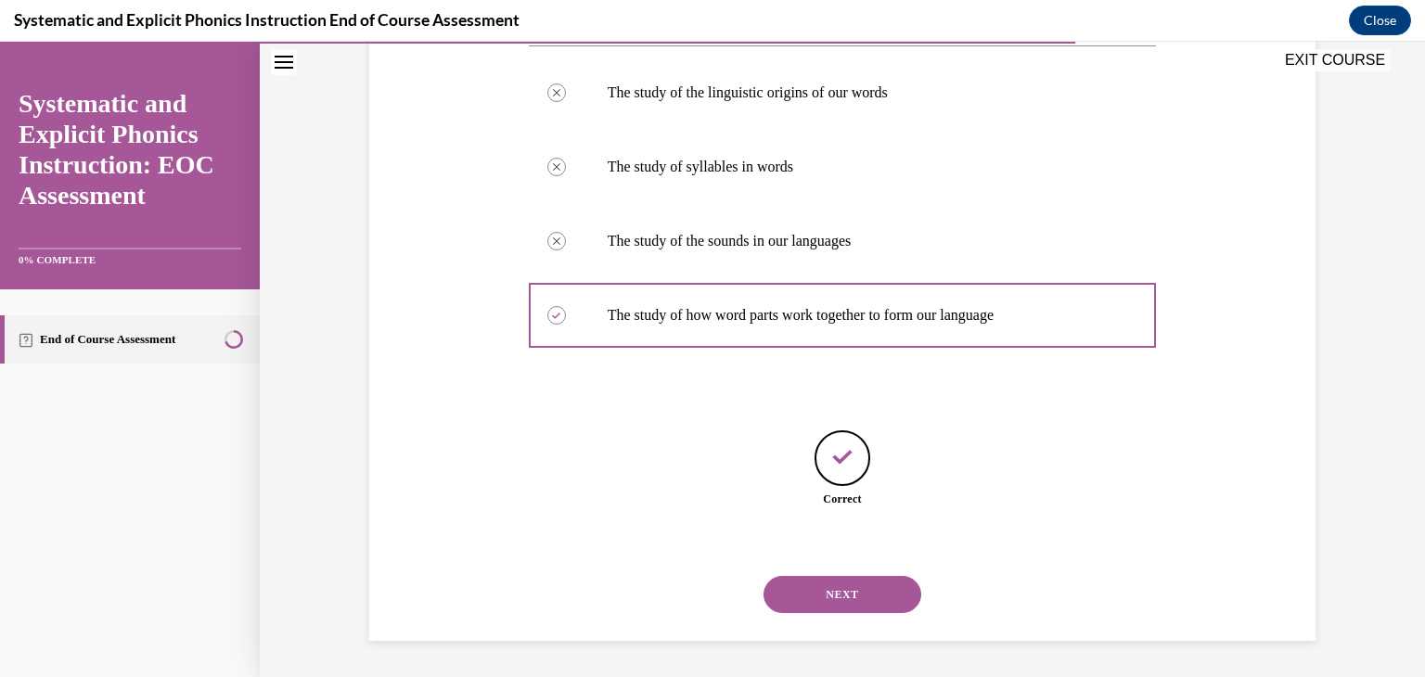
click at [863, 586] on button "NEXT" at bounding box center [842, 594] width 158 height 37
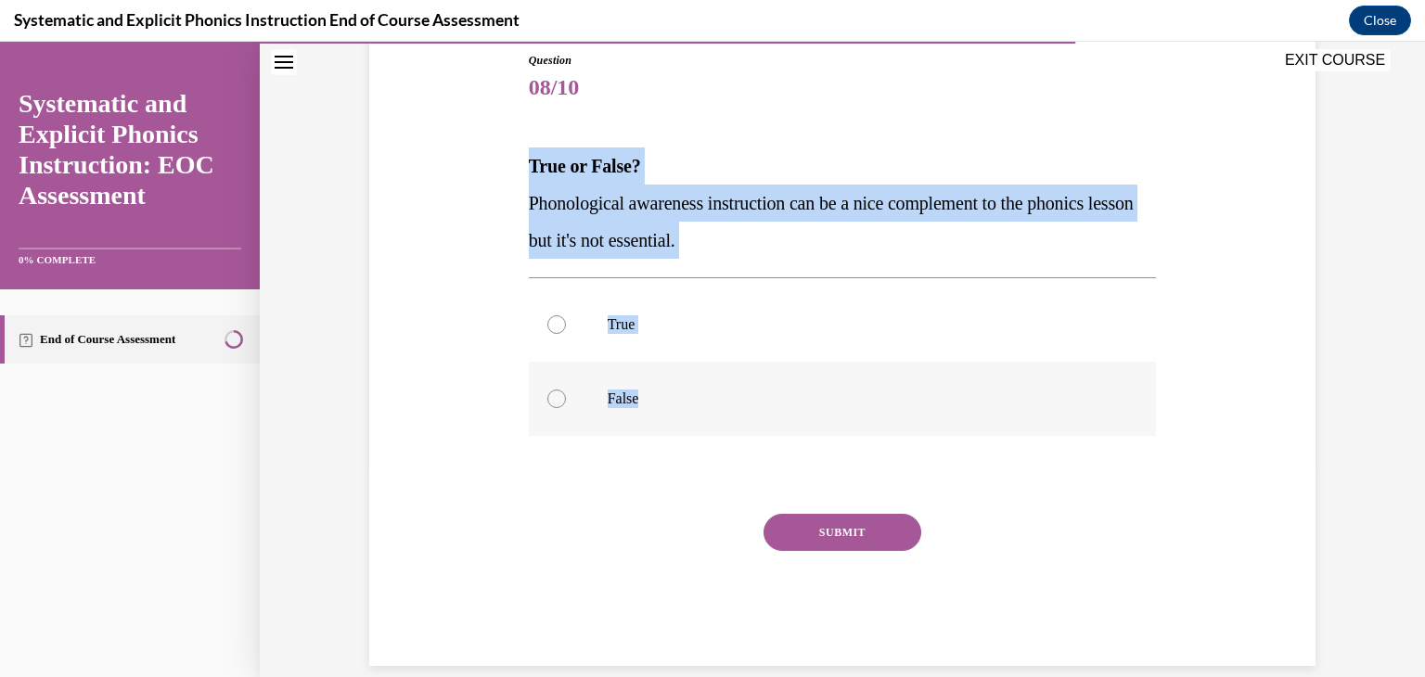
drag, startPoint x: 523, startPoint y: 170, endPoint x: 646, endPoint y: 394, distance: 256.1
click at [646, 394] on div "Question 08/10 True or False? Phonological awareness instruction can be a nice …" at bounding box center [843, 359] width 628 height 614
copy div "True or False? Phonological awareness instruction can be a nice complement to t…"
click at [553, 402] on div at bounding box center [556, 399] width 19 height 19
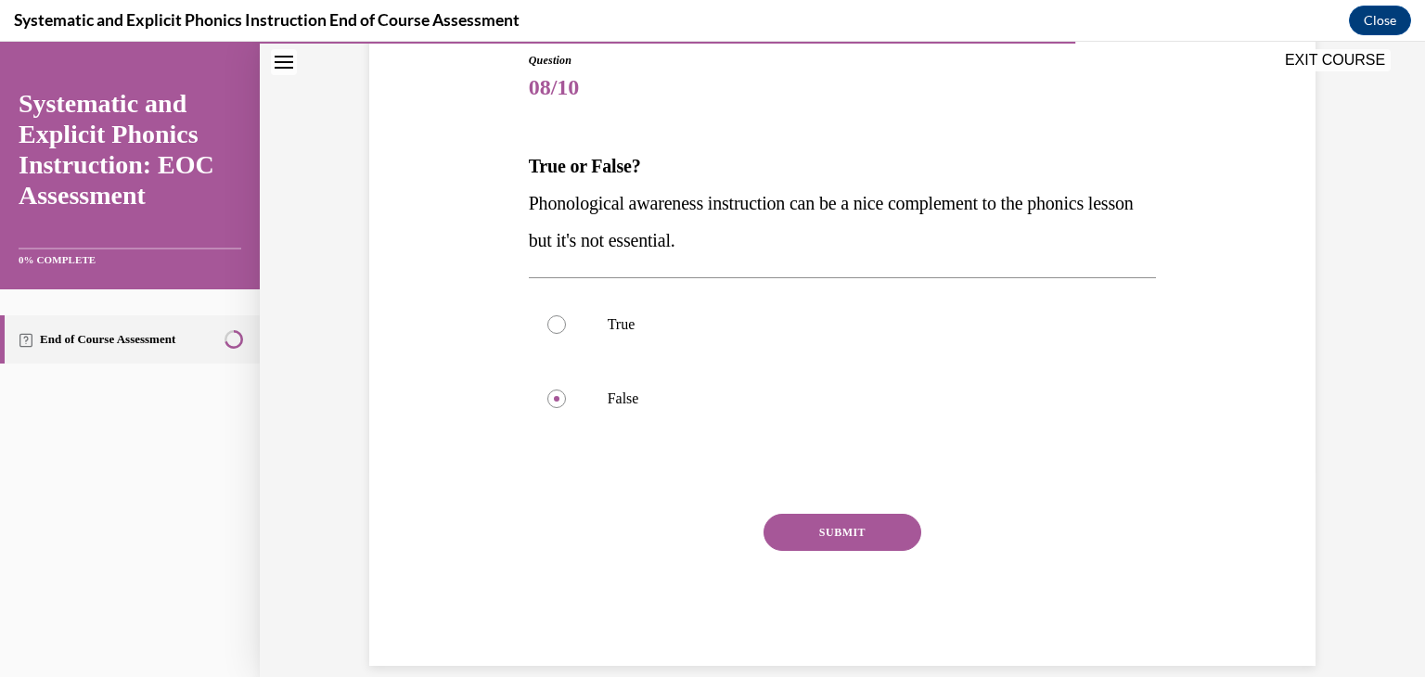
click at [839, 540] on button "SUBMIT" at bounding box center [842, 532] width 158 height 37
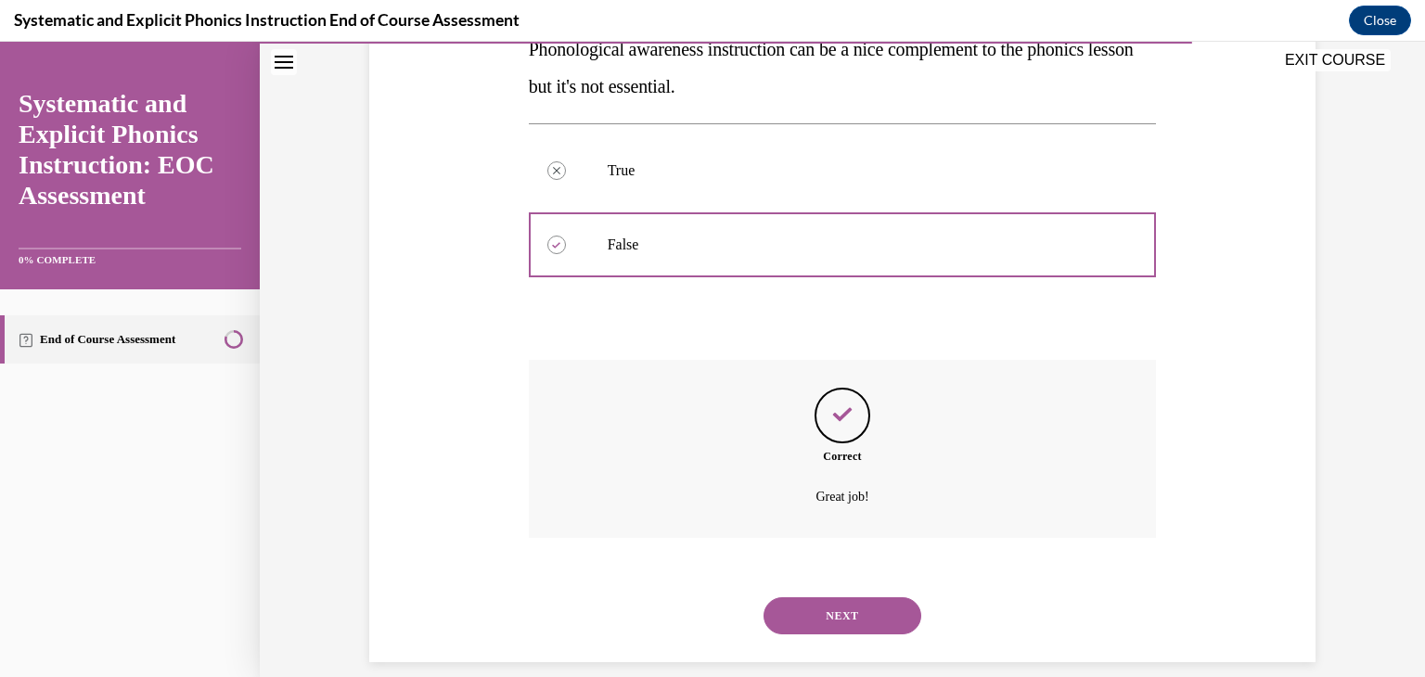
scroll to position [382, 0]
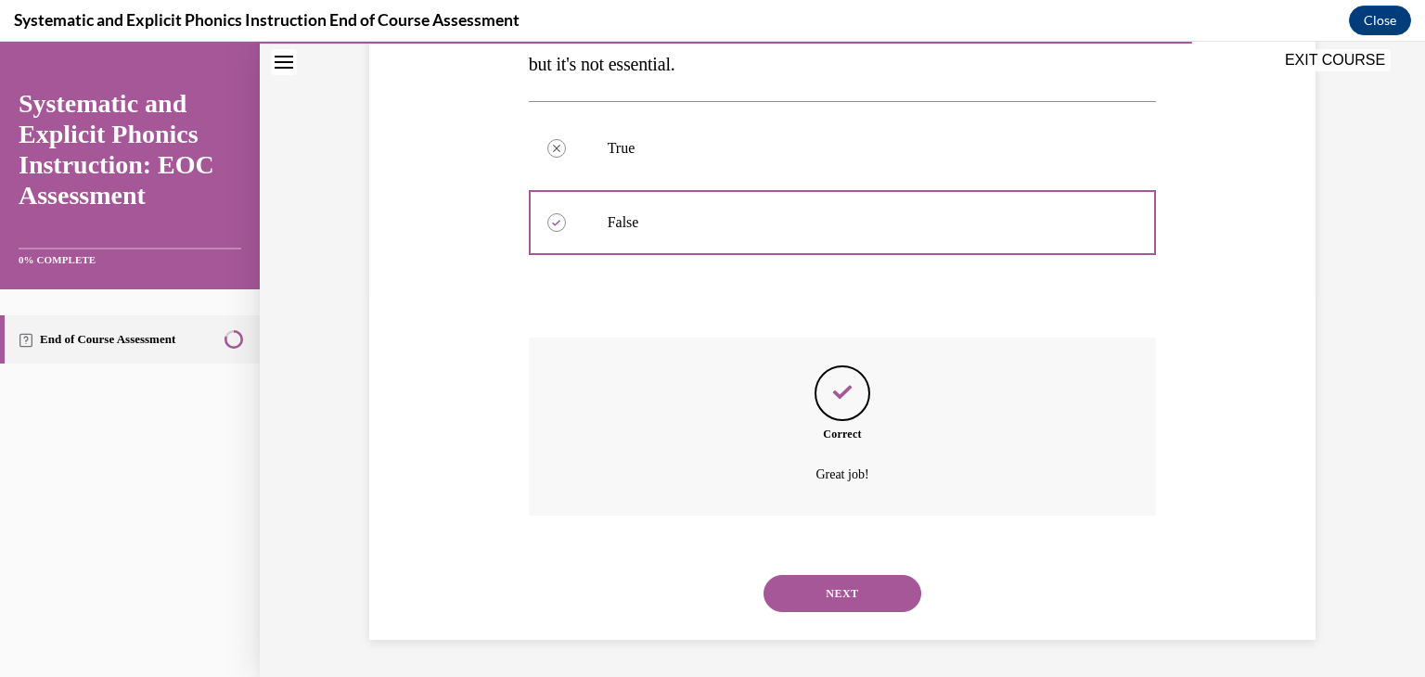
click at [839, 591] on button "NEXT" at bounding box center [842, 593] width 158 height 37
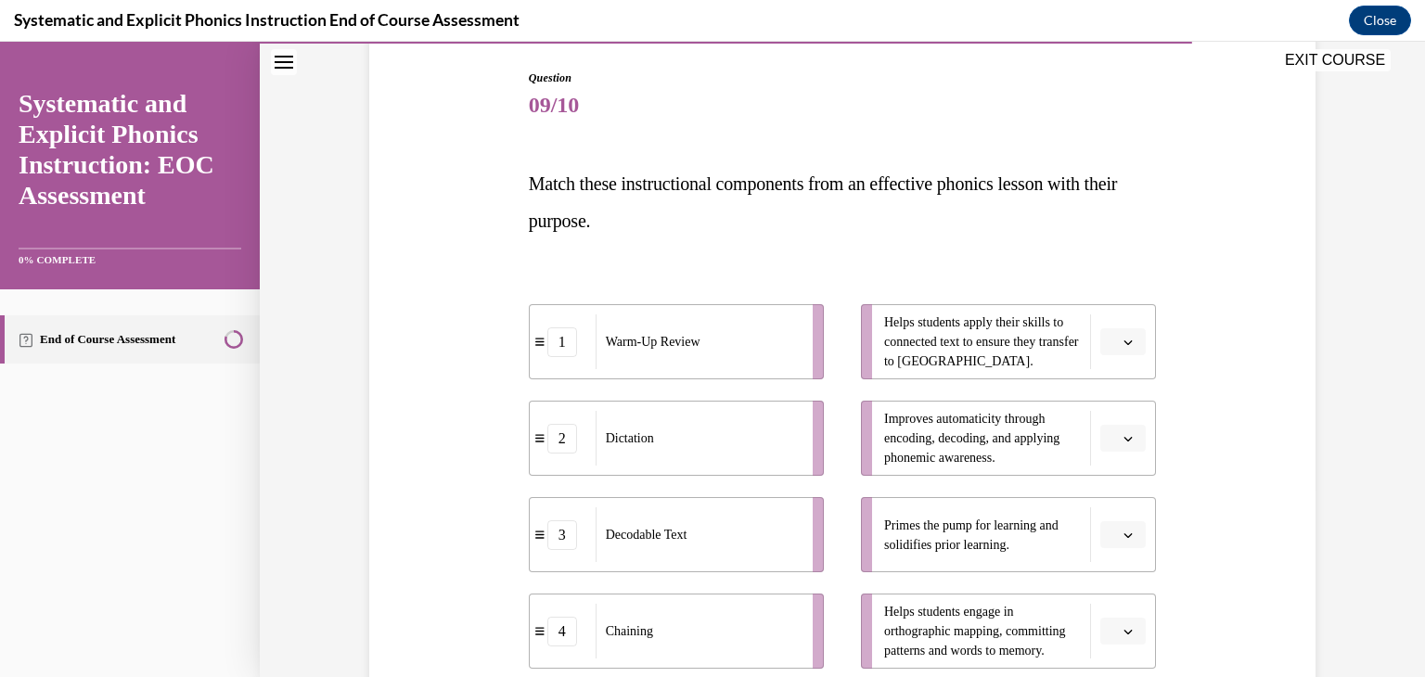
scroll to position [251, 0]
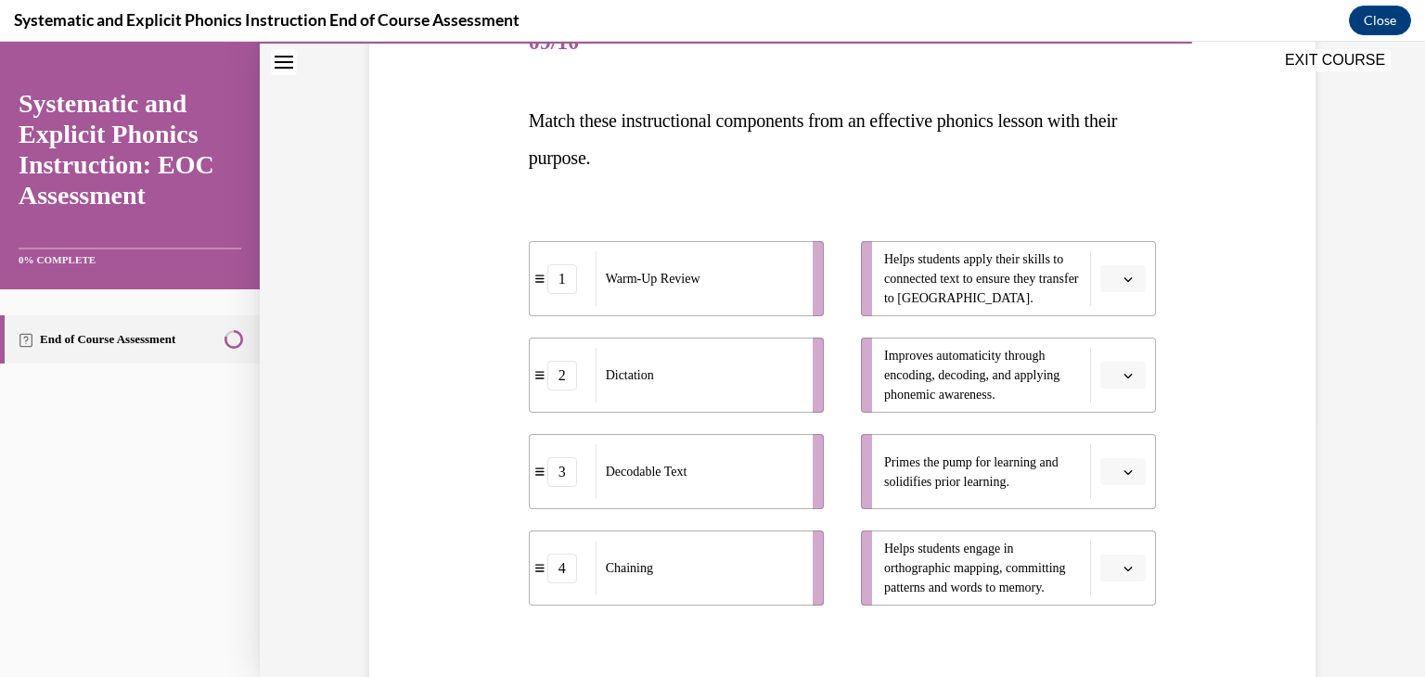
click at [1124, 273] on span "button" at bounding box center [1127, 279] width 13 height 13
click at [1230, 326] on div "Question 09/10 Match these instructional components from an effective phonics l…" at bounding box center [841, 393] width 955 height 885
click at [1121, 477] on span "button" at bounding box center [1127, 472] width 13 height 13
click at [1111, 312] on span "1" at bounding box center [1109, 319] width 6 height 15
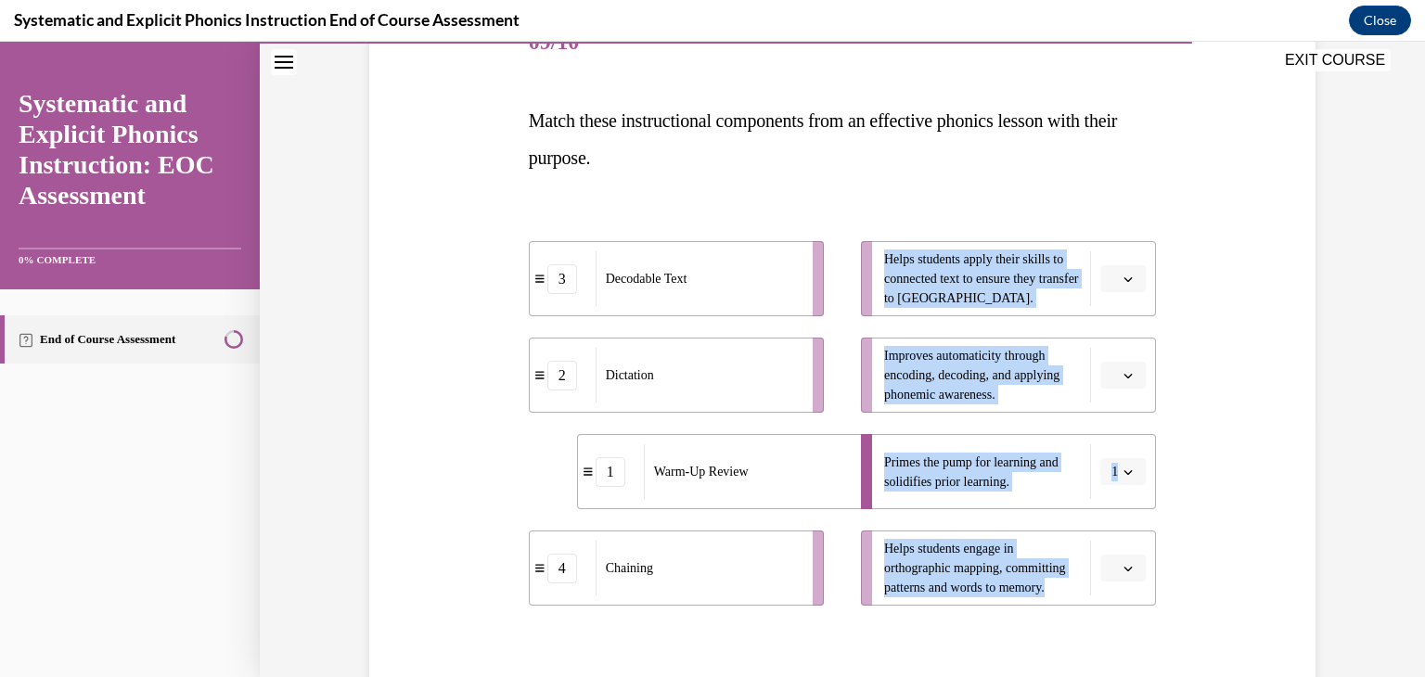
drag, startPoint x: 876, startPoint y: 259, endPoint x: 1073, endPoint y: 617, distance: 408.4
click at [1073, 617] on div "Question 09/10 Match these instructional components from an effective phonics l…" at bounding box center [843, 420] width 628 height 829
copy ul "Helps students apply their skills to connected text to ensure they transfer to …"
drag, startPoint x: 598, startPoint y: 282, endPoint x: 609, endPoint y: 306, distance: 26.6
click at [639, 315] on span "Decodable Text" at bounding box center [680, 324] width 82 height 19
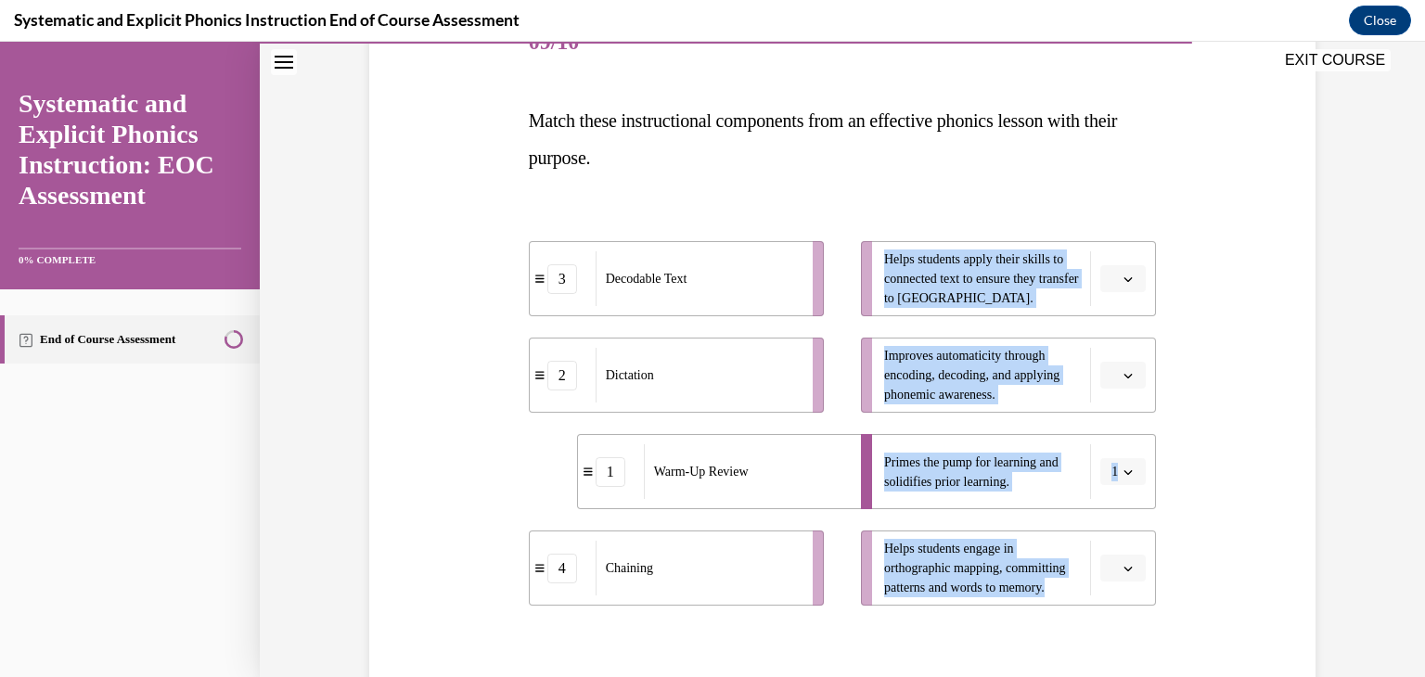
click at [864, 222] on div "3 Decodable Text 2 Dictation 1 Warm-Up Review 4 Chaining Helps students apply t…" at bounding box center [843, 405] width 628 height 402
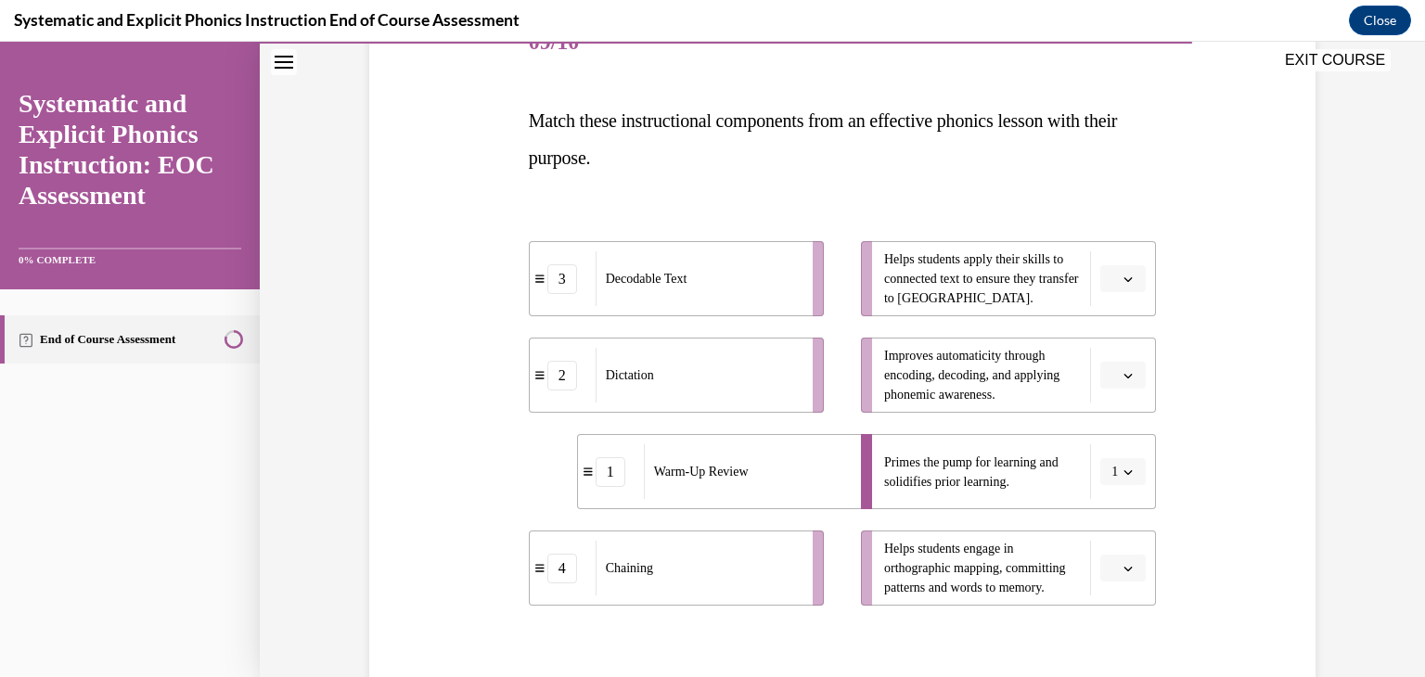
click at [1123, 277] on icon "button" at bounding box center [1127, 279] width 9 height 9
click at [1115, 422] on div "3" at bounding box center [1114, 431] width 46 height 37
click at [1117, 587] on li "Helps students engage in orthographic mapping, committing patterns and words to…" at bounding box center [1008, 568] width 295 height 75
click at [1123, 566] on icon "button" at bounding box center [1127, 568] width 9 height 9
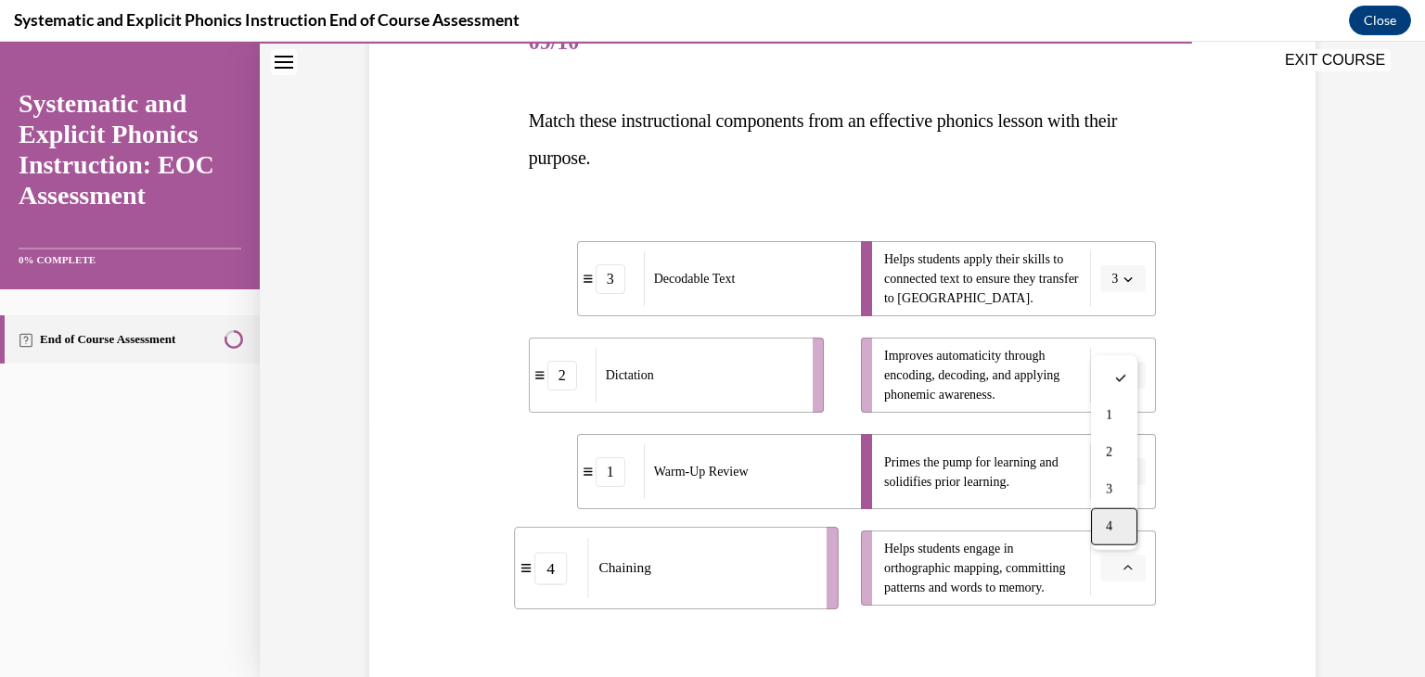
click at [1113, 535] on div "4" at bounding box center [1114, 526] width 46 height 37
click at [1123, 372] on icon "button" at bounding box center [1127, 375] width 9 height 9
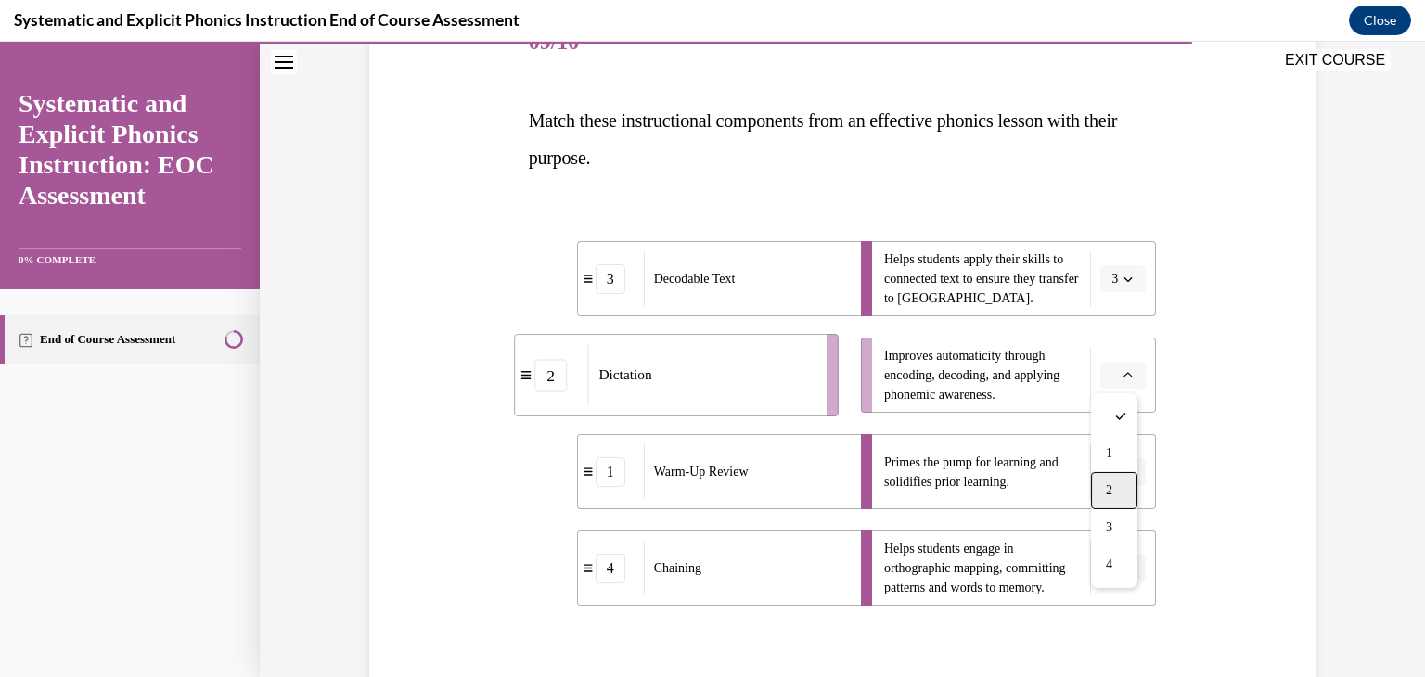
click at [1114, 497] on div "2" at bounding box center [1114, 490] width 46 height 37
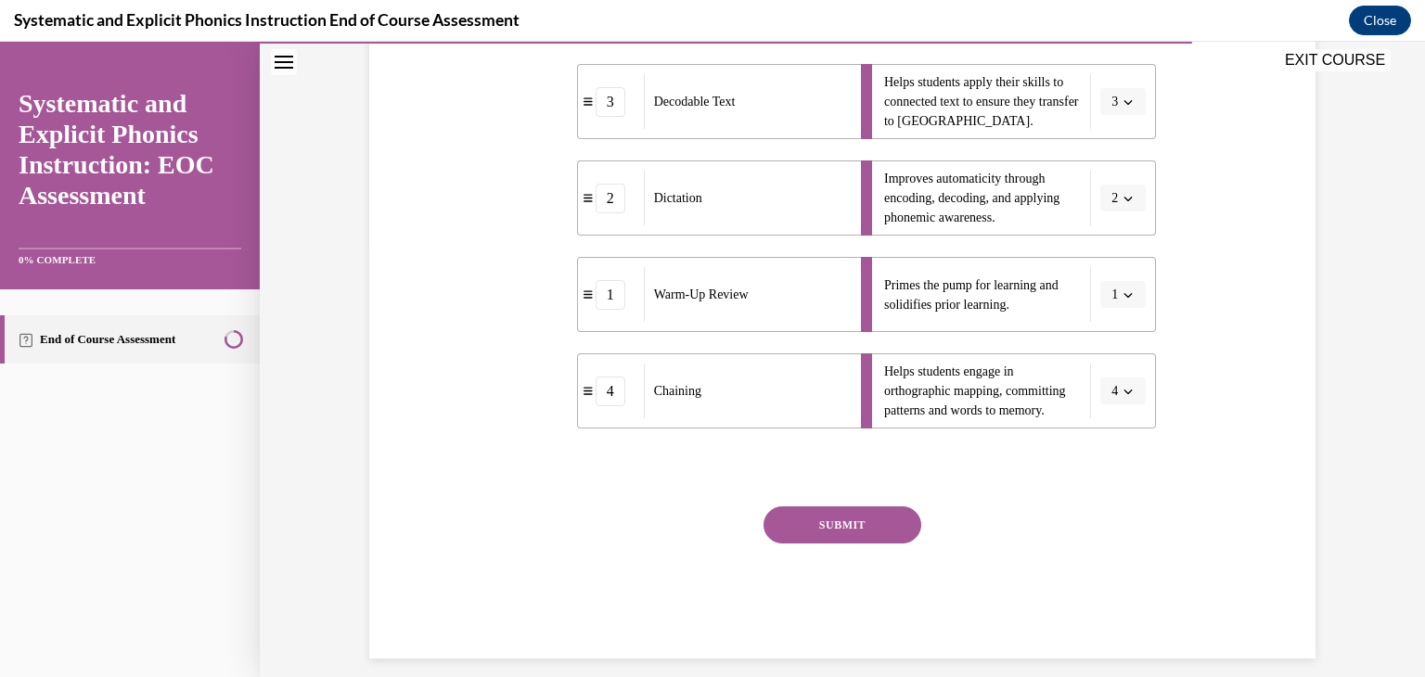
click at [794, 521] on button "SUBMIT" at bounding box center [842, 524] width 158 height 37
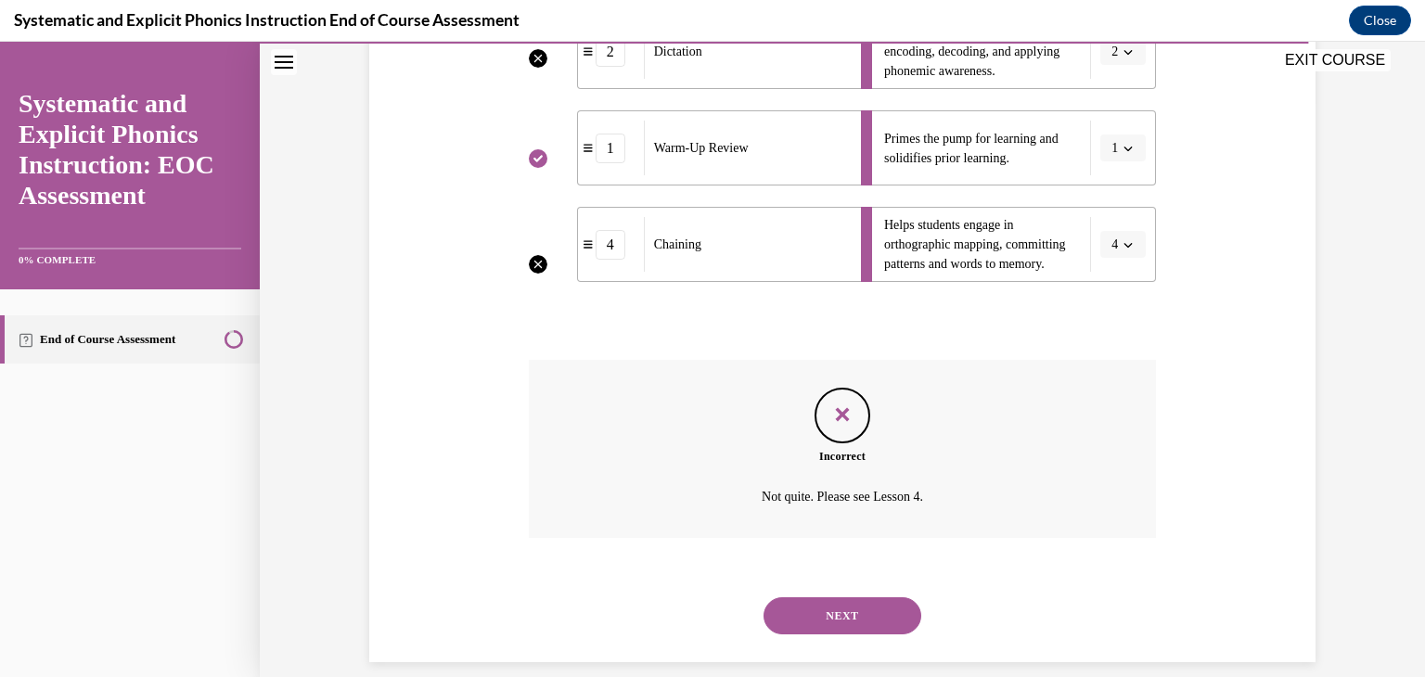
scroll to position [597, 0]
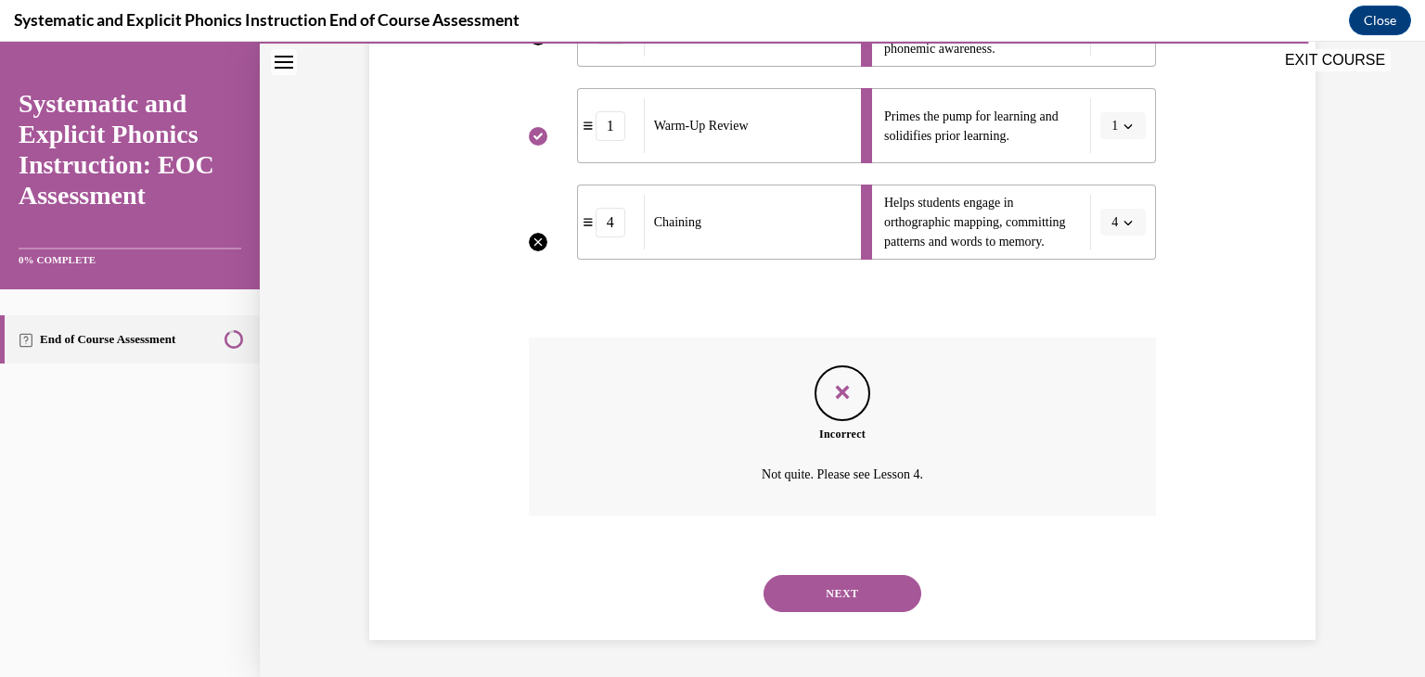
click at [859, 594] on button "NEXT" at bounding box center [842, 593] width 158 height 37
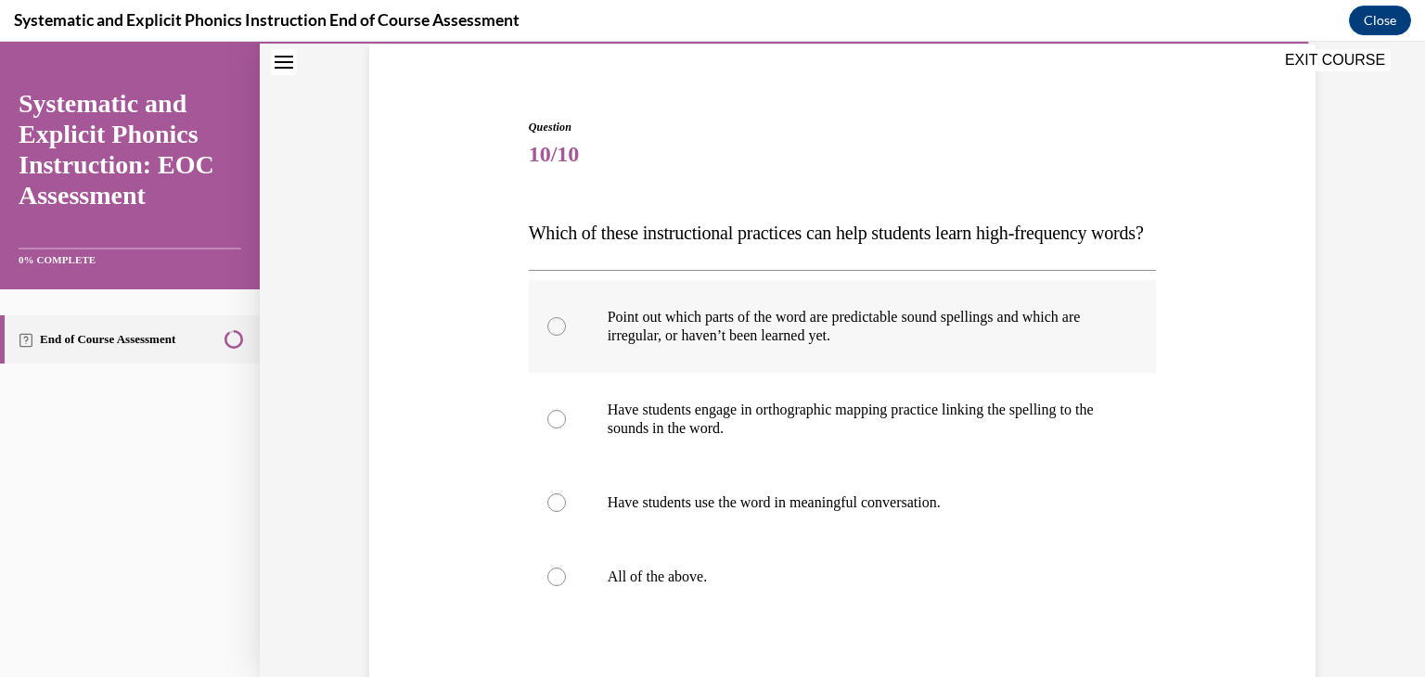
scroll to position [140, 0]
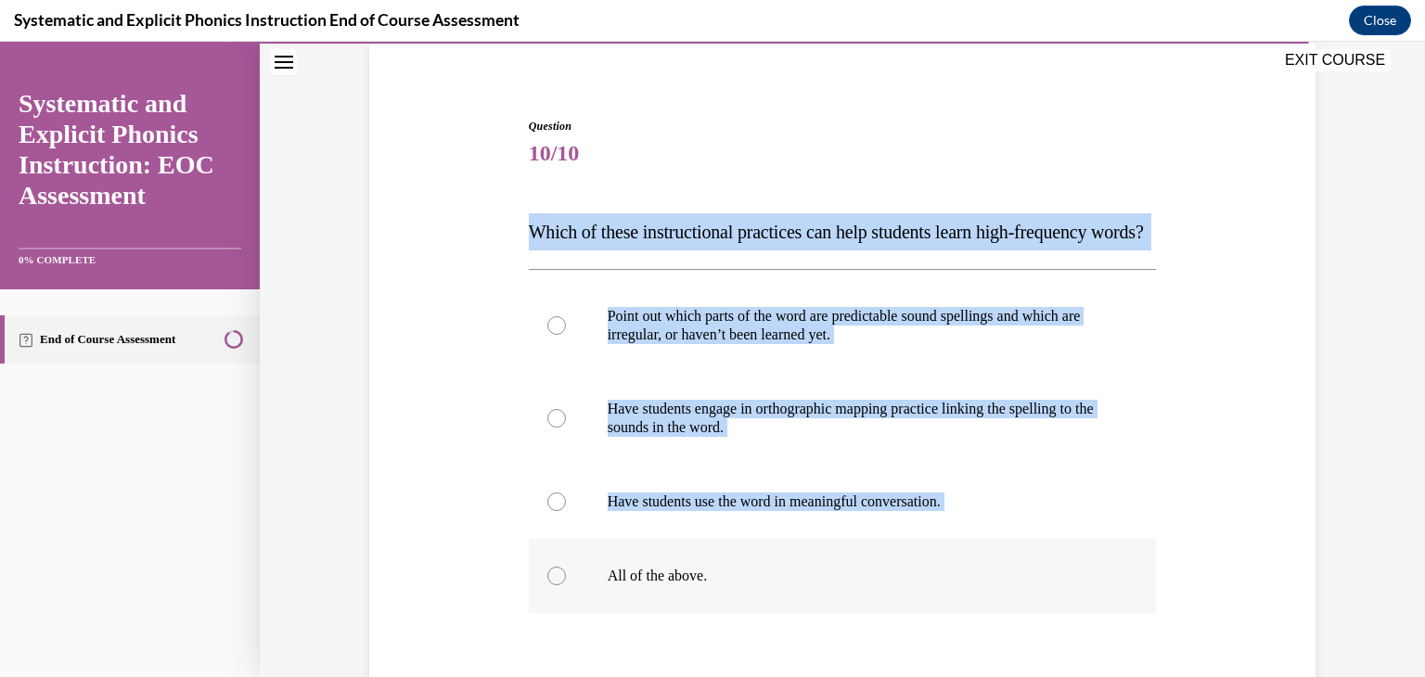
drag, startPoint x: 524, startPoint y: 234, endPoint x: 711, endPoint y: 648, distance: 454.9
click at [711, 648] on div "Question 10/10 Which of these instructional practices can help students learn h…" at bounding box center [843, 480] width 628 height 725
click at [712, 613] on div at bounding box center [843, 576] width 628 height 74
drag, startPoint x: 523, startPoint y: 236, endPoint x: 753, endPoint y: 610, distance: 439.7
click at [753, 610] on div "Question 10/10 Which of these instructional practices can help students learn h…" at bounding box center [843, 480] width 628 height 725
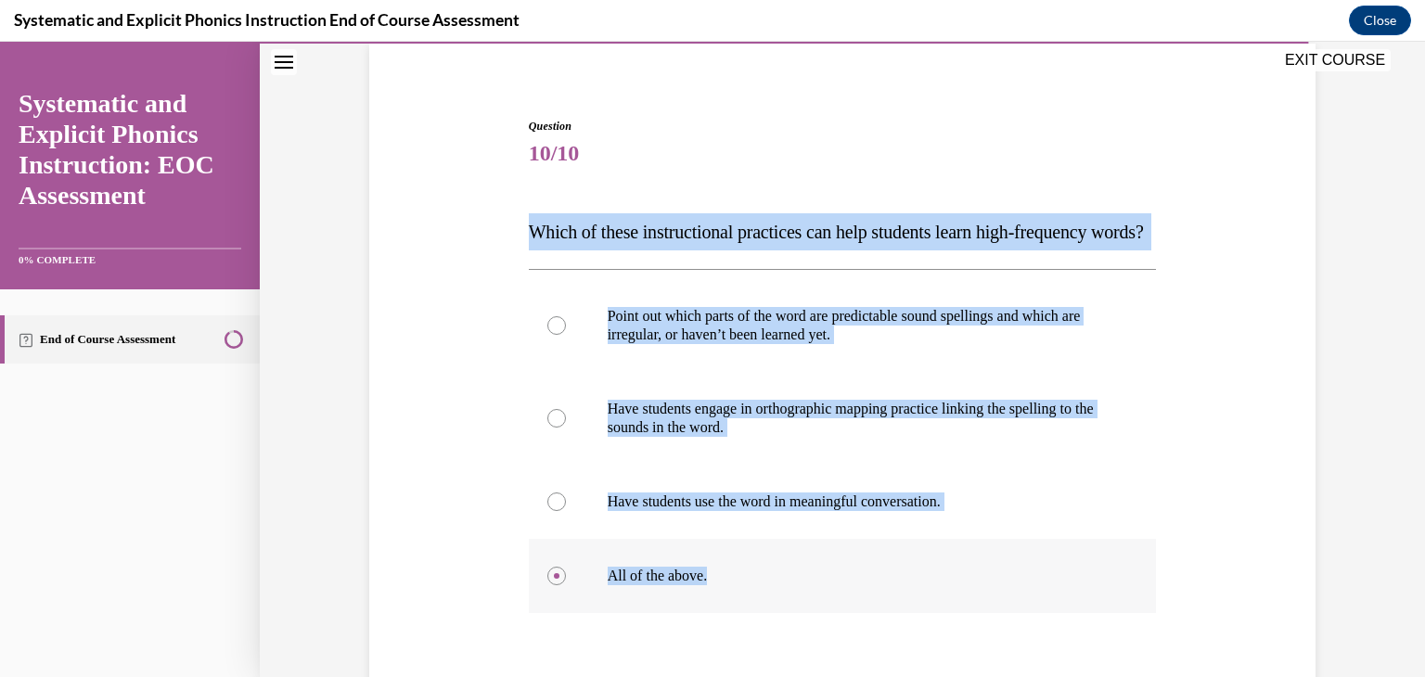
copy div "Which of these instructional practices can help students learn high-frequency w…"
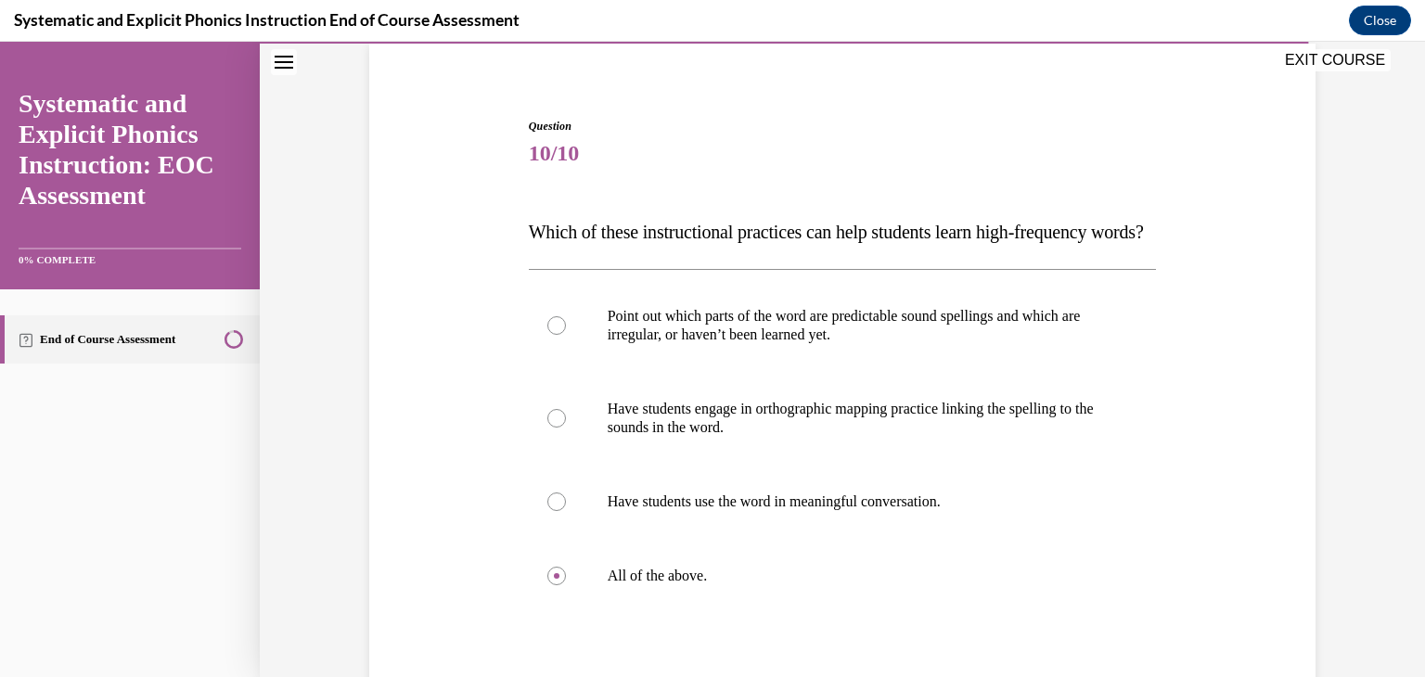
click at [1054, 141] on span "10/10" at bounding box center [843, 152] width 628 height 37
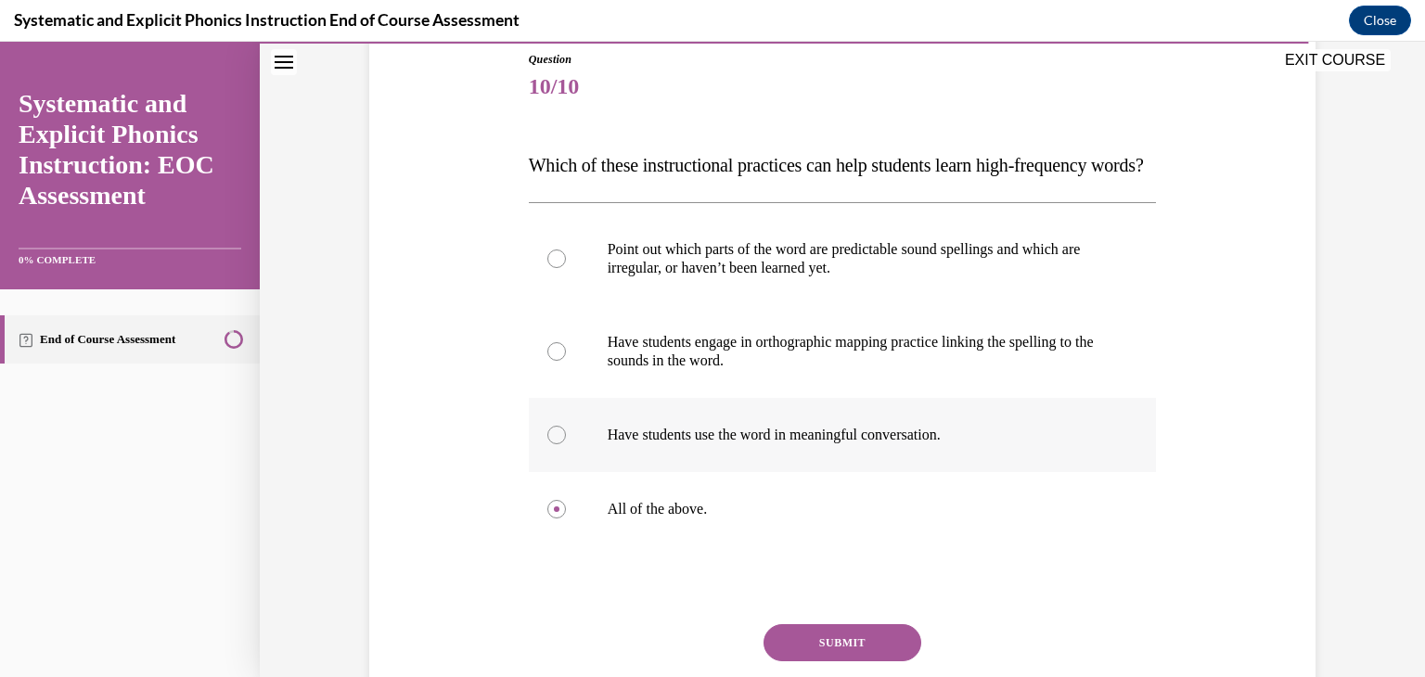
scroll to position [380, 0]
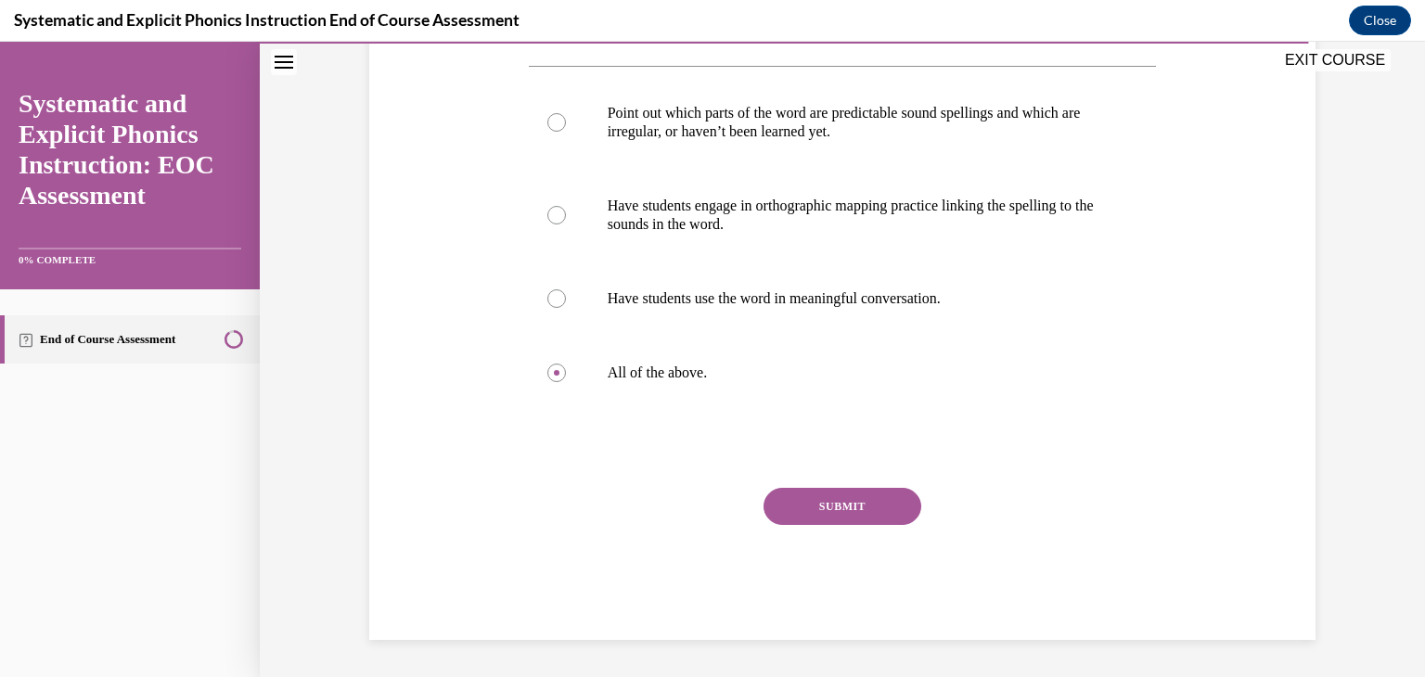
click at [880, 507] on button "SUBMIT" at bounding box center [842, 506] width 158 height 37
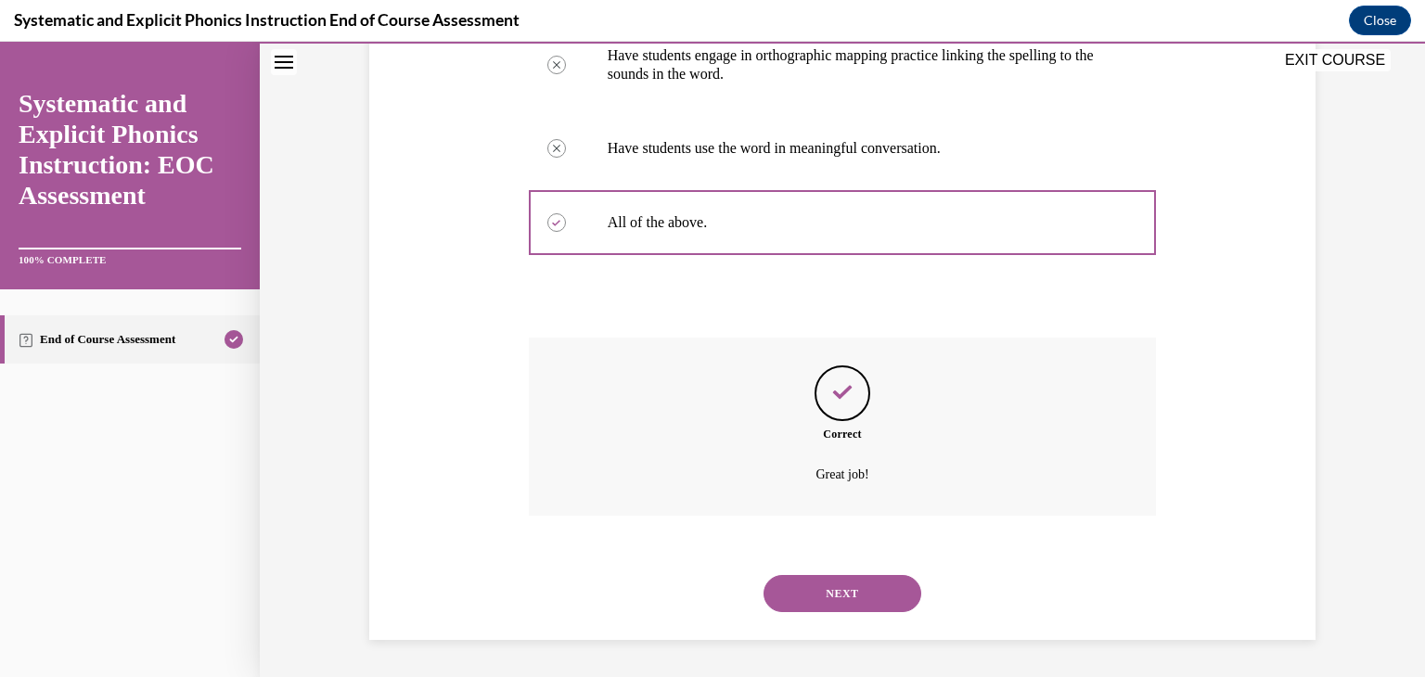
scroll to position [531, 0]
click at [858, 596] on button "NEXT" at bounding box center [842, 593] width 158 height 37
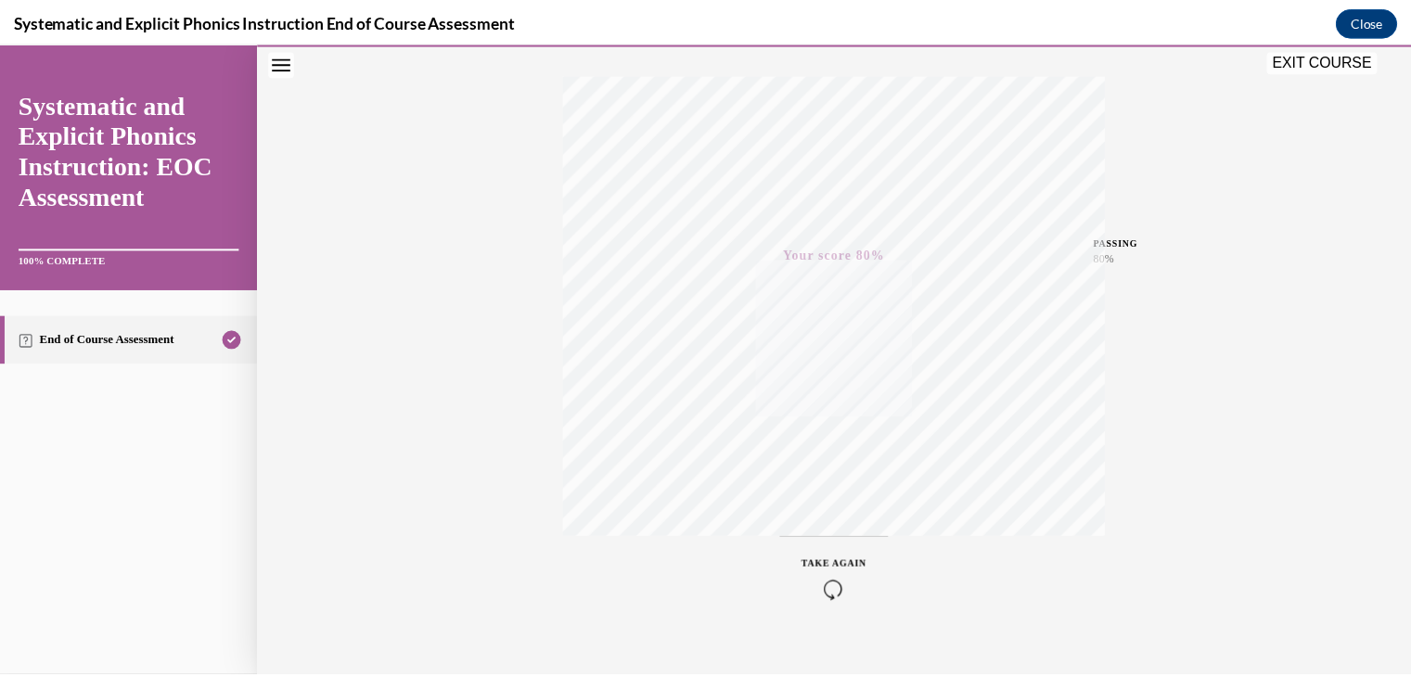
scroll to position [315, 0]
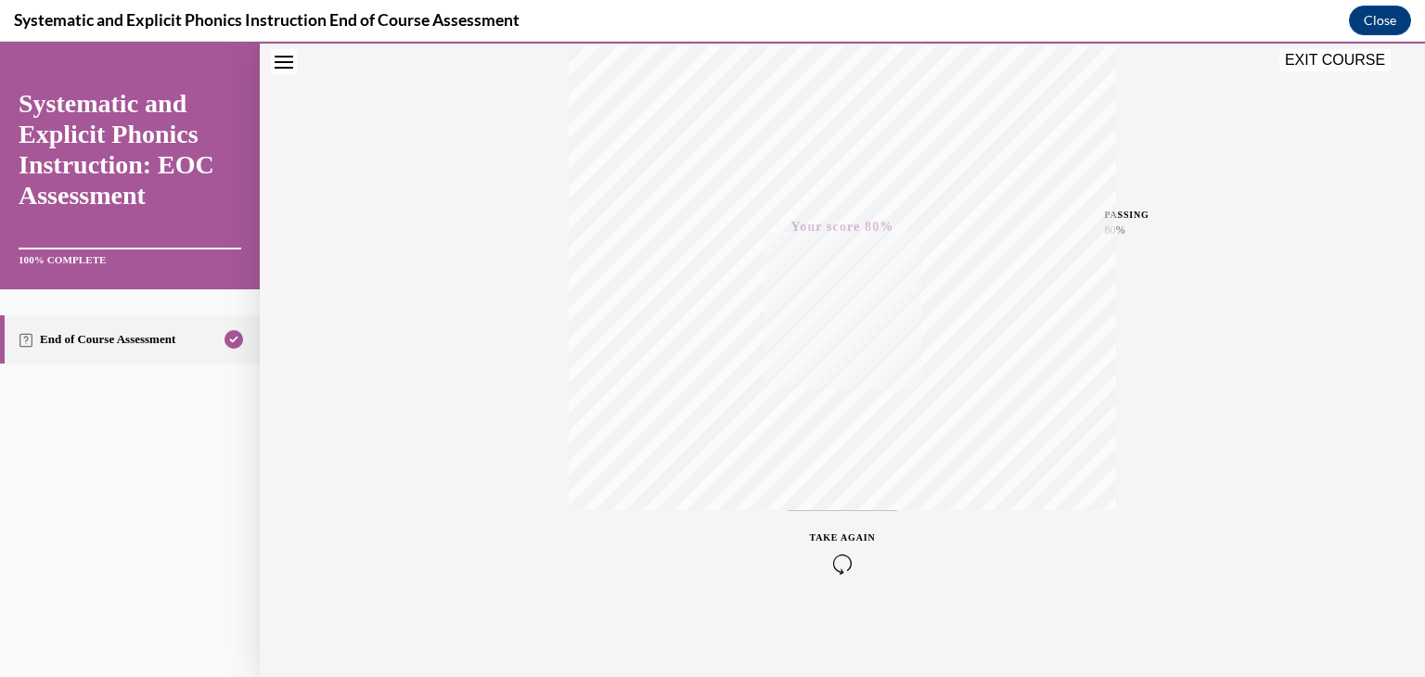
drag, startPoint x: 1353, startPoint y: 67, endPoint x: 1252, endPoint y: 179, distance: 151.0
click at [1353, 67] on button "EXIT COURSE" at bounding box center [1334, 60] width 111 height 22
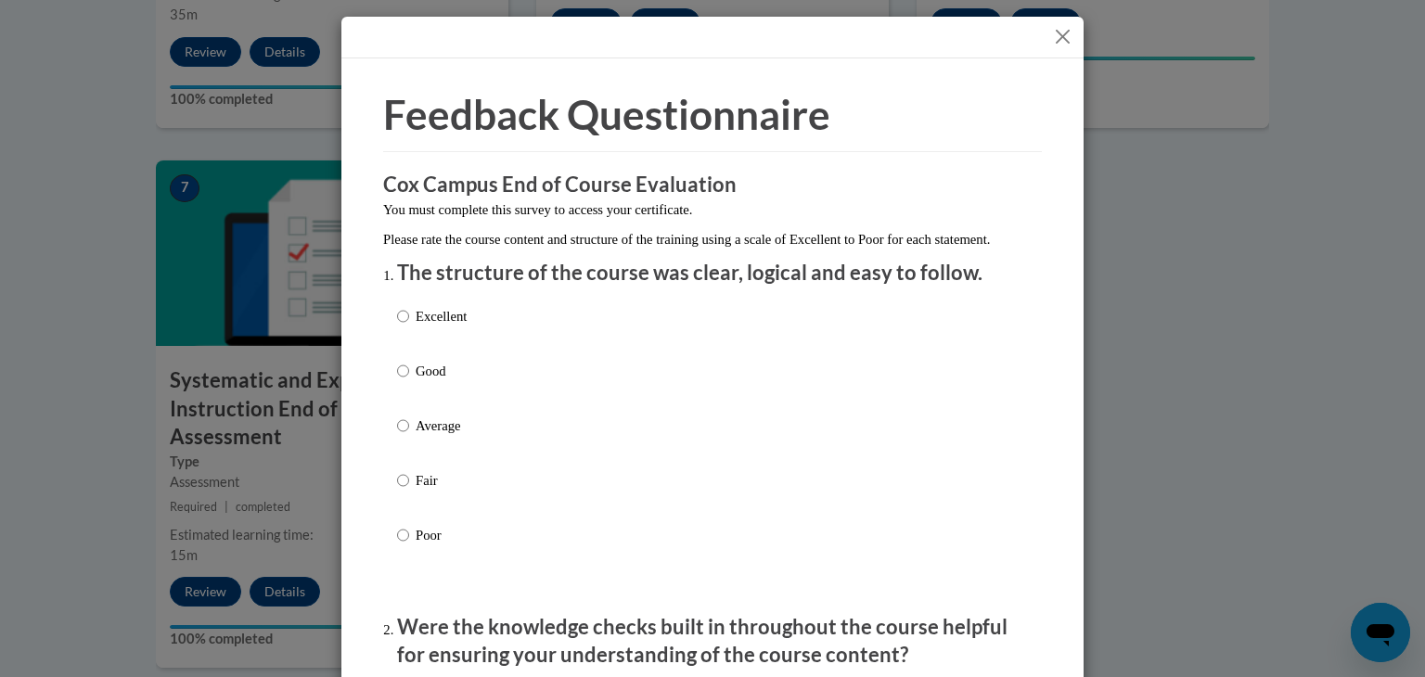
click at [1060, 35] on button "Close" at bounding box center [1062, 36] width 23 height 23
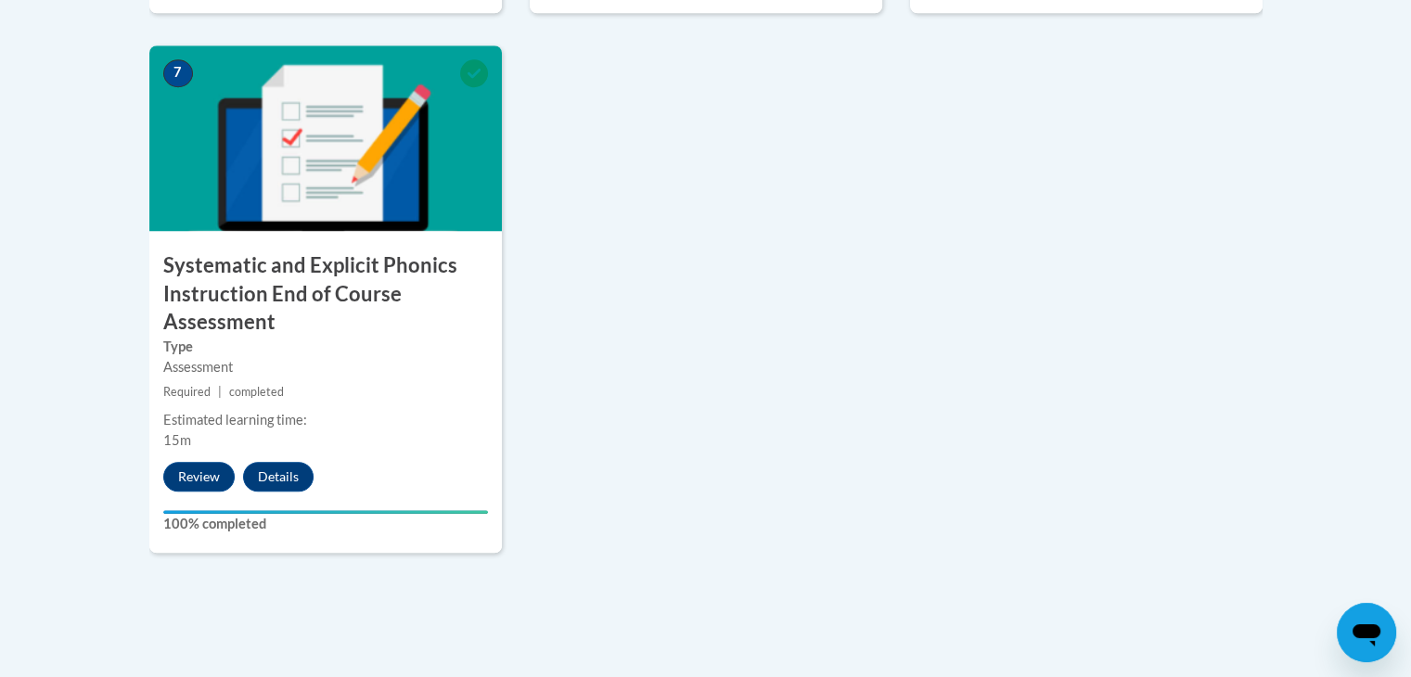
scroll to position [1575, 0]
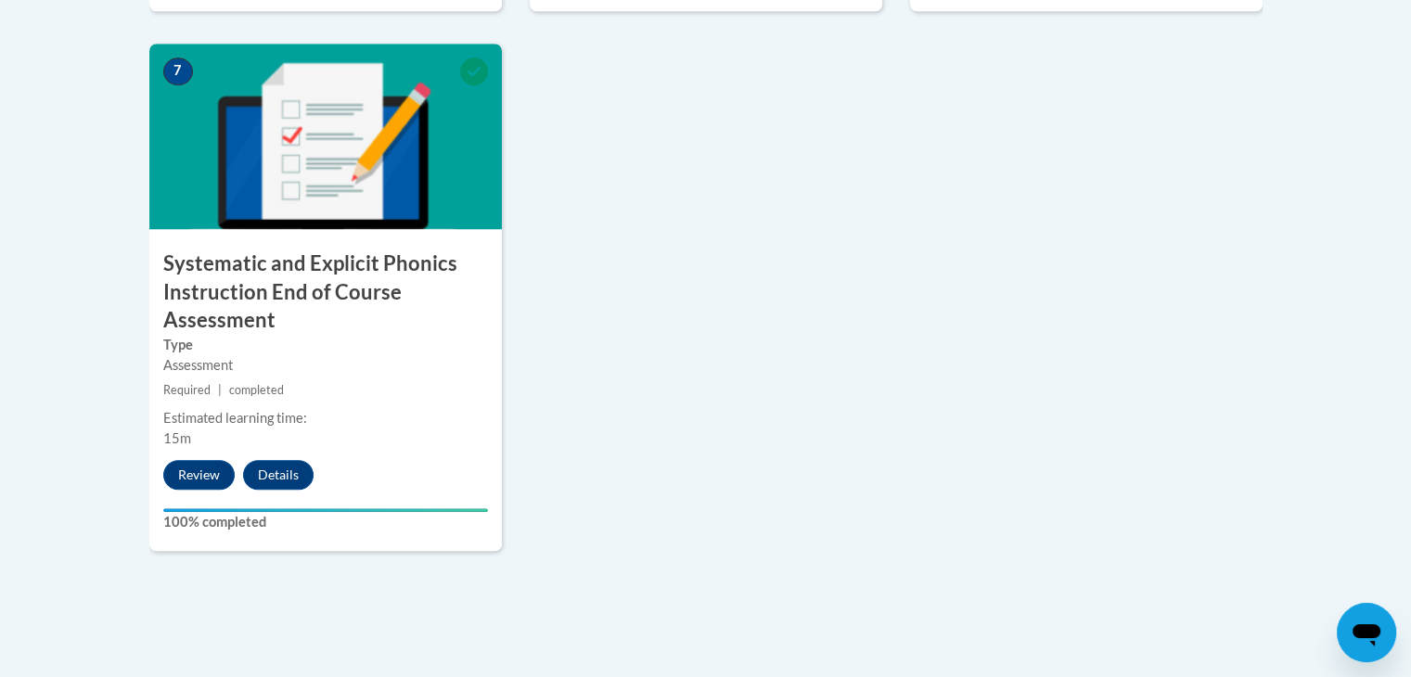
click at [438, 413] on div "Estimated learning time:" at bounding box center [325, 418] width 325 height 20
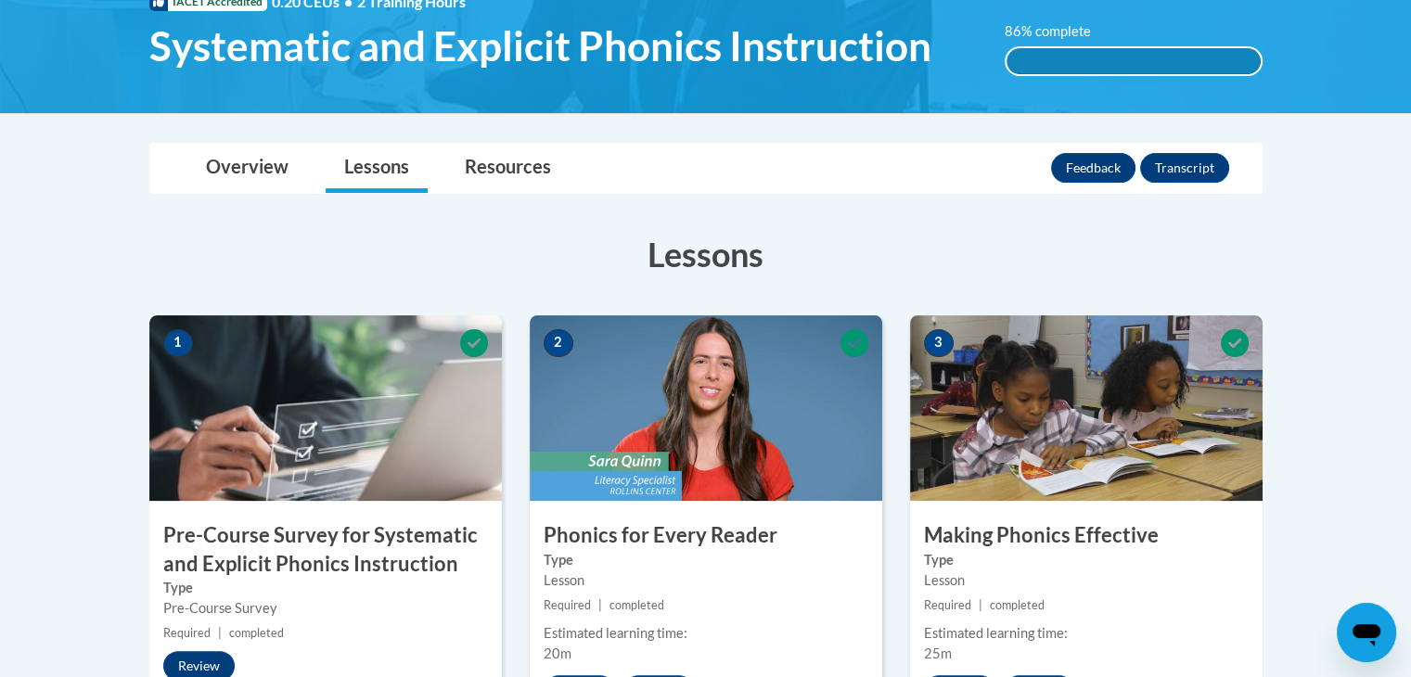
scroll to position [306, 0]
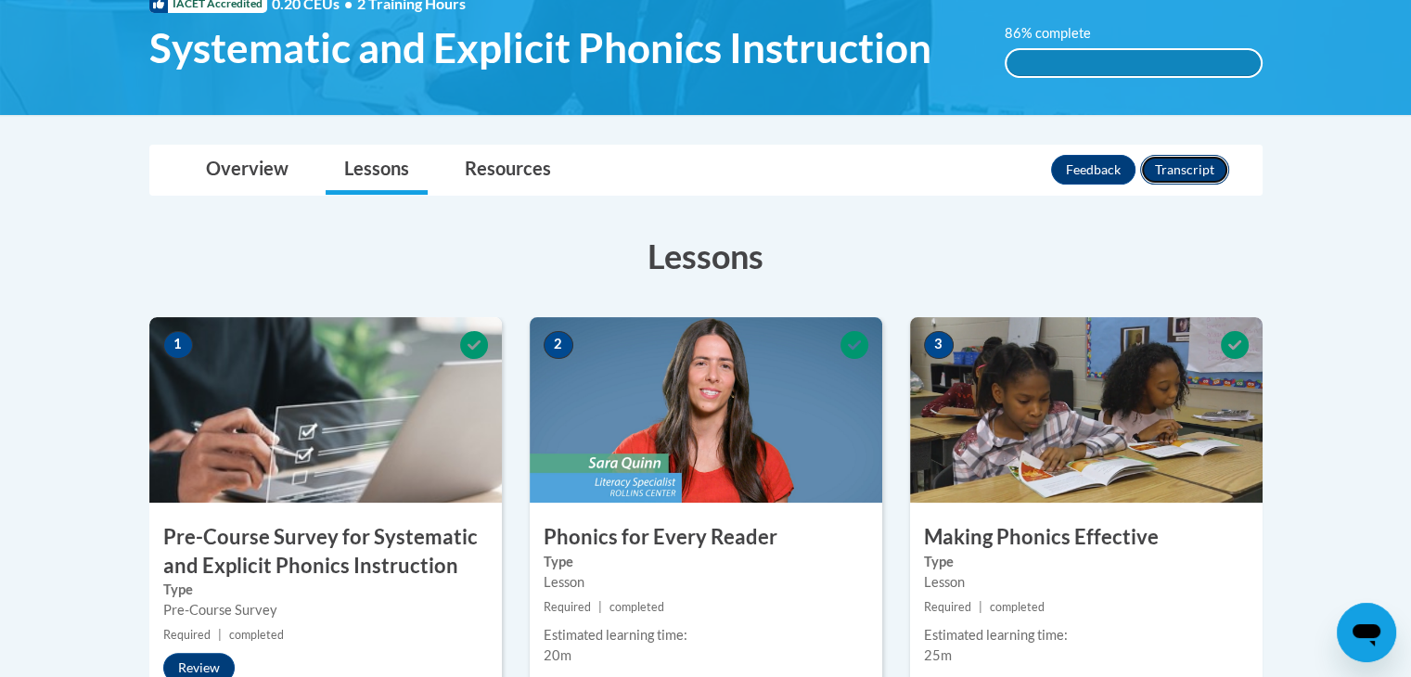
click at [1194, 167] on button "Transcript" at bounding box center [1184, 170] width 89 height 30
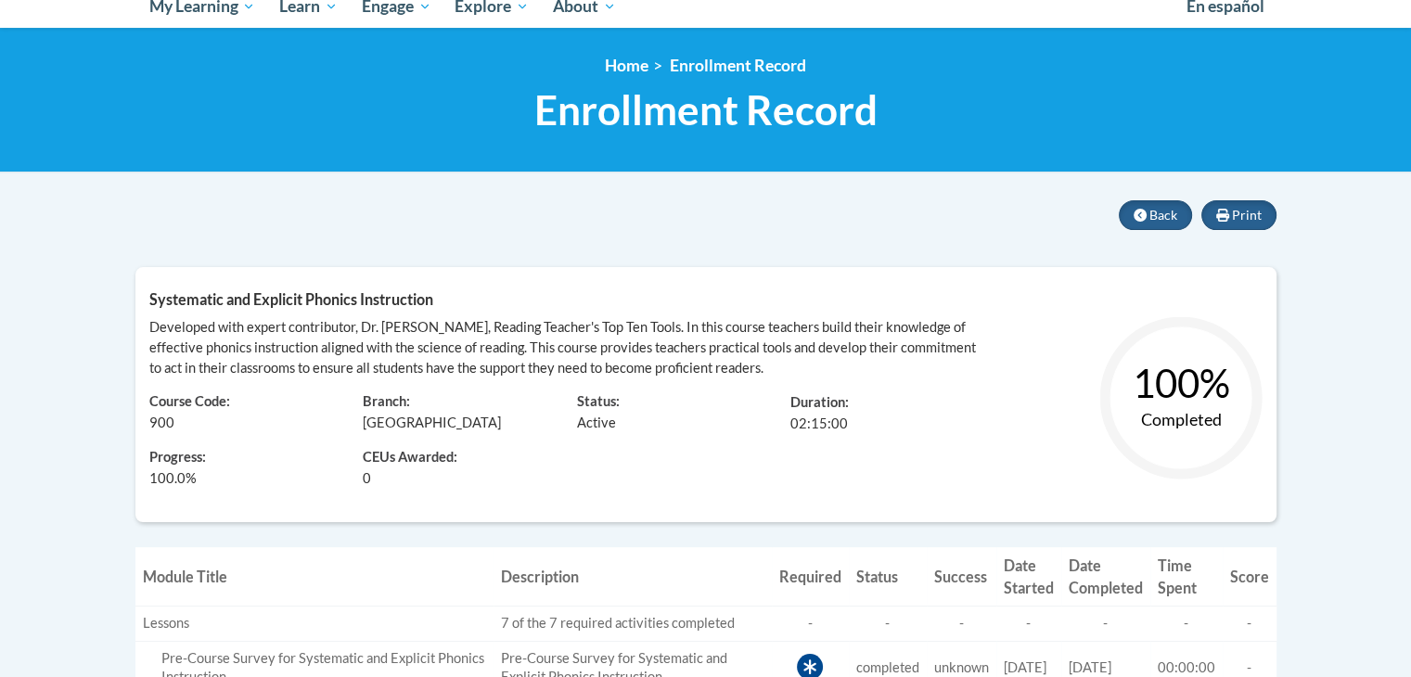
scroll to position [217, 0]
